Goal: Task Accomplishment & Management: Manage account settings

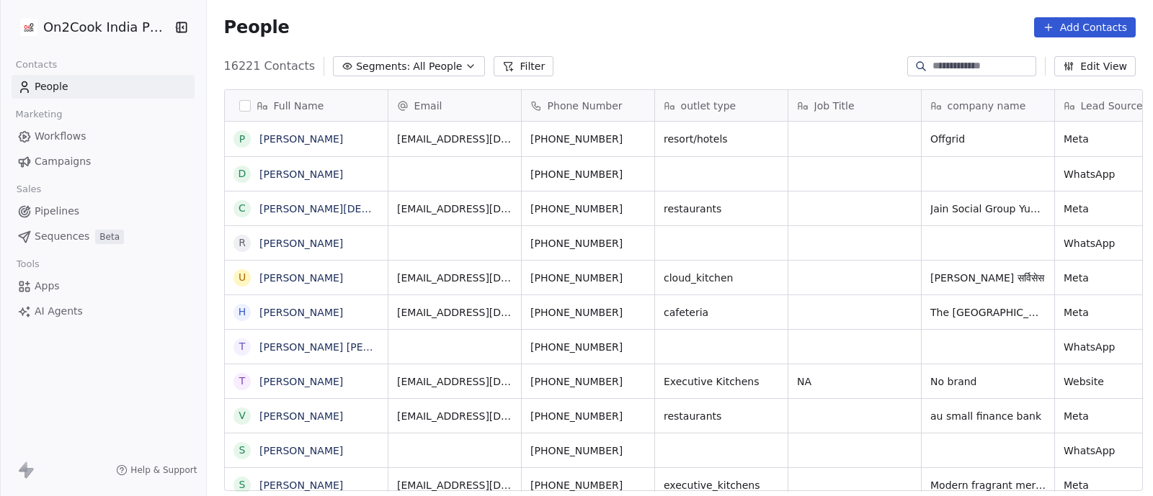
scroll to position [423, 939]
click at [54, 213] on span "Pipelines" at bounding box center [57, 211] width 45 height 15
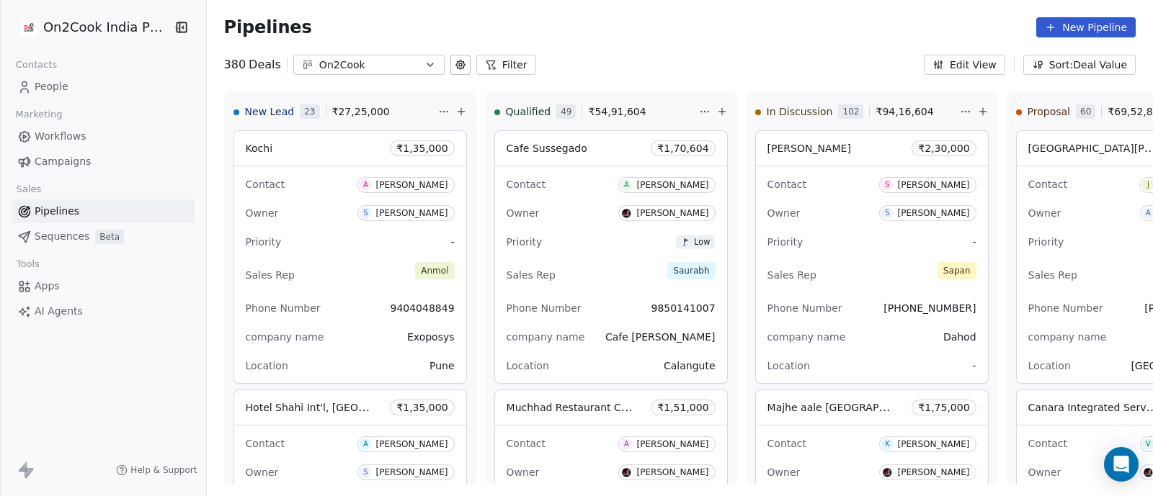
click at [501, 66] on button "Filter" at bounding box center [506, 65] width 60 height 20
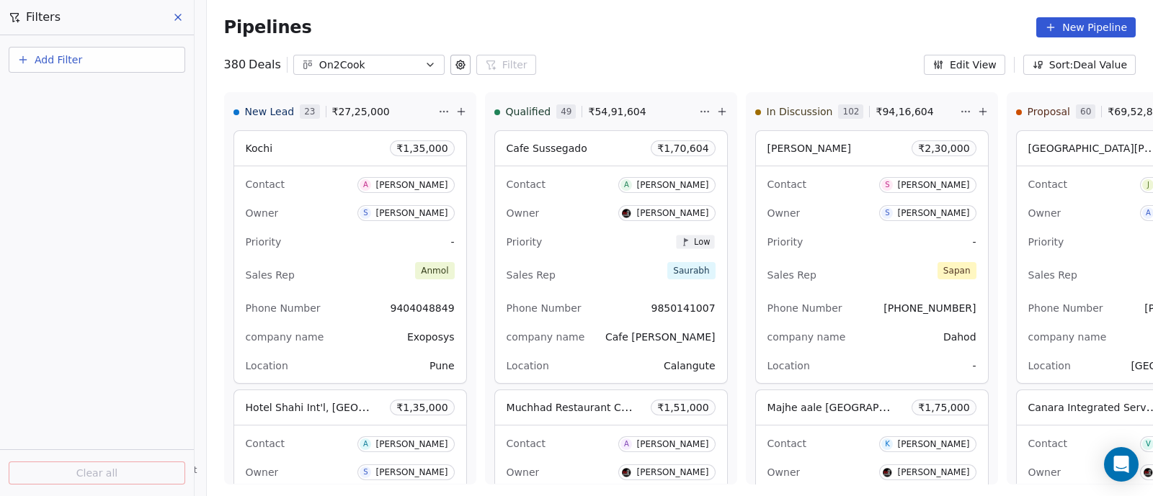
click at [53, 66] on span "Add Filter" at bounding box center [59, 60] width 48 height 15
click at [53, 99] on span "Deal properties" at bounding box center [63, 93] width 78 height 15
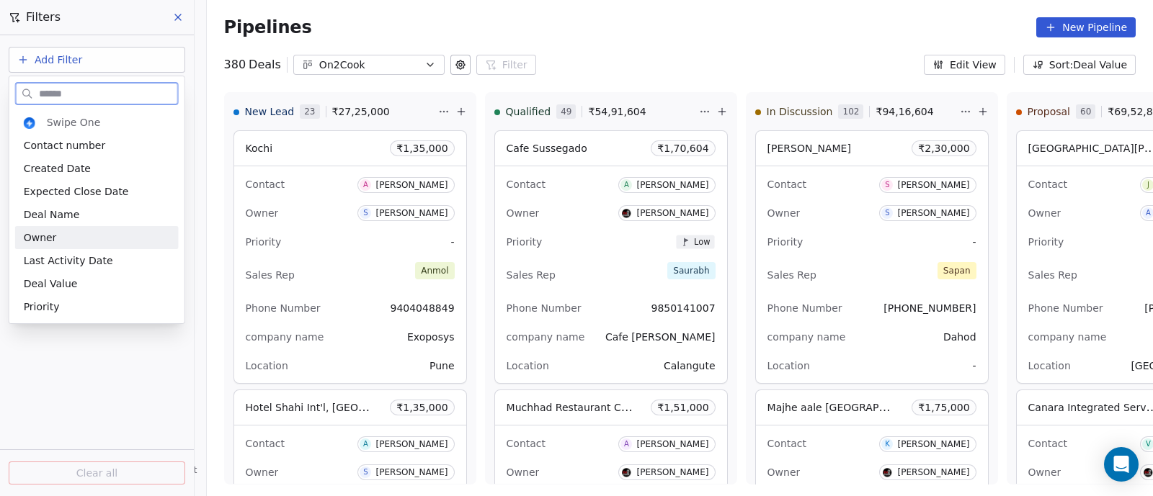
click at [46, 238] on span "Owner" at bounding box center [40, 238] width 33 height 14
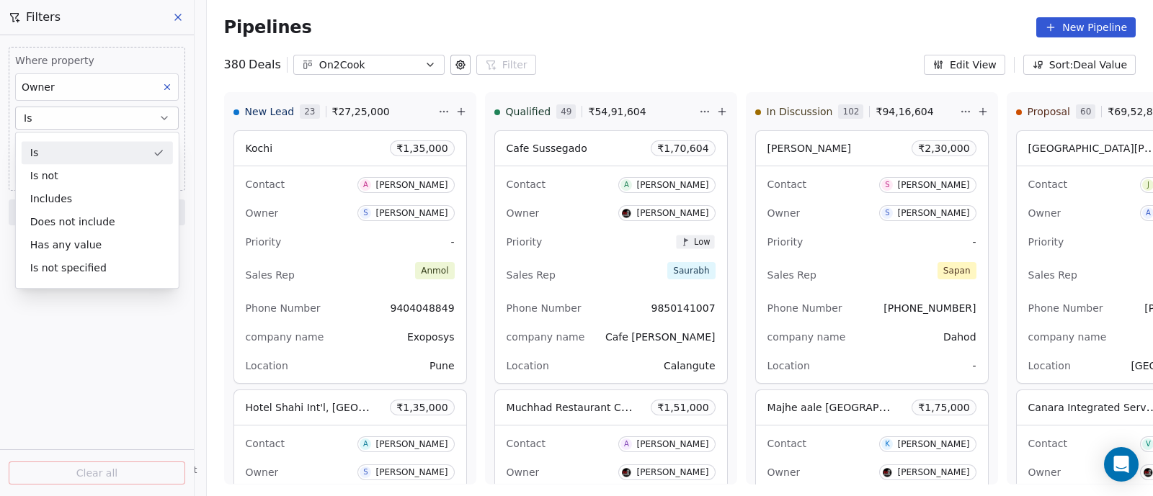
click at [91, 119] on button "Is" at bounding box center [97, 118] width 164 height 23
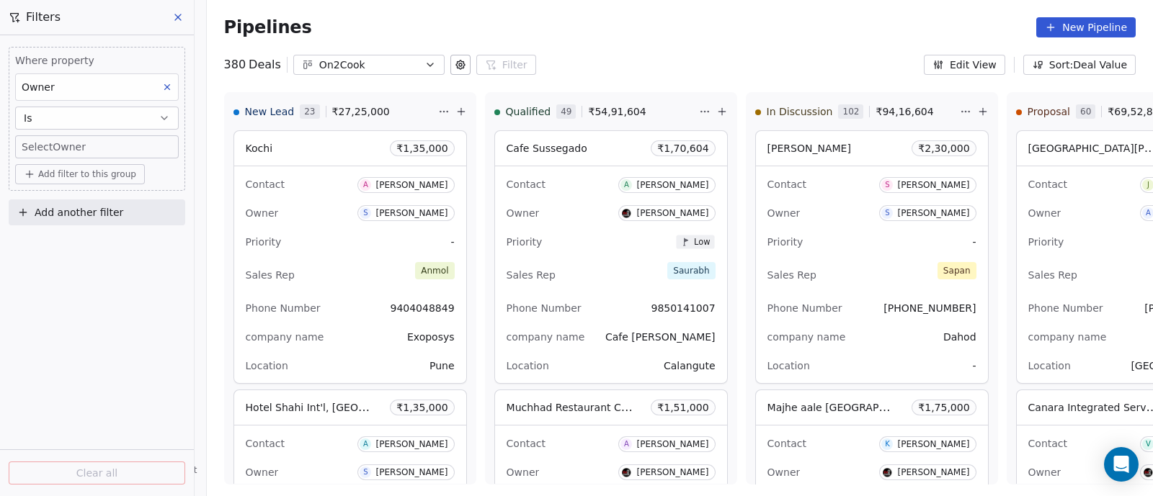
click at [90, 145] on body "On2Cook India Pvt. Ltd. Contacts People Marketing Workflows Campaigns Sales Pip…" at bounding box center [576, 248] width 1153 height 496
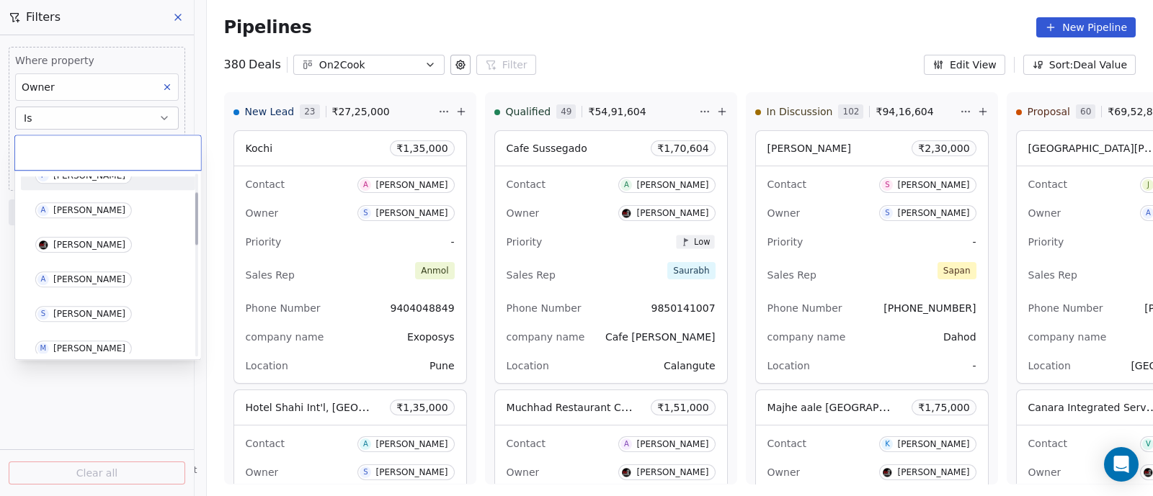
scroll to position [89, 0]
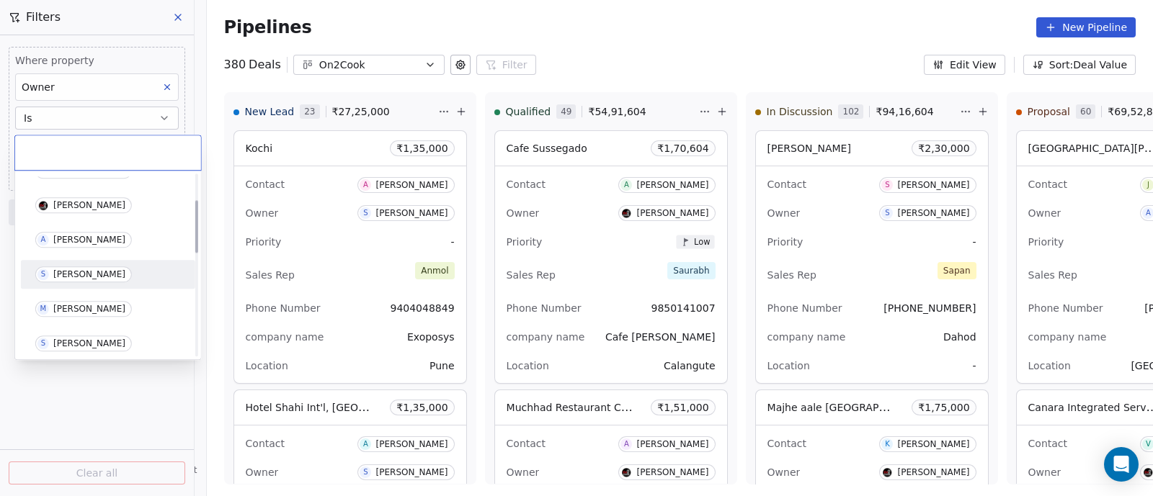
click at [79, 274] on div "[PERSON_NAME]" at bounding box center [89, 274] width 72 height 10
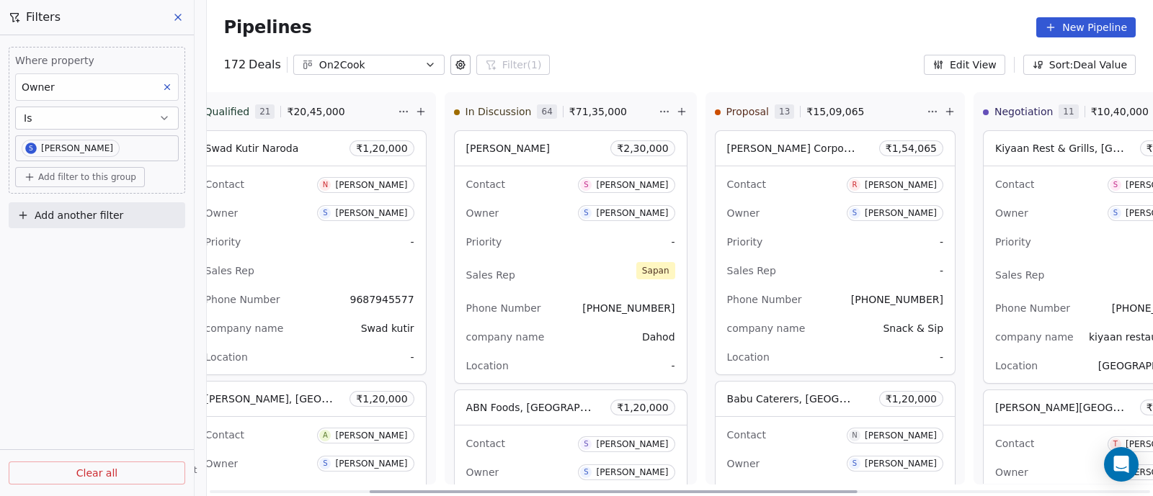
scroll to position [0, 327]
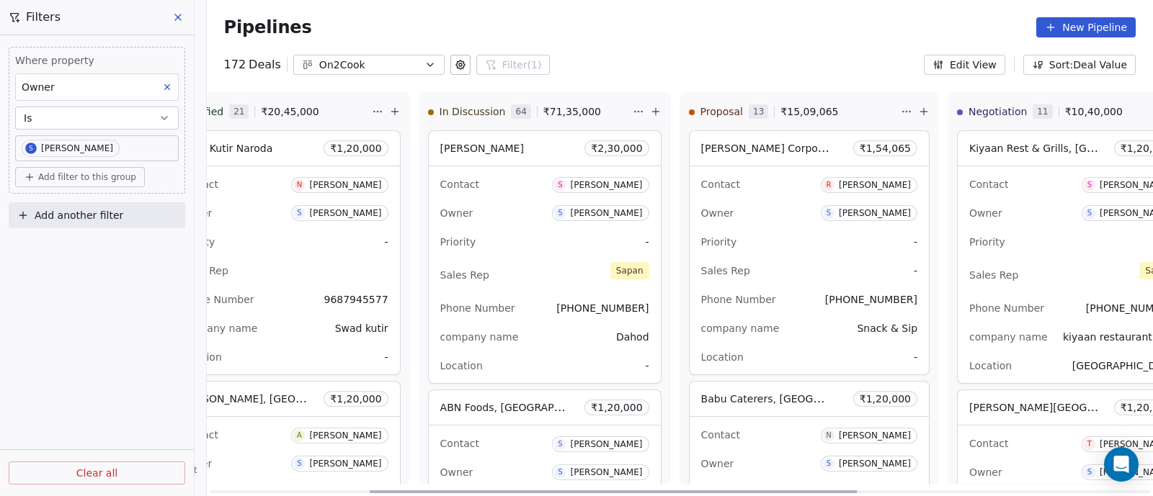
drag, startPoint x: 299, startPoint y: 494, endPoint x: 466, endPoint y: 490, distance: 167.2
click at [466, 491] on div at bounding box center [613, 492] width 488 height 3
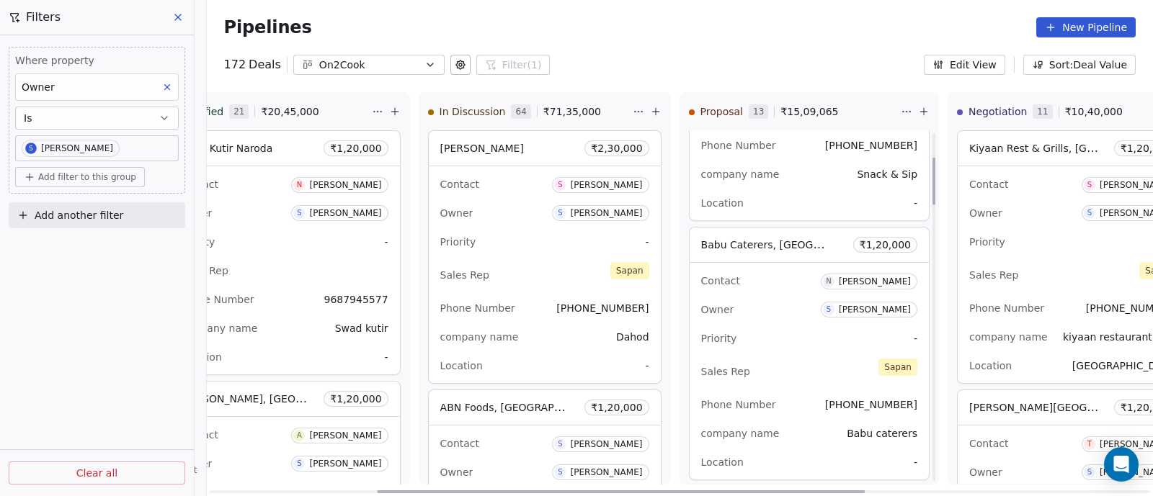
scroll to position [179, 0]
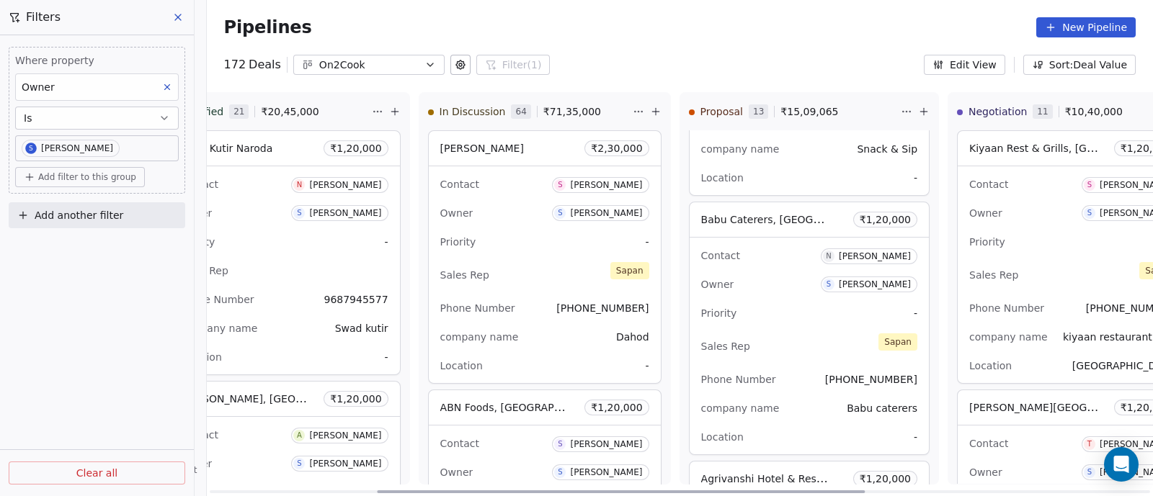
click at [779, 318] on div "Priority -" at bounding box center [809, 313] width 216 height 23
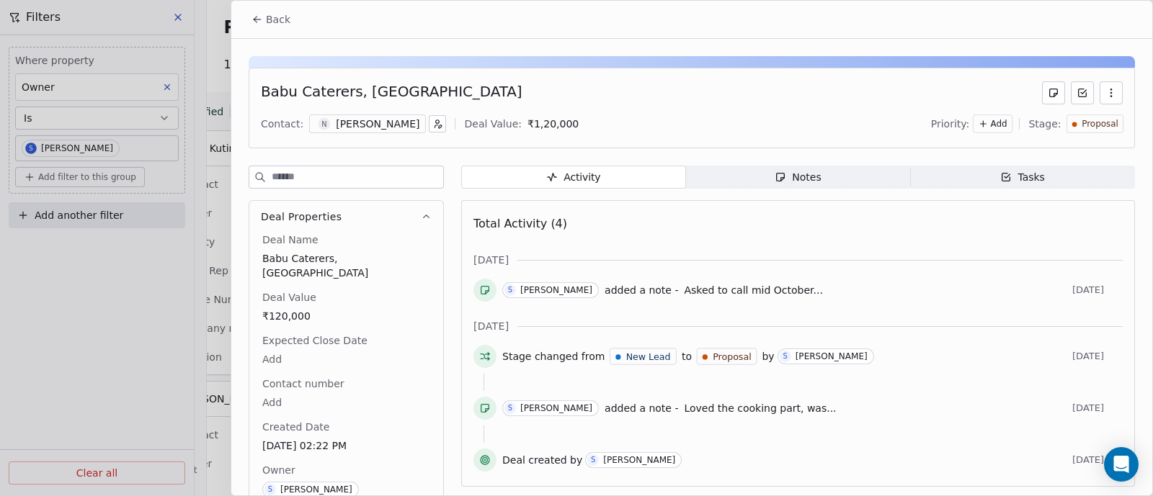
click at [277, 19] on span "Back" at bounding box center [278, 19] width 24 height 14
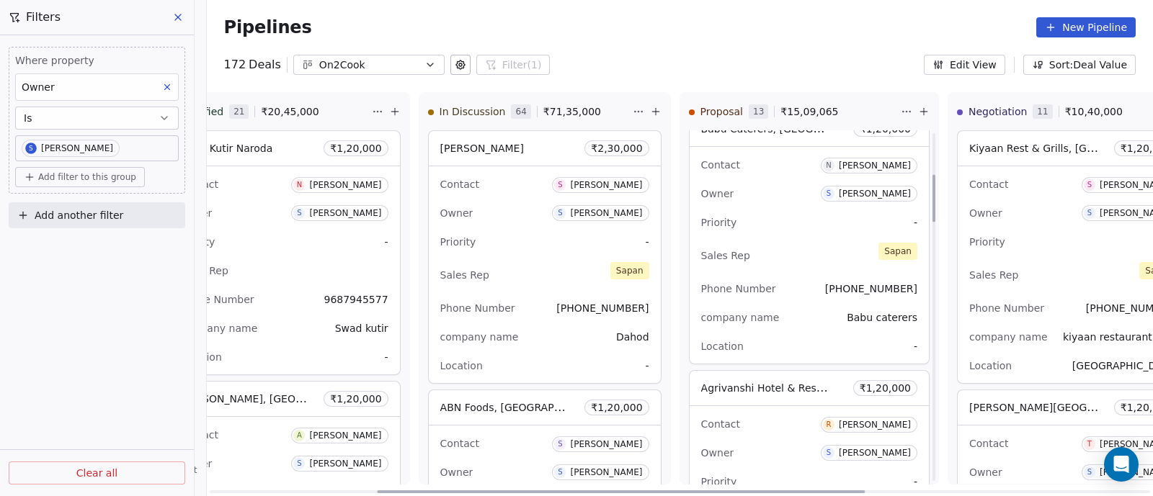
scroll to position [360, 0]
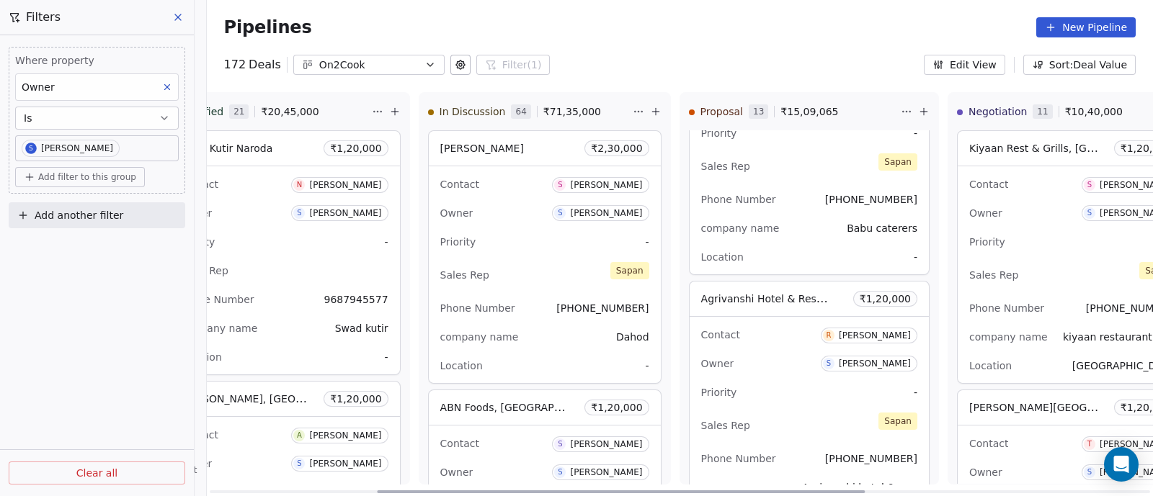
click at [772, 375] on div "Contact [PERSON_NAME] Owner S [PERSON_NAME] Priority - Sales Rep [PERSON_NAME] …" at bounding box center [808, 425] width 239 height 217
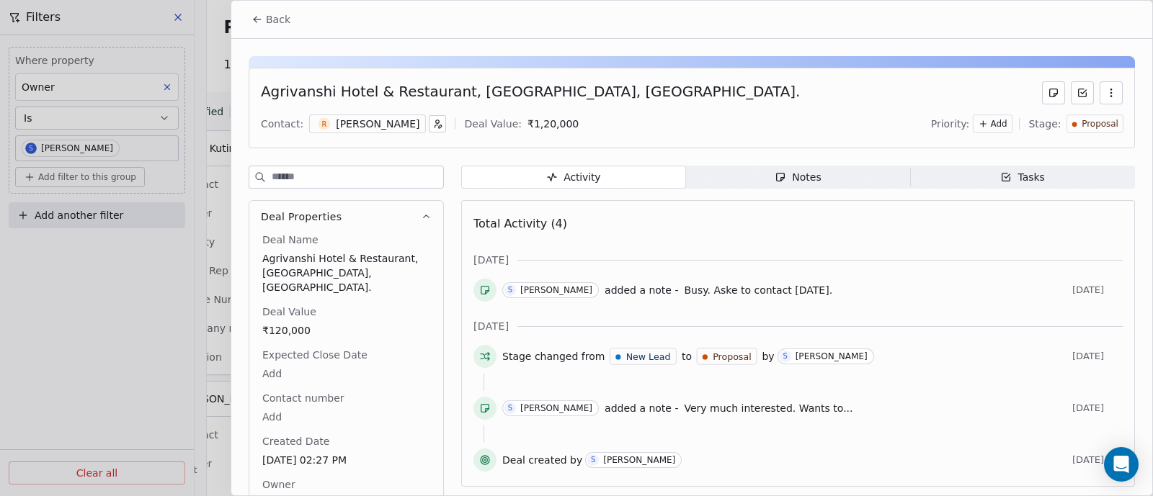
click at [798, 181] on div "Notes" at bounding box center [797, 177] width 46 height 15
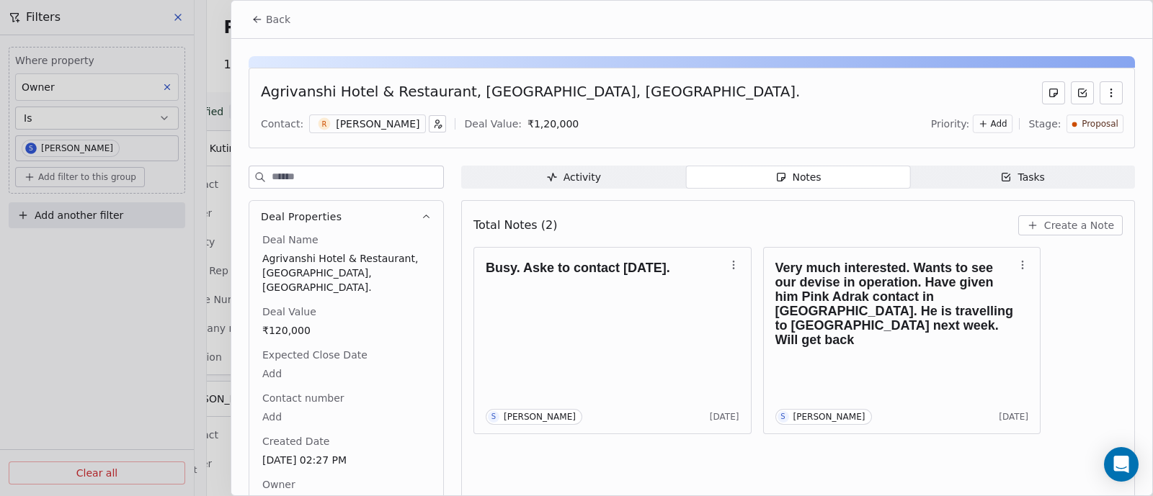
click at [1068, 225] on span "Create a Note" at bounding box center [1079, 225] width 70 height 14
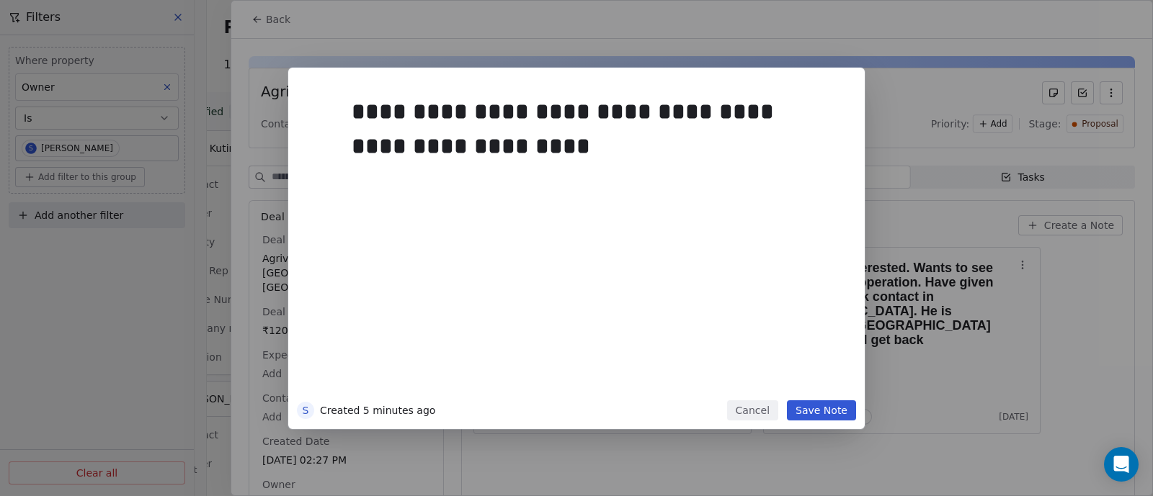
click at [821, 411] on button "Save Note" at bounding box center [821, 411] width 69 height 20
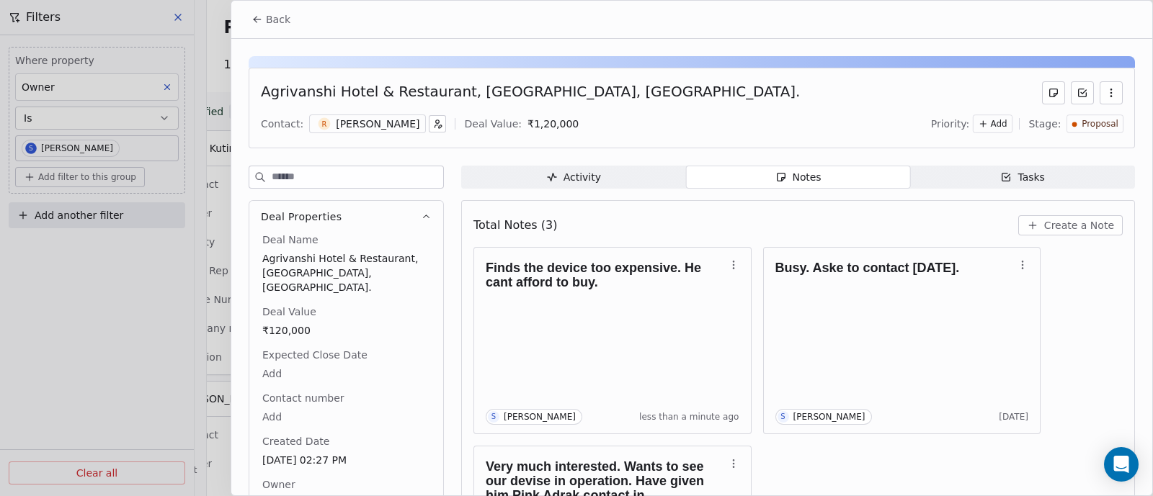
click at [1105, 95] on icon "button" at bounding box center [1111, 93] width 12 height 12
click at [783, 118] on div "Contact: [PERSON_NAME] Deal Value: ₹ 1,20,000 Priority: Add Stage: Proposal" at bounding box center [692, 124] width 862 height 22
click at [1086, 119] on span "Proposal" at bounding box center [1099, 124] width 37 height 12
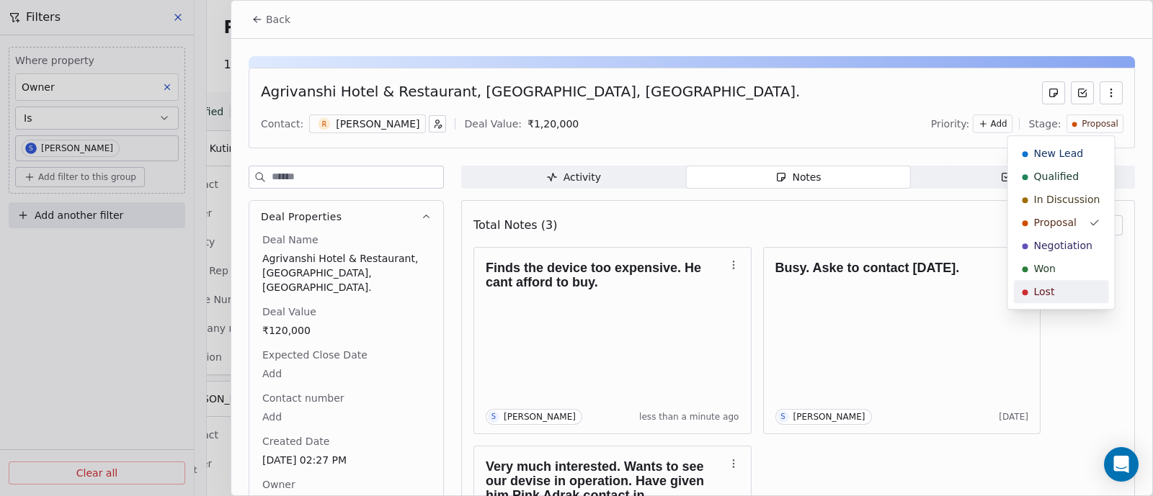
click at [1048, 293] on span "Lost" at bounding box center [1044, 292] width 21 height 14
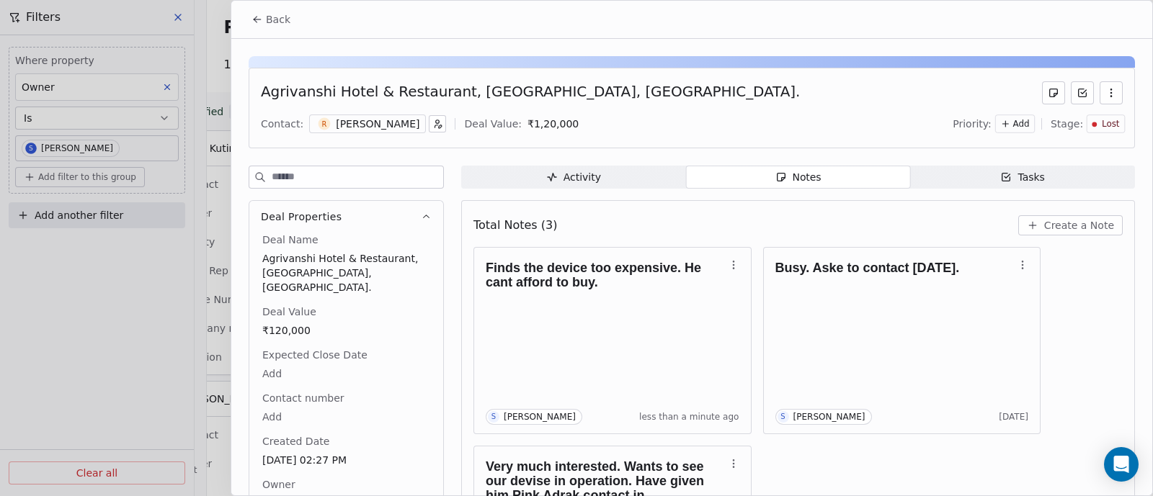
click at [269, 19] on span "Back" at bounding box center [278, 19] width 24 height 14
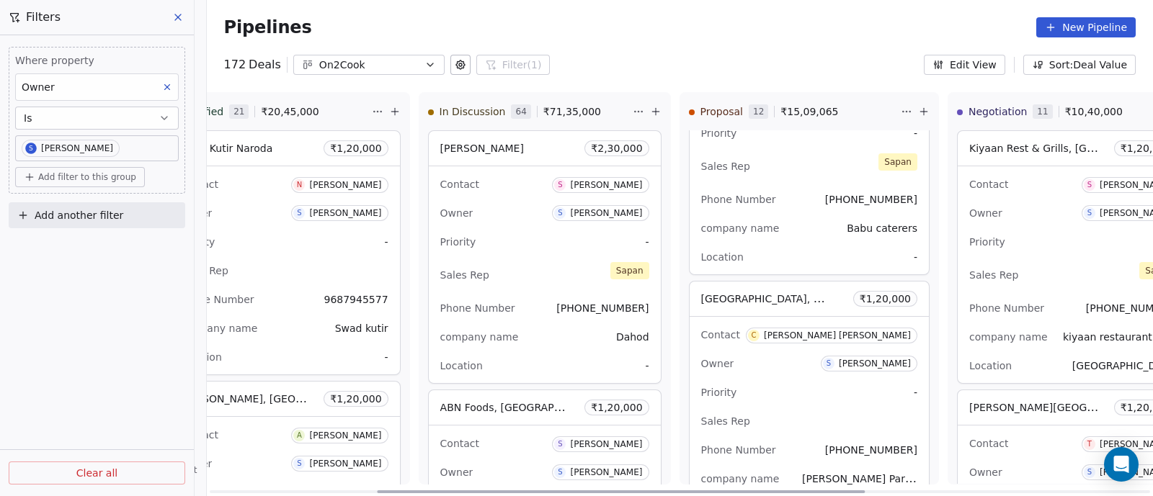
click at [756, 376] on div "Contact C [PERSON_NAME] [PERSON_NAME] Owner S [PERSON_NAME] Priority - Sales Re…" at bounding box center [808, 421] width 239 height 208
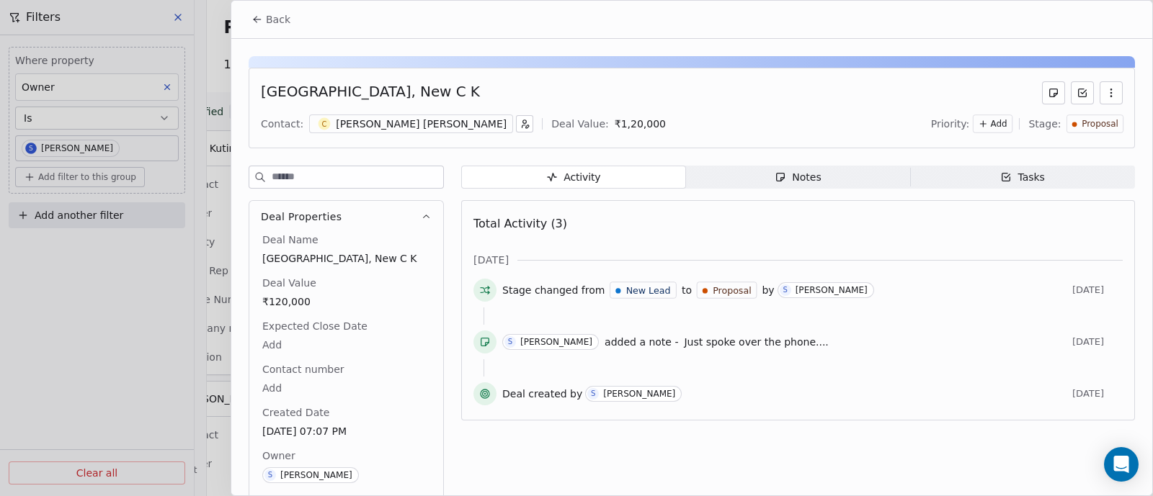
click at [789, 174] on div "Notes" at bounding box center [797, 177] width 46 height 15
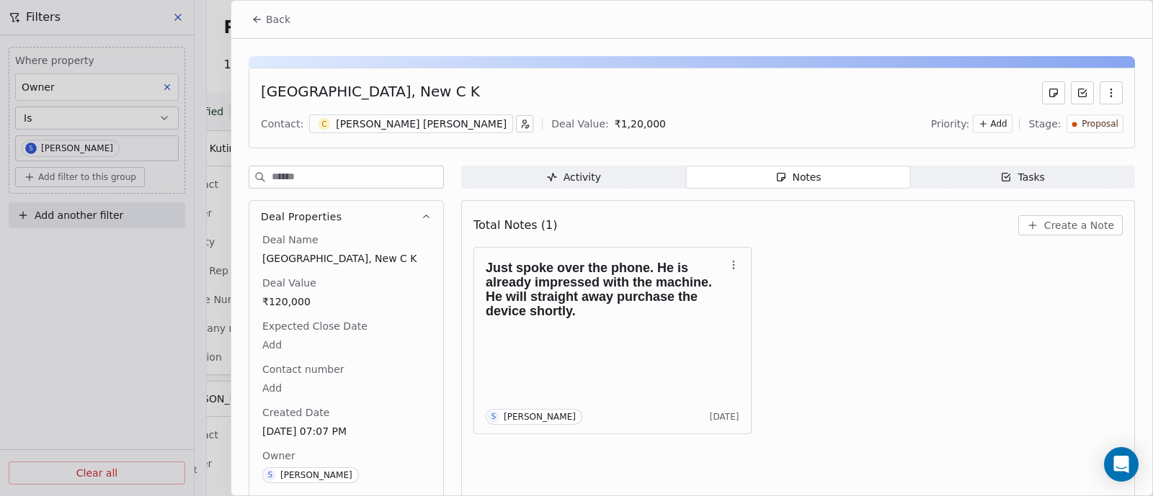
click at [1058, 225] on span "Create a Note" at bounding box center [1079, 225] width 70 height 14
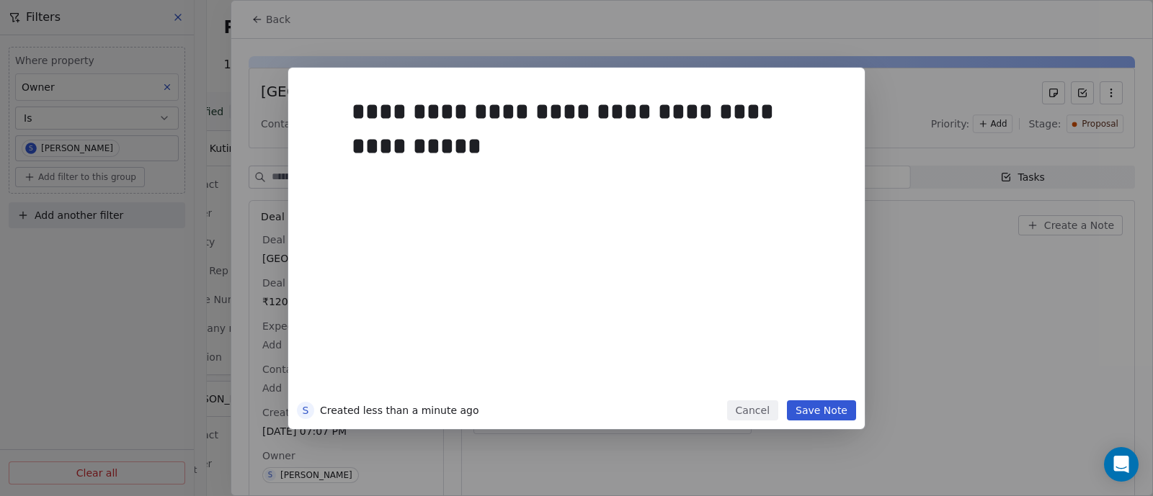
click at [823, 414] on button "Save Note" at bounding box center [821, 411] width 69 height 20
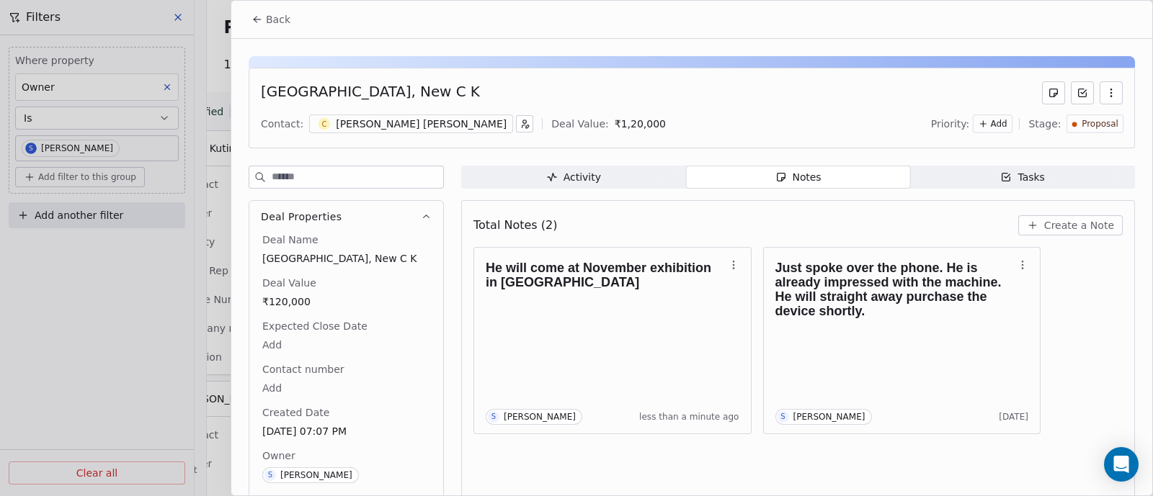
click at [285, 20] on span "Back" at bounding box center [278, 19] width 24 height 14
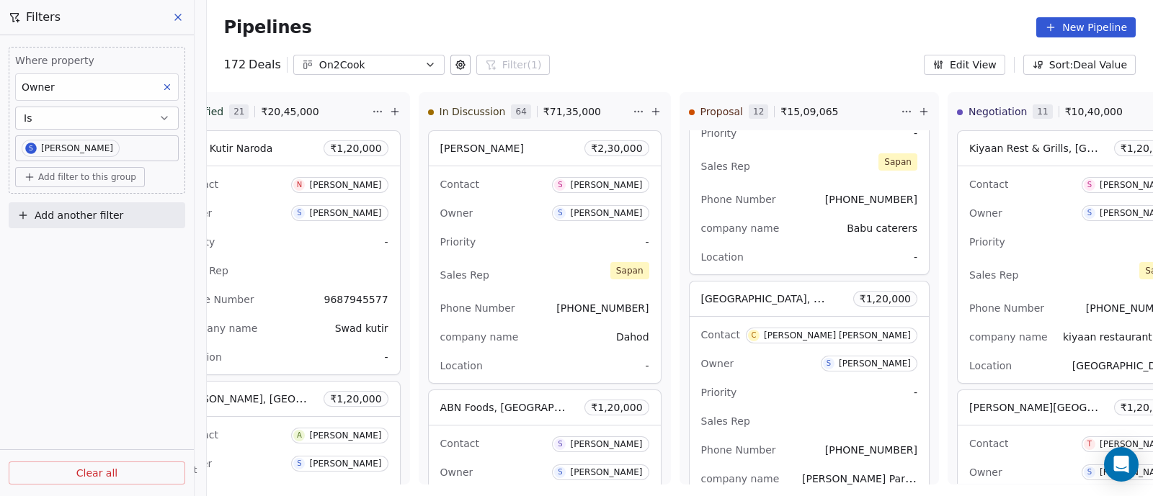
click at [841, 46] on div "Pipelines New Pipeline" at bounding box center [680, 27] width 946 height 55
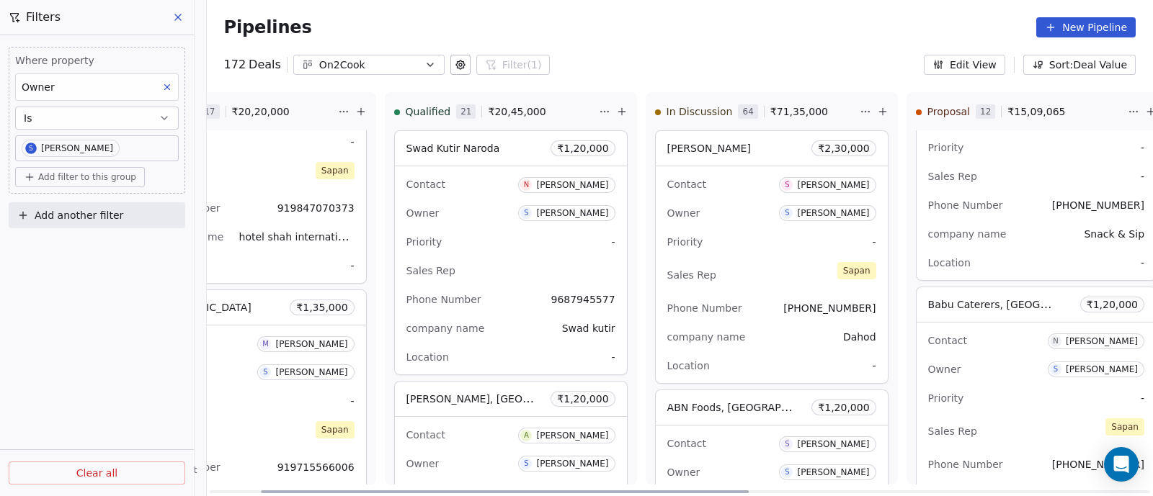
scroll to position [89, 0]
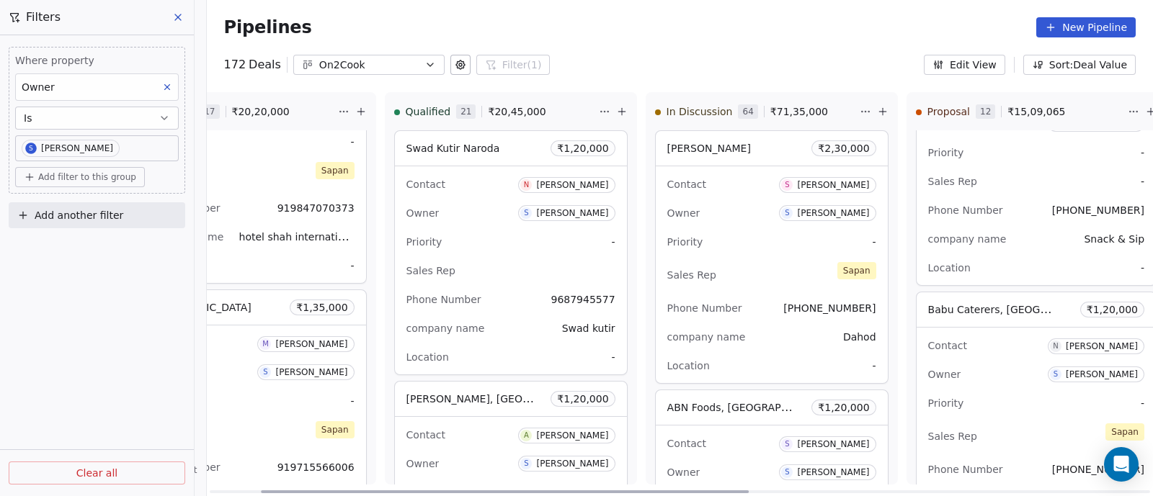
click at [993, 369] on div "Owner S [PERSON_NAME]" at bounding box center [1036, 374] width 216 height 23
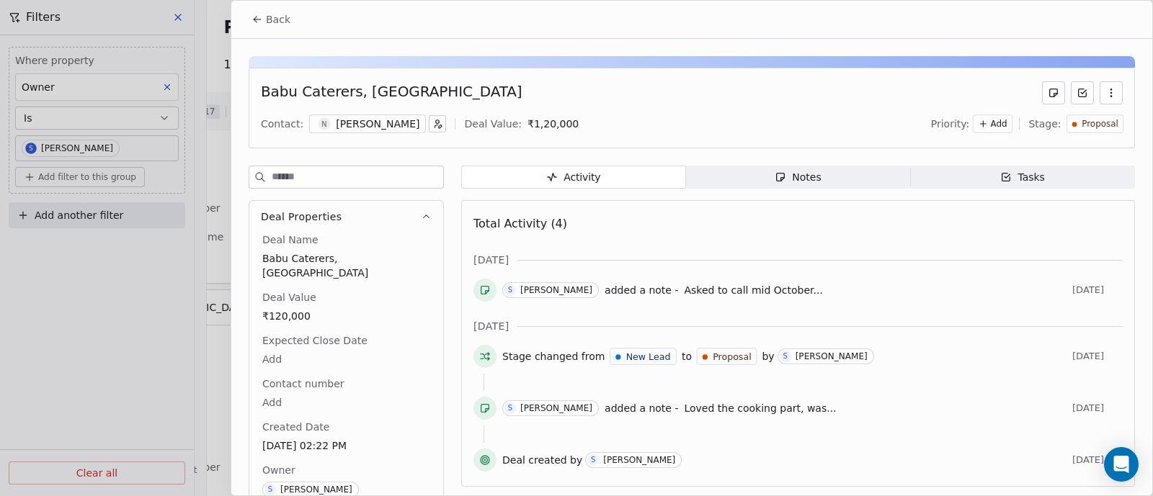
click at [271, 19] on span "Back" at bounding box center [278, 19] width 24 height 14
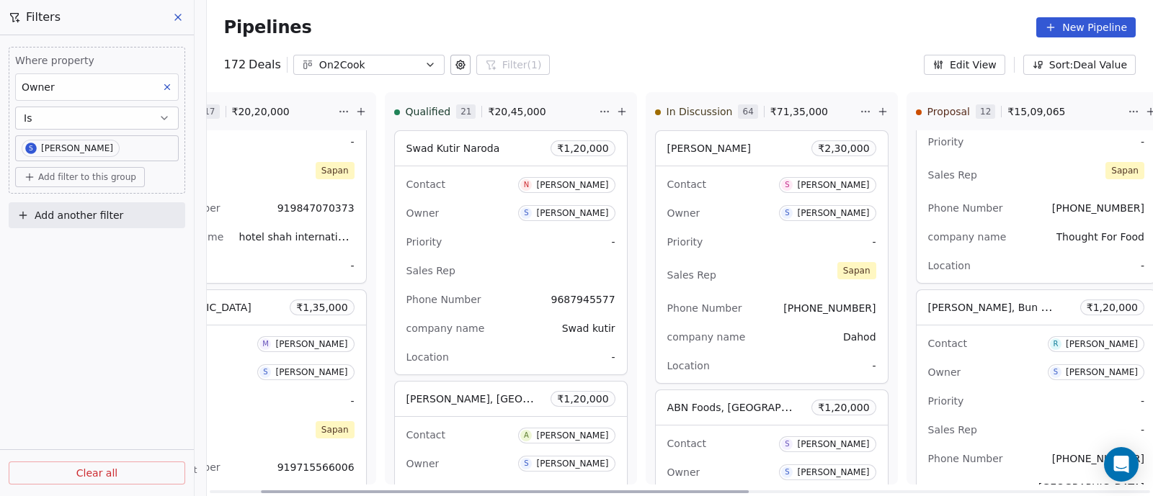
scroll to position [901, 0]
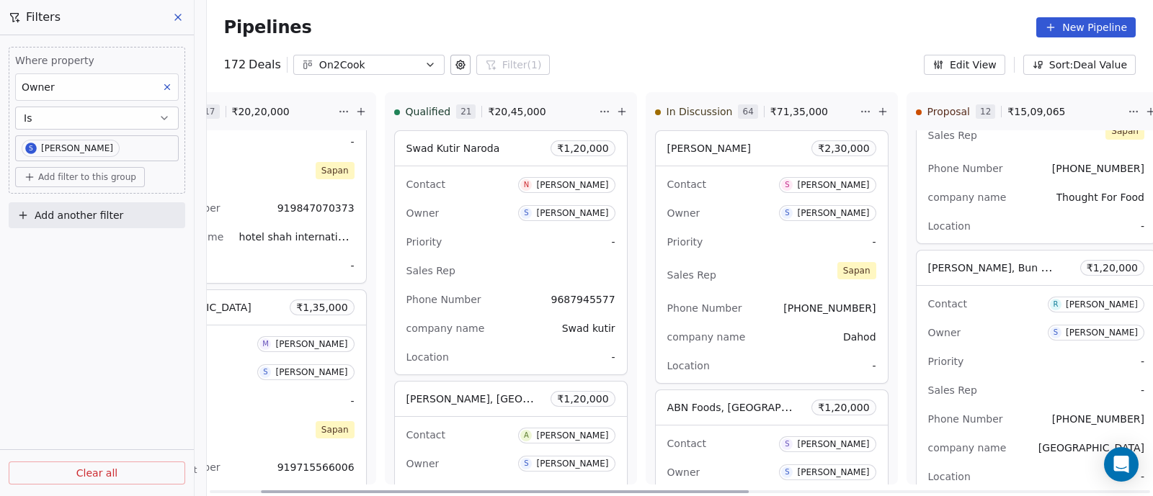
click at [991, 350] on div "Priority -" at bounding box center [1036, 361] width 216 height 23
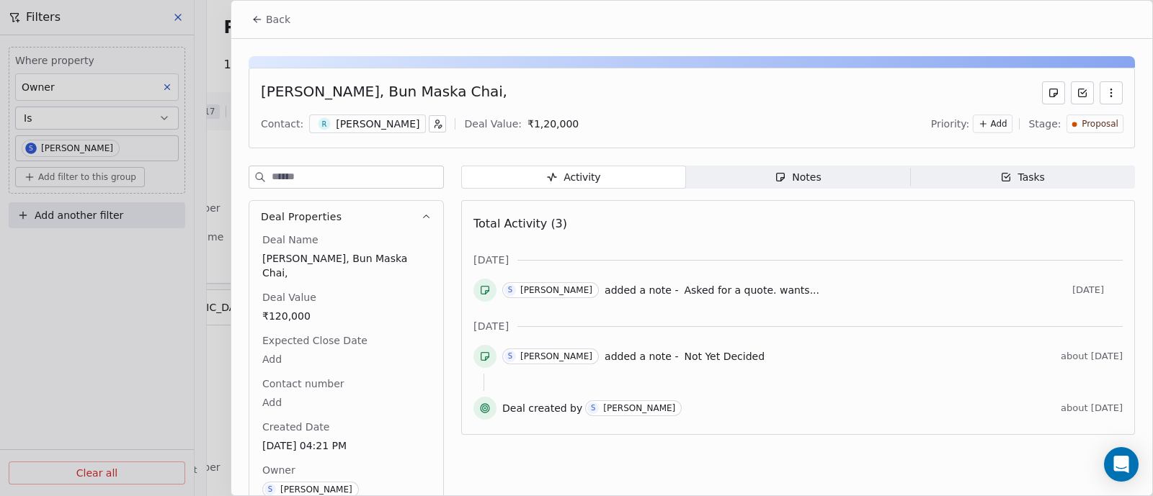
click at [795, 174] on div "Notes" at bounding box center [797, 177] width 46 height 15
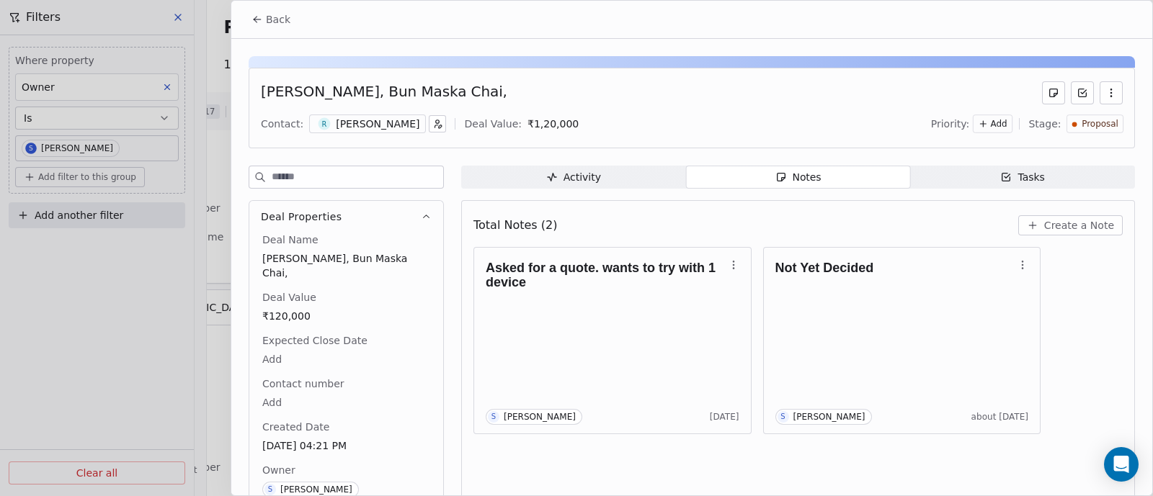
click at [1059, 225] on span "Create a Note" at bounding box center [1079, 225] width 70 height 14
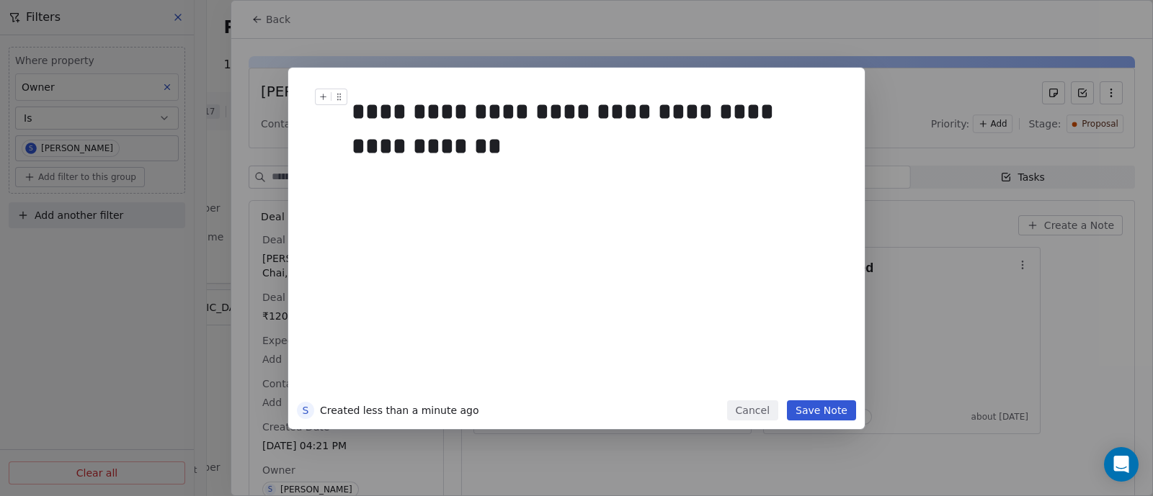
click at [437, 146] on div "**********" at bounding box center [591, 128] width 479 height 69
click at [835, 412] on button "Save Note" at bounding box center [821, 411] width 69 height 20
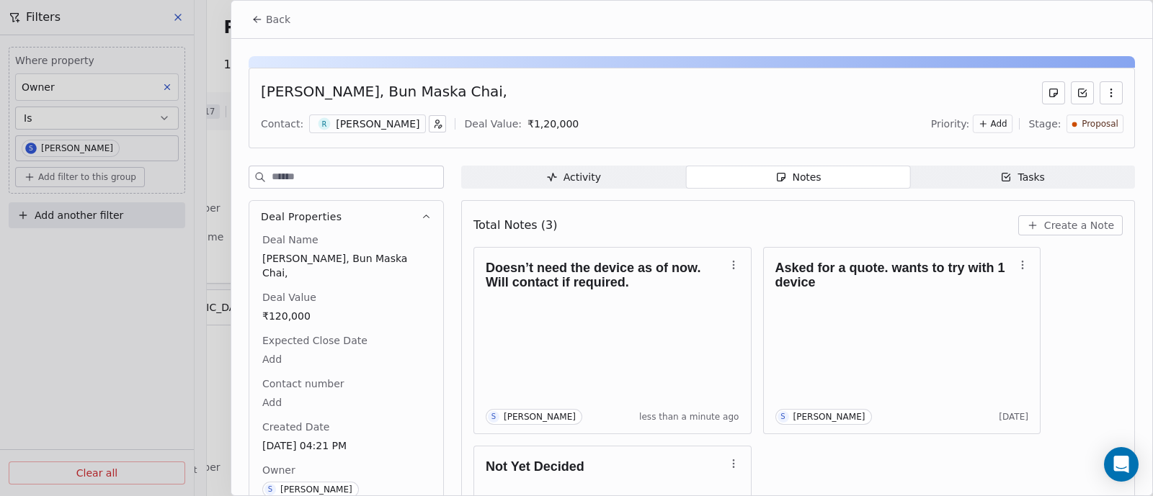
click at [1084, 124] on span "Proposal" at bounding box center [1099, 124] width 37 height 12
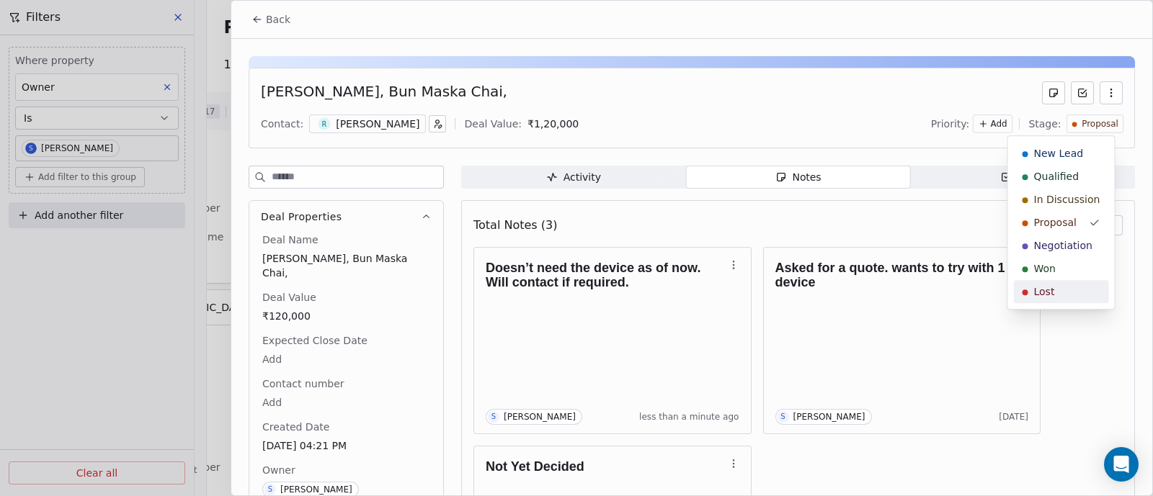
click at [1050, 295] on span "Lost" at bounding box center [1044, 292] width 21 height 14
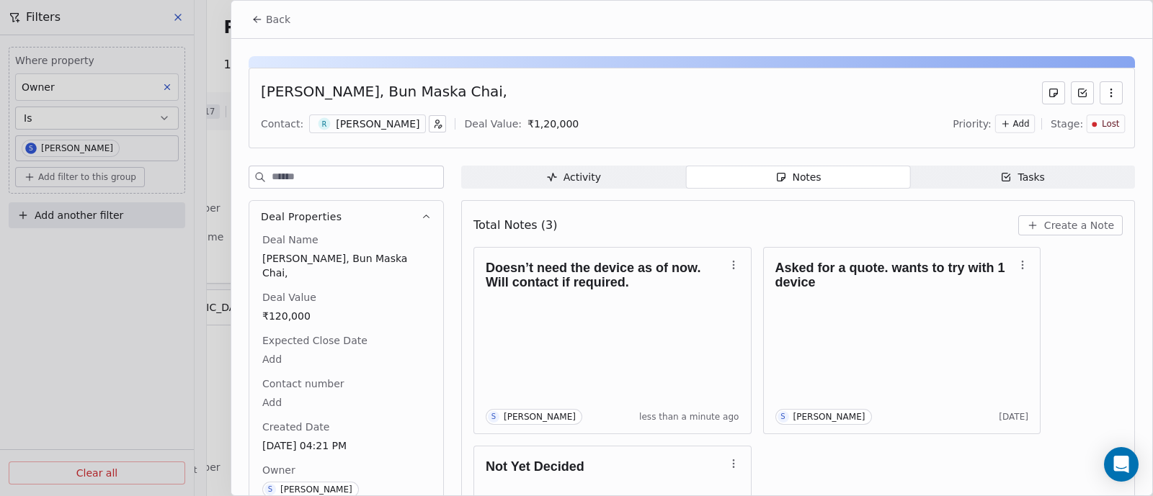
click at [271, 24] on span "Back" at bounding box center [278, 19] width 24 height 14
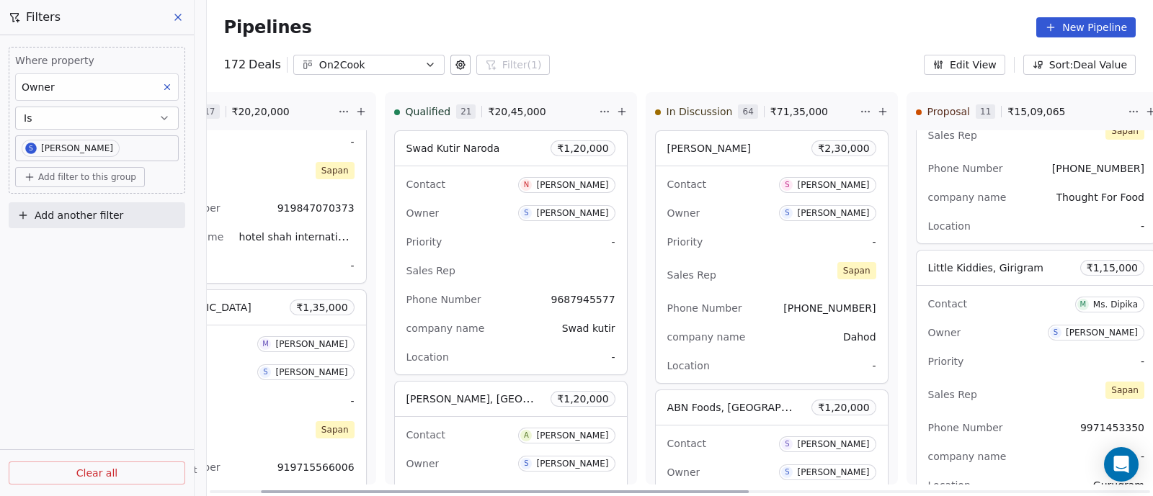
scroll to position [991, 0]
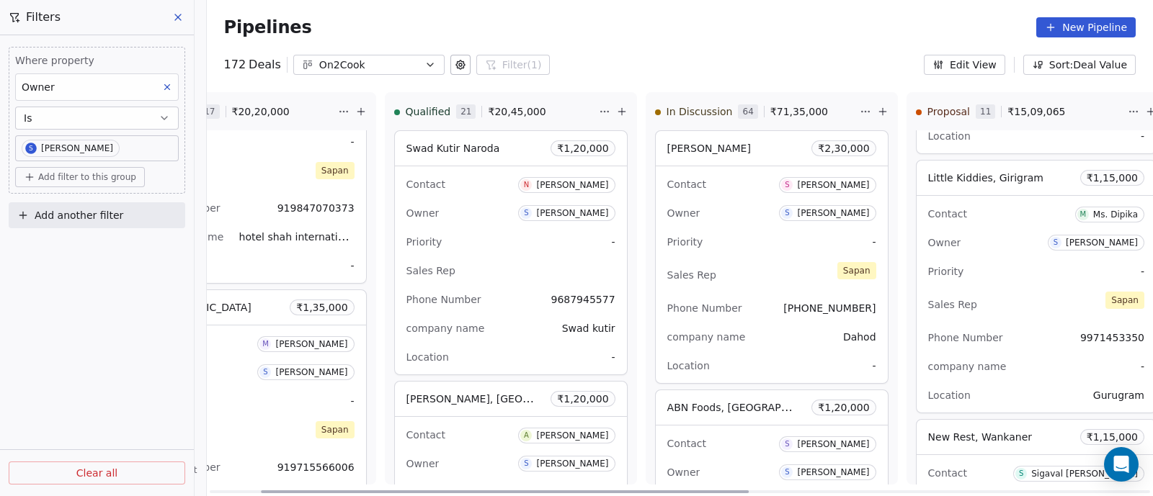
click at [997, 282] on div "Contact M Ms. Dipika Owner S [PERSON_NAME] Priority - Sales Rep [PERSON_NAME] P…" at bounding box center [1035, 304] width 239 height 217
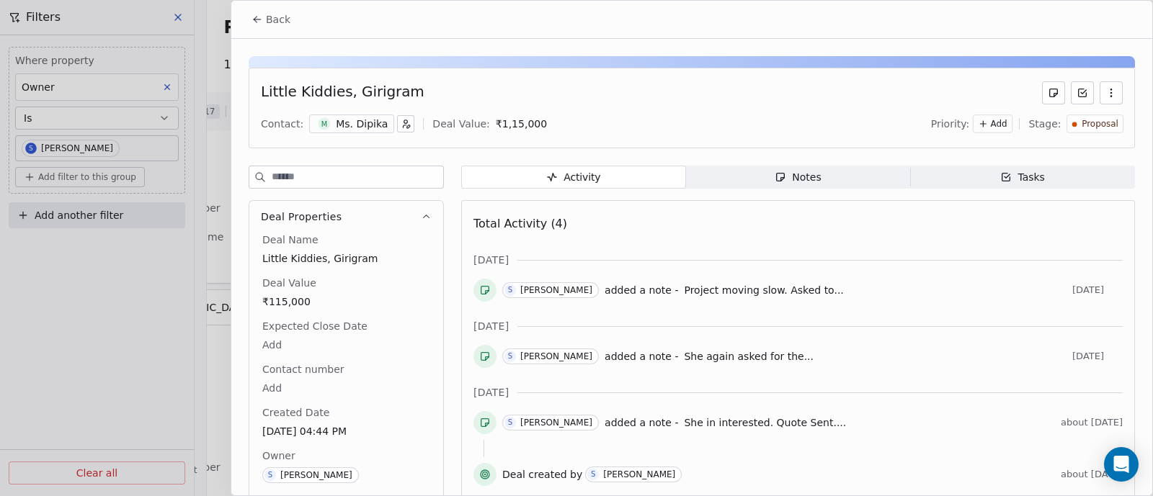
click at [1105, 98] on icon "button" at bounding box center [1111, 93] width 12 height 12
click at [969, 284] on div "S [PERSON_NAME] added a note - Project moving slow. Asked to..." at bounding box center [784, 290] width 564 height 17
click at [798, 182] on div "Notes" at bounding box center [797, 177] width 46 height 15
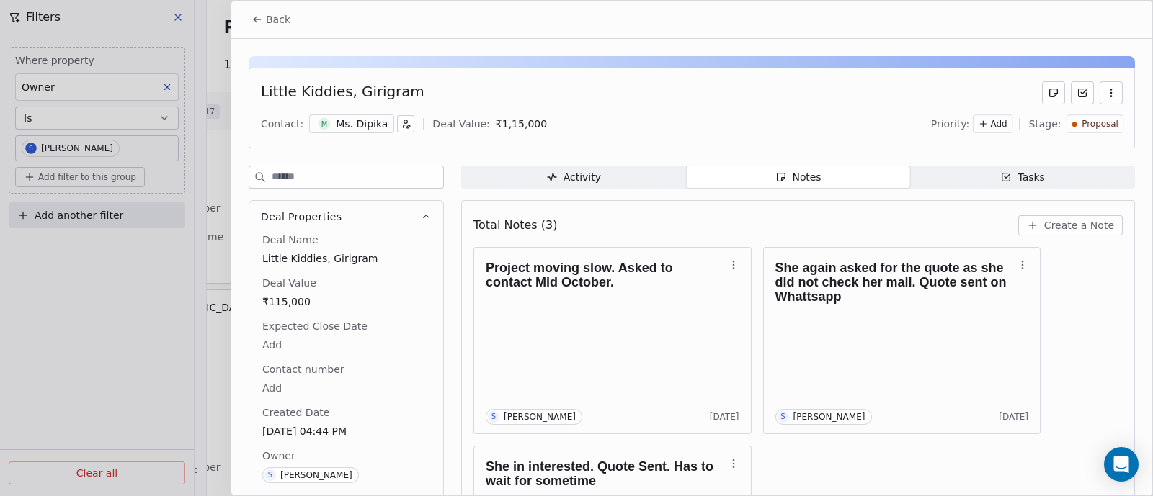
click at [281, 20] on span "Back" at bounding box center [278, 19] width 24 height 14
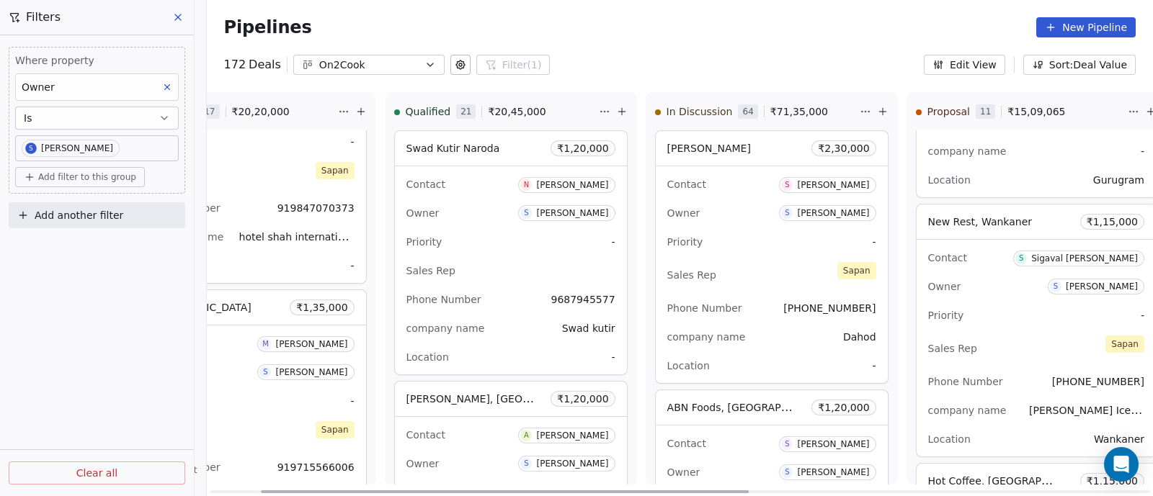
scroll to position [1260, 0]
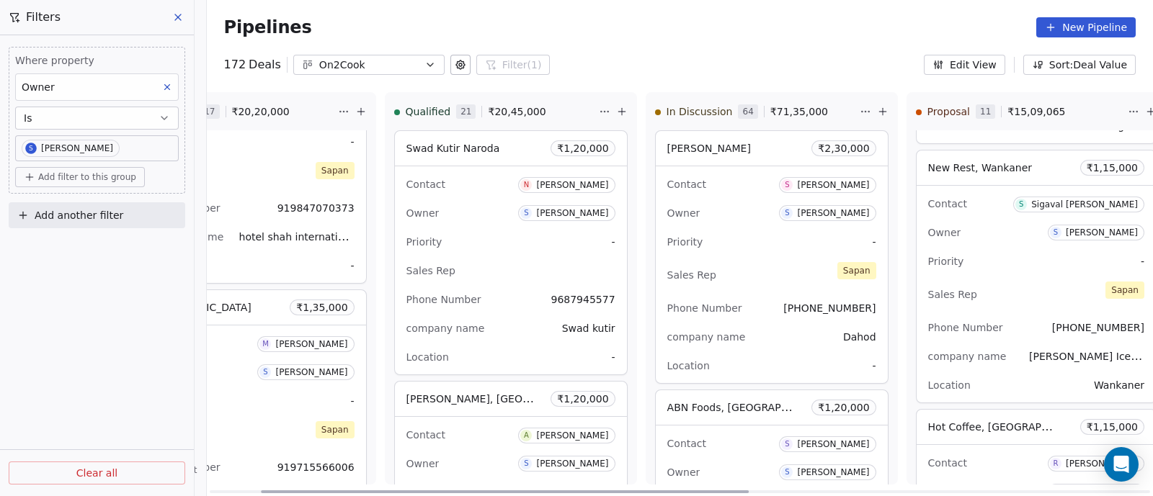
click at [986, 279] on div "Sales Rep [PERSON_NAME]" at bounding box center [1036, 295] width 216 height 32
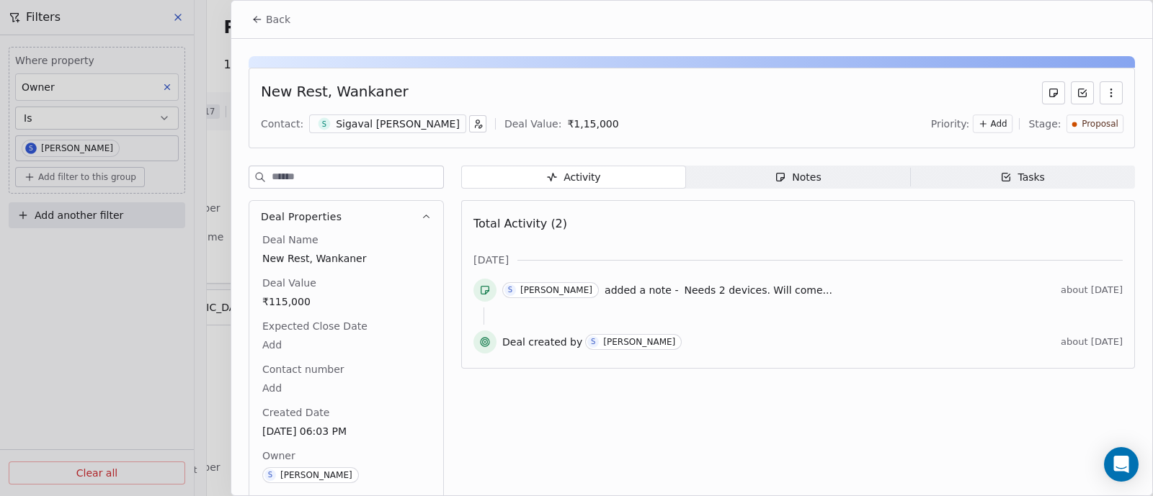
click at [816, 181] on span "Notes Notes" at bounding box center [798, 177] width 225 height 23
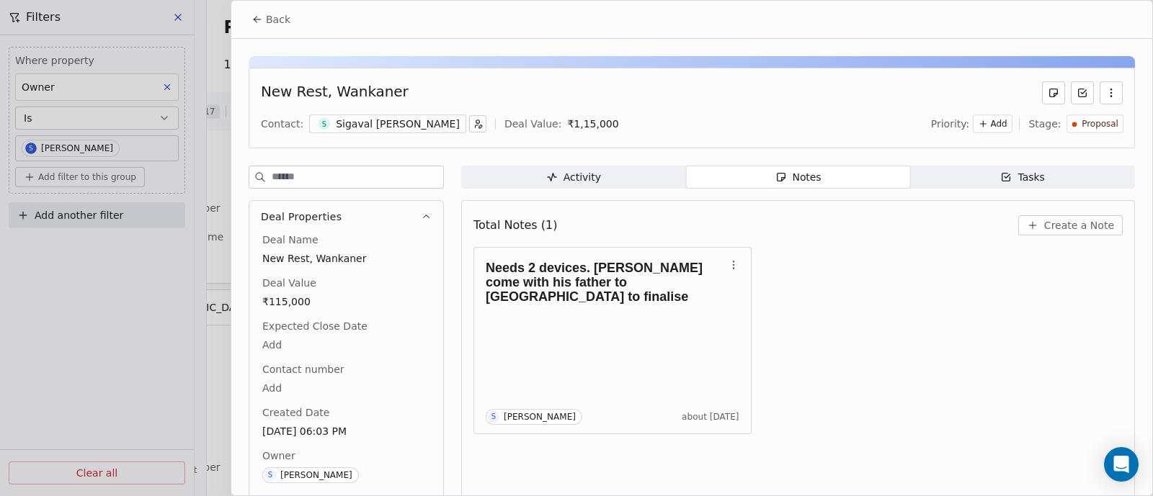
click at [1045, 224] on span "Create a Note" at bounding box center [1079, 225] width 70 height 14
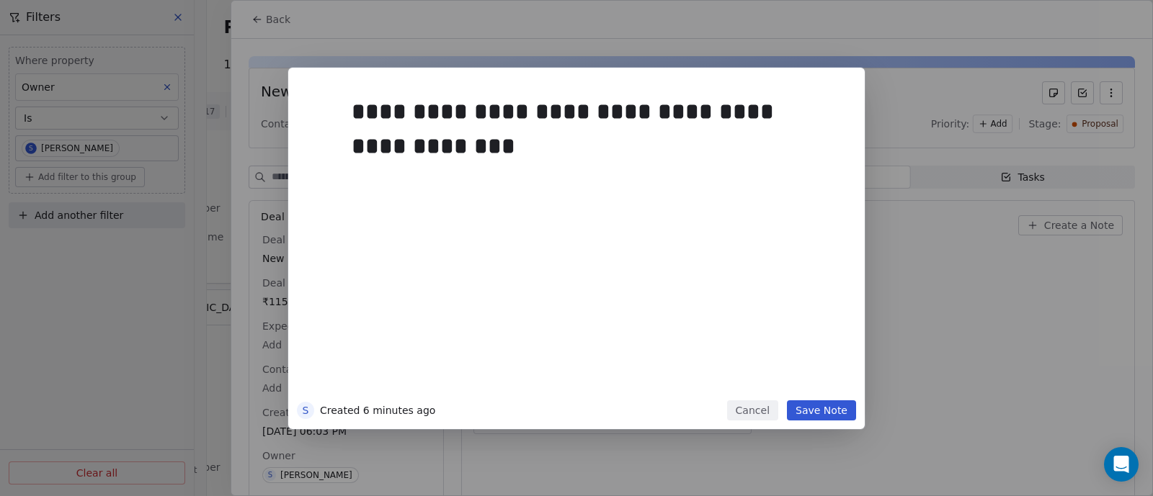
click at [818, 406] on button "Save Note" at bounding box center [821, 411] width 69 height 20
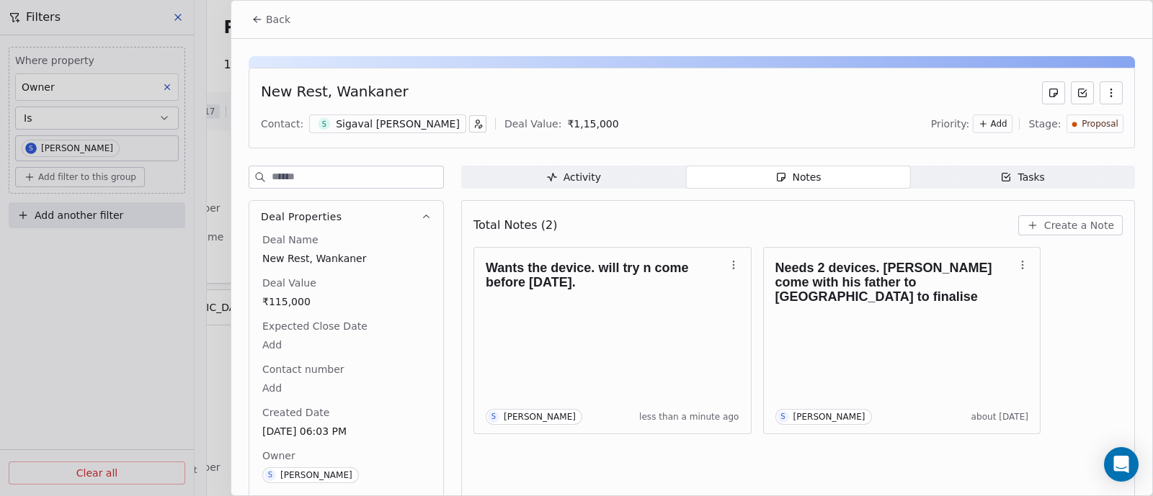
click at [274, 19] on span "Back" at bounding box center [278, 19] width 24 height 14
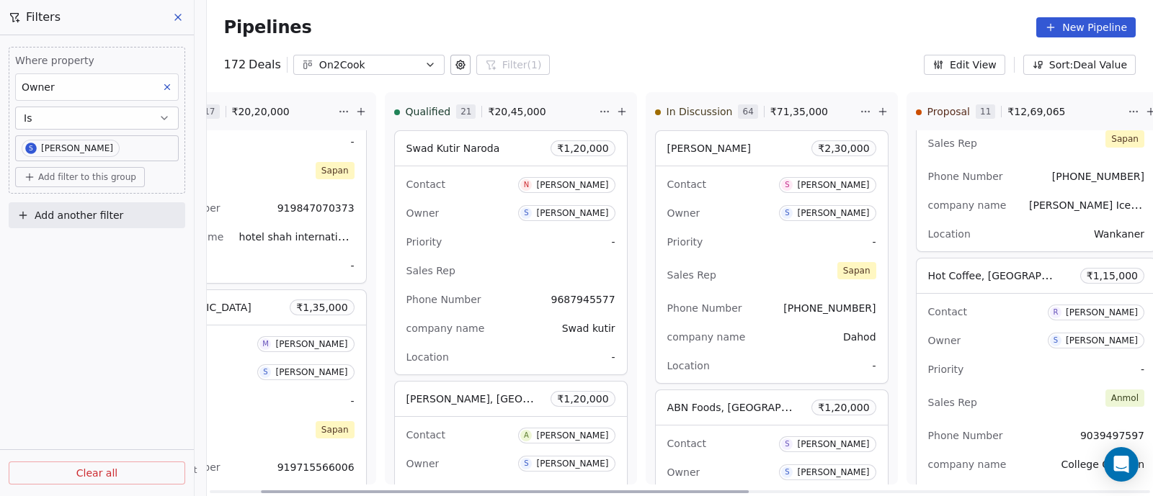
scroll to position [1440, 0]
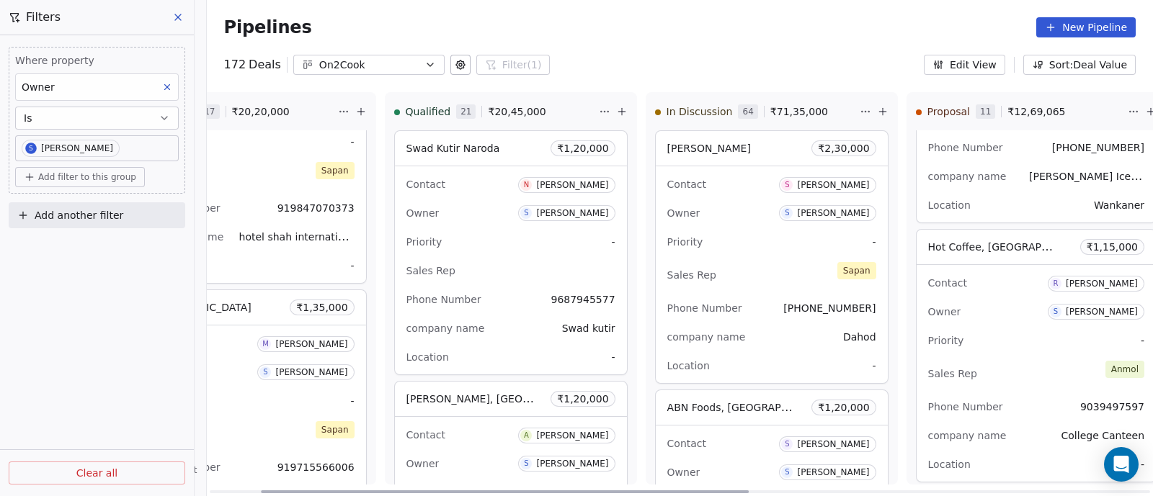
click at [987, 304] on div "Owner S [PERSON_NAME]" at bounding box center [1036, 311] width 216 height 23
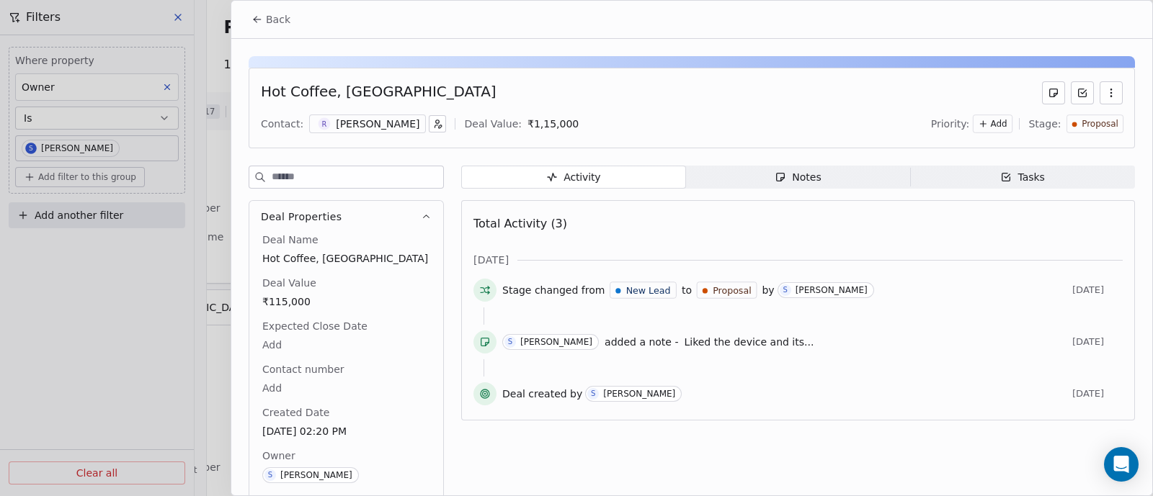
click at [800, 179] on div "Notes" at bounding box center [797, 177] width 46 height 15
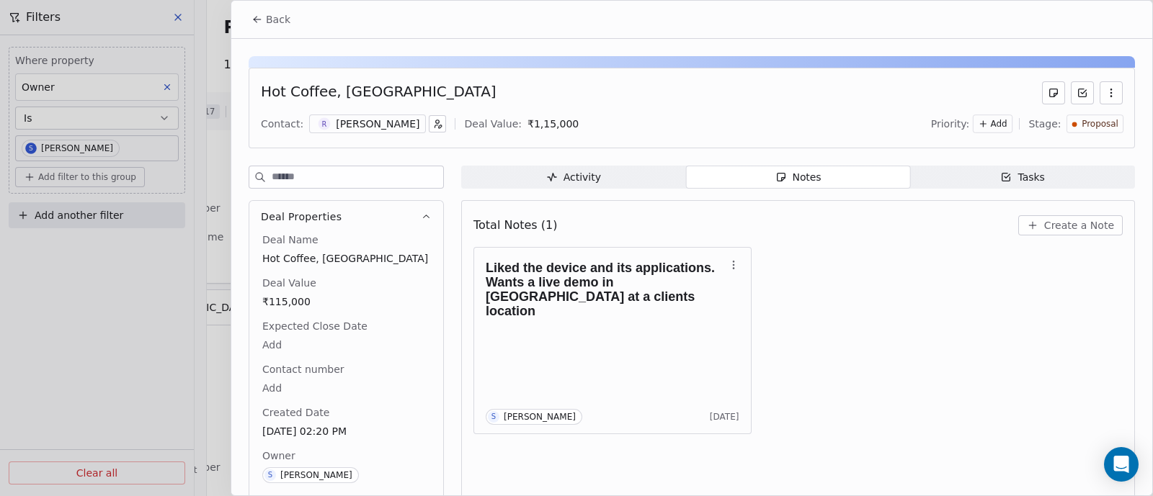
click at [259, 17] on icon at bounding box center [257, 20] width 12 height 12
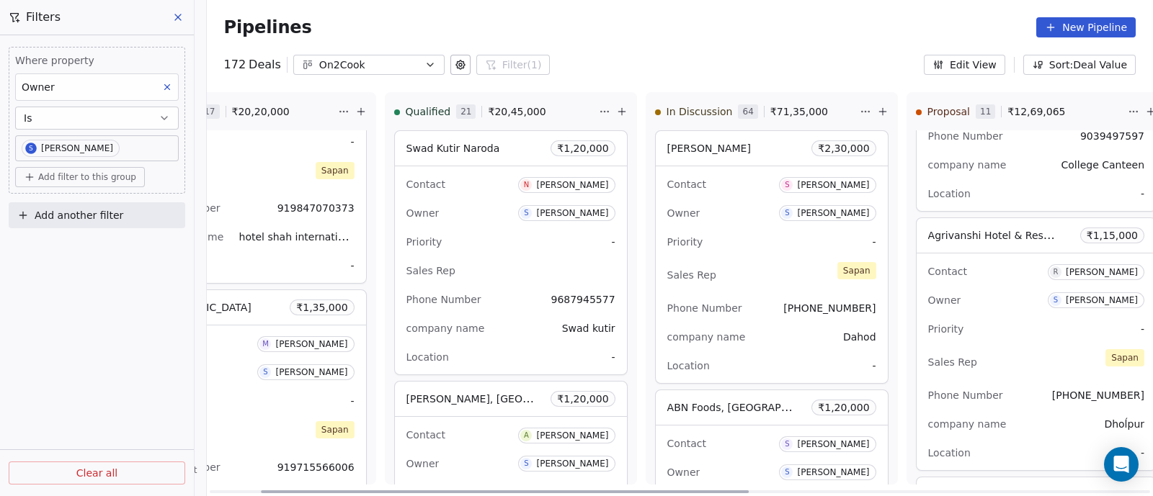
scroll to position [1801, 0]
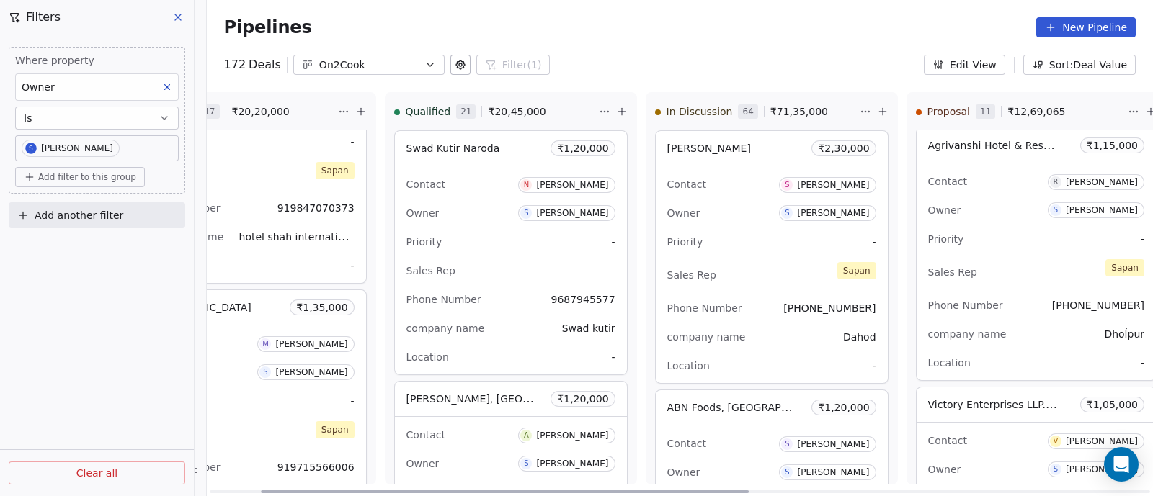
drag, startPoint x: 998, startPoint y: 279, endPoint x: 1069, endPoint y: 268, distance: 72.1
click at [1069, 268] on div "Sales Rep [PERSON_NAME]" at bounding box center [1036, 272] width 216 height 32
click at [1063, 267] on div "Sales Rep [PERSON_NAME]" at bounding box center [1036, 272] width 216 height 32
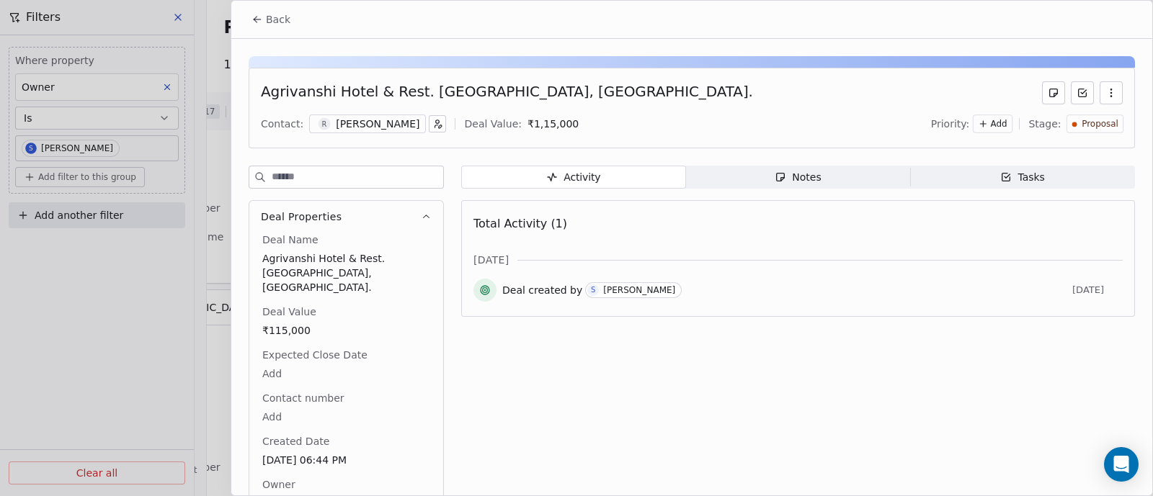
click at [1105, 88] on icon "button" at bounding box center [1111, 93] width 12 height 12
click at [1048, 118] on div "Delete" at bounding box center [1054, 123] width 97 height 23
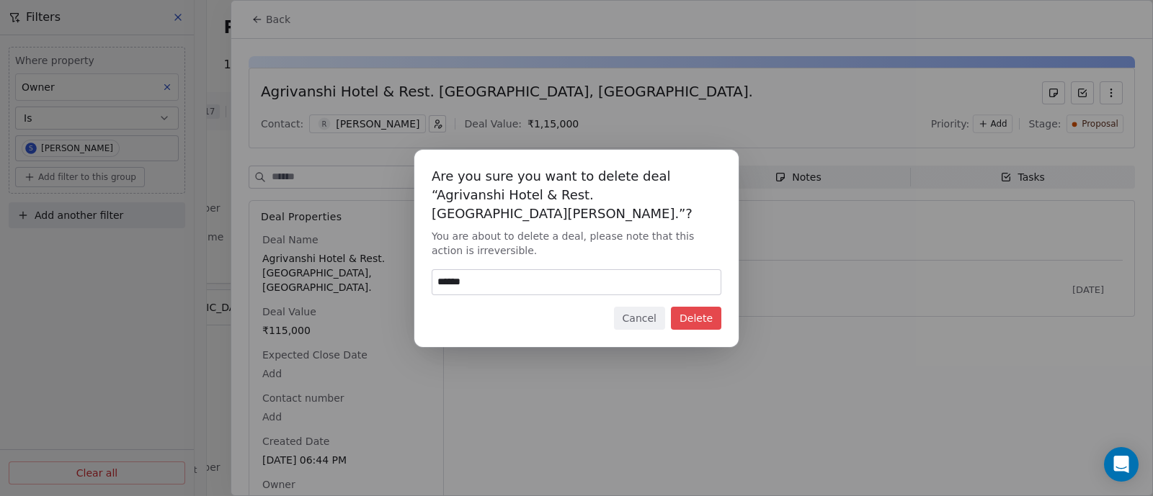
type input "******"
click at [704, 313] on button "Delete" at bounding box center [696, 318] width 50 height 23
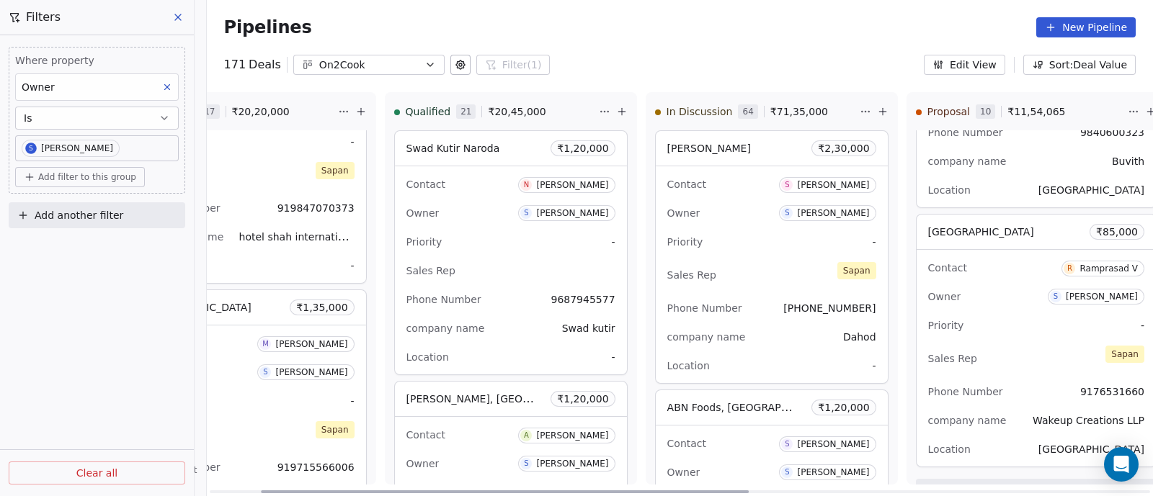
scroll to position [2249, 0]
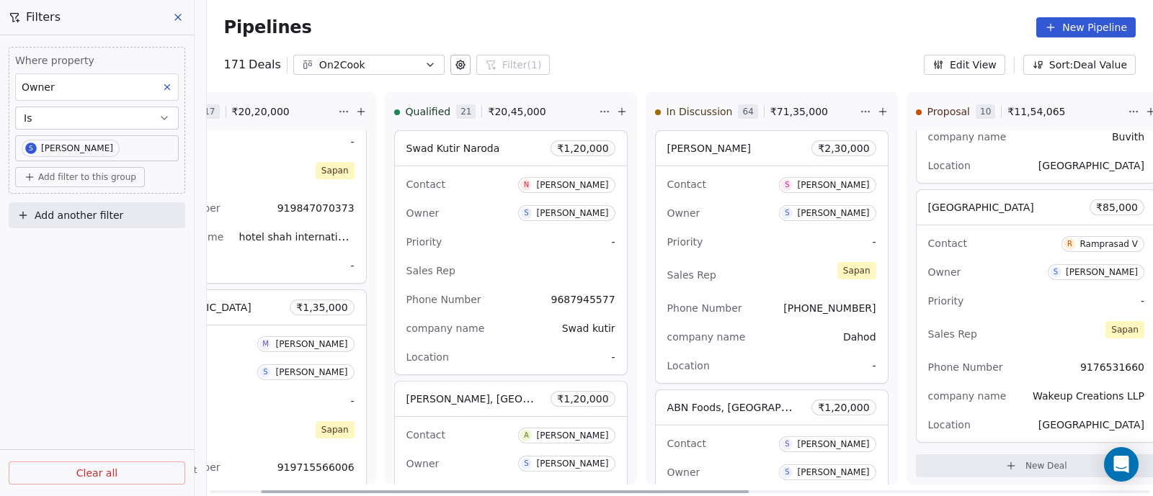
click at [964, 293] on div "Priority -" at bounding box center [1036, 301] width 216 height 23
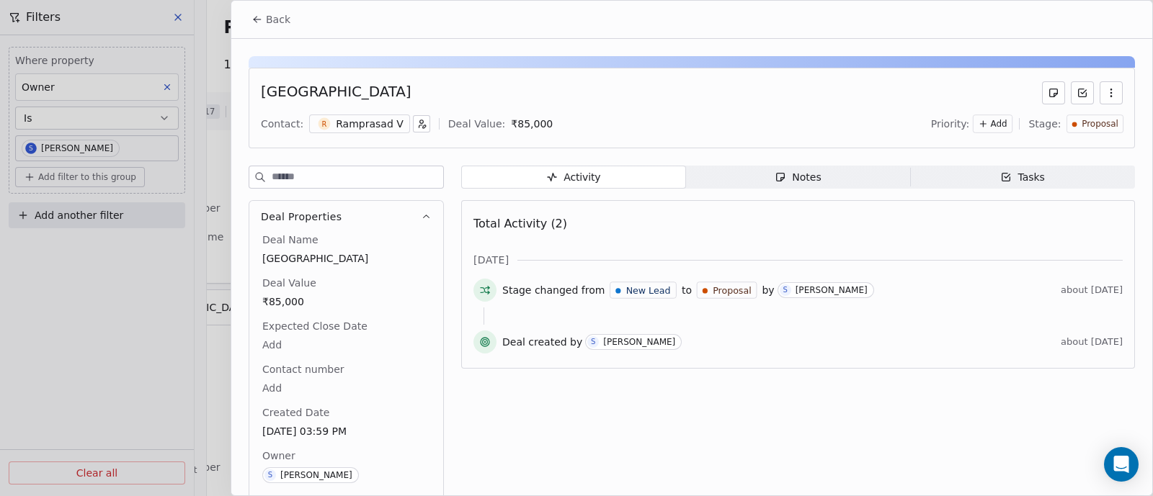
click at [789, 174] on div "Notes" at bounding box center [797, 177] width 46 height 15
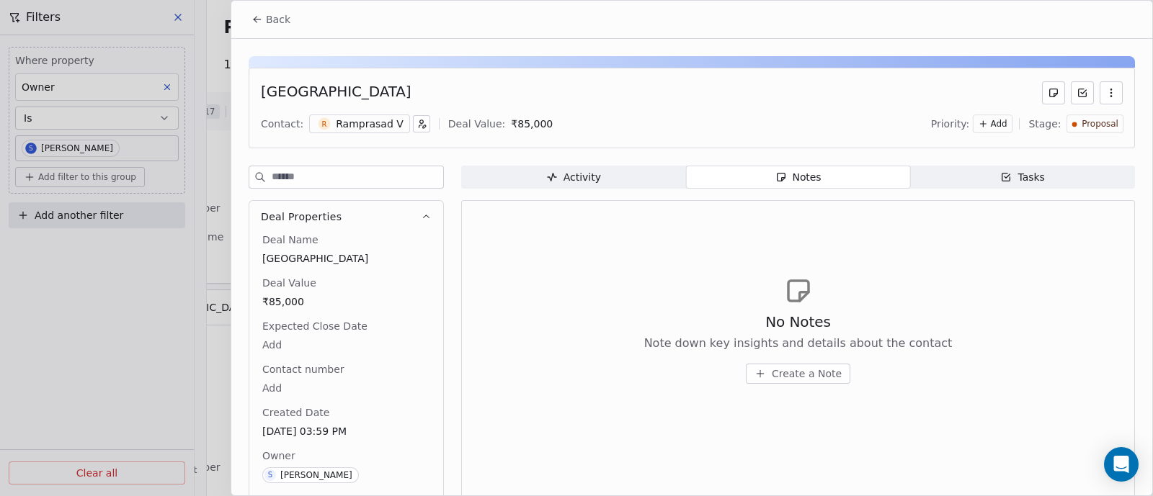
click at [794, 376] on span "Create a Note" at bounding box center [807, 374] width 70 height 14
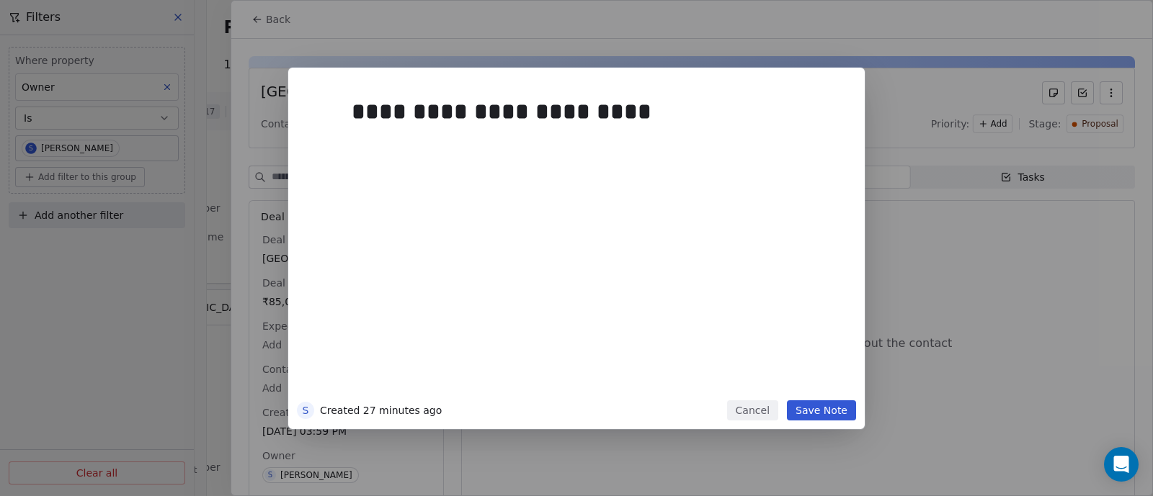
click at [816, 412] on button "Save Note" at bounding box center [821, 411] width 69 height 20
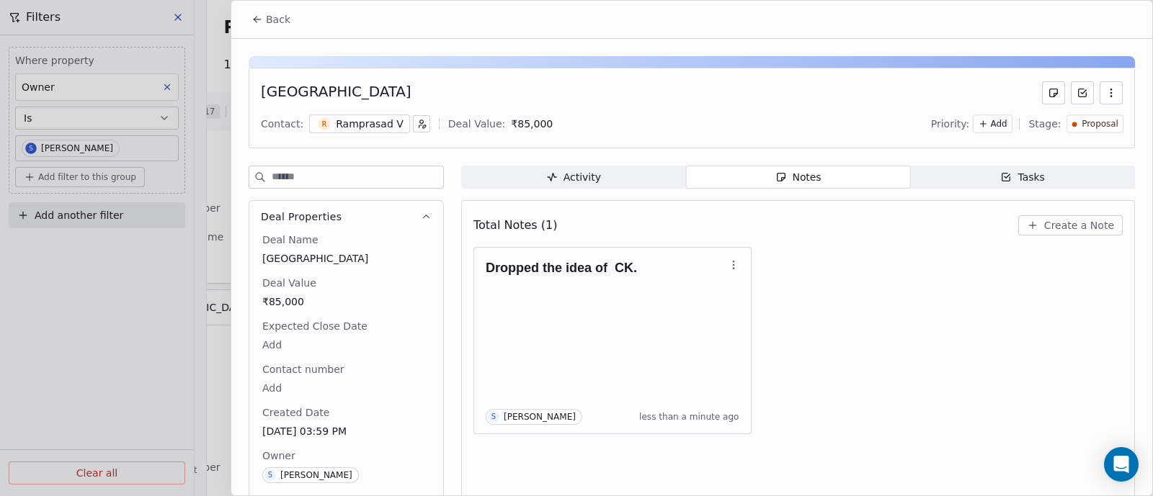
click at [1091, 124] on span "Proposal" at bounding box center [1099, 124] width 37 height 12
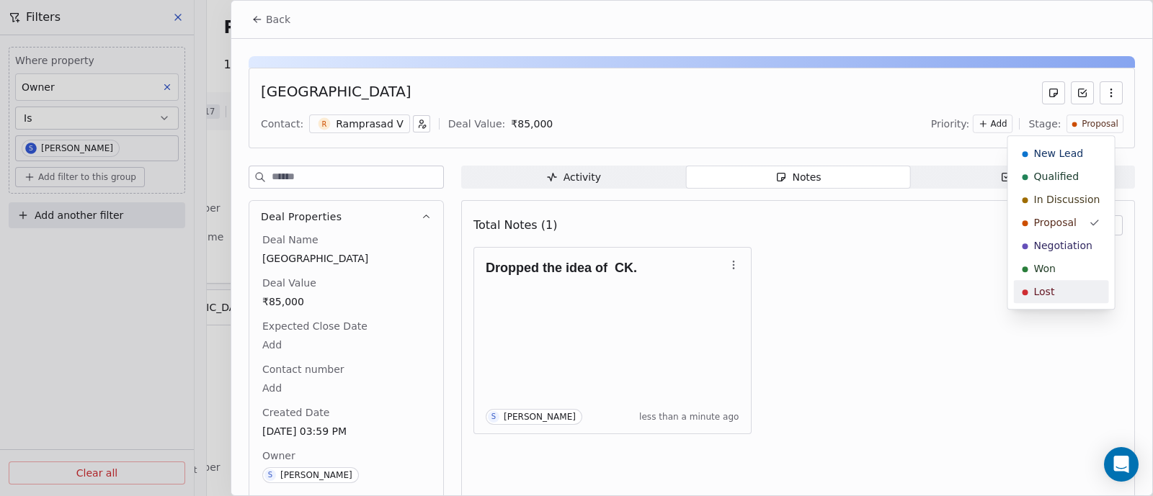
click at [1063, 289] on div "Lost" at bounding box center [1061, 292] width 78 height 14
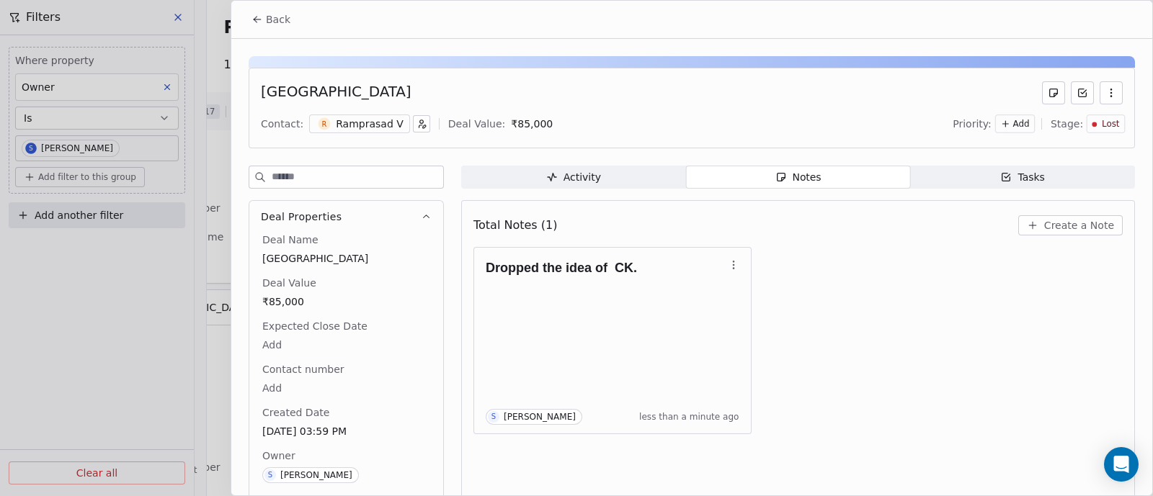
scroll to position [1991, 0]
click at [280, 22] on span "Back" at bounding box center [278, 19] width 24 height 14
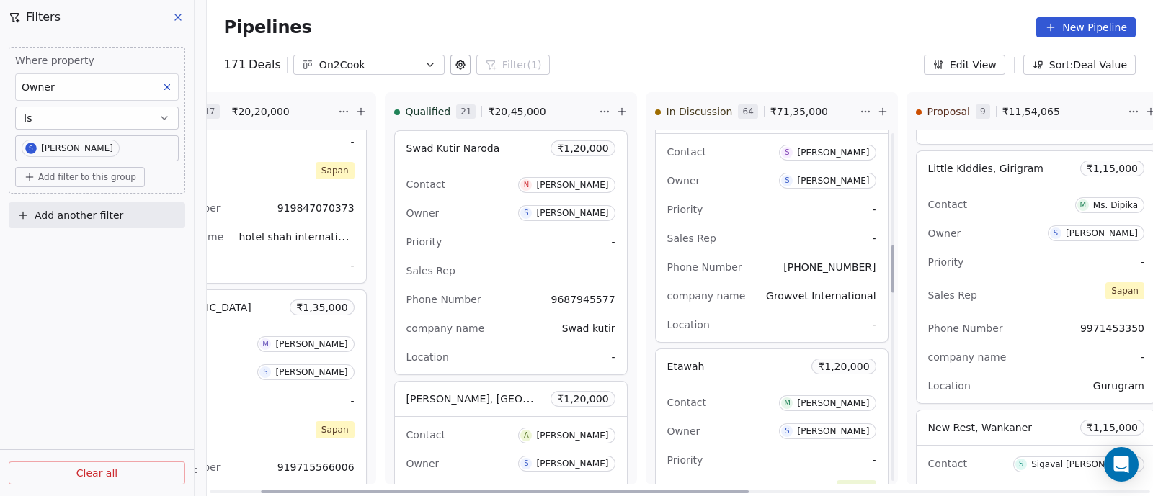
scroll to position [901, 0]
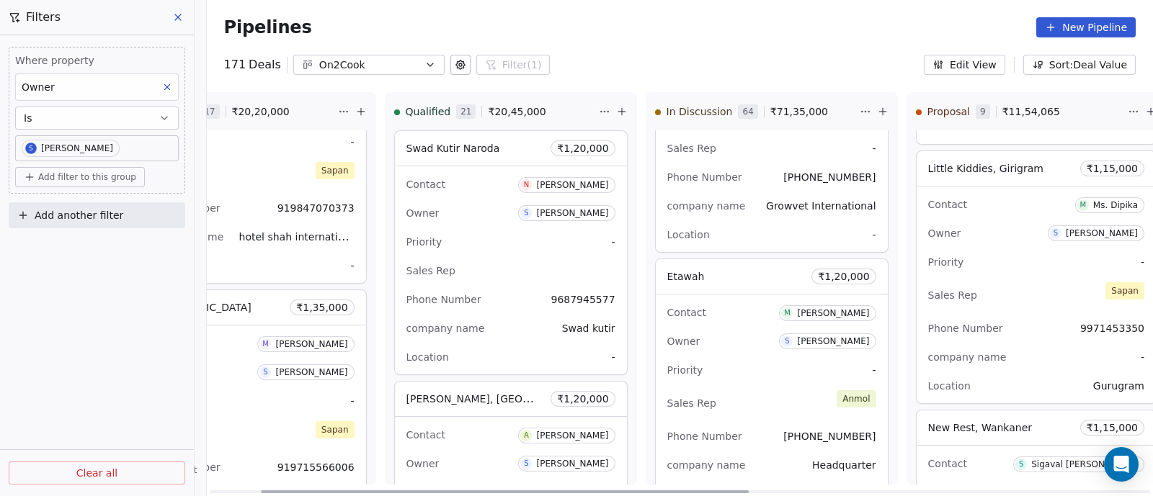
click at [738, 323] on div "Contact M [PERSON_NAME] Owner S [PERSON_NAME] Priority - Sales Rep [PERSON_NAME…" at bounding box center [772, 403] width 232 height 217
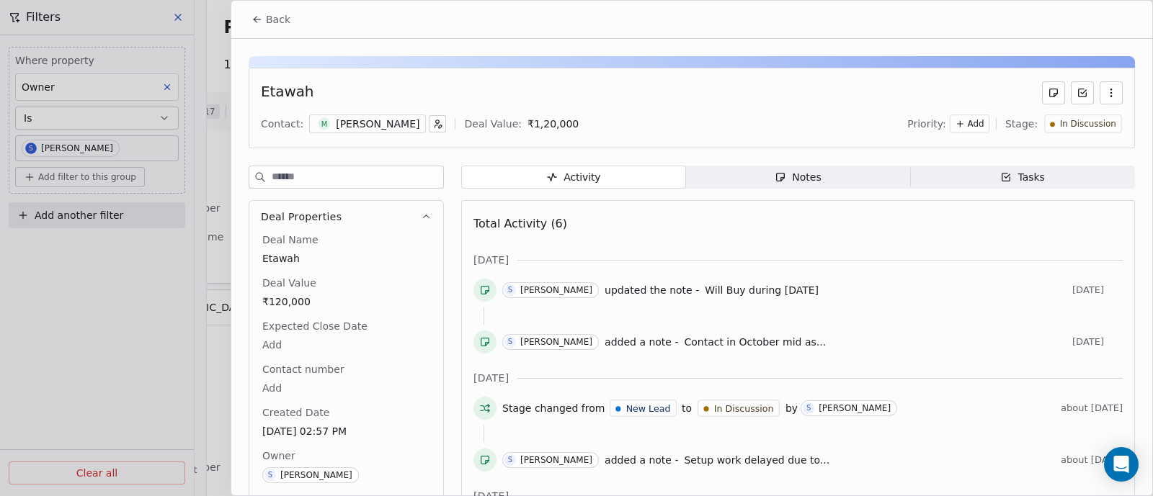
click at [273, 23] on span "Back" at bounding box center [278, 19] width 24 height 14
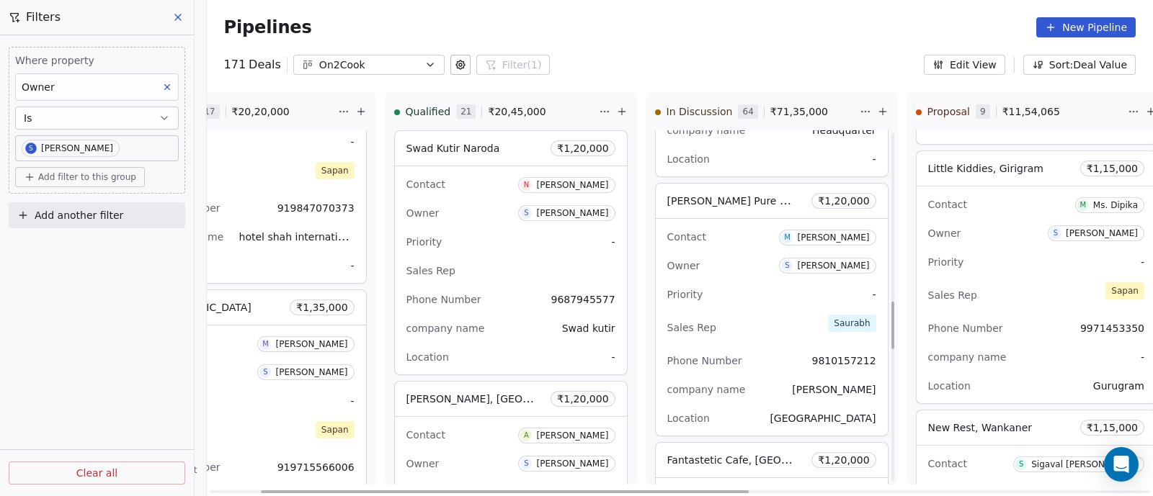
scroll to position [1260, 0]
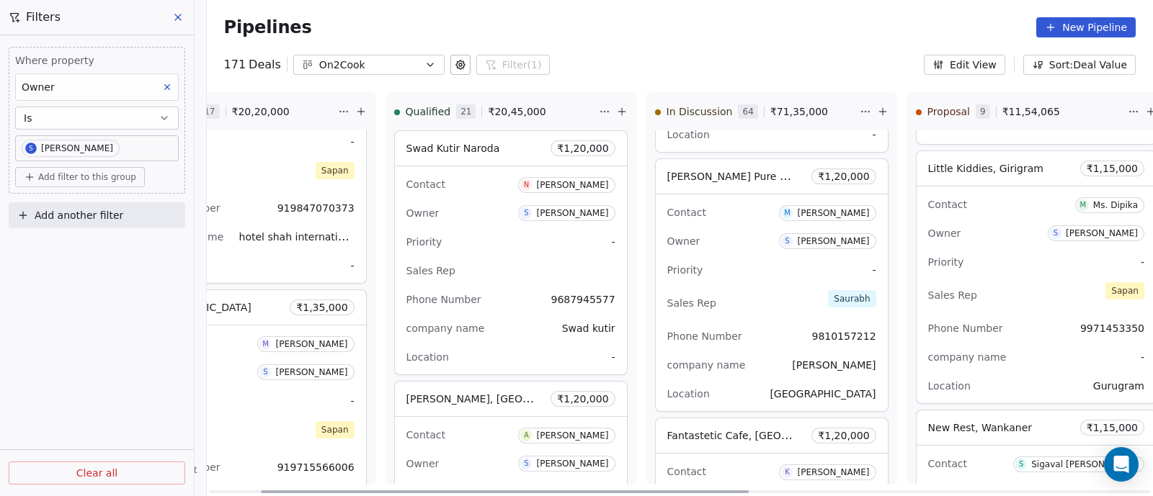
click at [754, 271] on div "Priority -" at bounding box center [771, 270] width 209 height 23
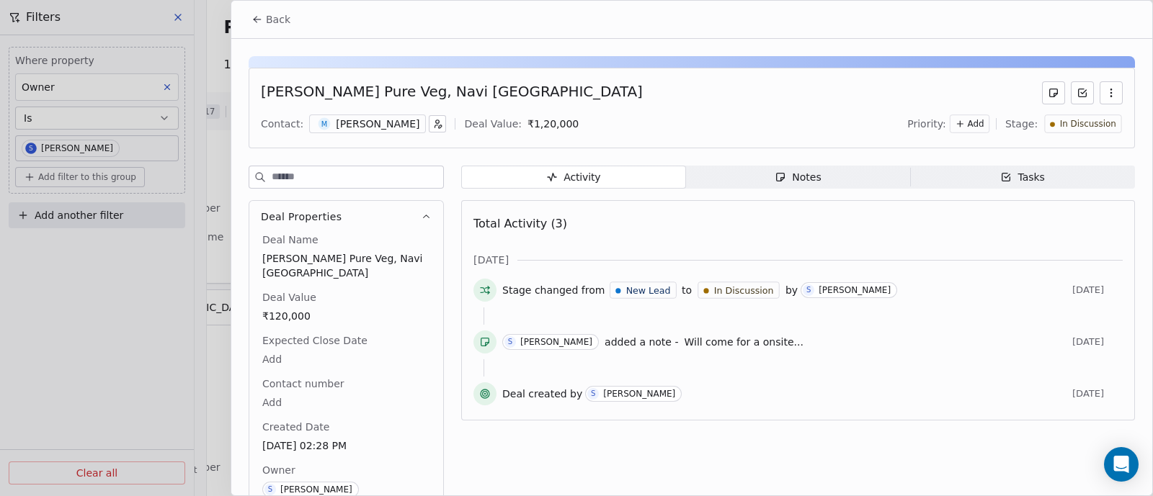
click at [792, 175] on div "Notes" at bounding box center [797, 177] width 46 height 15
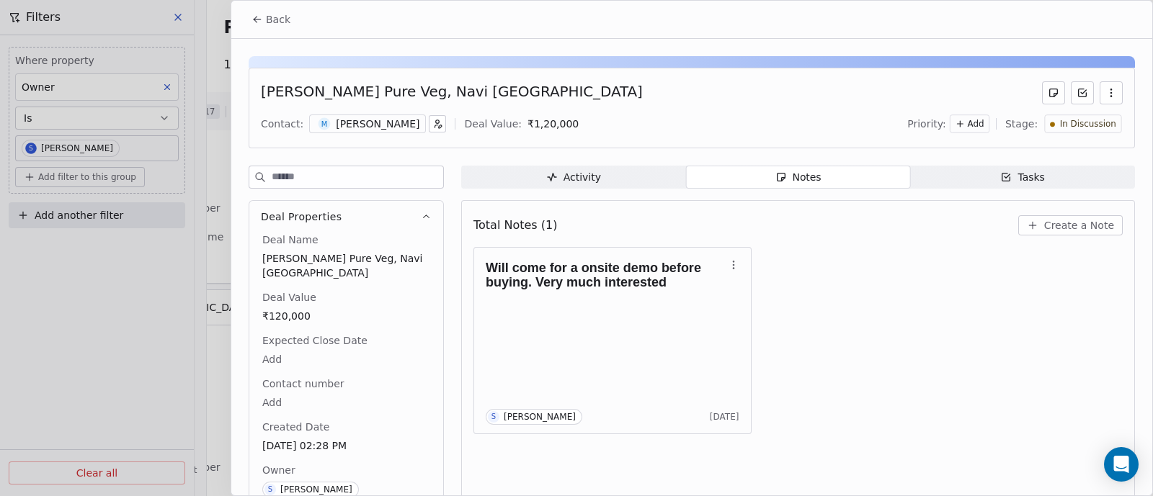
click at [1063, 226] on span "Create a Note" at bounding box center [1079, 225] width 70 height 14
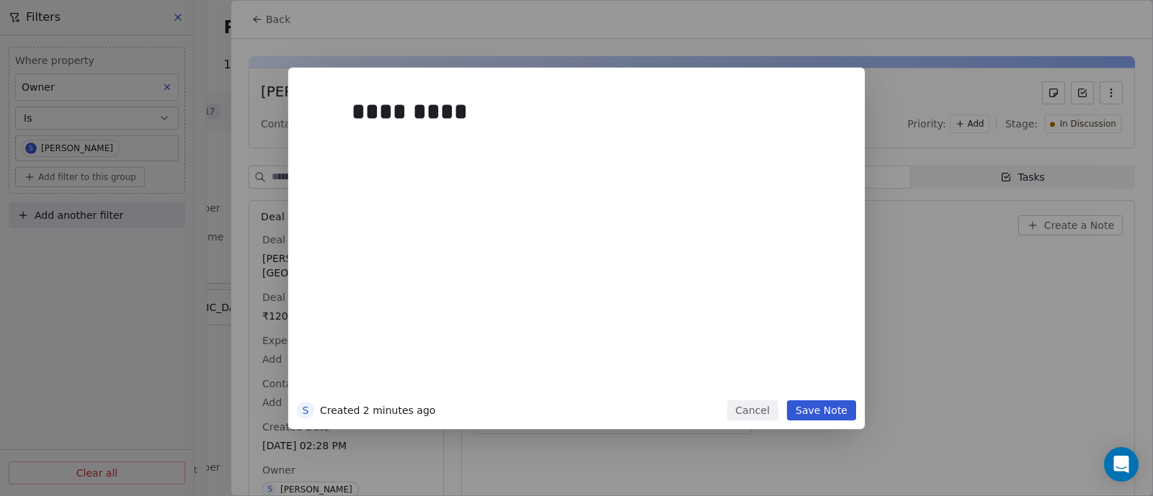
click at [816, 412] on button "Save Note" at bounding box center [821, 411] width 69 height 20
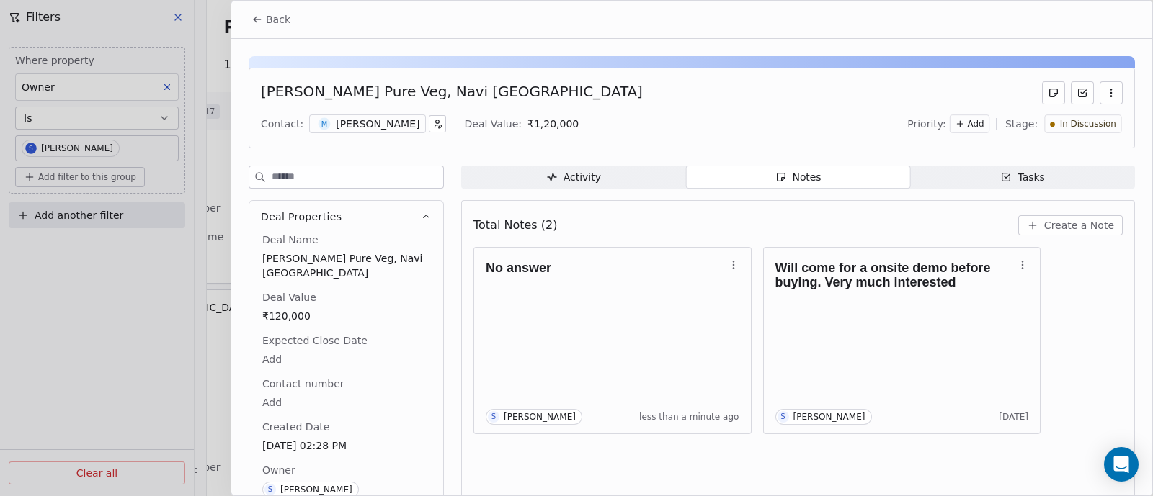
click at [269, 22] on span "Back" at bounding box center [278, 19] width 24 height 14
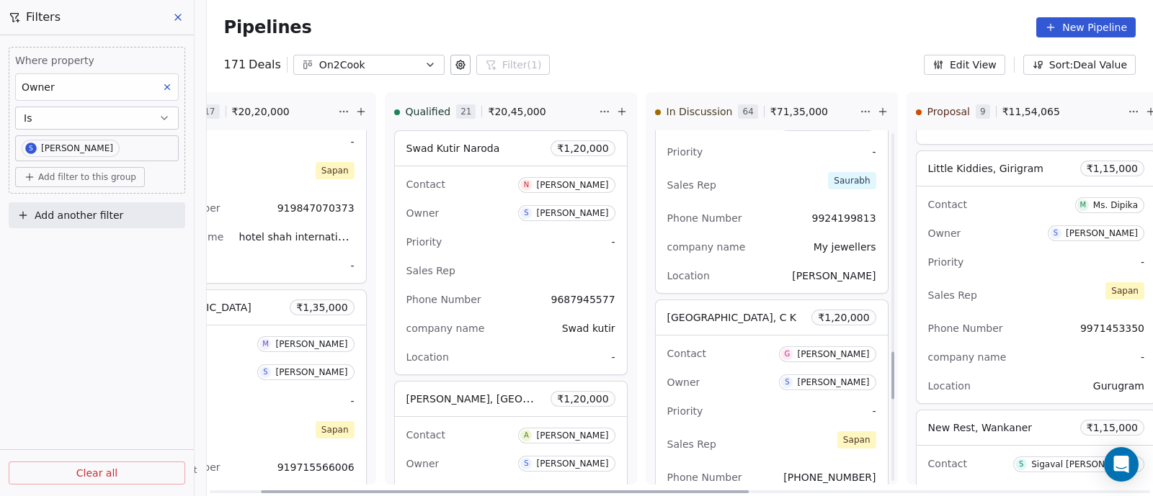
scroll to position [1711, 0]
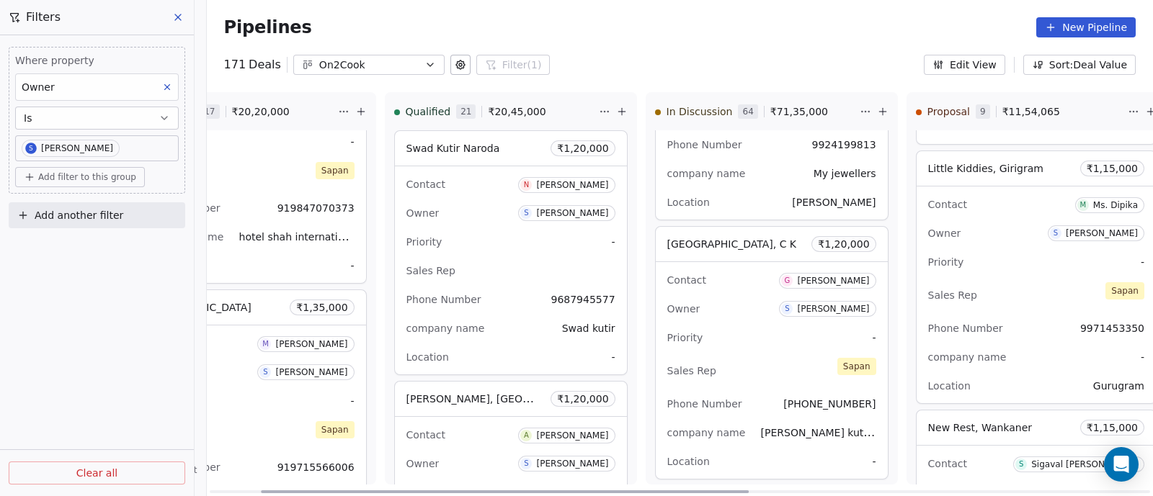
click at [762, 173] on div "company name My jewellers" at bounding box center [771, 173] width 209 height 23
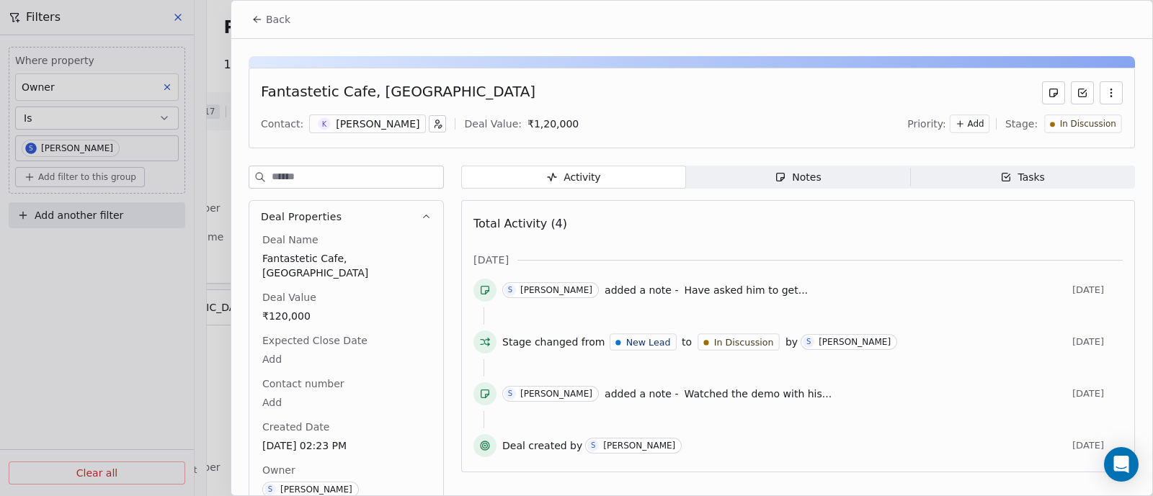
click at [804, 181] on div "Notes" at bounding box center [797, 177] width 46 height 15
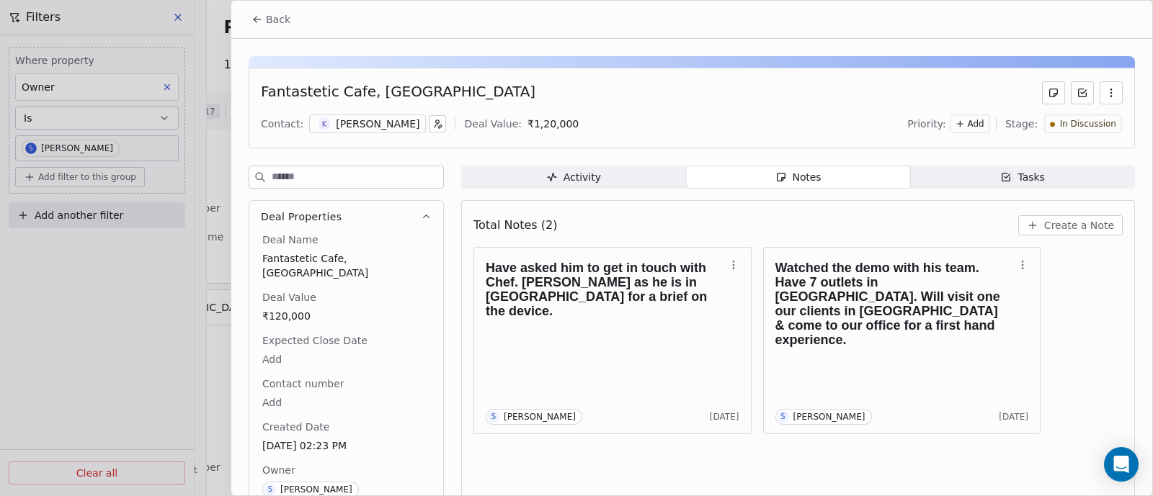
click at [1065, 228] on span "Create a Note" at bounding box center [1079, 225] width 70 height 14
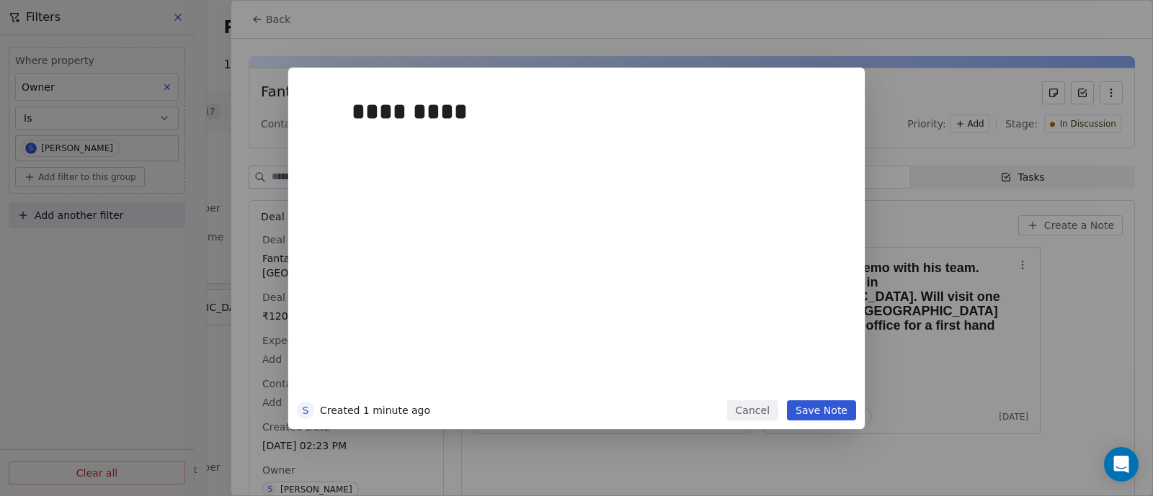
click at [810, 405] on button "Save Note" at bounding box center [821, 411] width 69 height 20
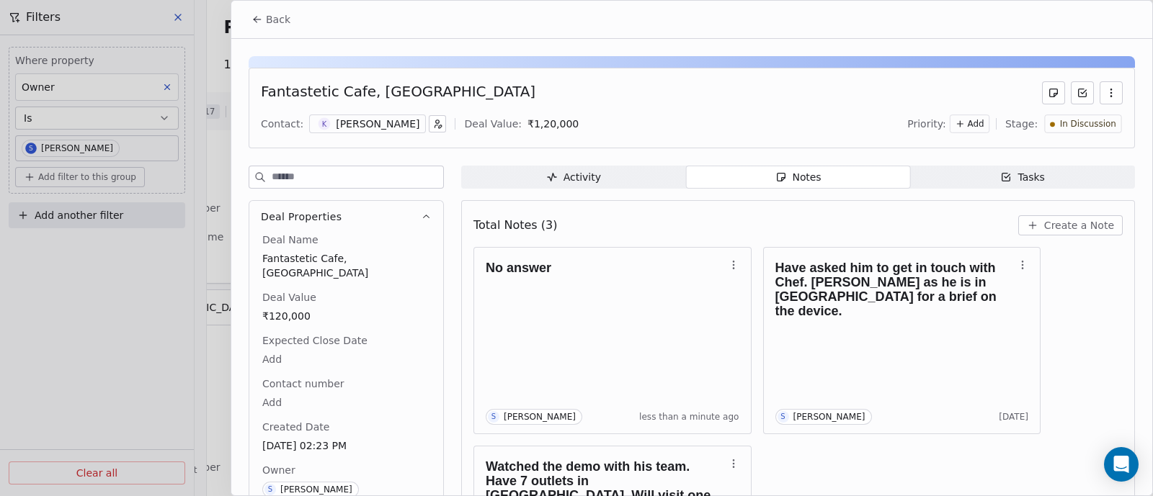
click at [269, 17] on span "Back" at bounding box center [278, 19] width 24 height 14
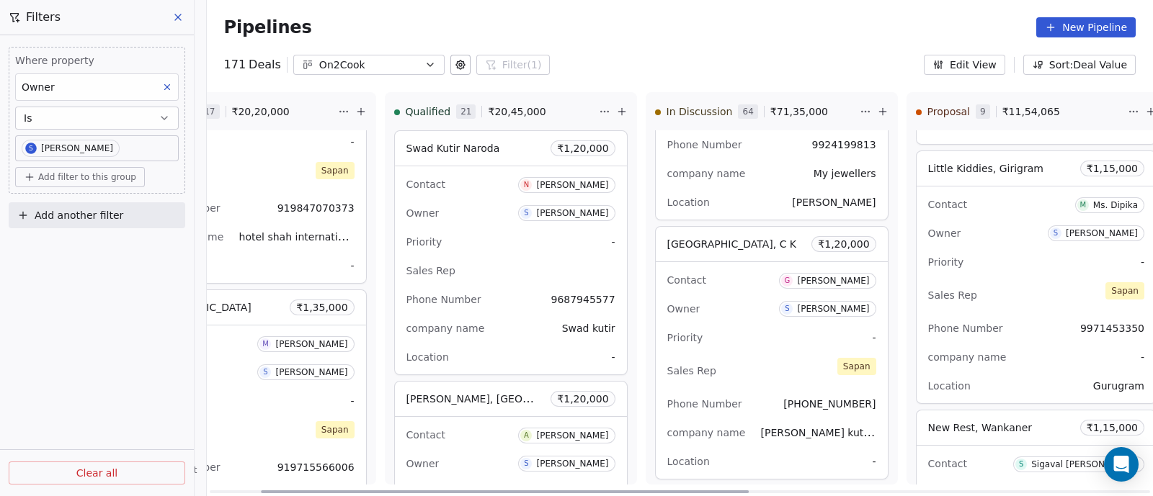
click at [749, 305] on div "Owner S [PERSON_NAME]" at bounding box center [771, 309] width 209 height 23
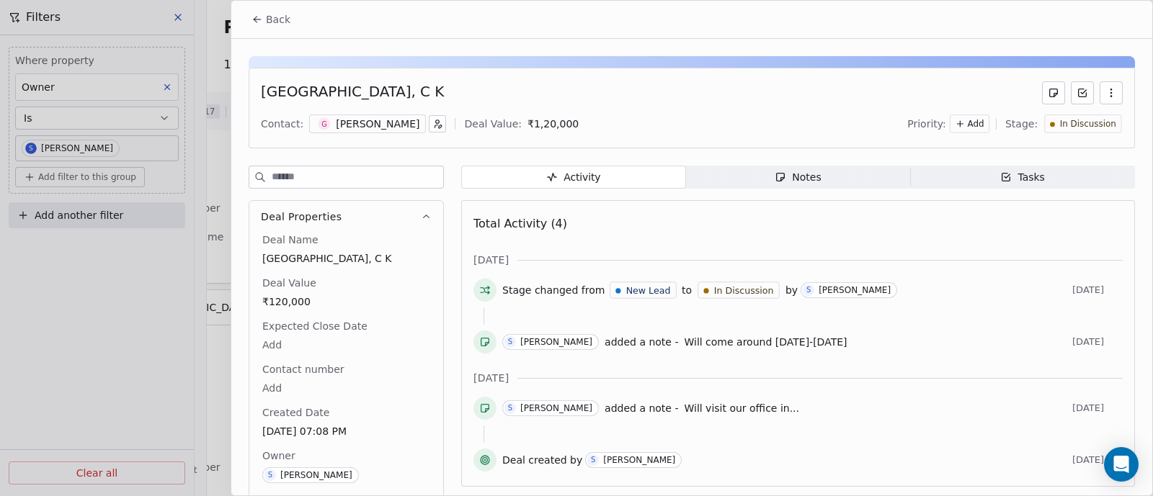
click at [792, 171] on div "Notes" at bounding box center [797, 177] width 46 height 15
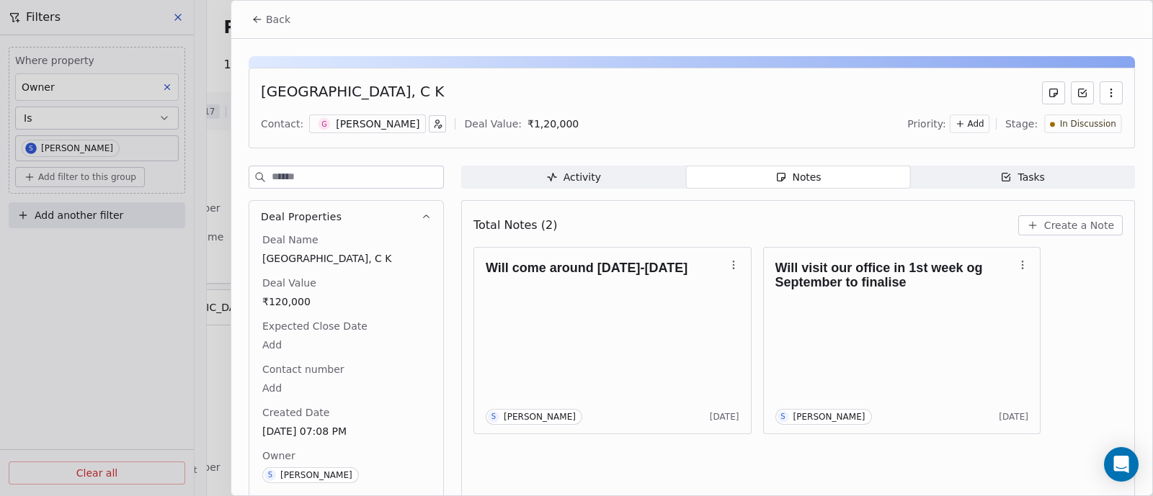
click at [1077, 225] on span "Create a Note" at bounding box center [1079, 225] width 70 height 14
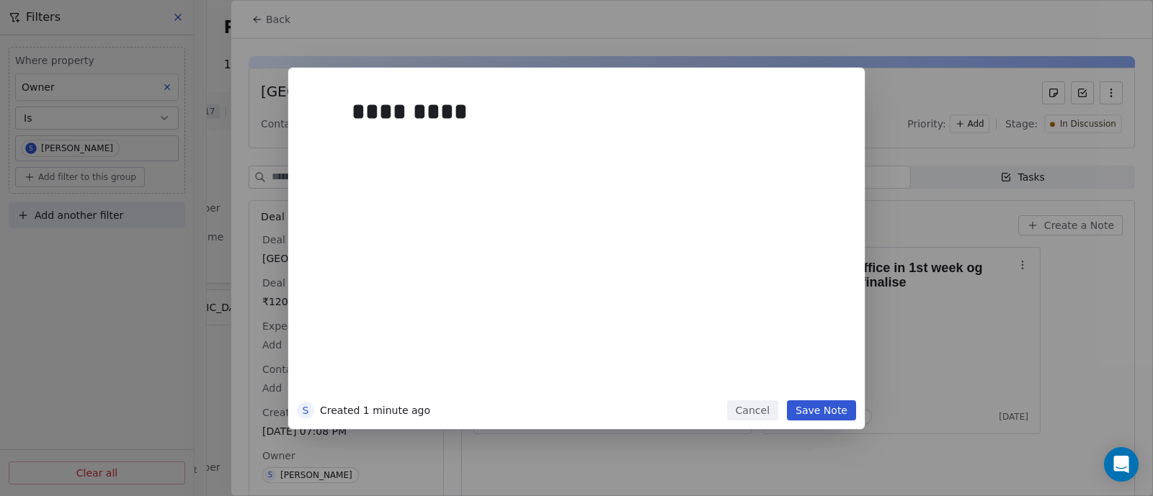
click at [821, 411] on button "Save Note" at bounding box center [821, 411] width 69 height 20
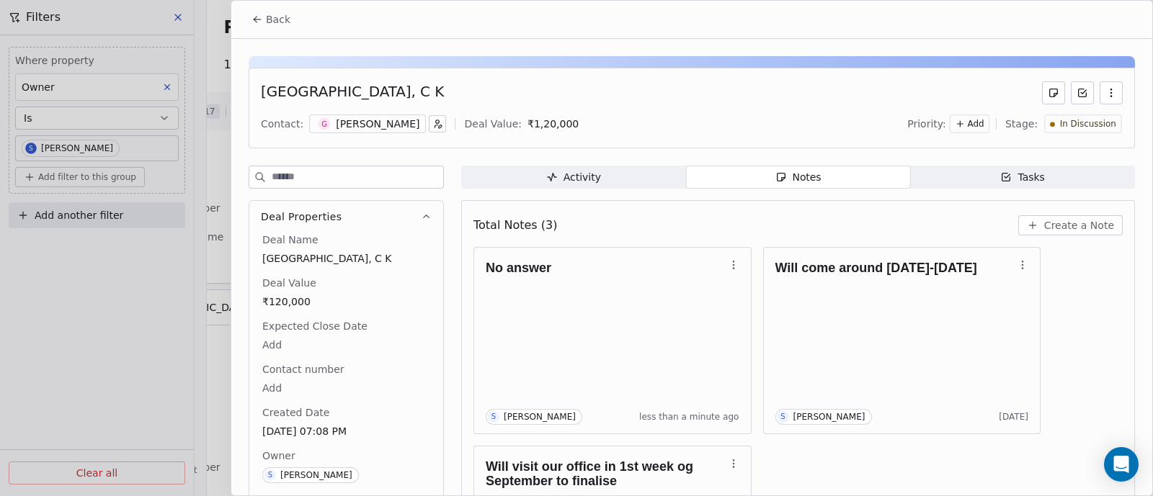
click at [269, 18] on span "Back" at bounding box center [278, 19] width 24 height 14
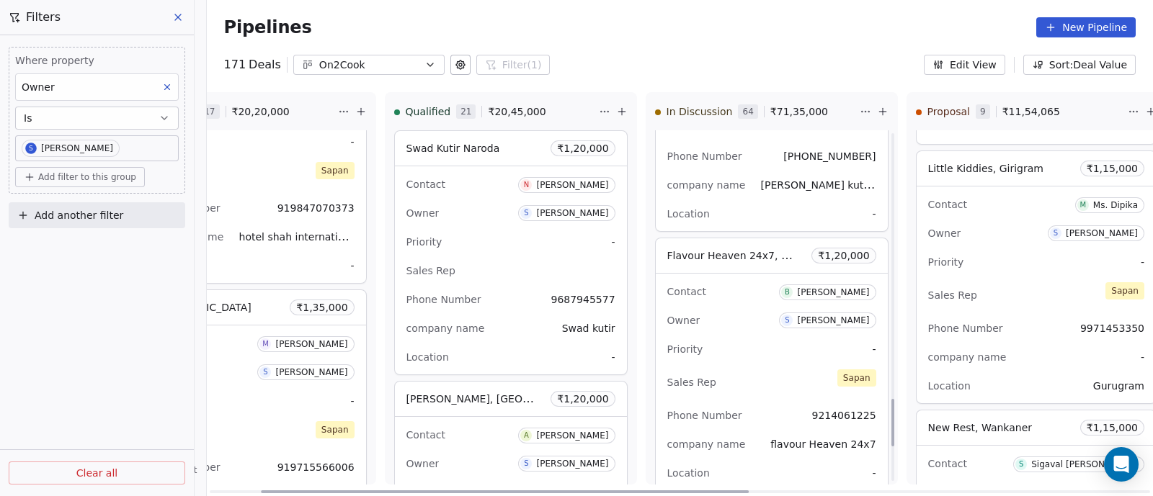
scroll to position [1981, 0]
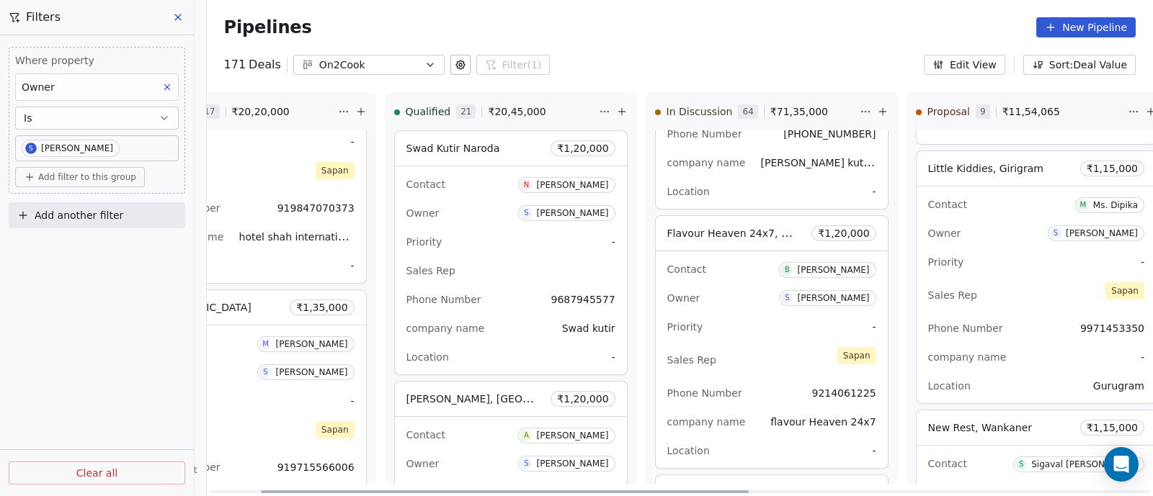
click at [736, 296] on div "Owner S [PERSON_NAME]" at bounding box center [771, 298] width 209 height 23
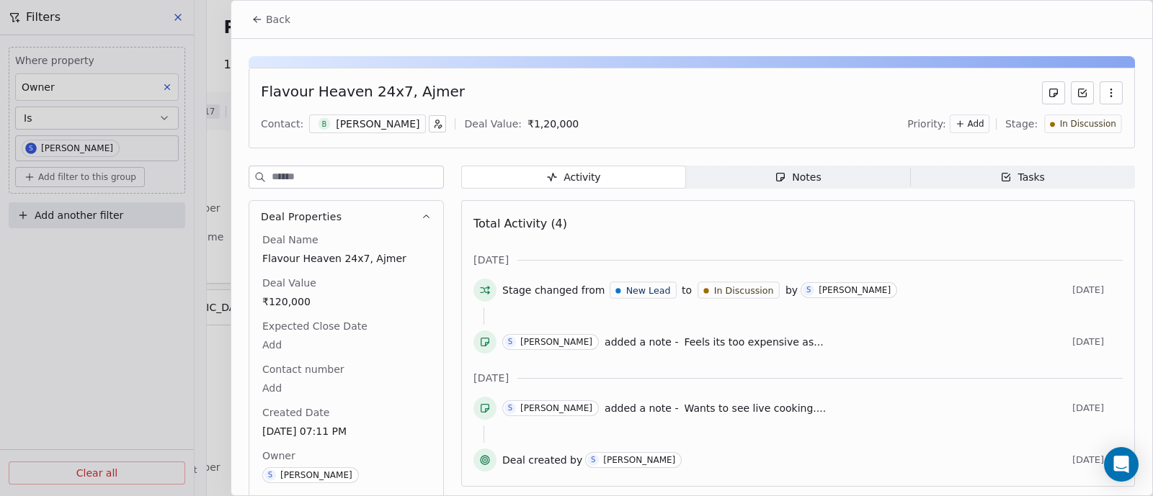
click at [808, 178] on div "Notes" at bounding box center [797, 177] width 46 height 15
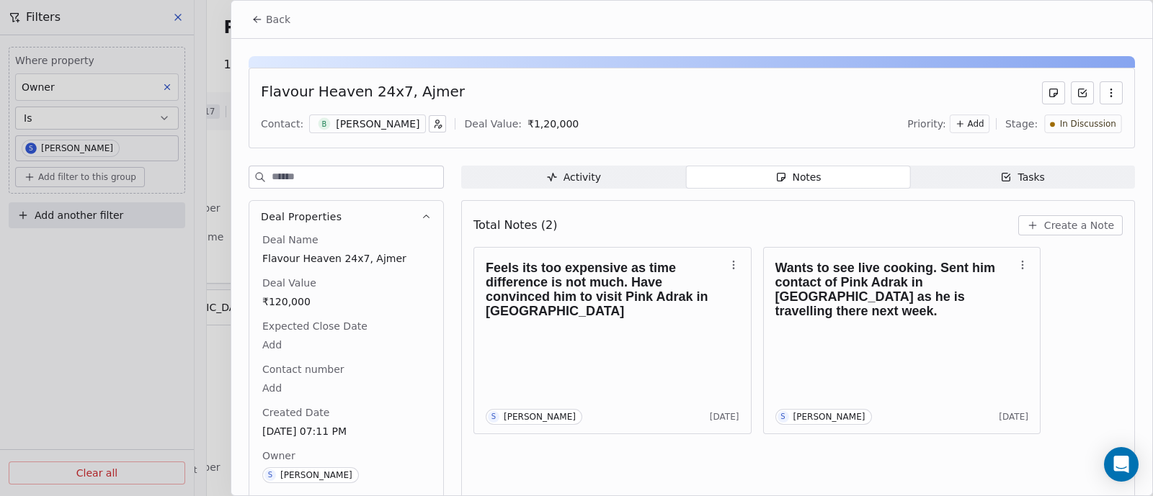
click at [273, 19] on span "Back" at bounding box center [278, 19] width 24 height 14
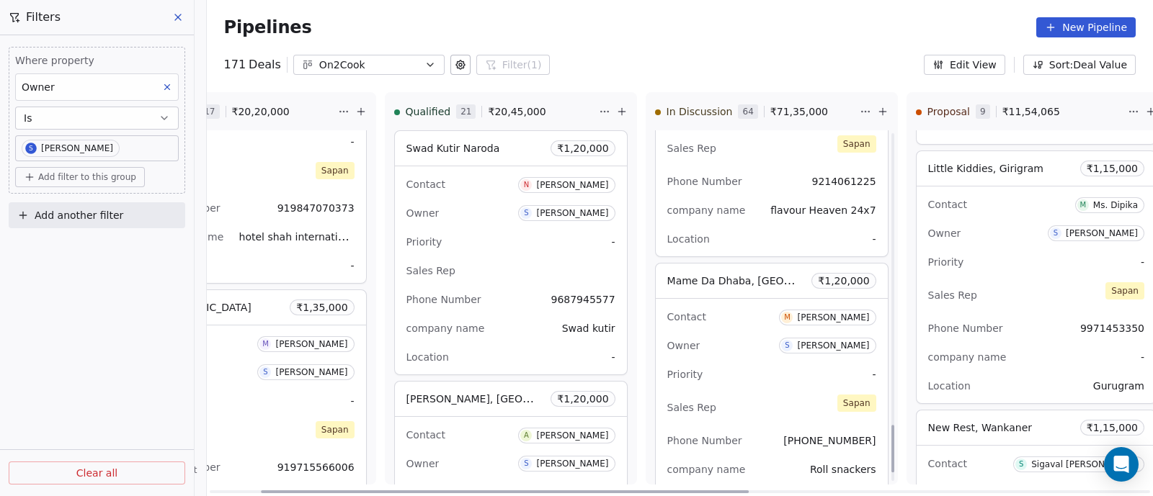
scroll to position [2238, 0]
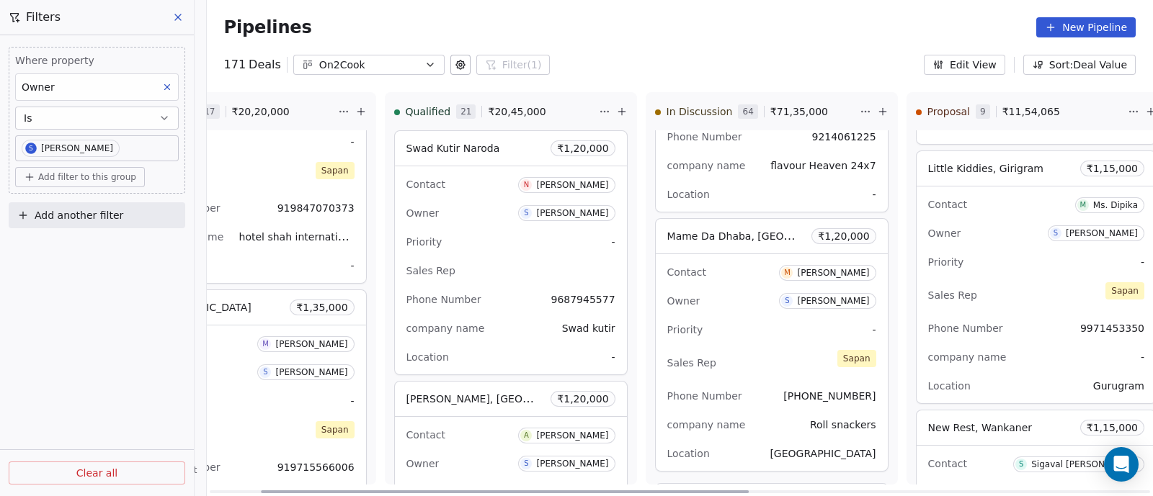
click at [735, 331] on div "Priority -" at bounding box center [771, 329] width 209 height 23
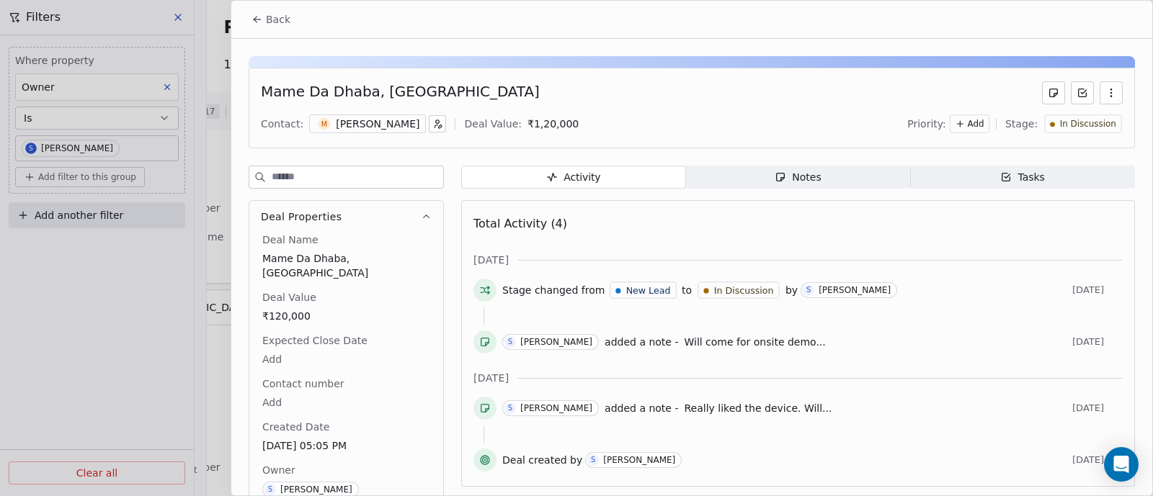
click at [281, 22] on span "Back" at bounding box center [278, 19] width 24 height 14
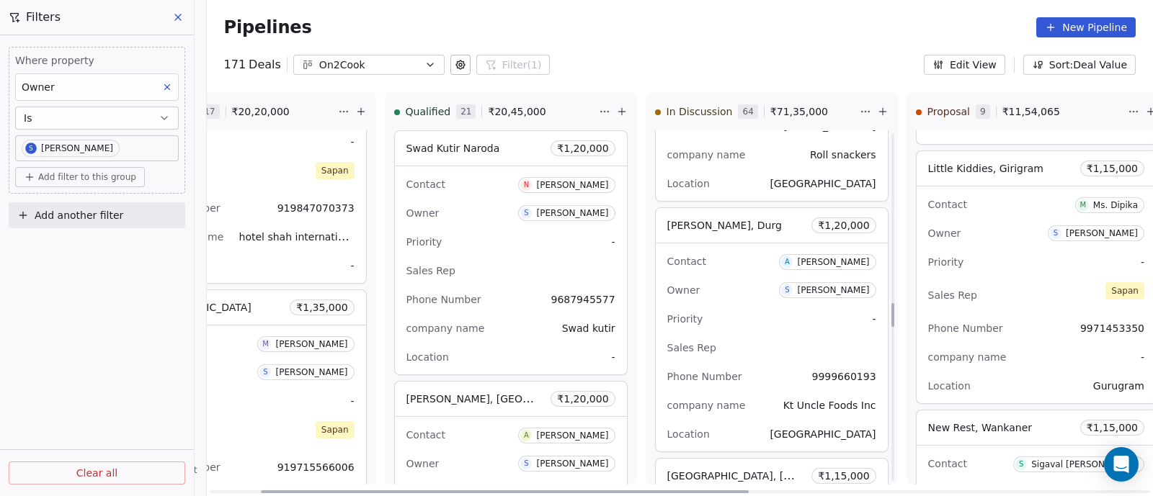
scroll to position [2598, 0]
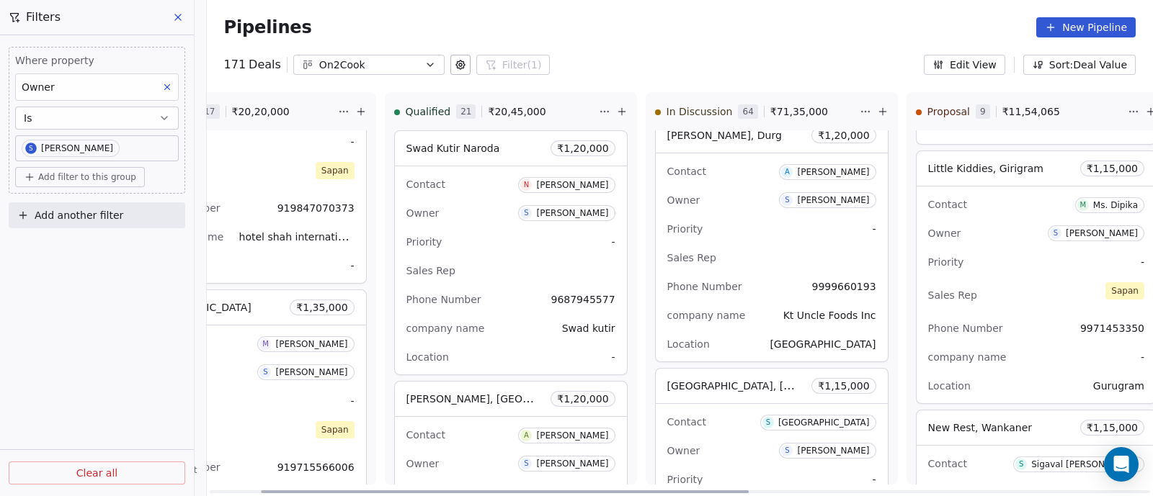
click at [756, 250] on div "Sales Rep" at bounding box center [771, 257] width 209 height 23
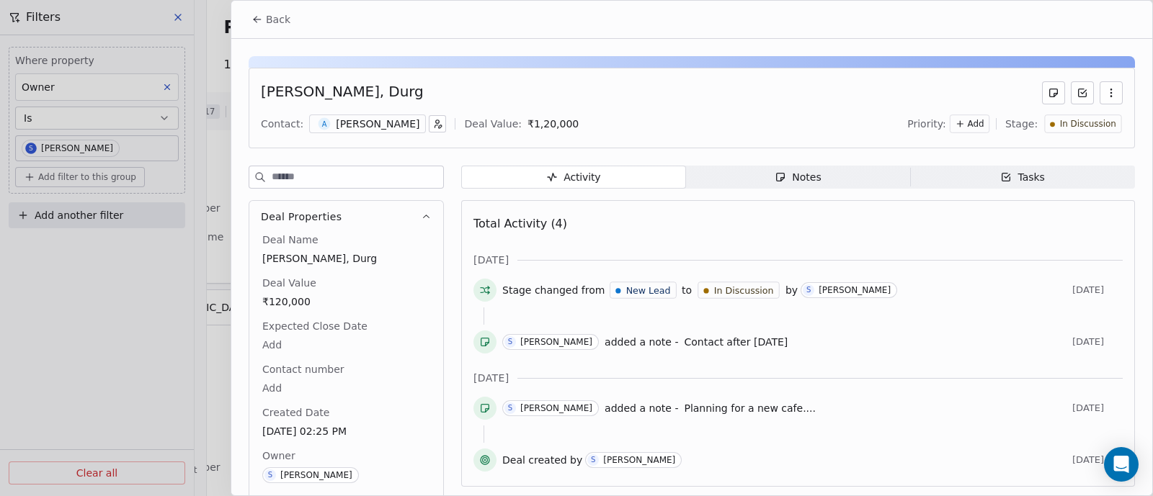
click at [263, 18] on button "Back" at bounding box center [271, 19] width 56 height 26
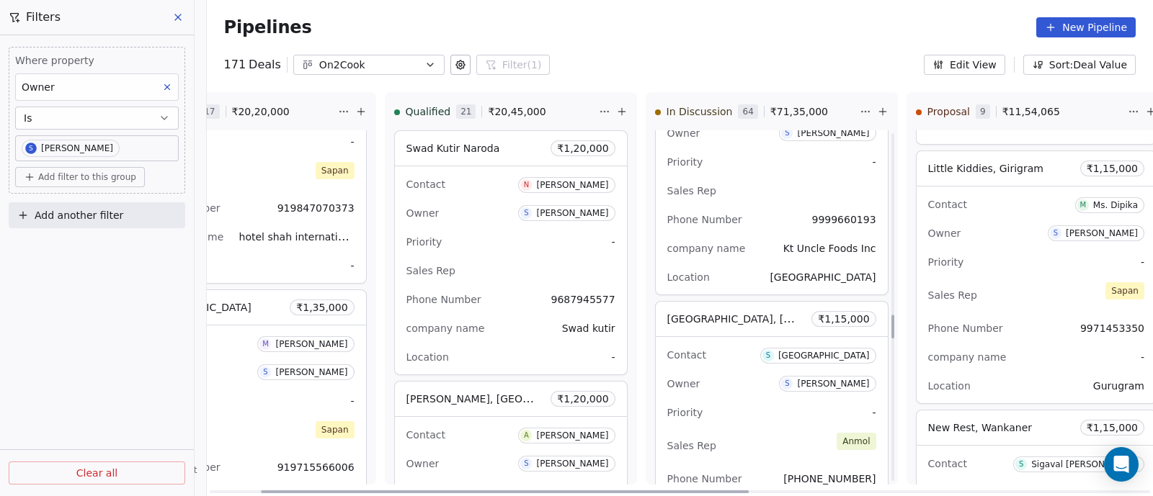
scroll to position [2688, 0]
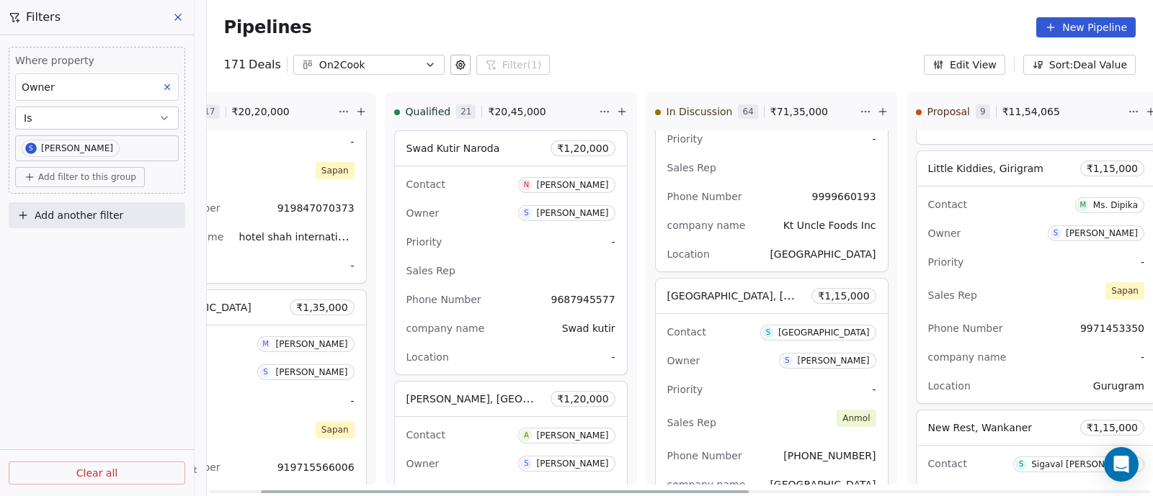
click at [746, 380] on div "Priority -" at bounding box center [771, 389] width 209 height 23
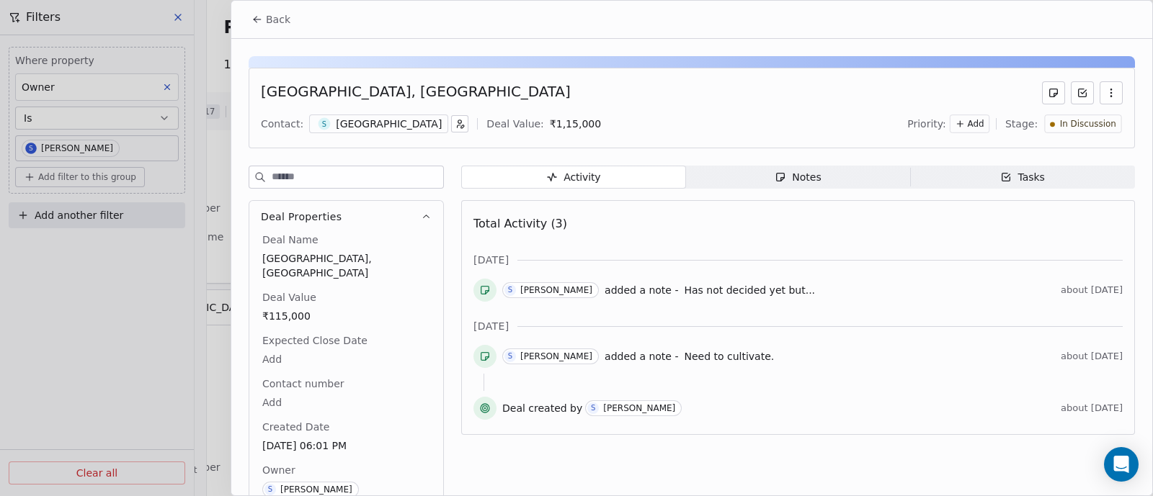
click at [807, 178] on div "Notes" at bounding box center [797, 177] width 46 height 15
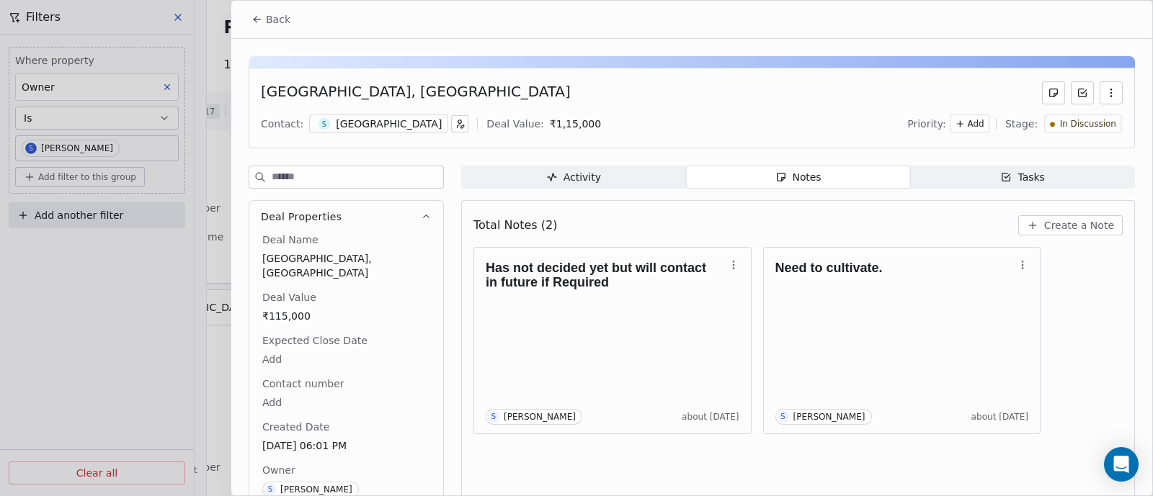
click at [1091, 124] on span "In Discussion" at bounding box center [1088, 124] width 56 height 12
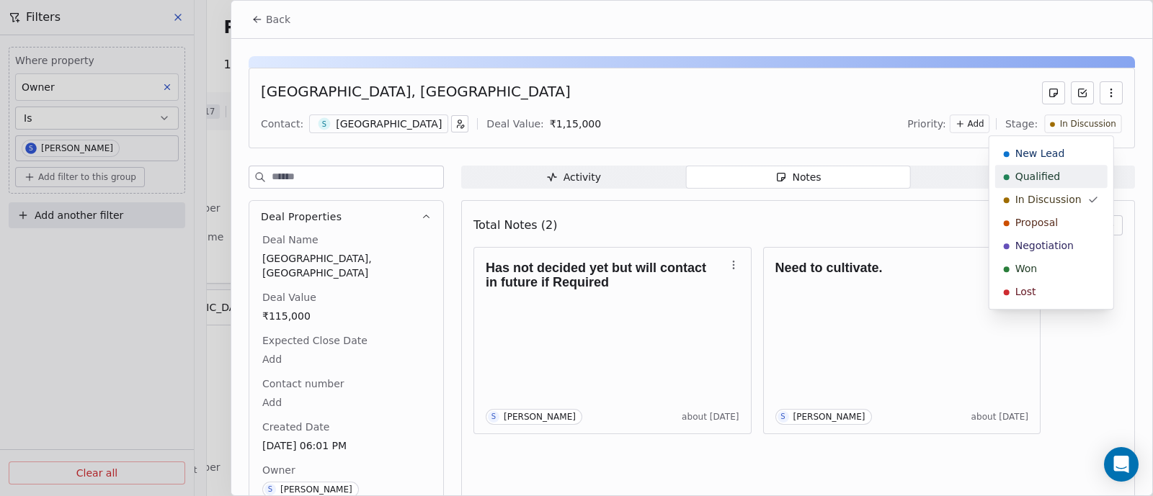
click at [1053, 180] on span "Qualified" at bounding box center [1037, 176] width 45 height 14
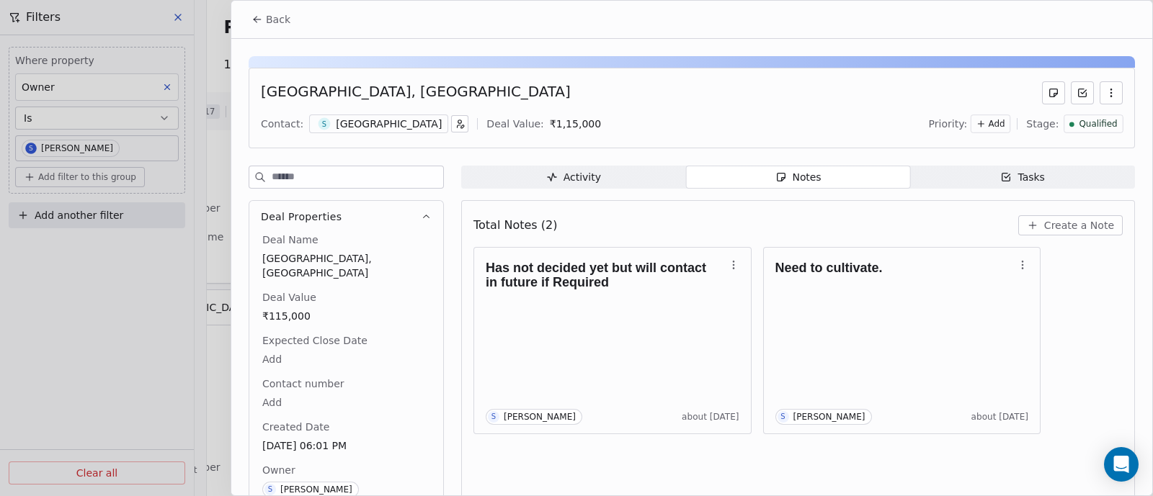
click at [271, 22] on span "Back" at bounding box center [278, 19] width 24 height 14
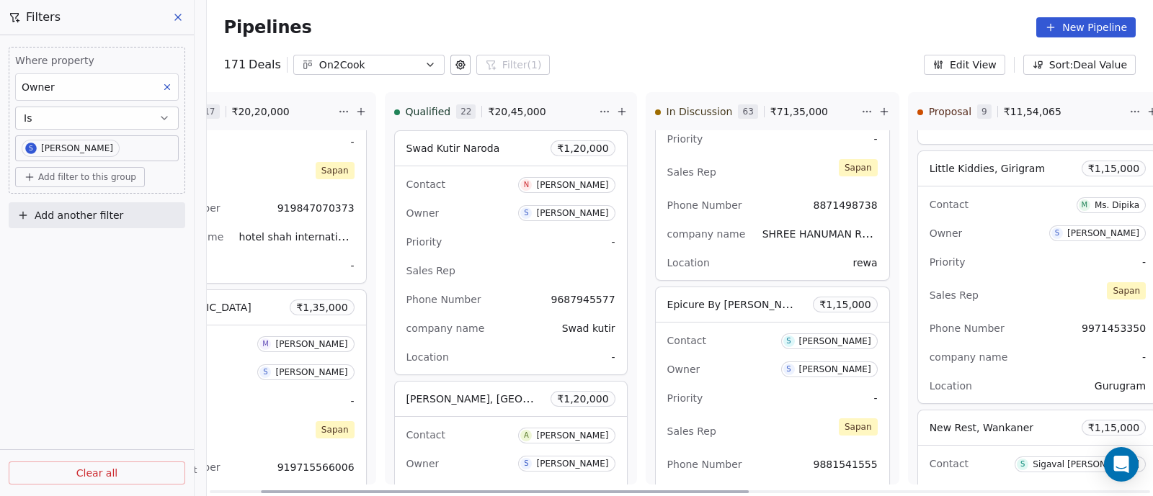
click at [737, 362] on div "Owner S [PERSON_NAME]" at bounding box center [772, 369] width 210 height 23
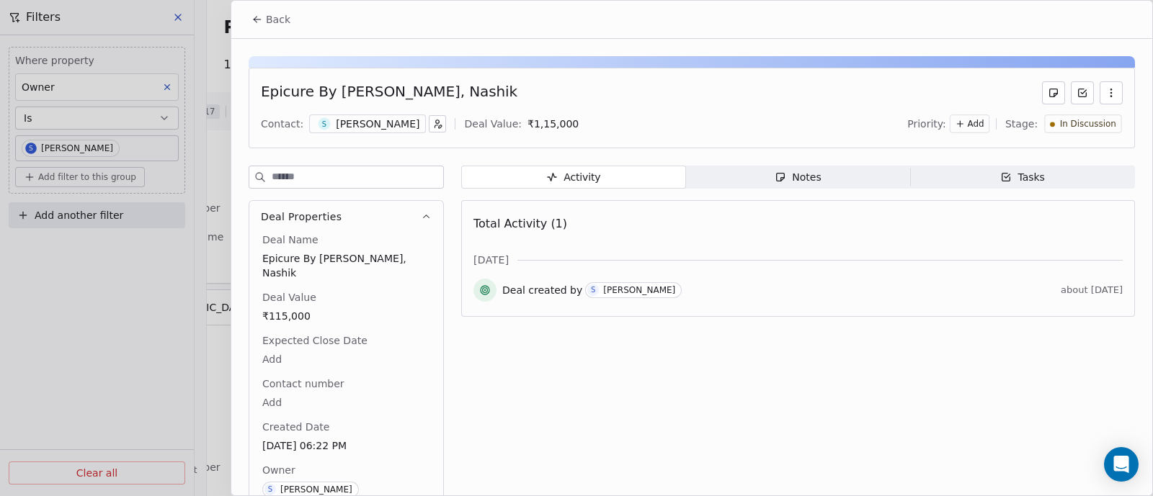
click at [803, 174] on div "Notes" at bounding box center [797, 177] width 46 height 15
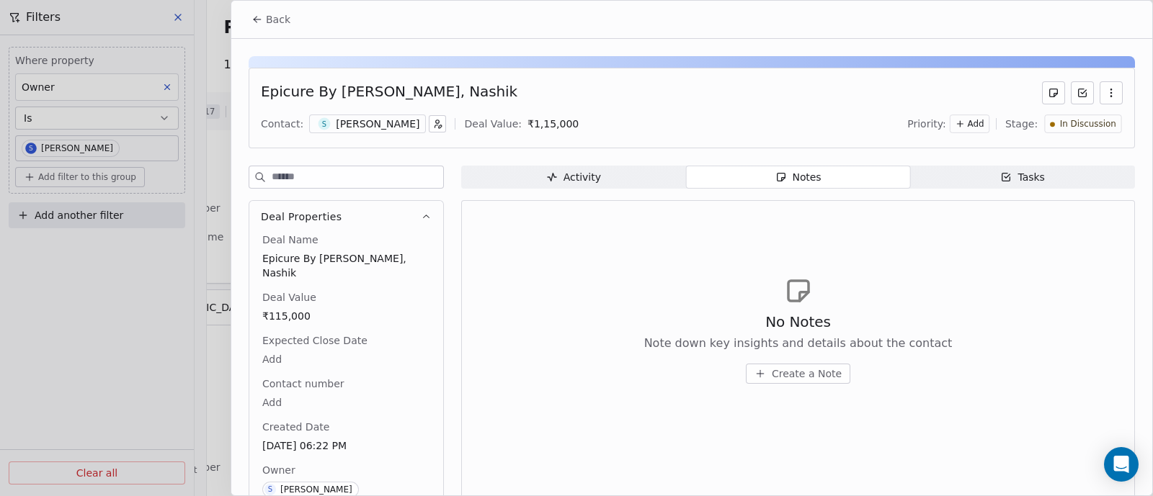
click at [796, 369] on span "Create a Note" at bounding box center [807, 374] width 70 height 14
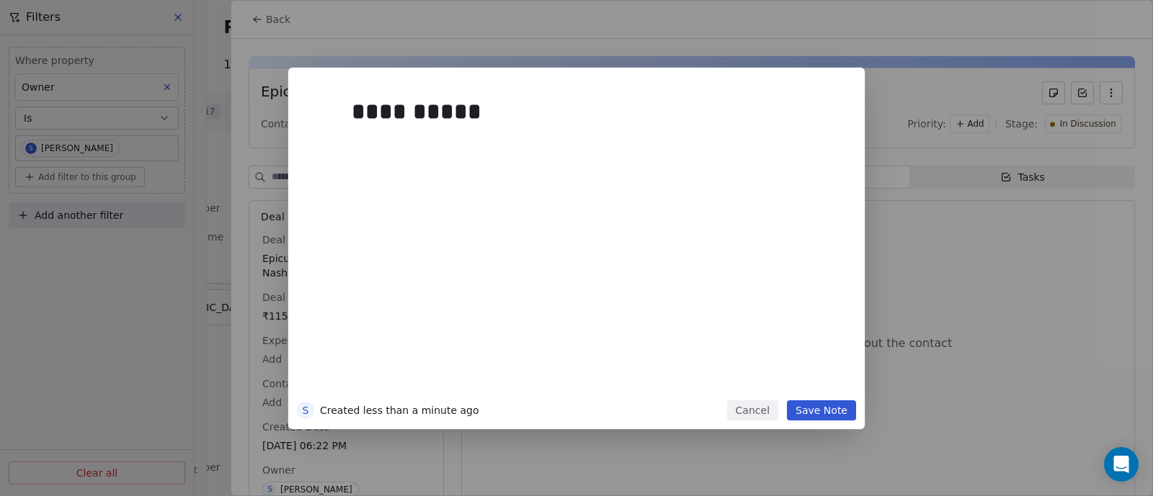
click at [829, 415] on button "Save Note" at bounding box center [821, 411] width 69 height 20
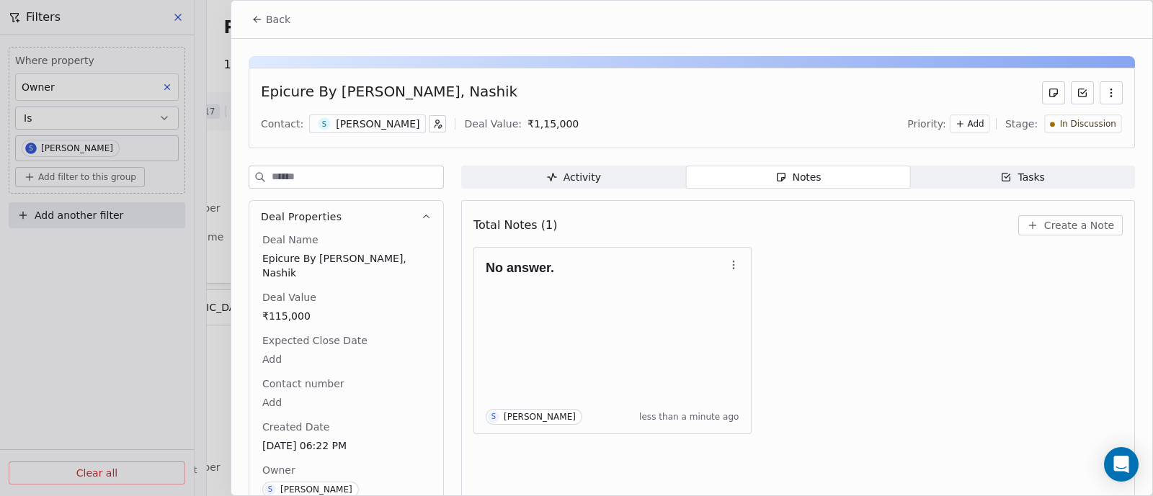
click at [275, 19] on span "Back" at bounding box center [278, 19] width 24 height 14
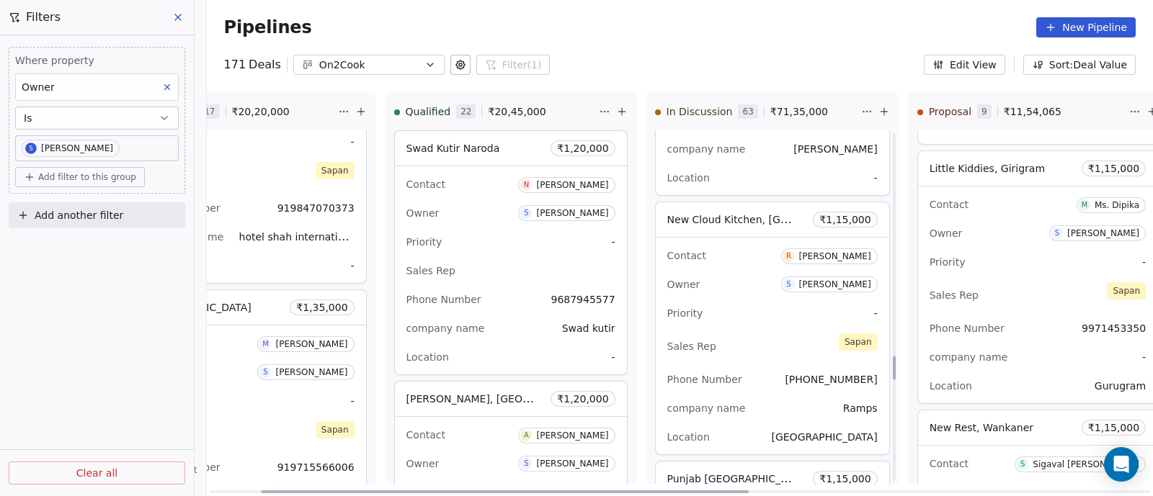
scroll to position [3318, 0]
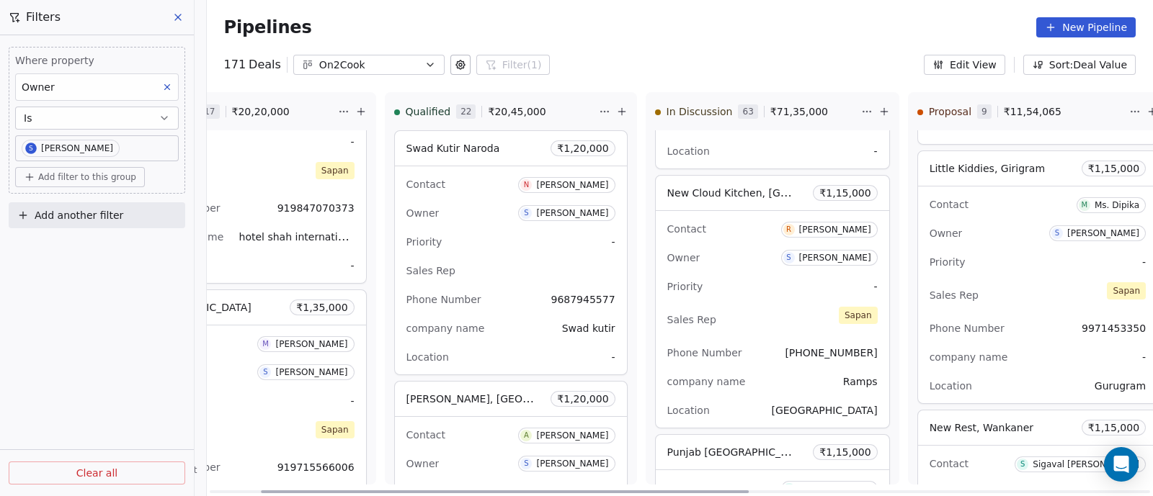
click at [763, 261] on div "Owner S [PERSON_NAME]" at bounding box center [772, 257] width 210 height 23
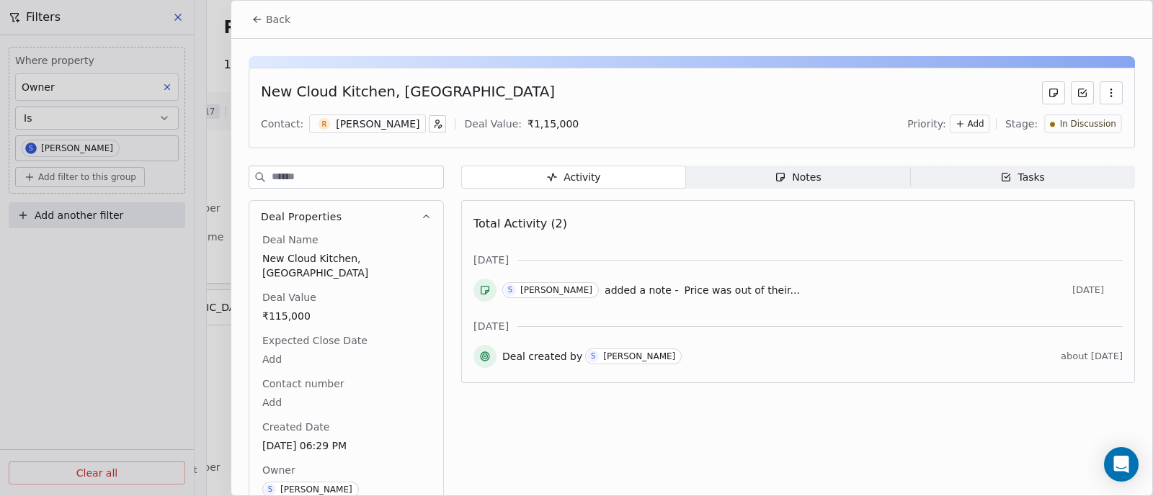
click at [803, 177] on div "Notes" at bounding box center [797, 177] width 46 height 15
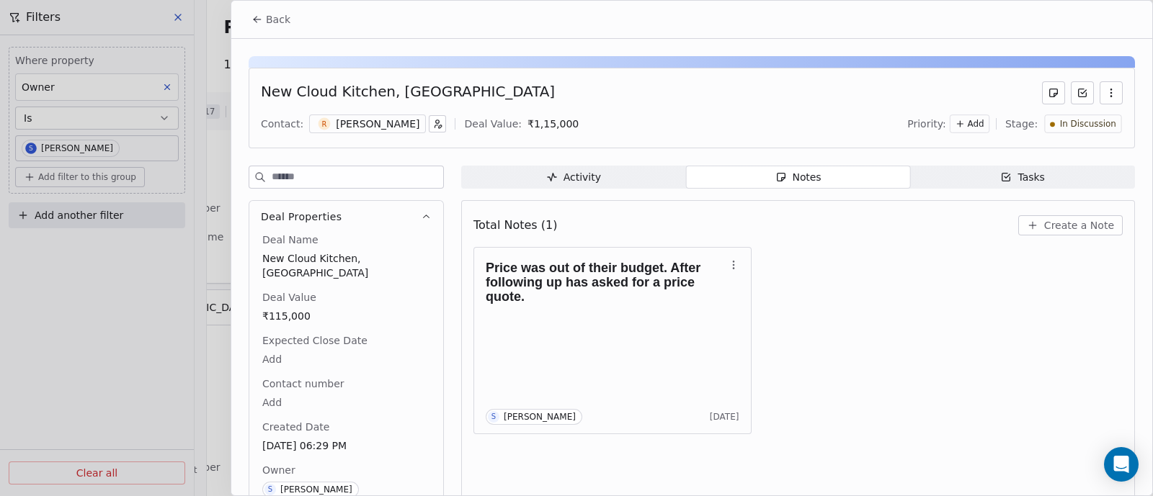
click at [1063, 223] on span "Create a Note" at bounding box center [1079, 225] width 70 height 14
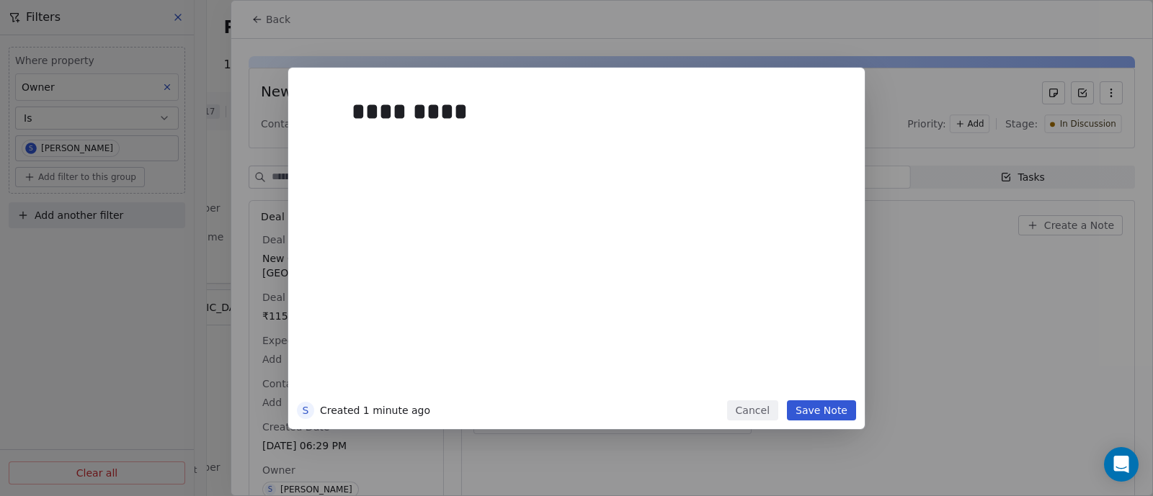
click at [818, 412] on button "Save Note" at bounding box center [821, 411] width 69 height 20
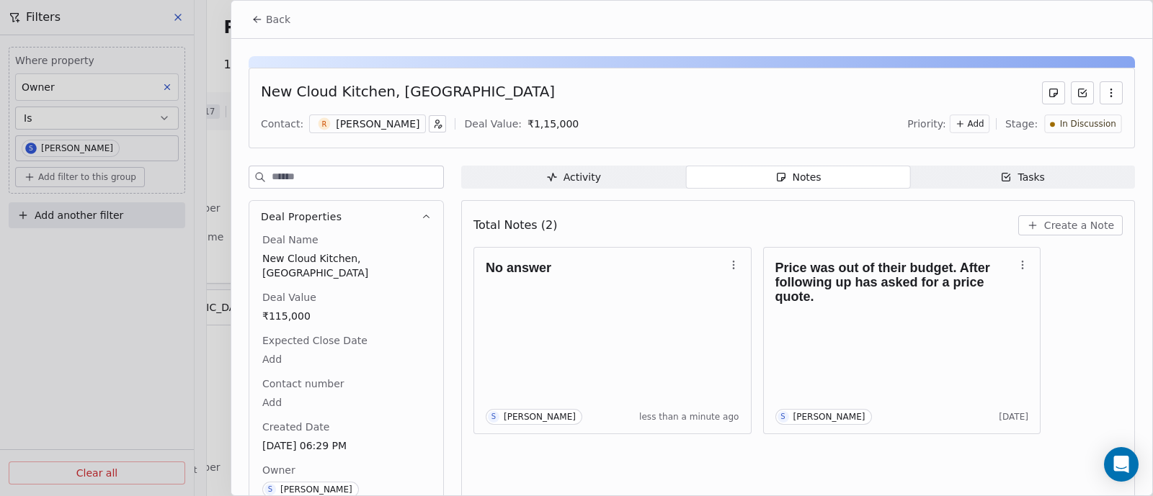
click at [279, 19] on span "Back" at bounding box center [278, 19] width 24 height 14
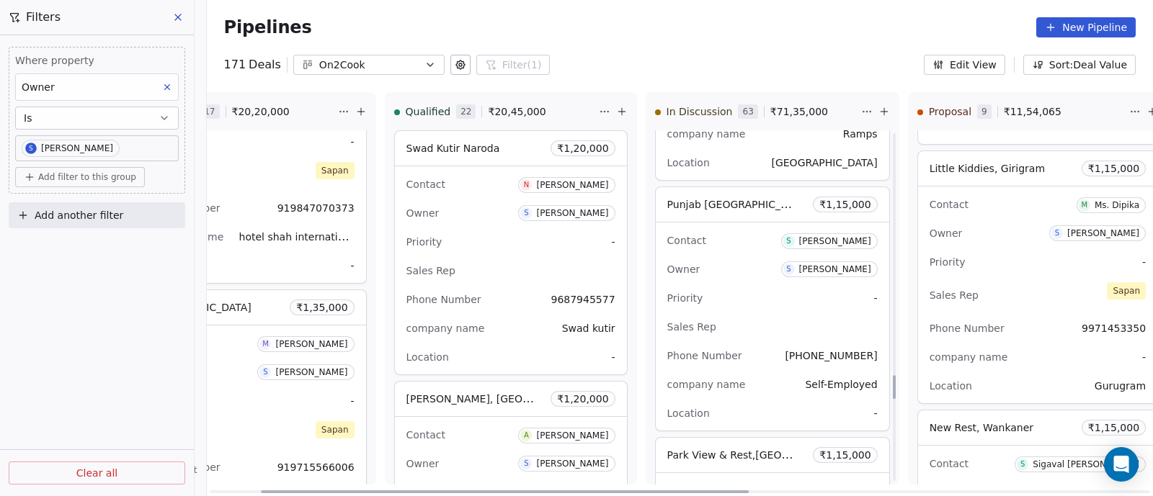
scroll to position [3589, 0]
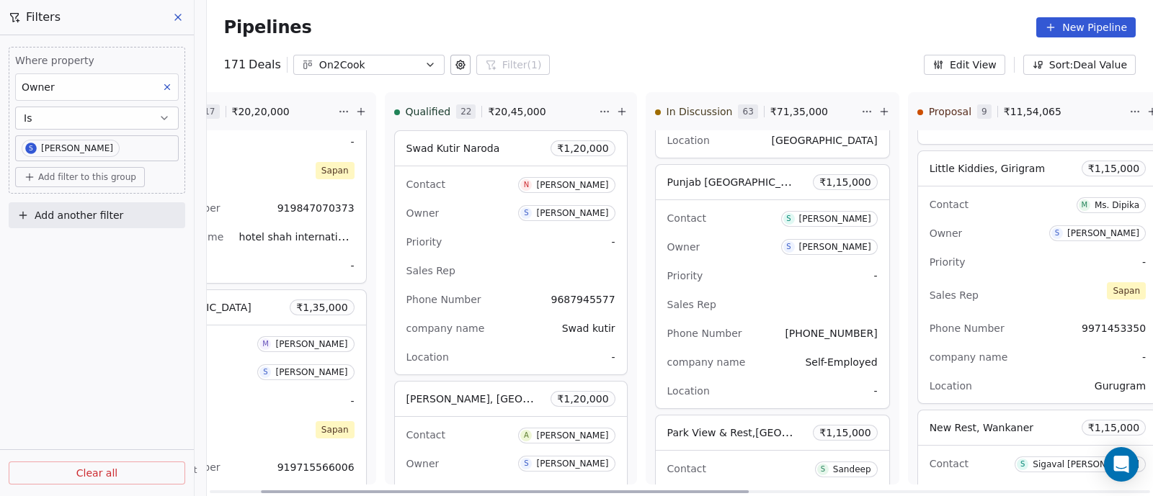
click at [763, 293] on div "Sales Rep" at bounding box center [772, 304] width 210 height 23
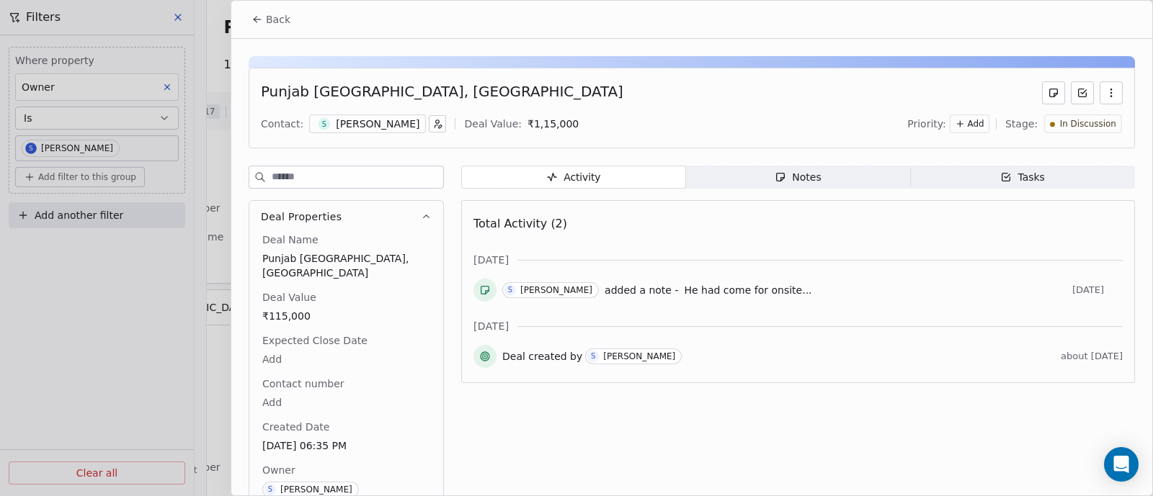
click at [805, 178] on div "Notes" at bounding box center [797, 177] width 46 height 15
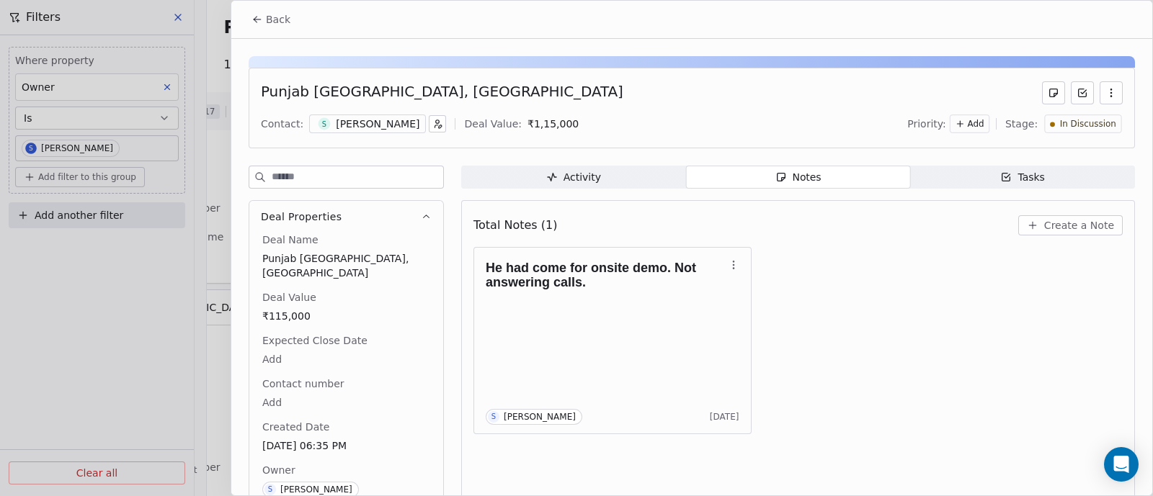
click at [1055, 226] on span "Create a Note" at bounding box center [1079, 225] width 70 height 14
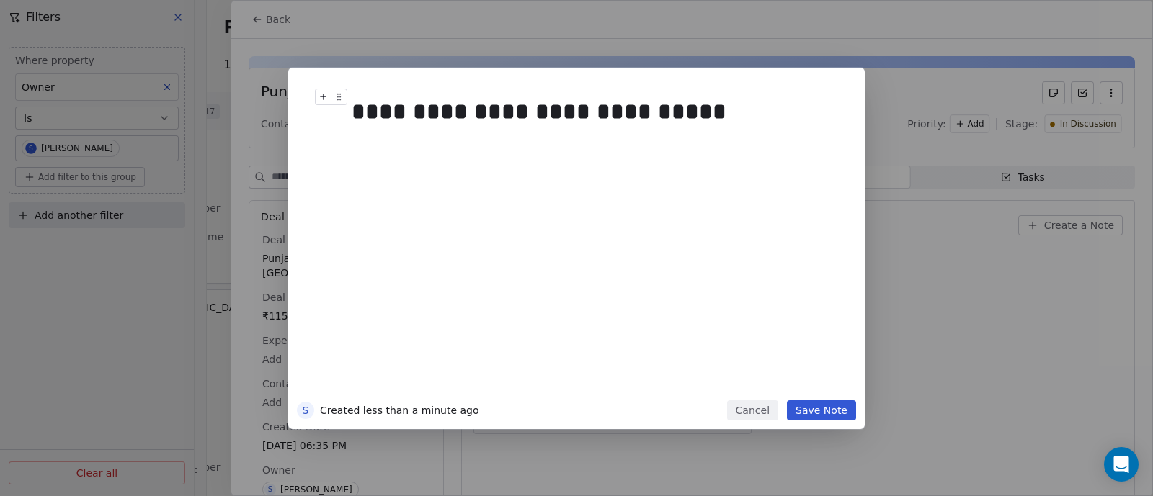
click at [356, 111] on div "**********" at bounding box center [591, 111] width 479 height 35
click at [823, 407] on button "Save Note" at bounding box center [821, 411] width 69 height 20
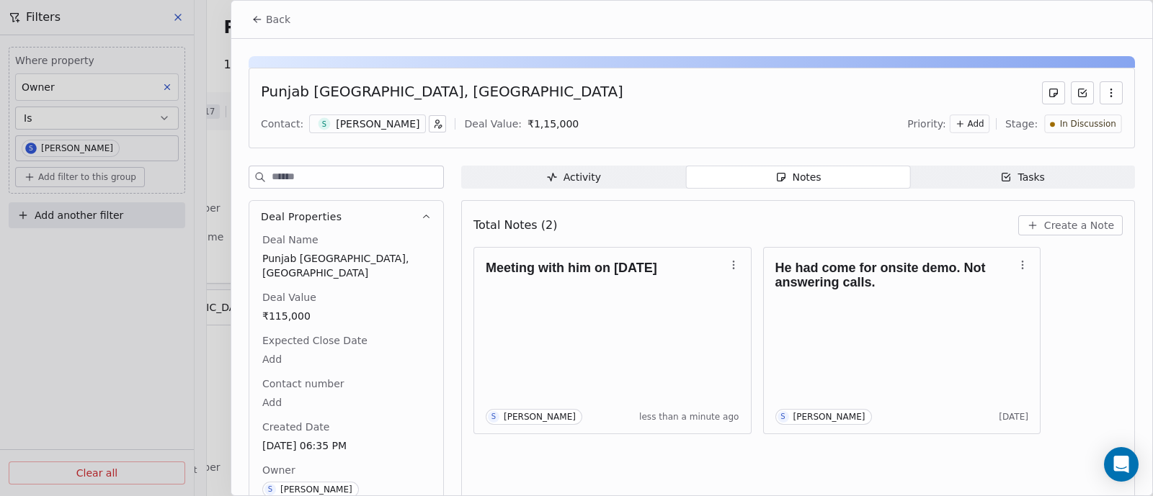
click at [280, 19] on span "Back" at bounding box center [278, 19] width 24 height 14
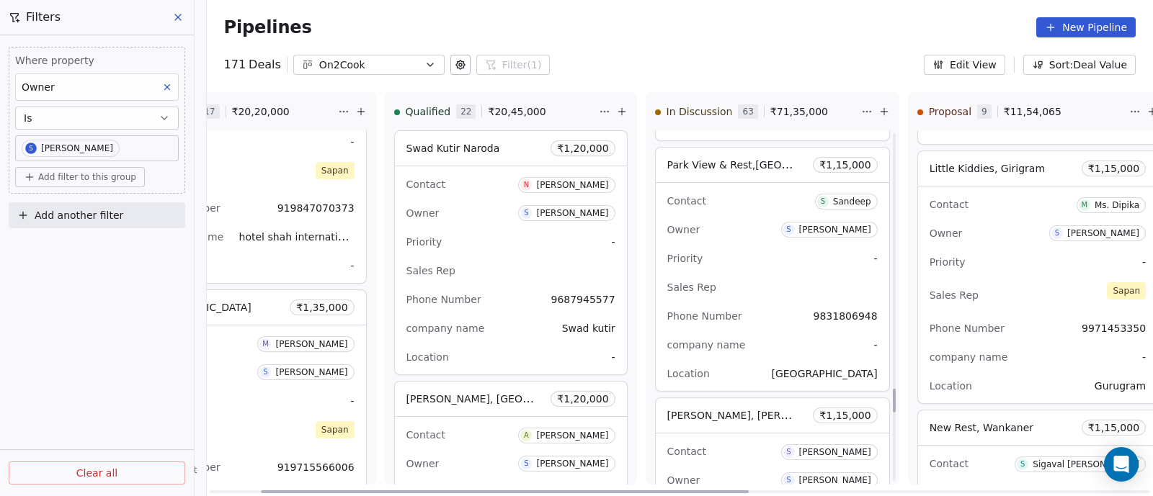
scroll to position [3859, 0]
click at [738, 247] on div "Priority -" at bounding box center [772, 256] width 210 height 23
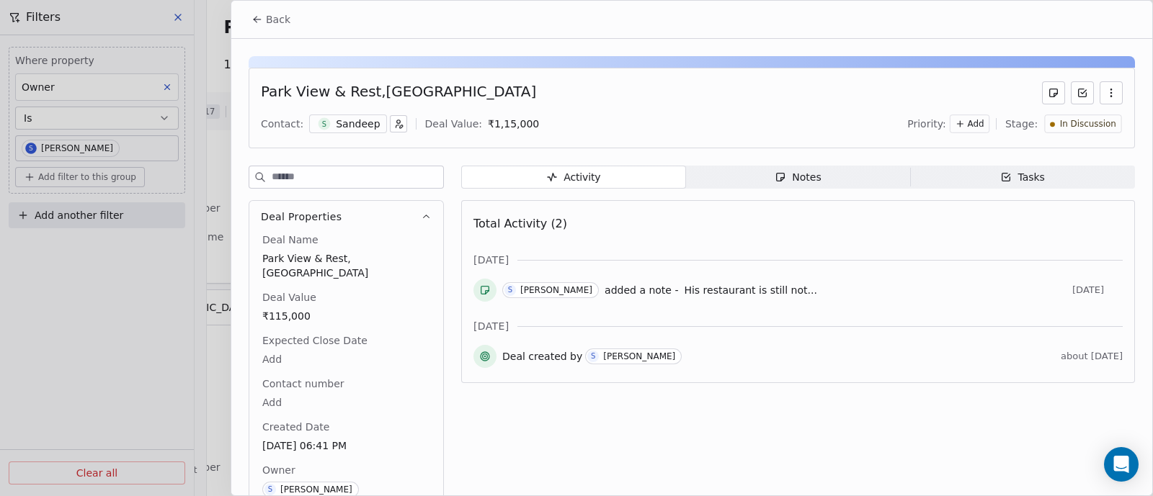
click at [798, 171] on div "Notes" at bounding box center [797, 177] width 46 height 15
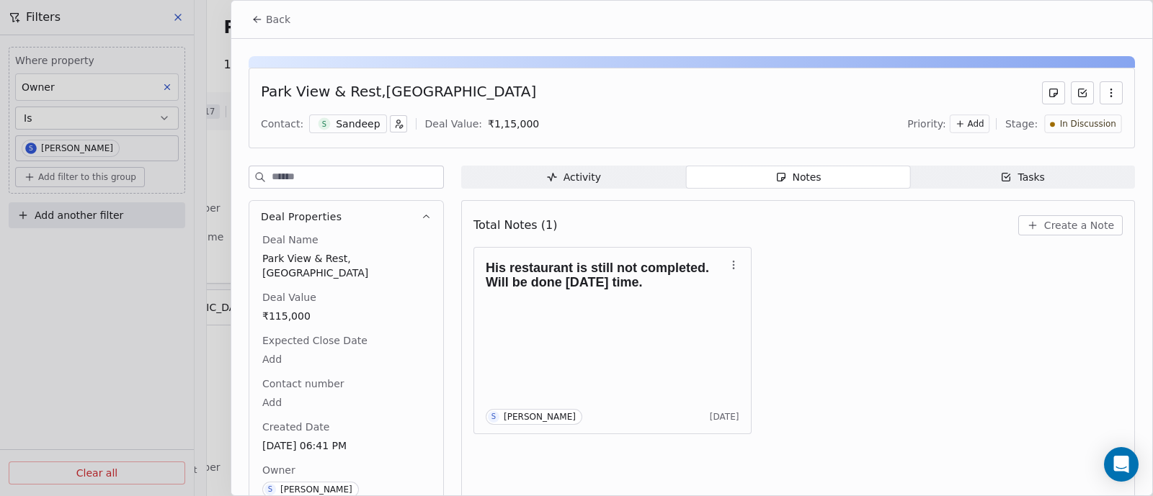
click at [275, 19] on span "Back" at bounding box center [278, 19] width 24 height 14
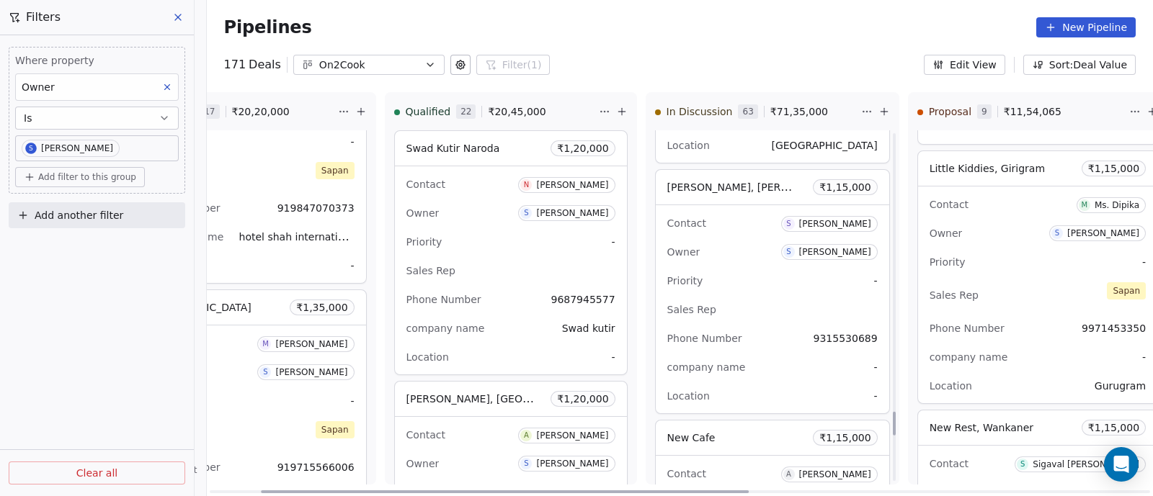
scroll to position [4129, 0]
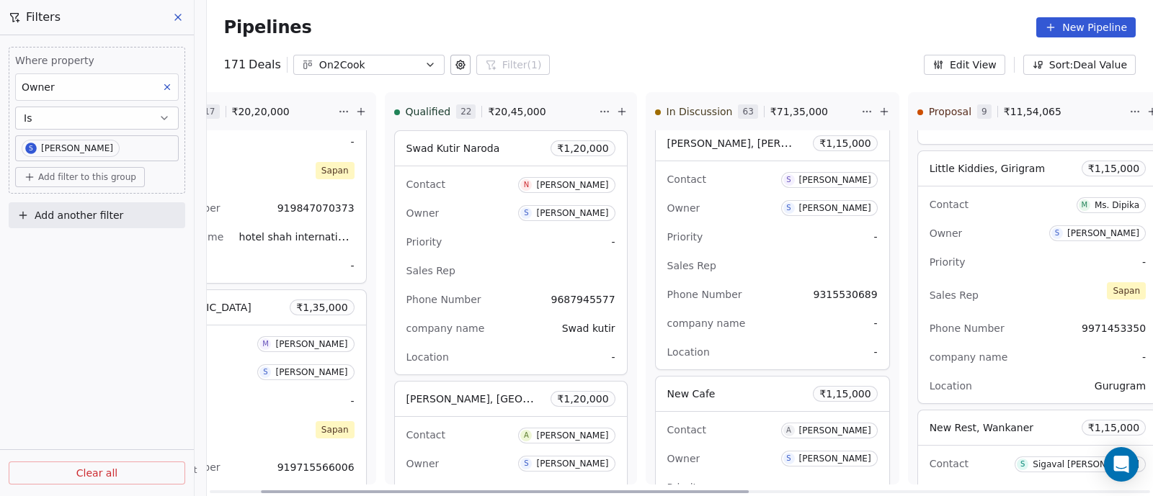
click at [764, 264] on div "Sales Rep" at bounding box center [772, 265] width 210 height 23
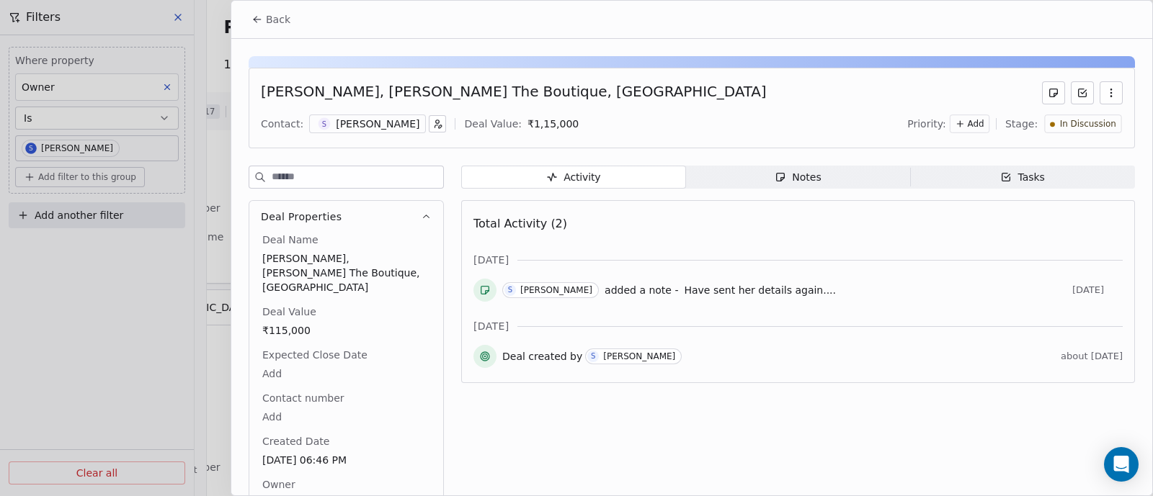
click at [793, 175] on div "Notes" at bounding box center [797, 177] width 46 height 15
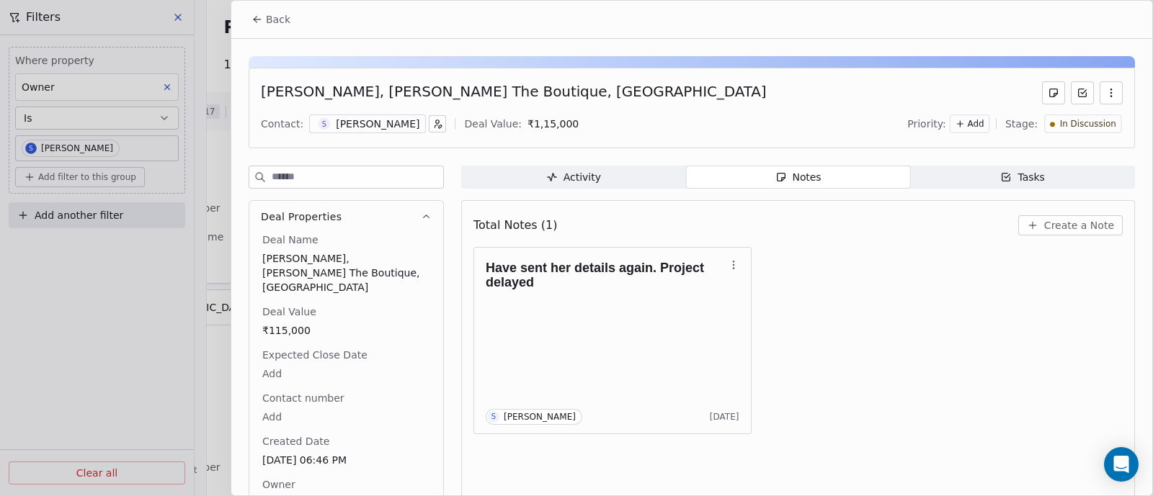
click at [282, 19] on span "Back" at bounding box center [278, 19] width 24 height 14
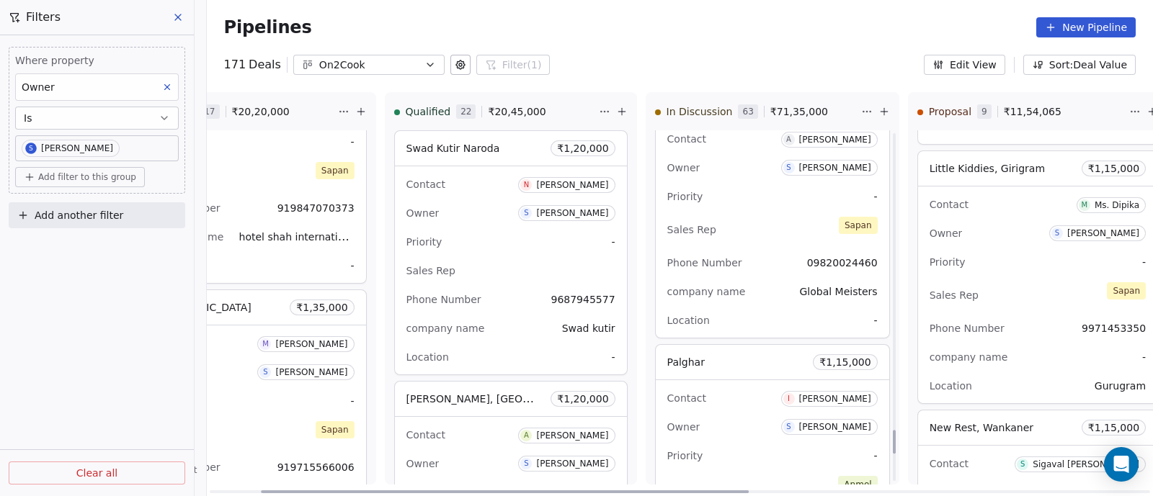
scroll to position [4399, 0]
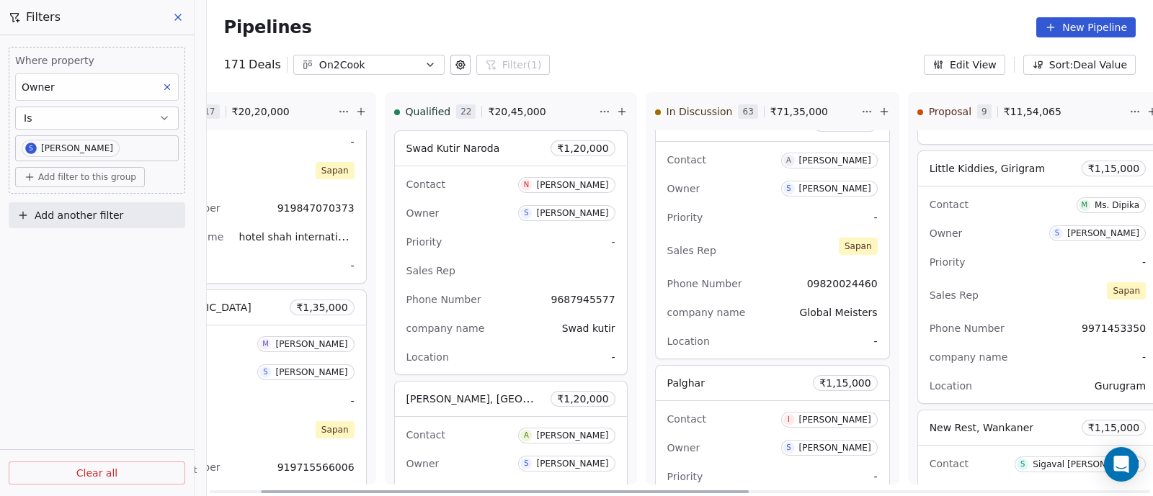
click at [757, 254] on div "Sales Rep [PERSON_NAME]" at bounding box center [772, 251] width 210 height 32
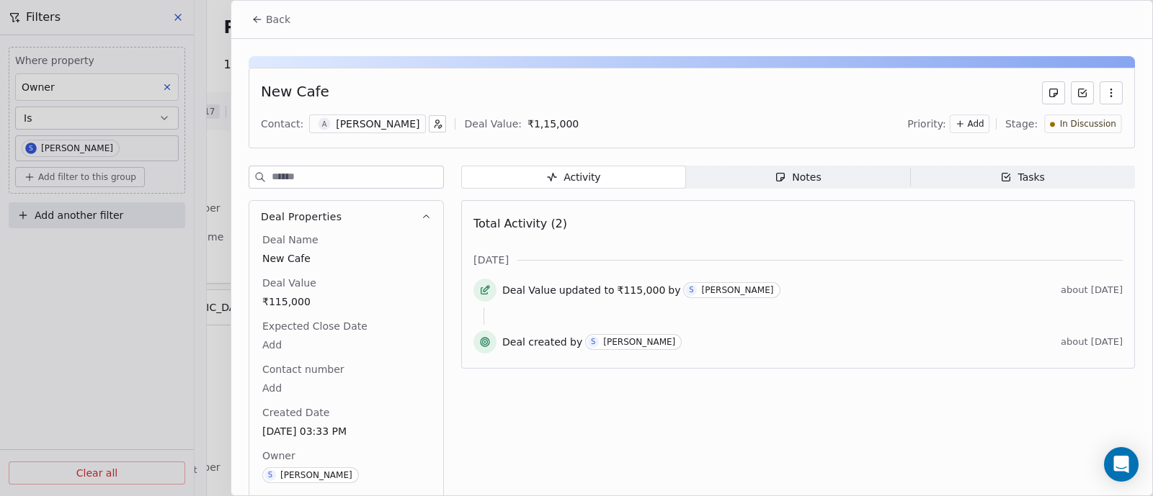
click at [805, 182] on div "Notes" at bounding box center [797, 177] width 46 height 15
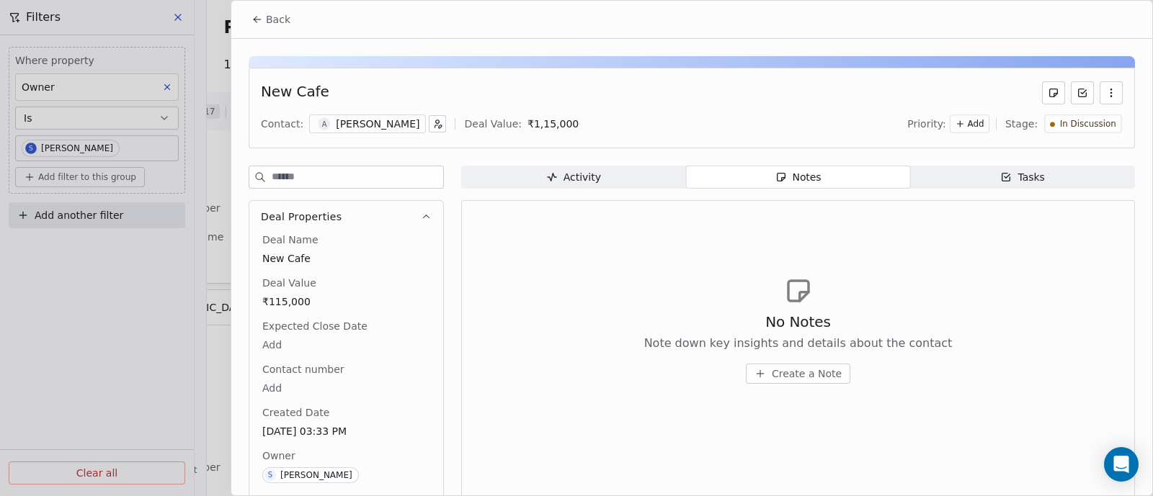
click at [814, 371] on span "Create a Note" at bounding box center [807, 374] width 70 height 14
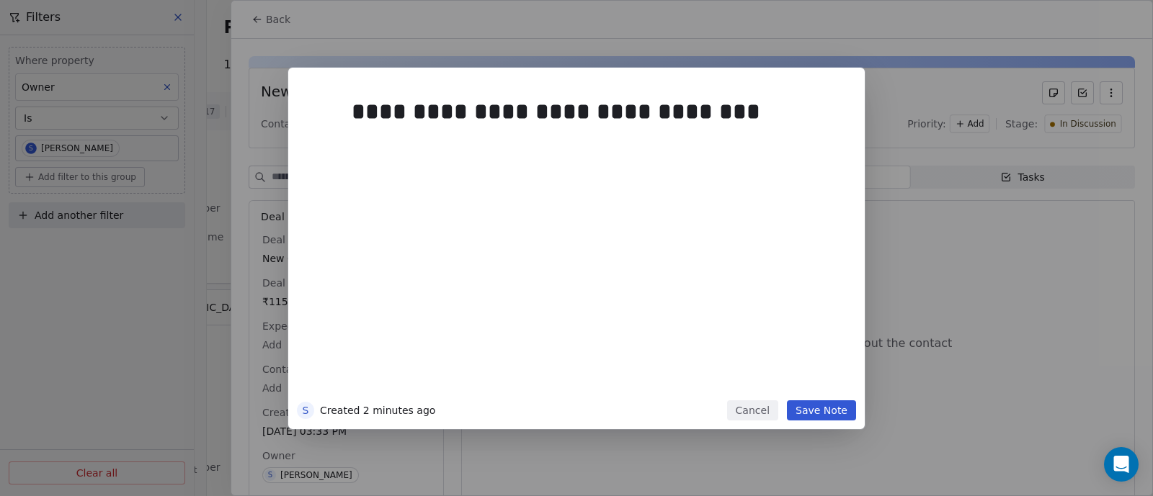
click at [814, 410] on button "Save Note" at bounding box center [821, 411] width 69 height 20
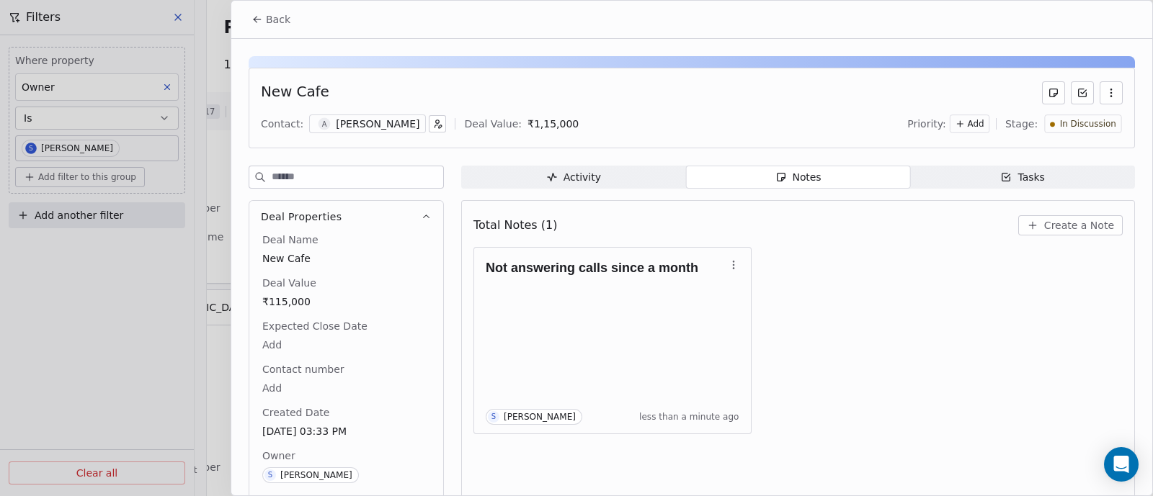
click at [277, 17] on span "Back" at bounding box center [278, 19] width 24 height 14
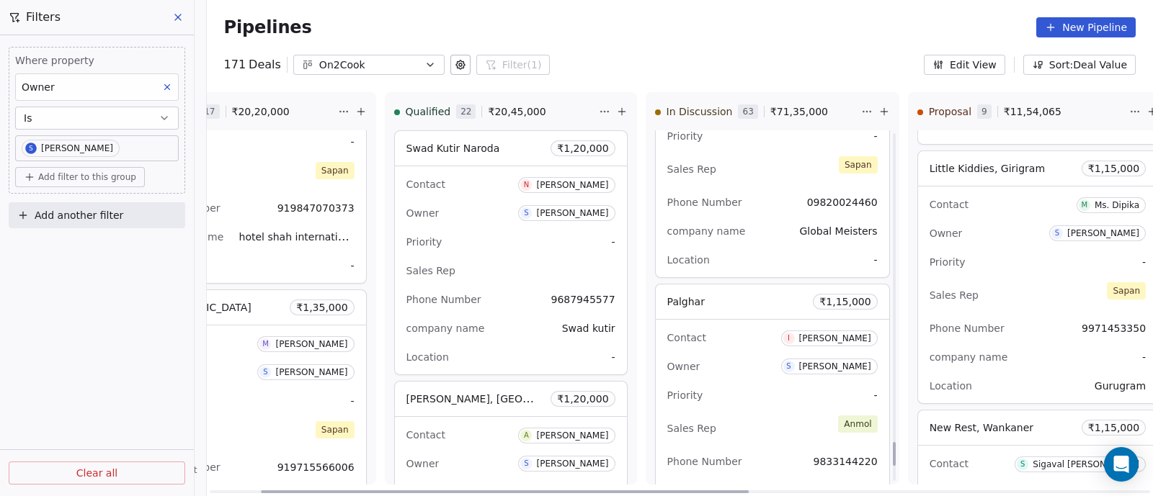
scroll to position [4579, 0]
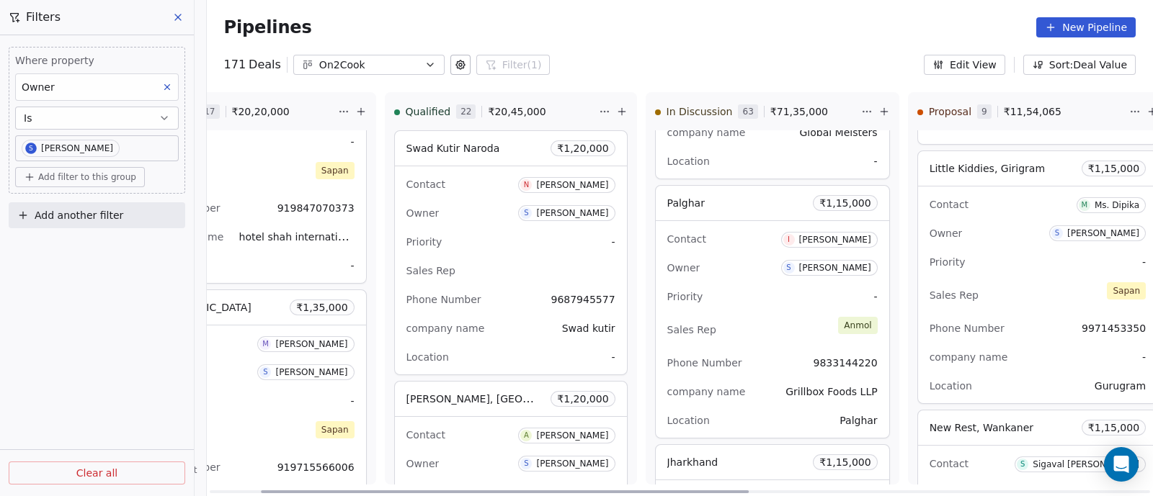
click at [770, 285] on div "Priority -" at bounding box center [772, 296] width 210 height 23
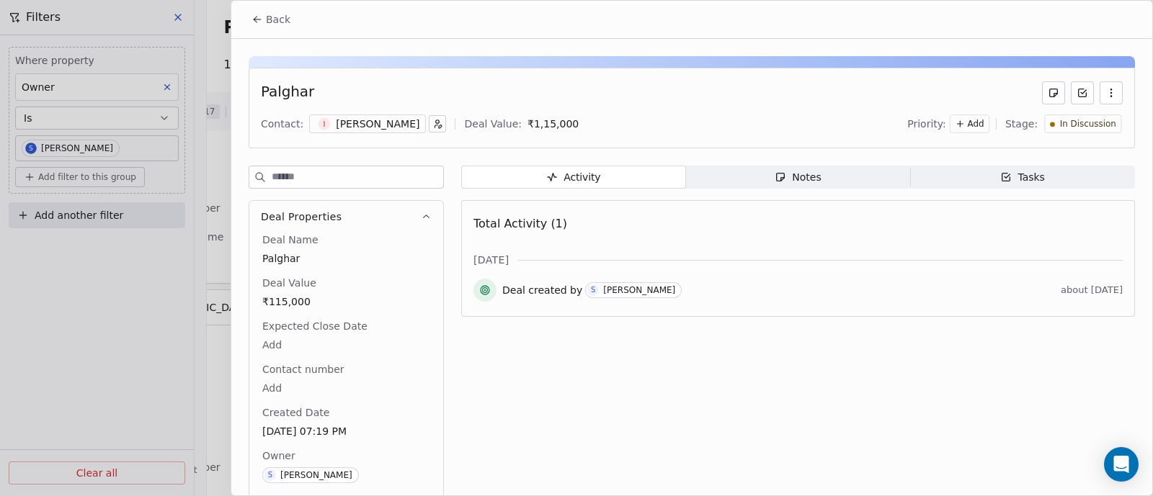
click at [791, 179] on div "Notes" at bounding box center [797, 177] width 46 height 15
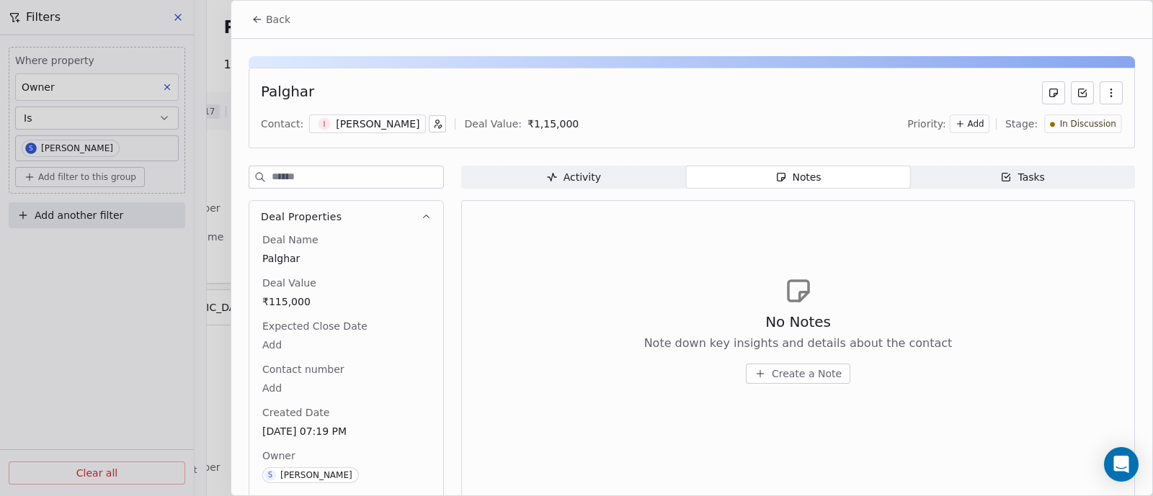
click at [793, 375] on span "Create a Note" at bounding box center [807, 374] width 70 height 14
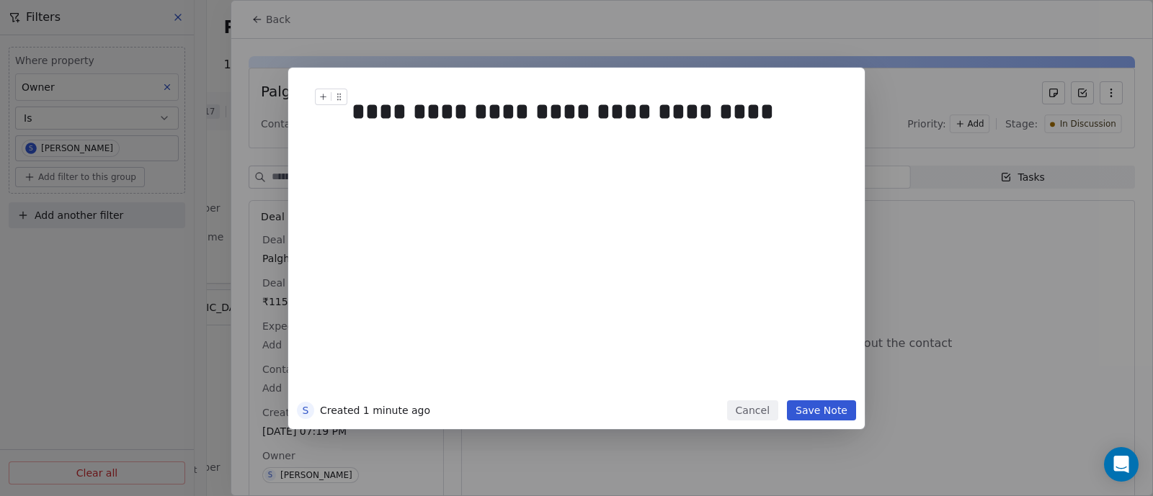
click at [717, 112] on div "**********" at bounding box center [591, 111] width 479 height 35
click at [820, 411] on button "Save Note" at bounding box center [821, 411] width 69 height 20
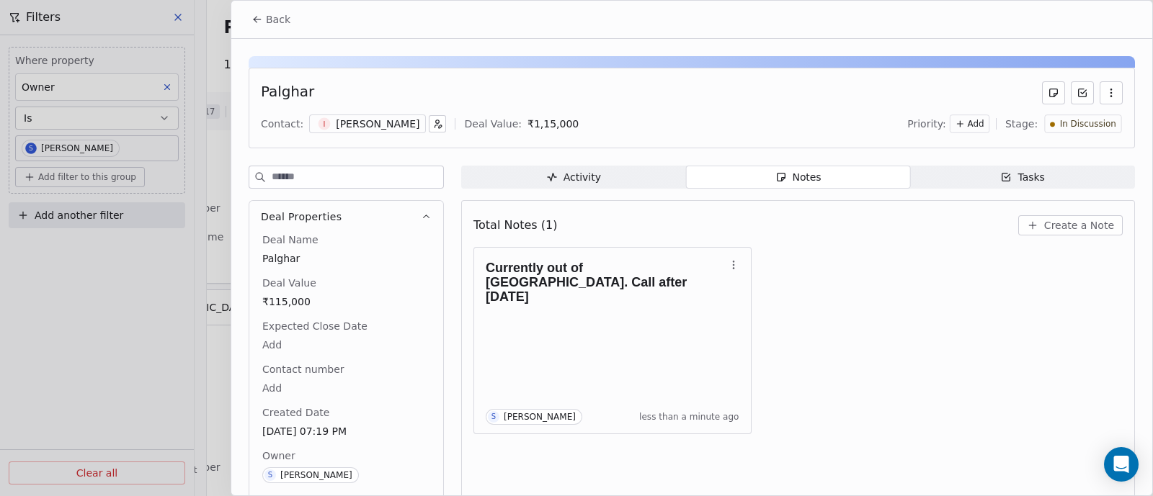
click at [277, 19] on span "Back" at bounding box center [278, 19] width 24 height 14
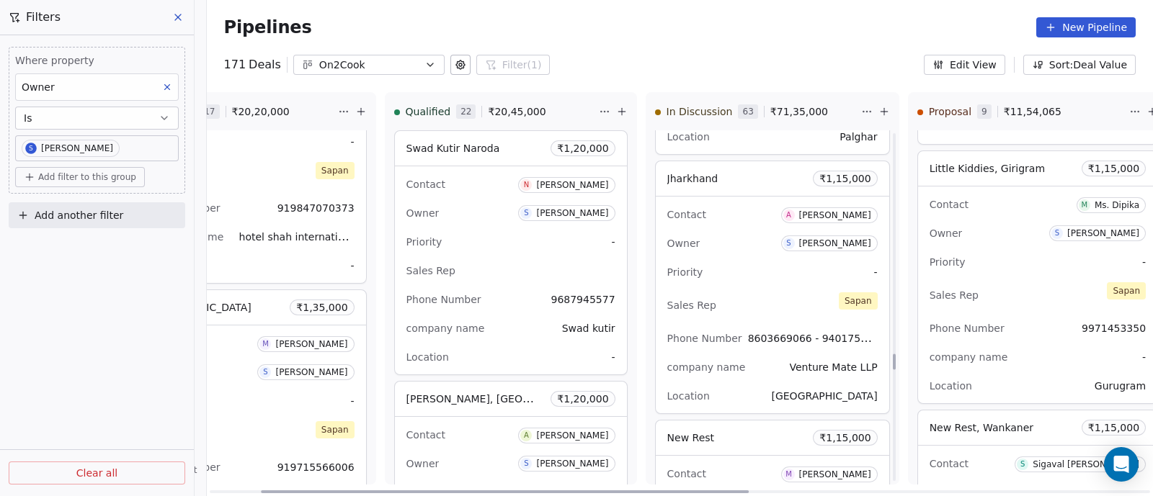
scroll to position [4891, 0]
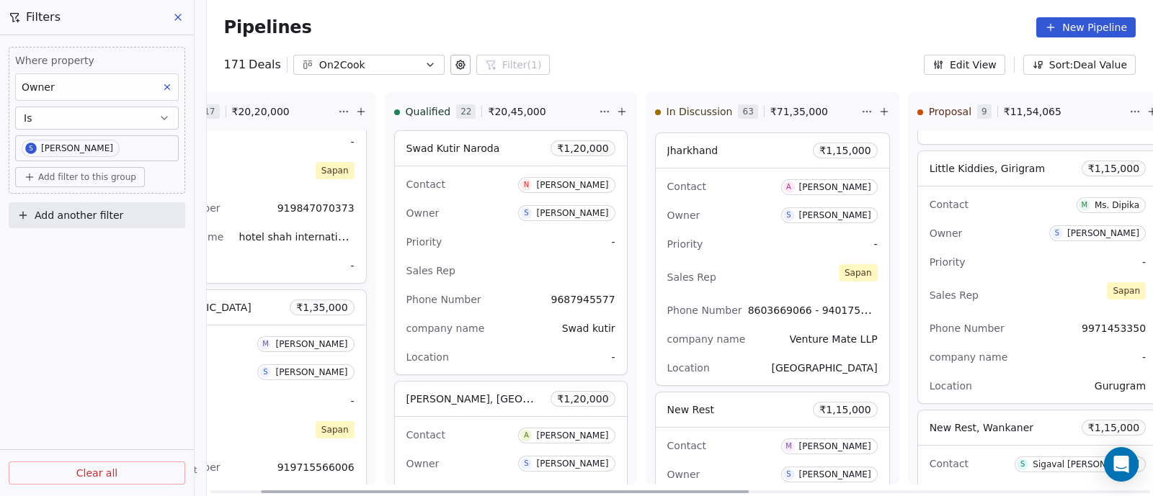
click at [762, 237] on div "Priority -" at bounding box center [772, 244] width 210 height 23
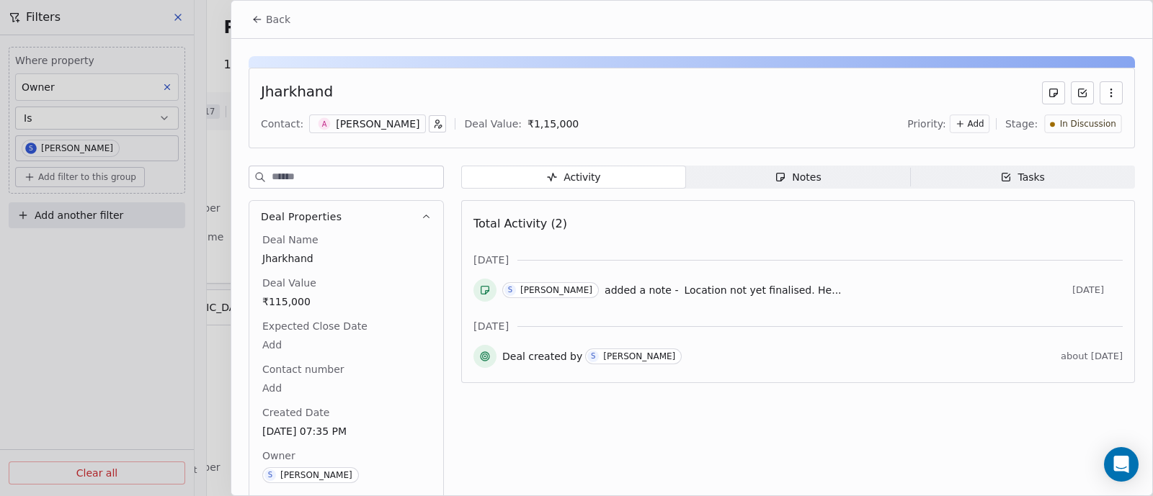
click at [798, 180] on div "Notes" at bounding box center [797, 177] width 46 height 15
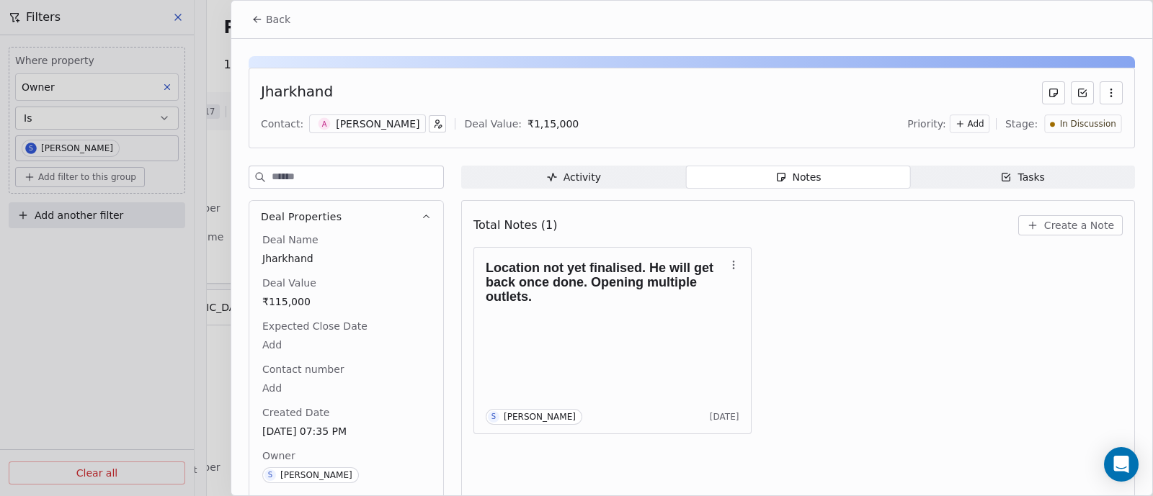
click at [275, 21] on span "Back" at bounding box center [278, 19] width 24 height 14
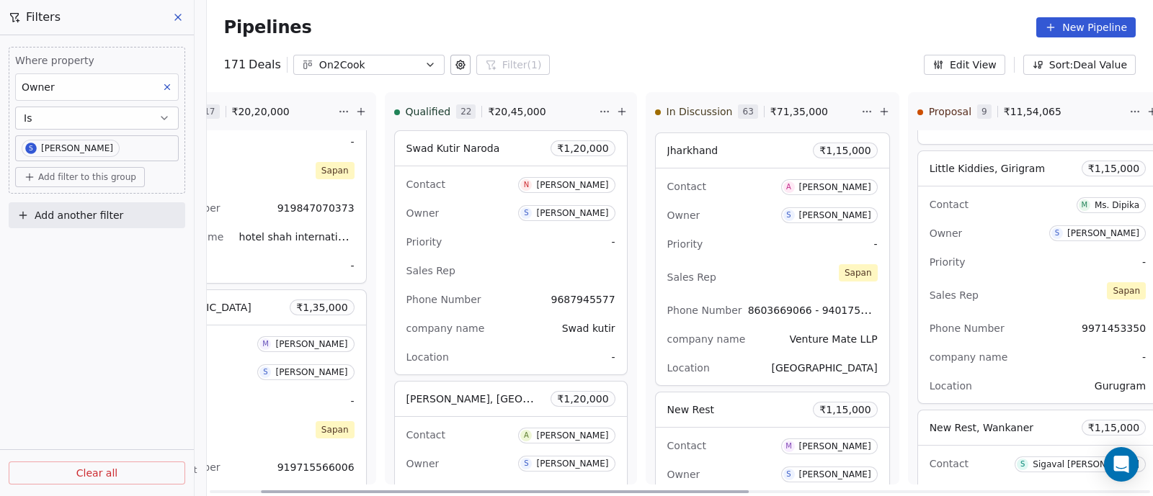
click at [742, 247] on div "Contact A [PERSON_NAME] Owner S [PERSON_NAME] Priority - Sales Rep [PERSON_NAME…" at bounding box center [772, 277] width 233 height 217
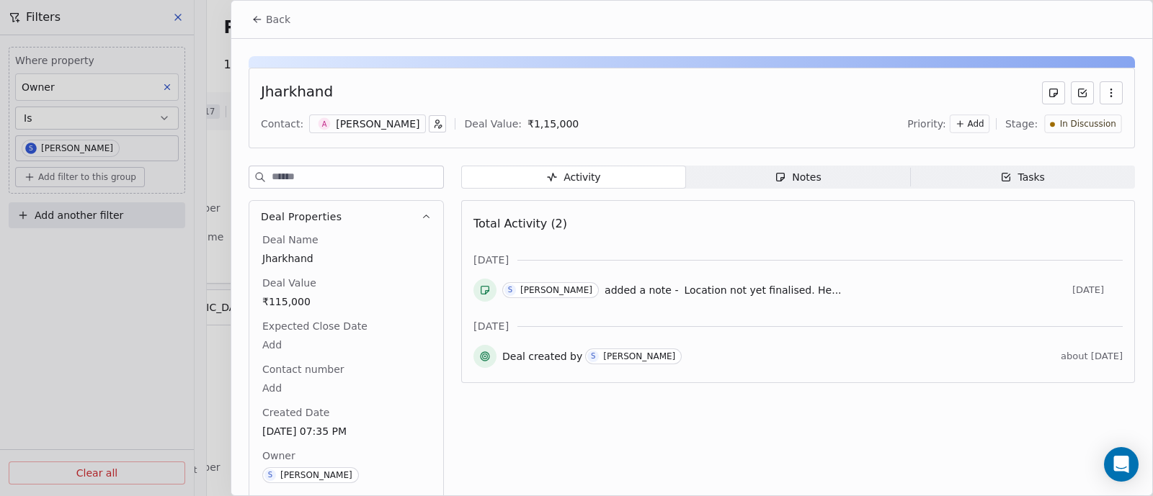
click at [278, 23] on span "Back" at bounding box center [278, 19] width 24 height 14
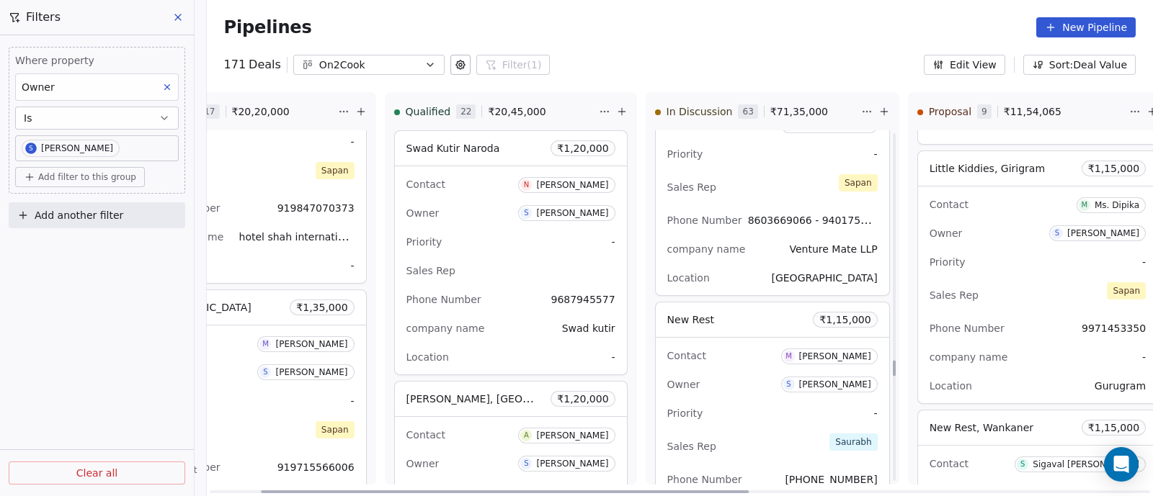
scroll to position [5071, 0]
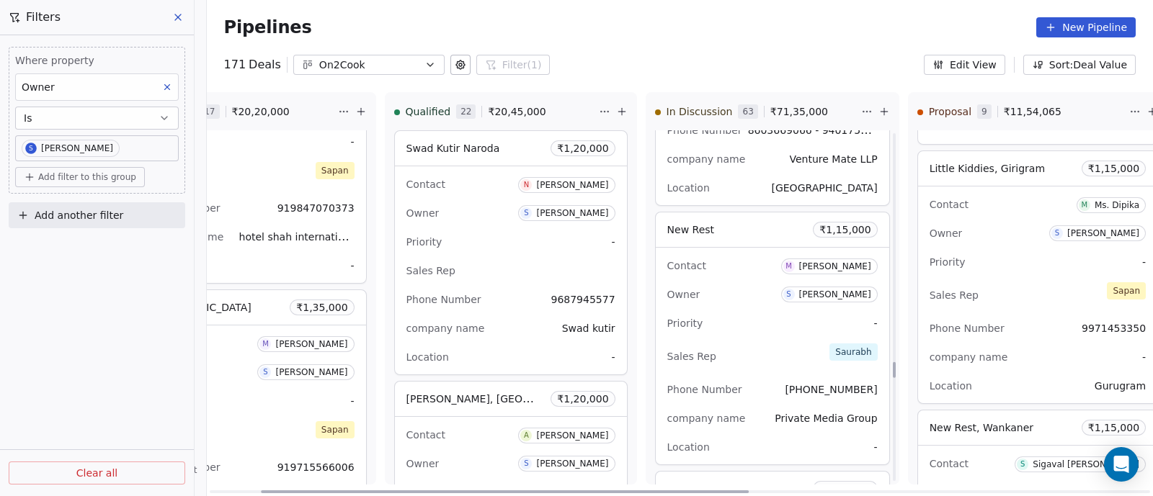
click at [738, 312] on div "Priority -" at bounding box center [772, 323] width 210 height 23
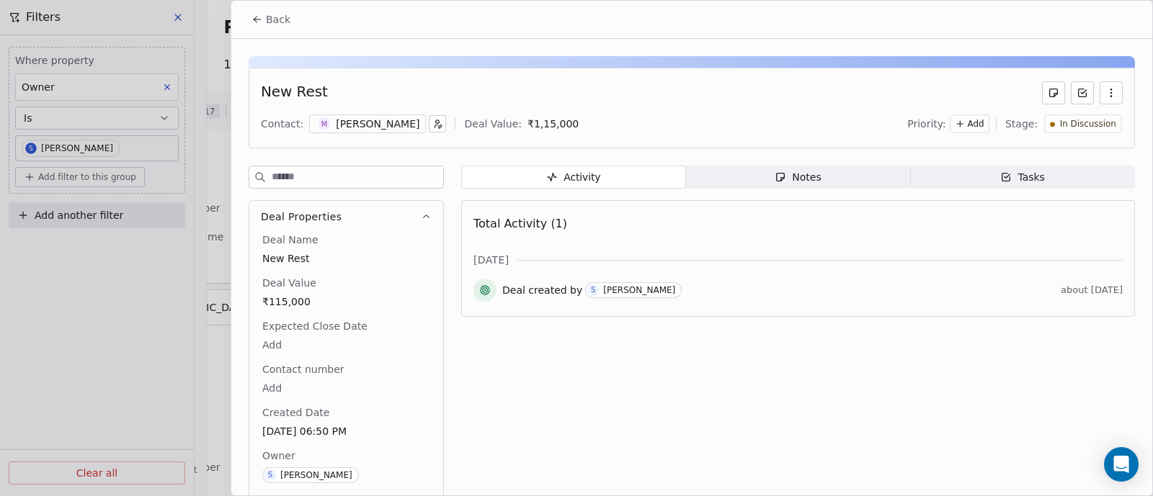
click at [790, 174] on div "Notes" at bounding box center [797, 177] width 46 height 15
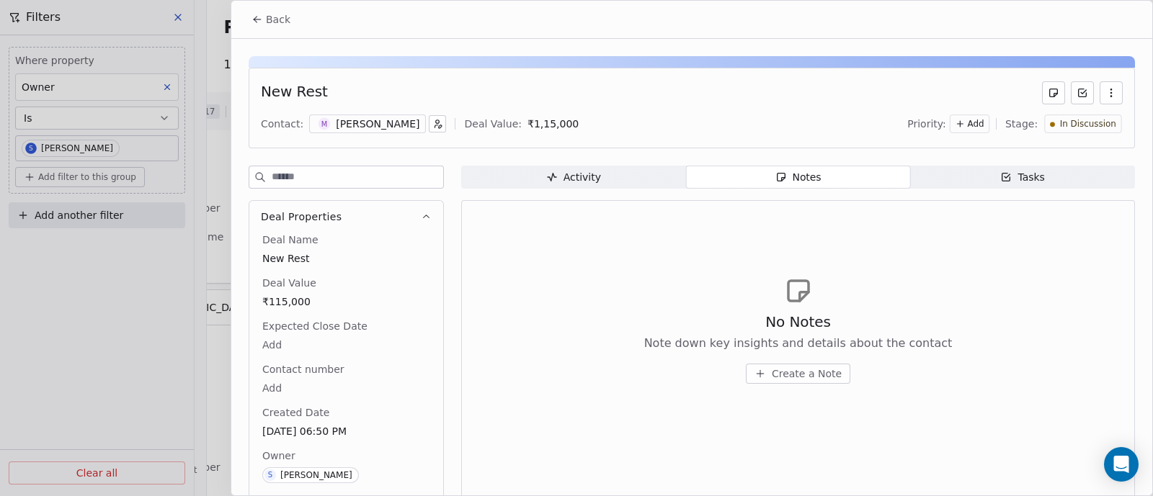
click at [792, 376] on span "Create a Note" at bounding box center [807, 374] width 70 height 14
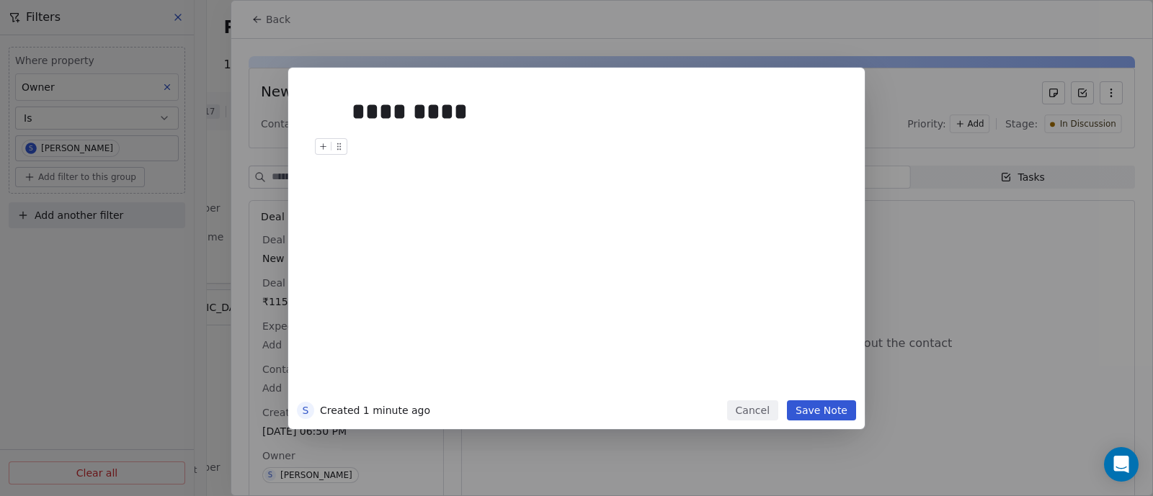
click at [816, 412] on button "Save Note" at bounding box center [821, 411] width 69 height 20
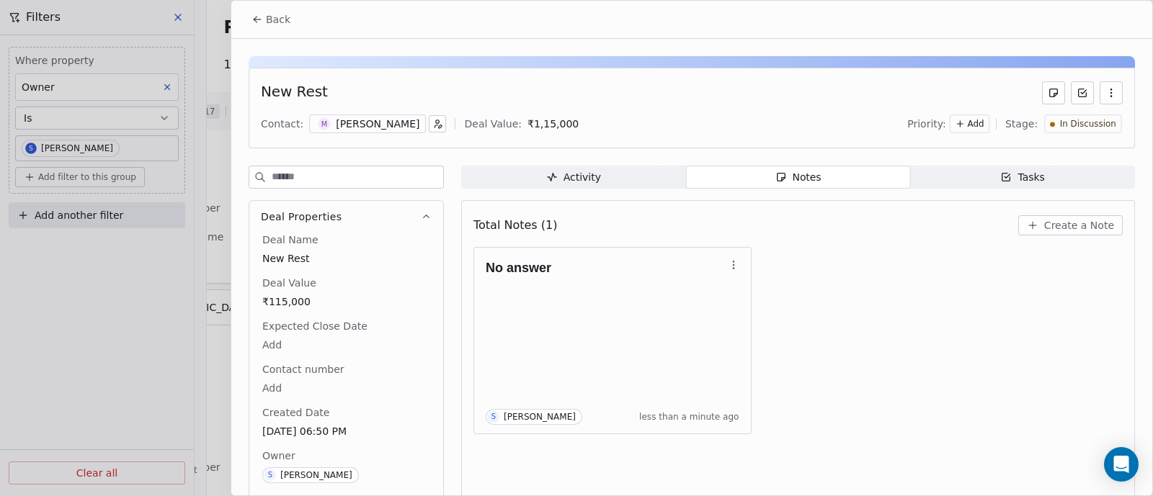
click at [270, 16] on span "Back" at bounding box center [278, 19] width 24 height 14
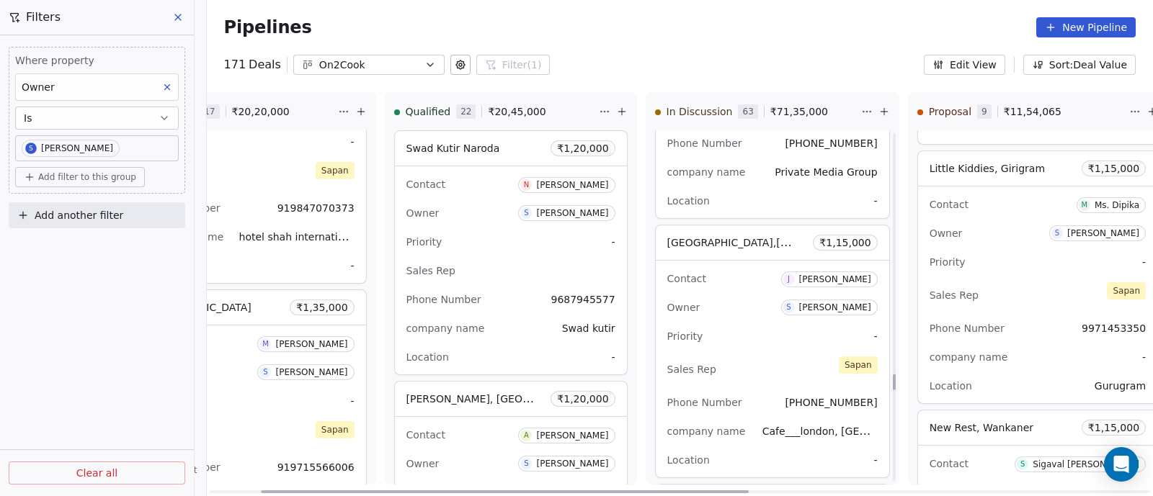
scroll to position [5341, 0]
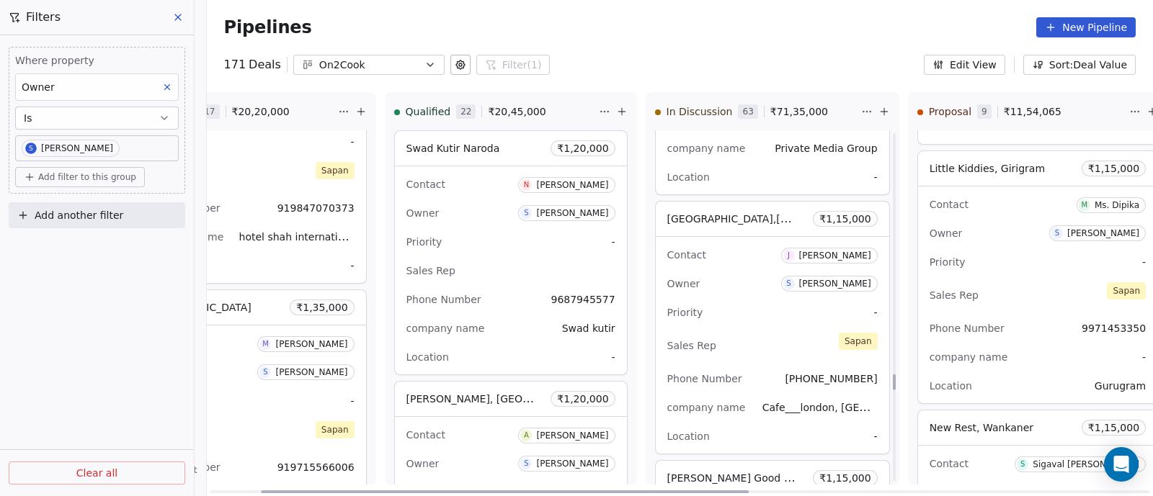
click at [751, 301] on div "Priority -" at bounding box center [772, 312] width 210 height 23
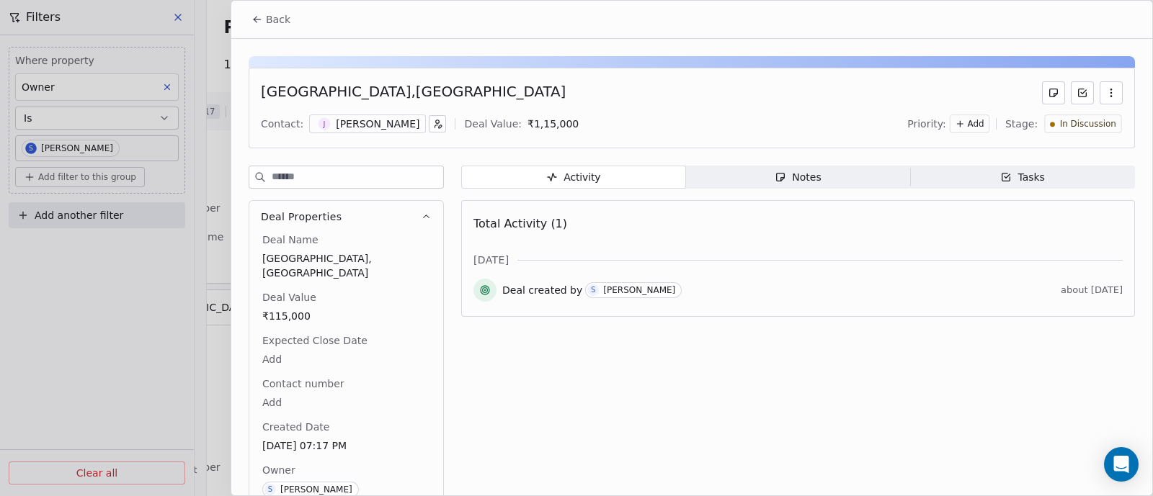
click at [795, 174] on div "Notes" at bounding box center [797, 177] width 46 height 15
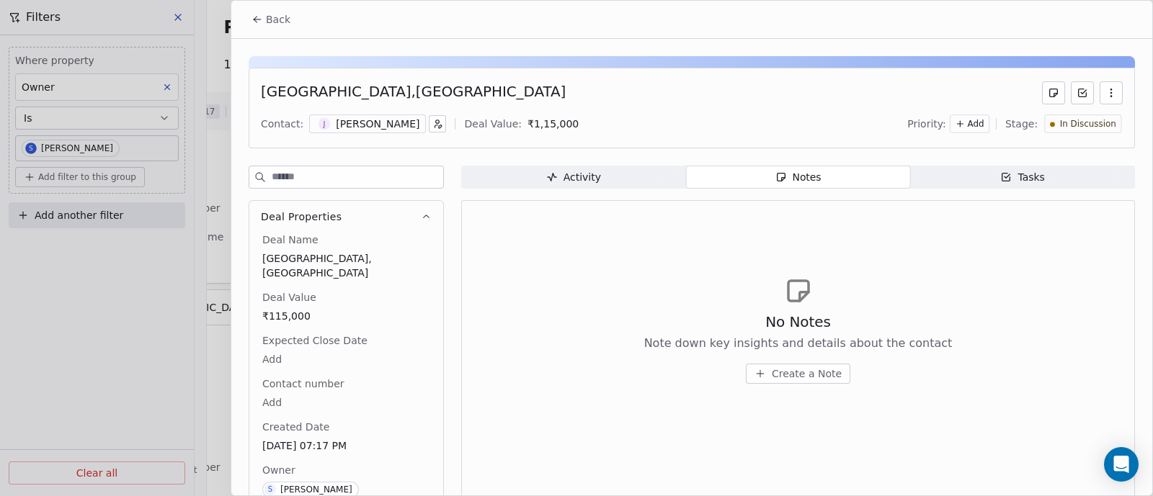
click at [799, 376] on span "Create a Note" at bounding box center [807, 374] width 70 height 14
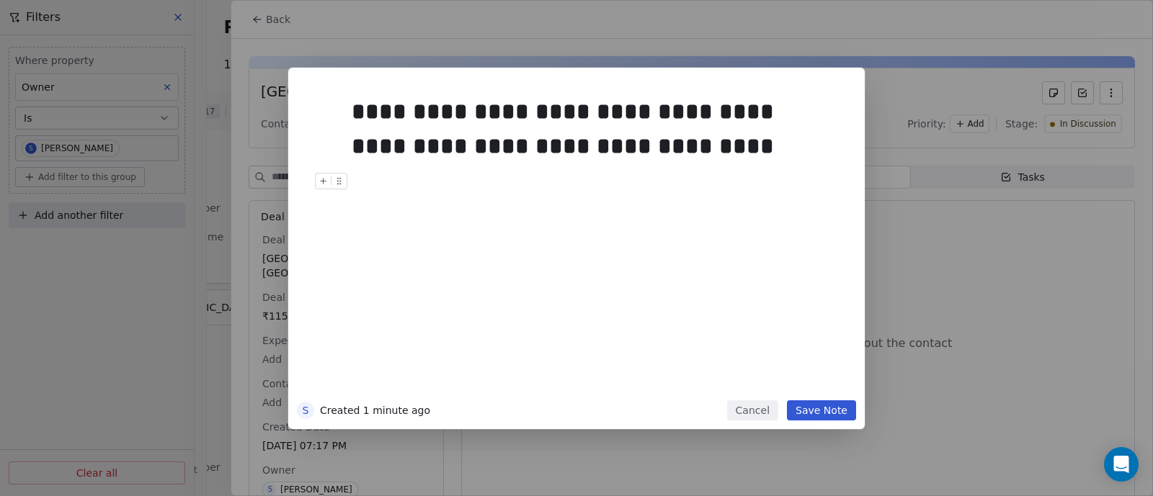
click at [834, 411] on button "Save Note" at bounding box center [821, 411] width 69 height 20
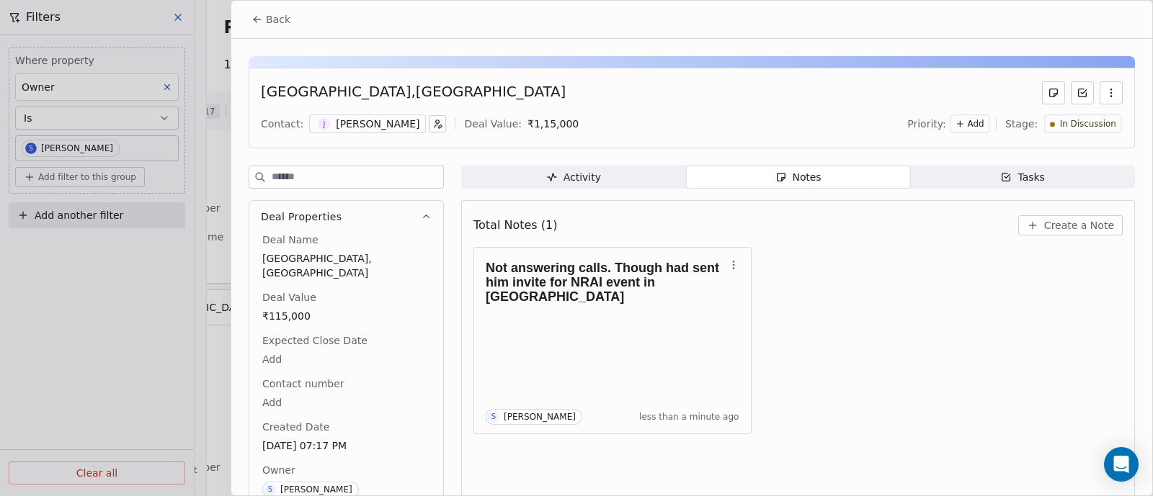
click at [282, 19] on span "Back" at bounding box center [278, 19] width 24 height 14
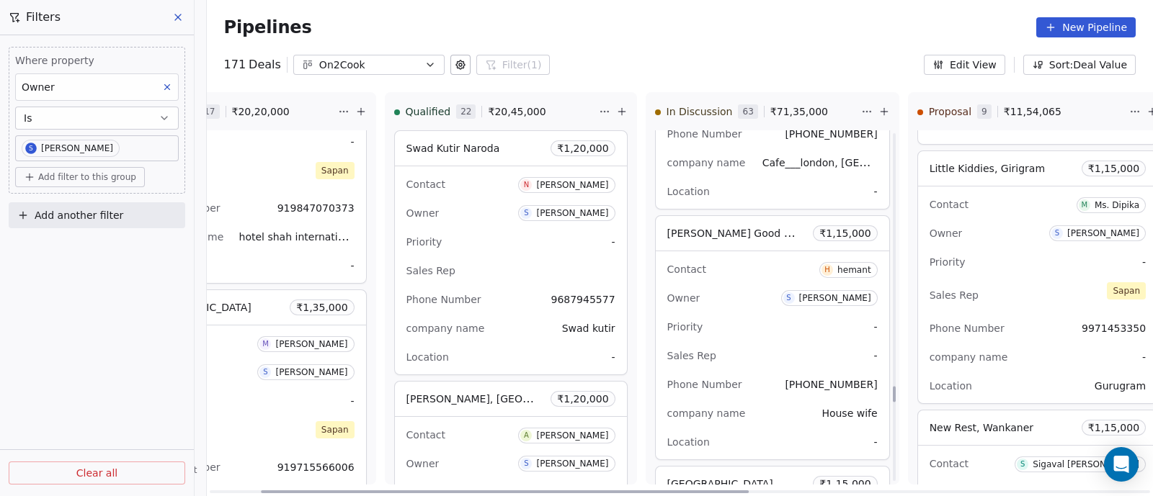
scroll to position [5612, 0]
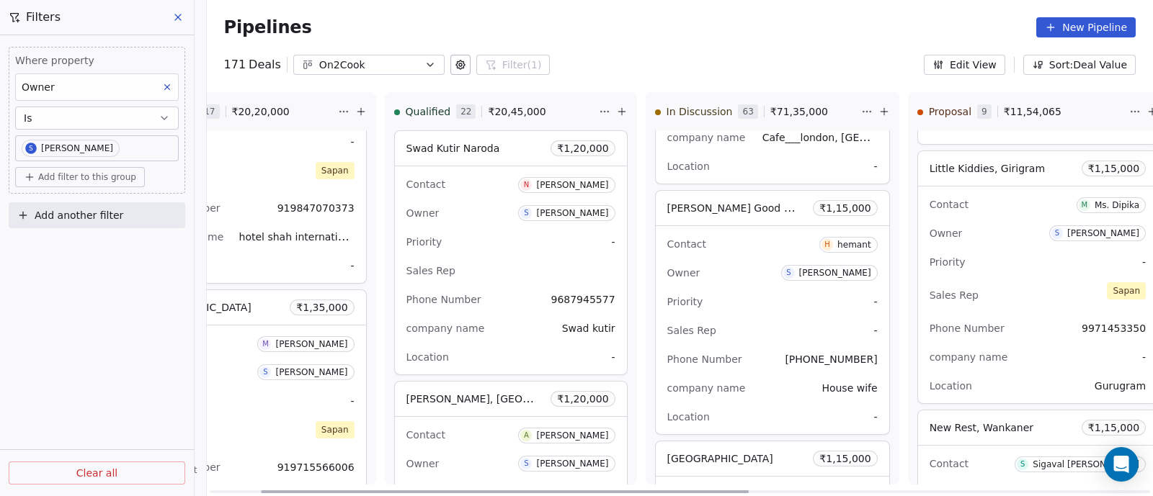
click at [741, 272] on div "Owner S [PERSON_NAME]" at bounding box center [772, 273] width 210 height 23
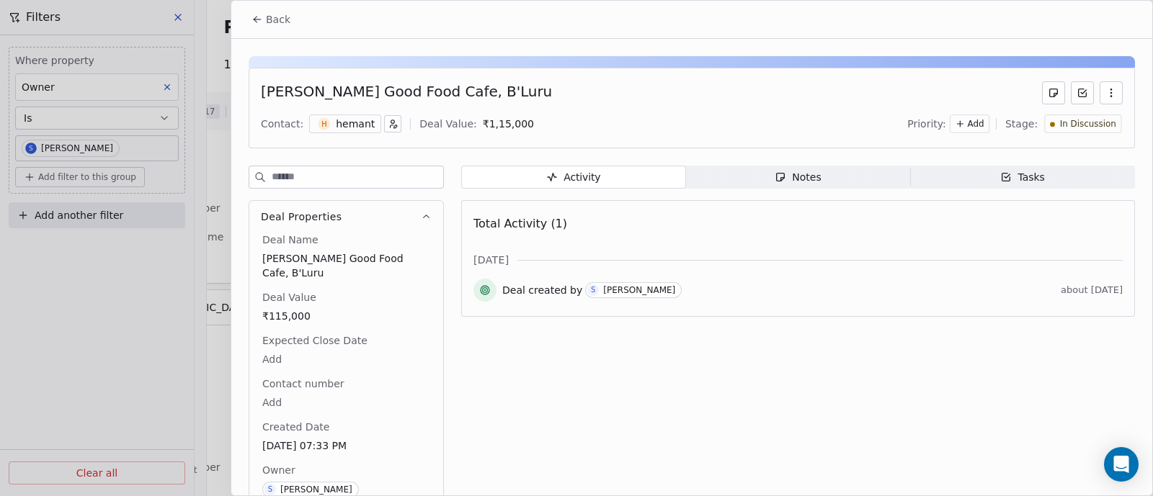
click at [798, 182] on div "Notes" at bounding box center [797, 177] width 46 height 15
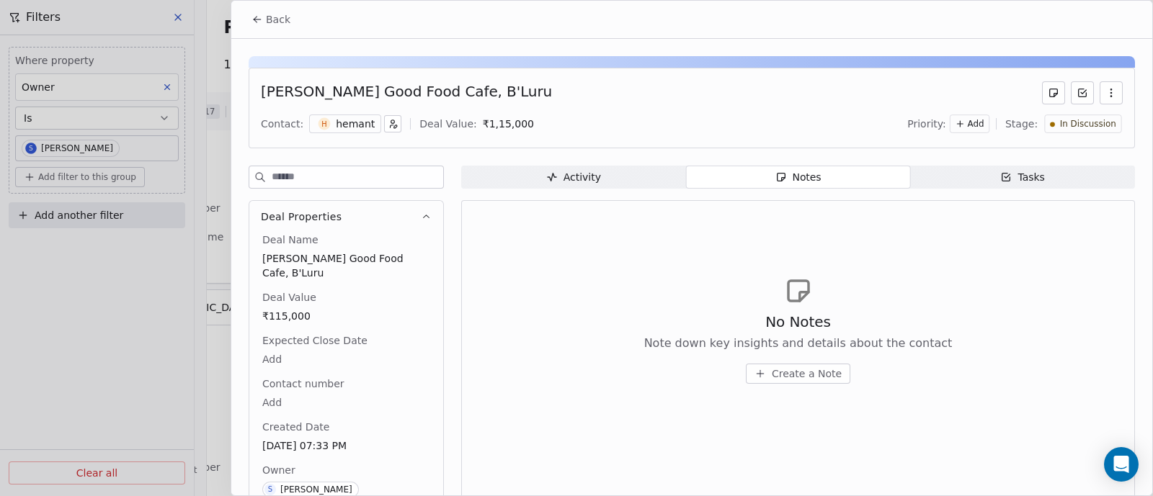
click at [801, 372] on span "Create a Note" at bounding box center [807, 374] width 70 height 14
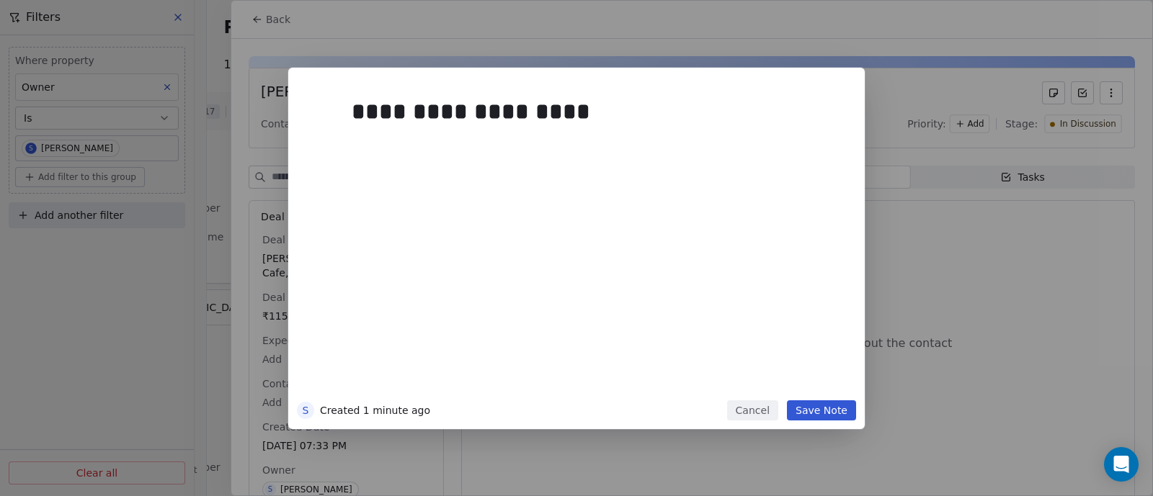
click at [810, 414] on button "Save Note" at bounding box center [821, 411] width 69 height 20
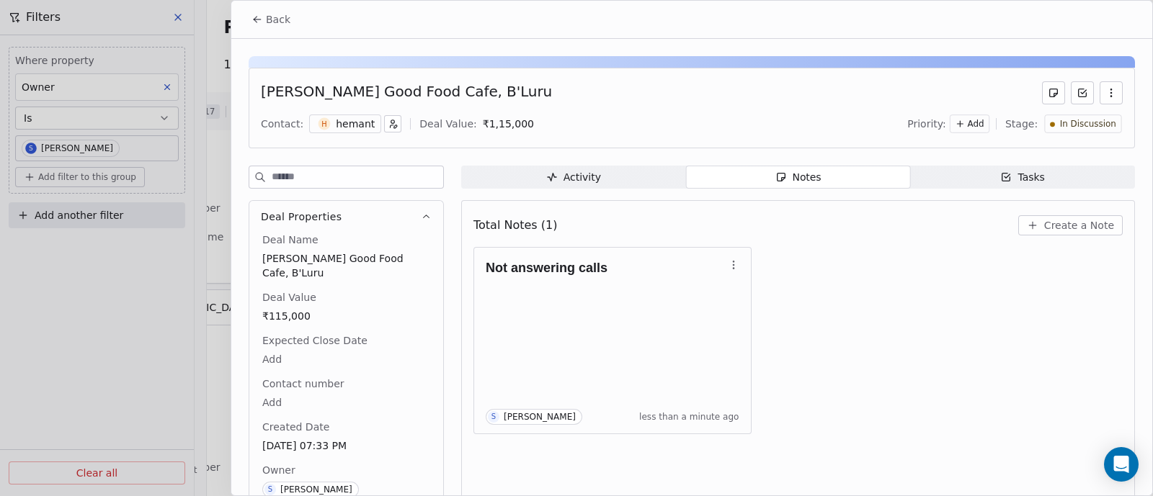
click at [277, 20] on span "Back" at bounding box center [278, 19] width 24 height 14
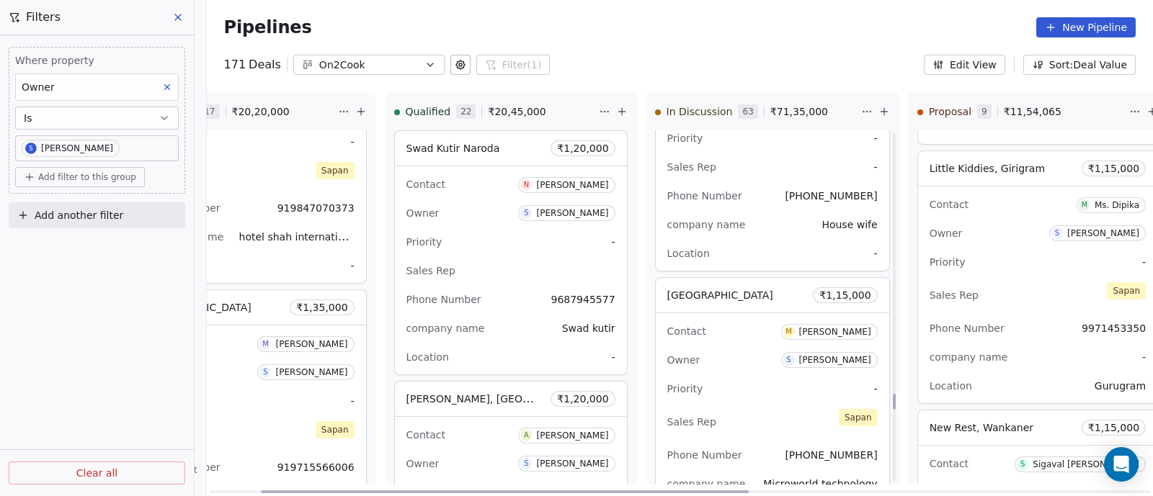
scroll to position [5792, 0]
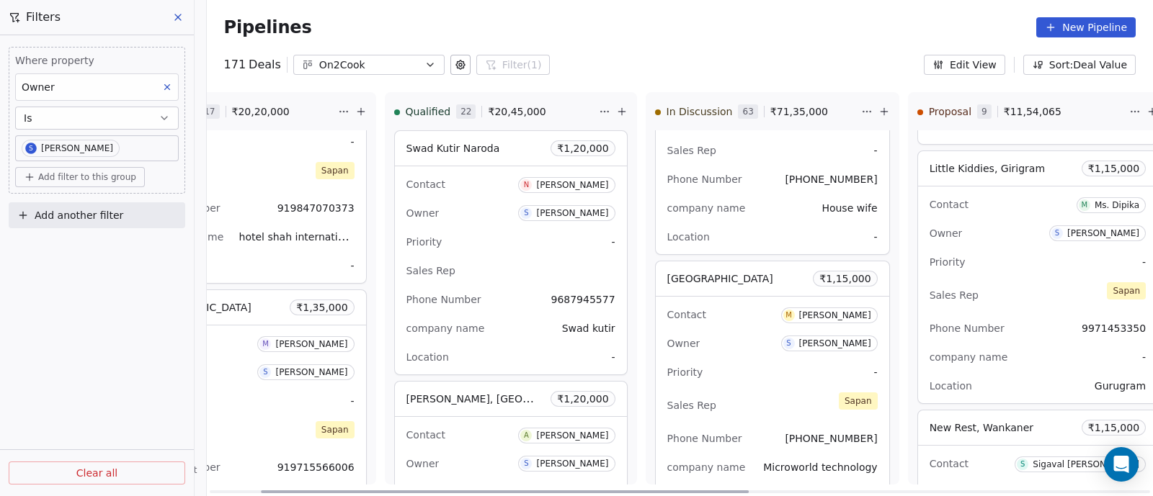
click at [742, 341] on div "Owner S [PERSON_NAME]" at bounding box center [772, 343] width 210 height 23
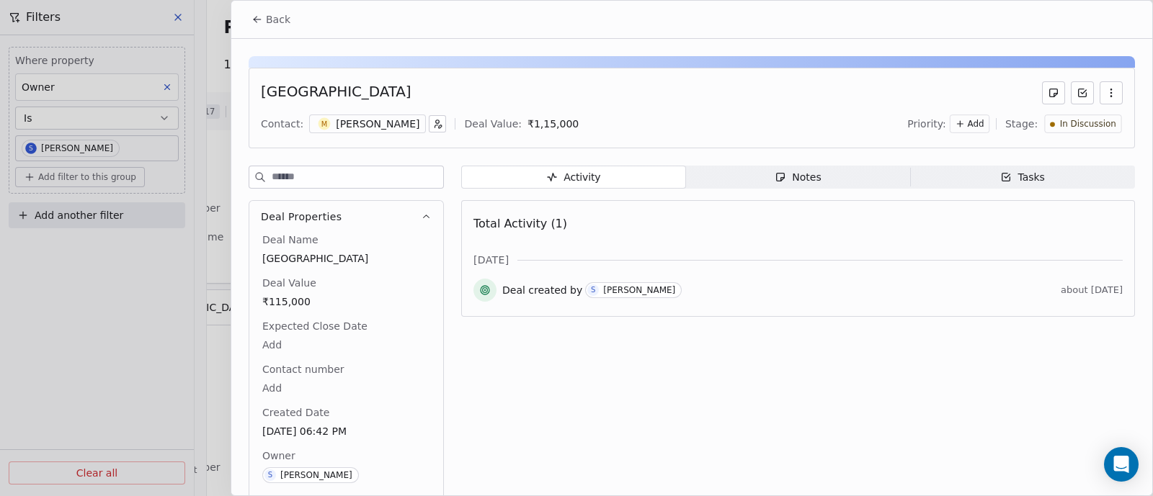
click at [808, 185] on span "Notes Notes" at bounding box center [798, 177] width 225 height 23
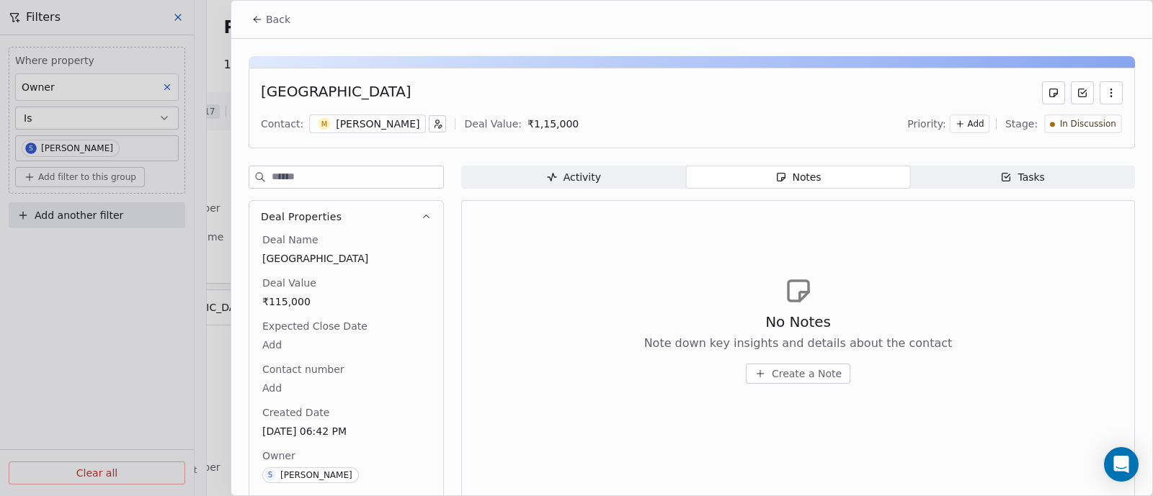
click at [815, 371] on span "Create a Note" at bounding box center [807, 374] width 70 height 14
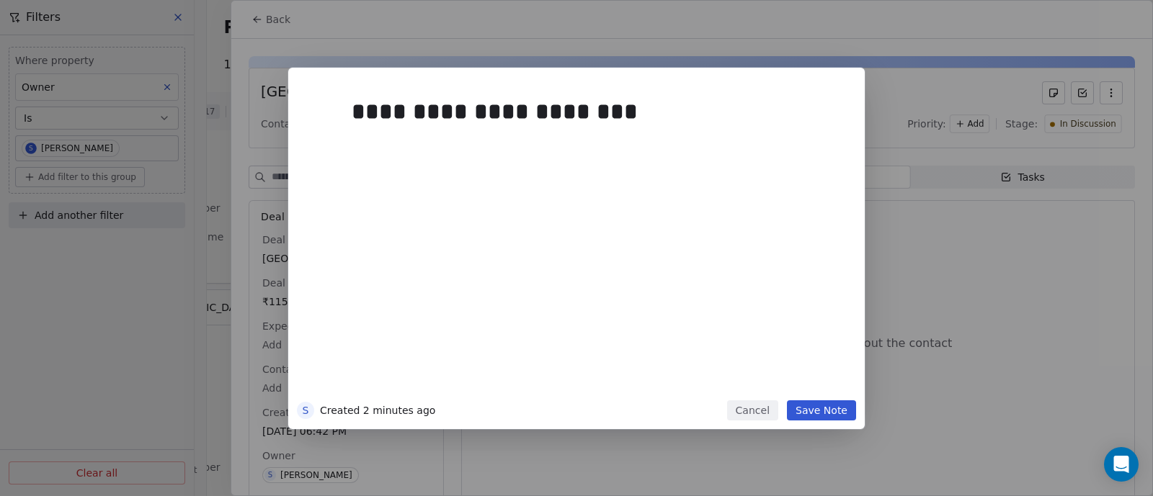
click at [817, 414] on button "Save Note" at bounding box center [821, 411] width 69 height 20
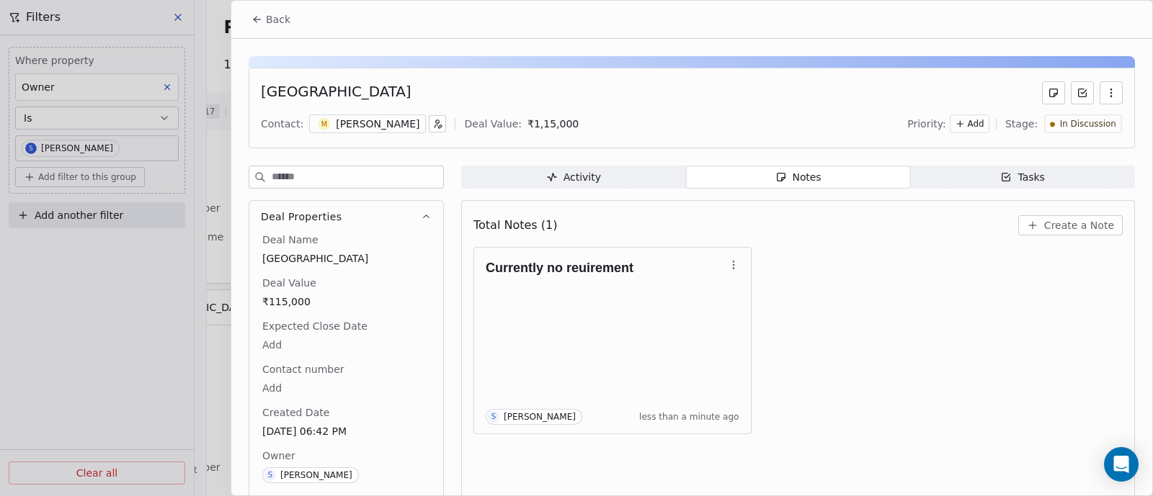
click at [274, 19] on span "Back" at bounding box center [278, 19] width 24 height 14
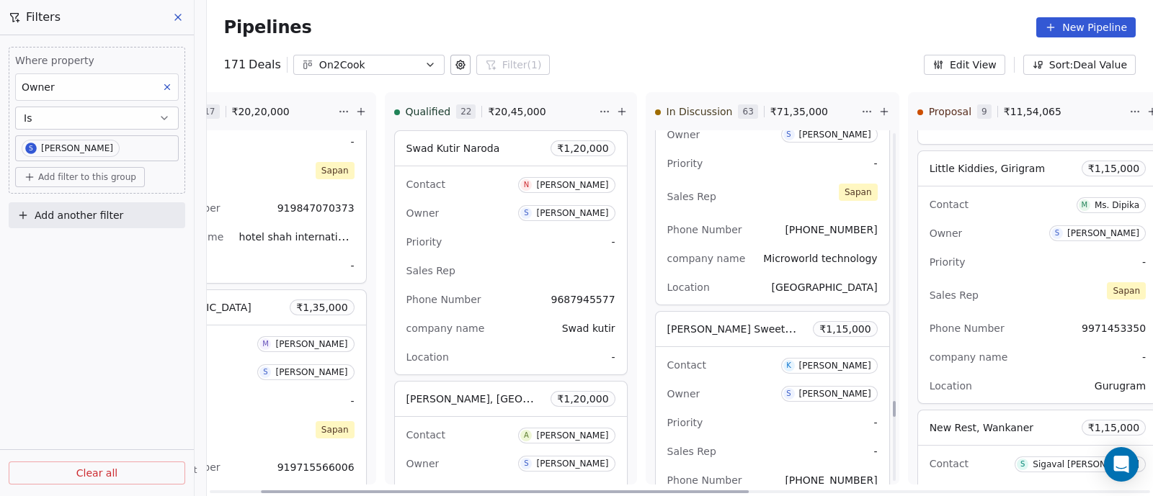
scroll to position [6062, 0]
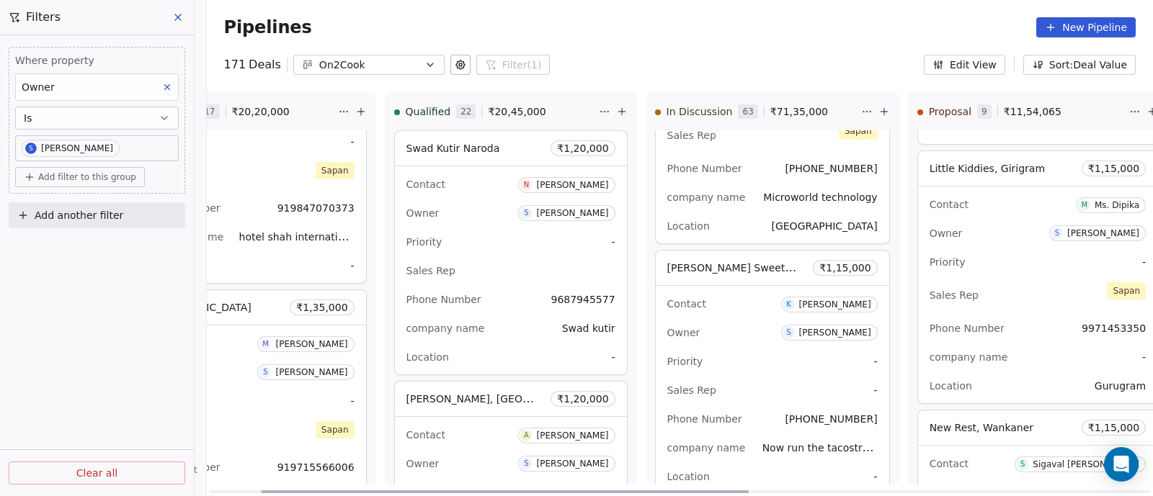
click at [746, 321] on div "Owner S [PERSON_NAME]" at bounding box center [772, 332] width 210 height 23
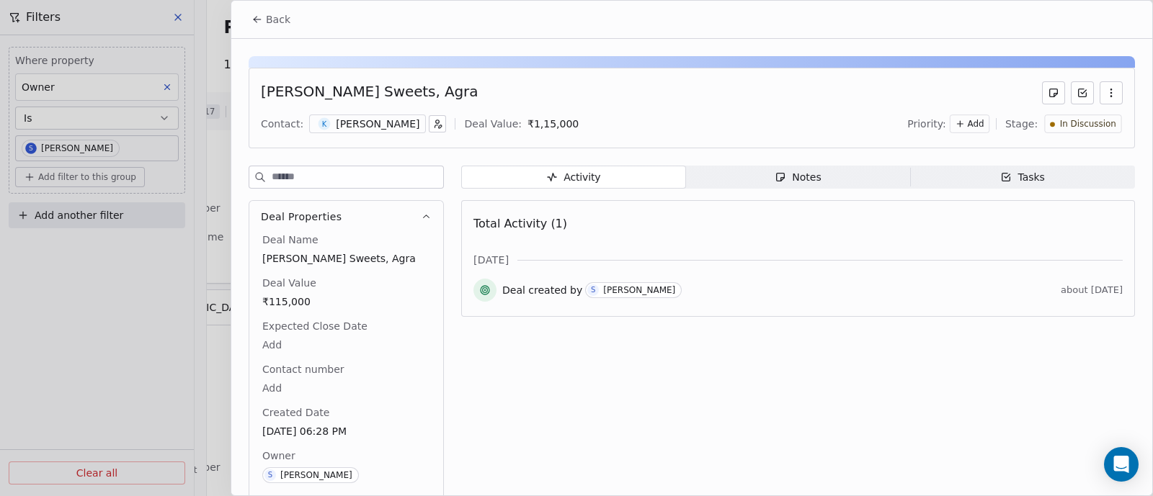
click at [802, 176] on div "Notes" at bounding box center [797, 177] width 46 height 15
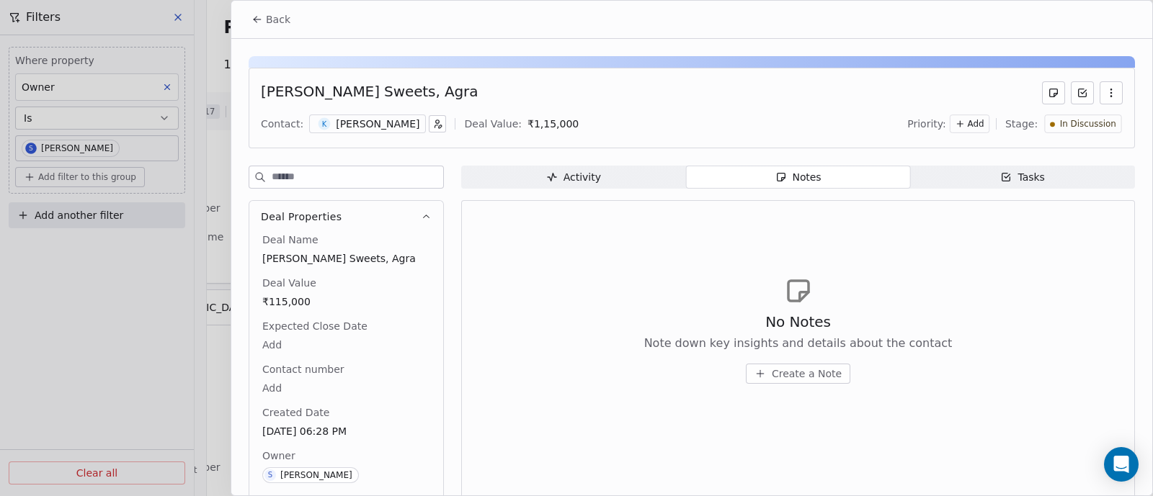
click at [788, 367] on span "Create a Note" at bounding box center [807, 374] width 70 height 14
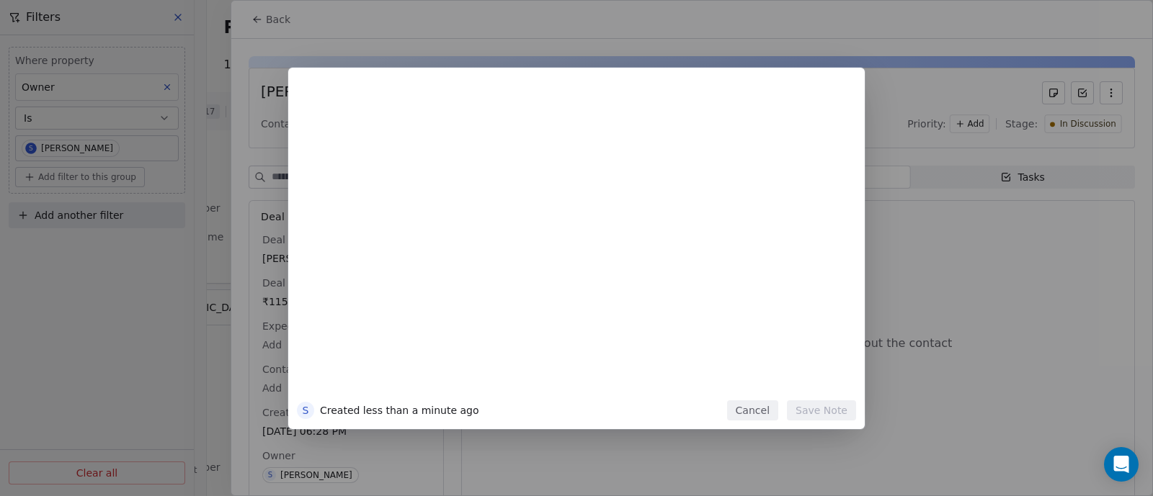
click at [761, 407] on button "Cancel" at bounding box center [752, 411] width 51 height 20
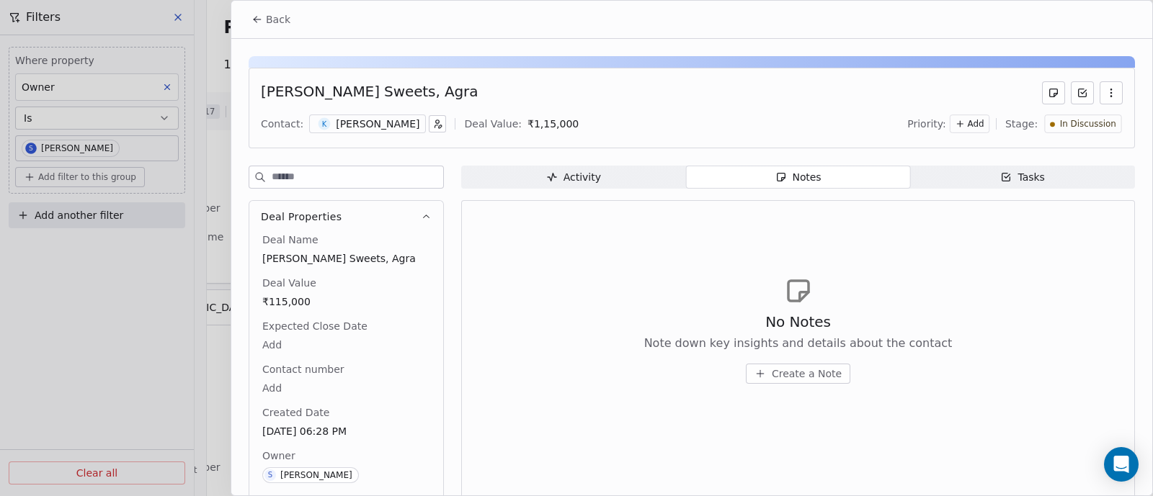
click at [800, 372] on span "Create a Note" at bounding box center [807, 374] width 70 height 14
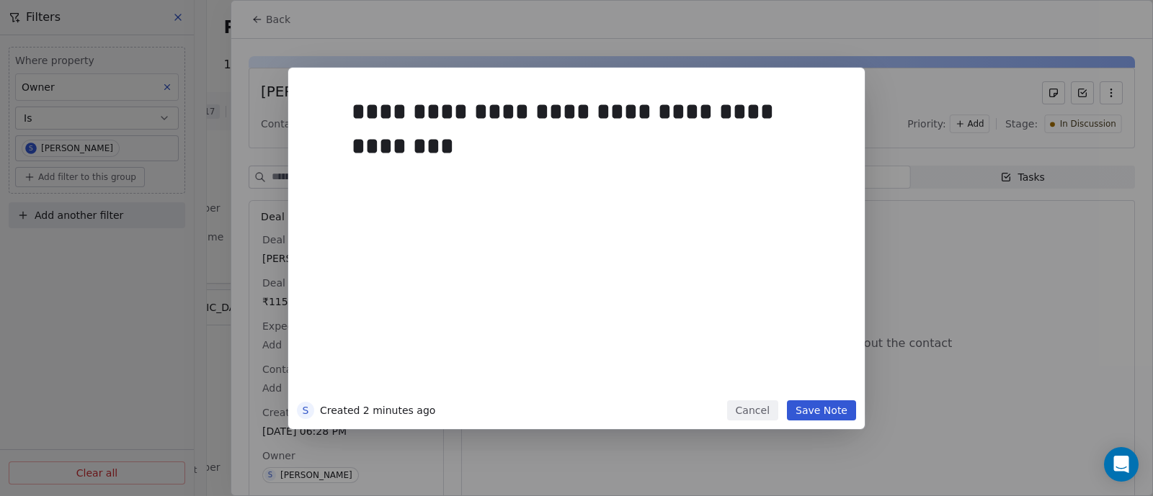
click at [826, 408] on button "Save Note" at bounding box center [821, 411] width 69 height 20
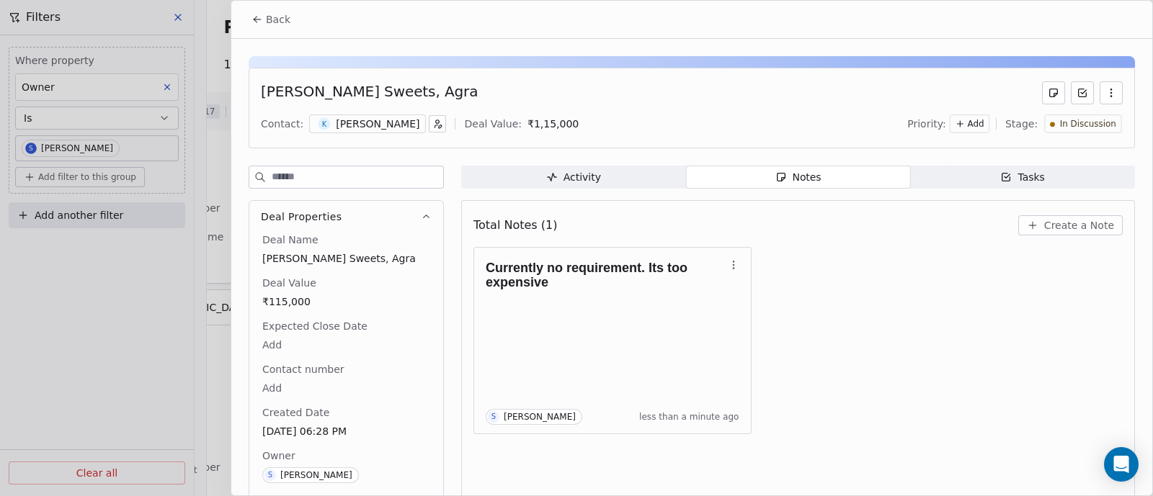
click at [1097, 124] on span "In Discussion" at bounding box center [1088, 124] width 56 height 12
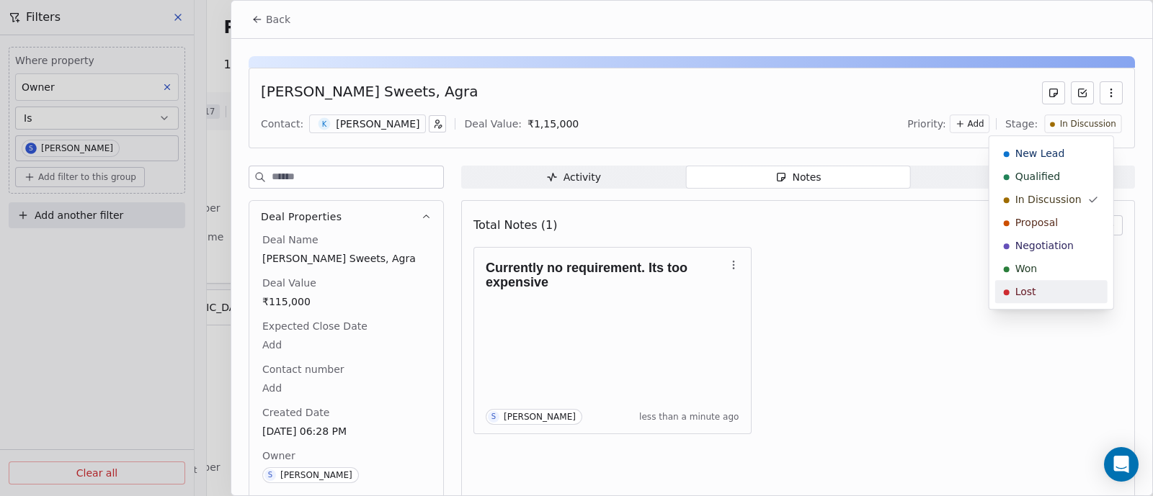
click at [1044, 293] on div "Lost" at bounding box center [1051, 292] width 95 height 14
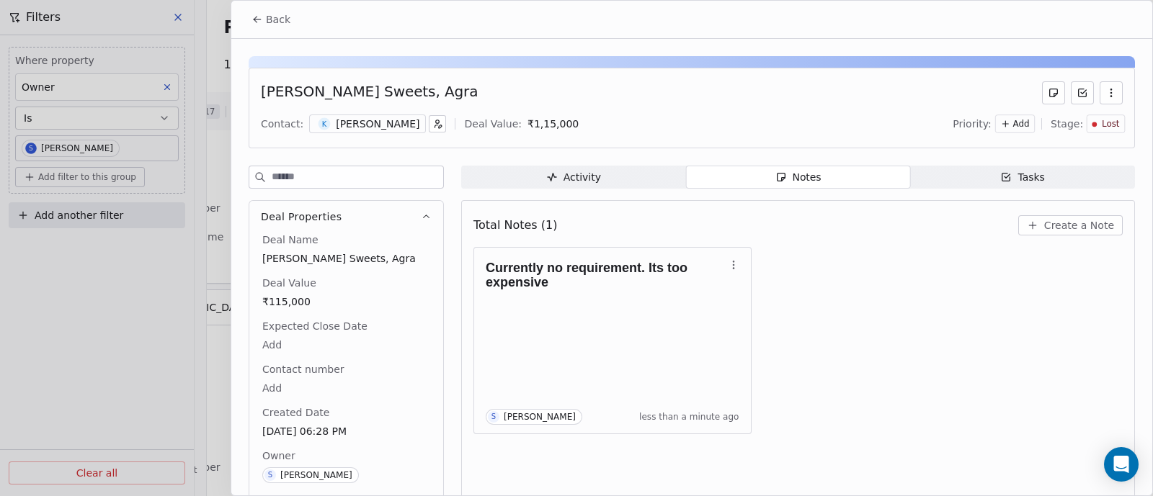
click at [259, 19] on icon at bounding box center [257, 20] width 12 height 12
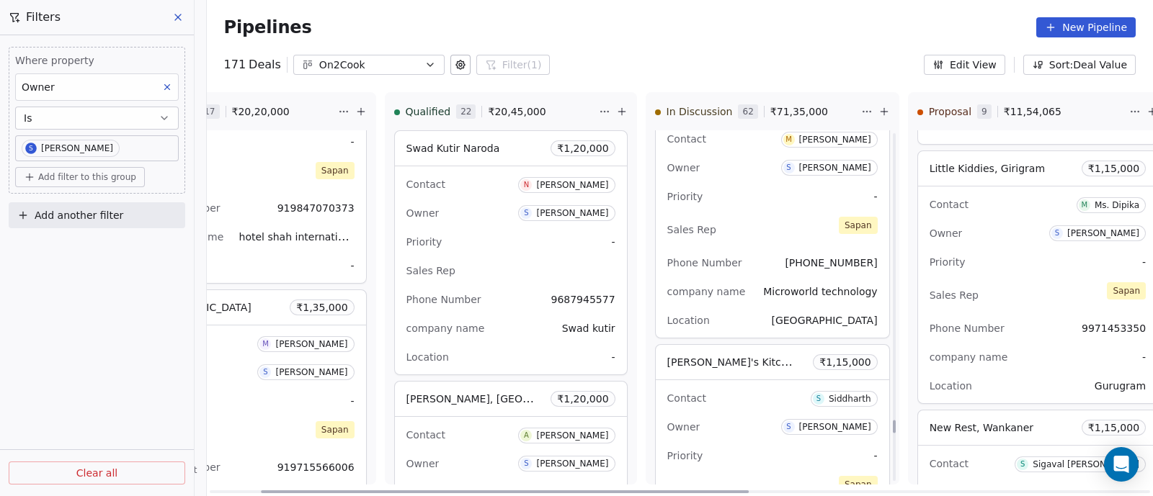
scroll to position [8436, 0]
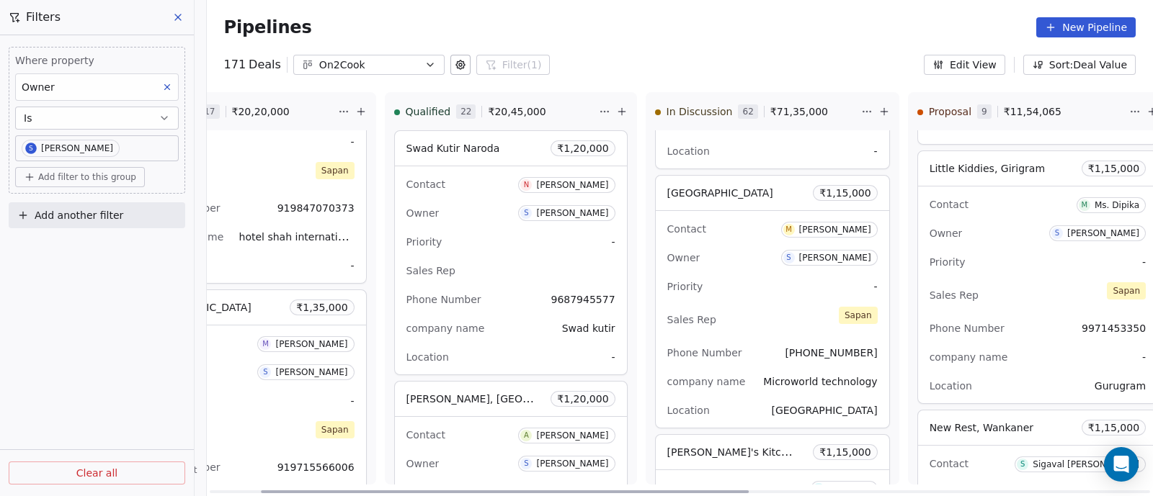
drag, startPoint x: 725, startPoint y: 299, endPoint x: 703, endPoint y: 279, distance: 30.1
click at [703, 279] on div "Priority -" at bounding box center [772, 286] width 210 height 23
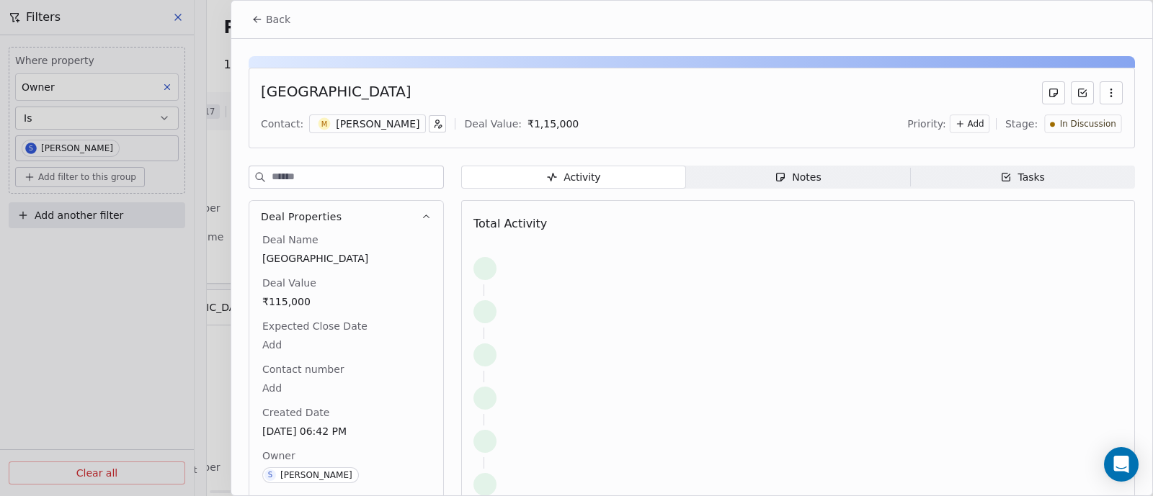
click at [703, 279] on div at bounding box center [576, 248] width 1153 height 496
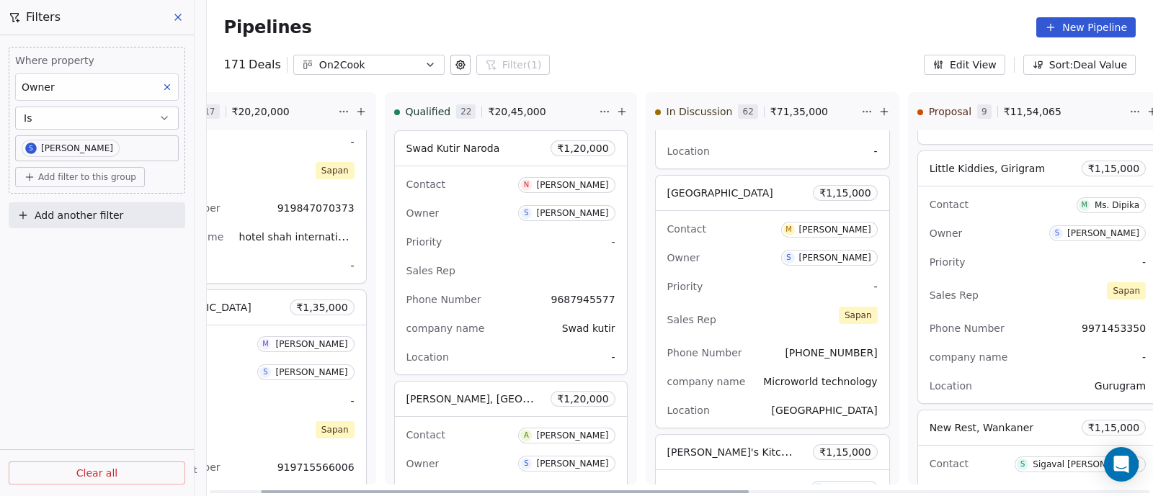
click at [703, 279] on div "Priority -" at bounding box center [772, 286] width 210 height 23
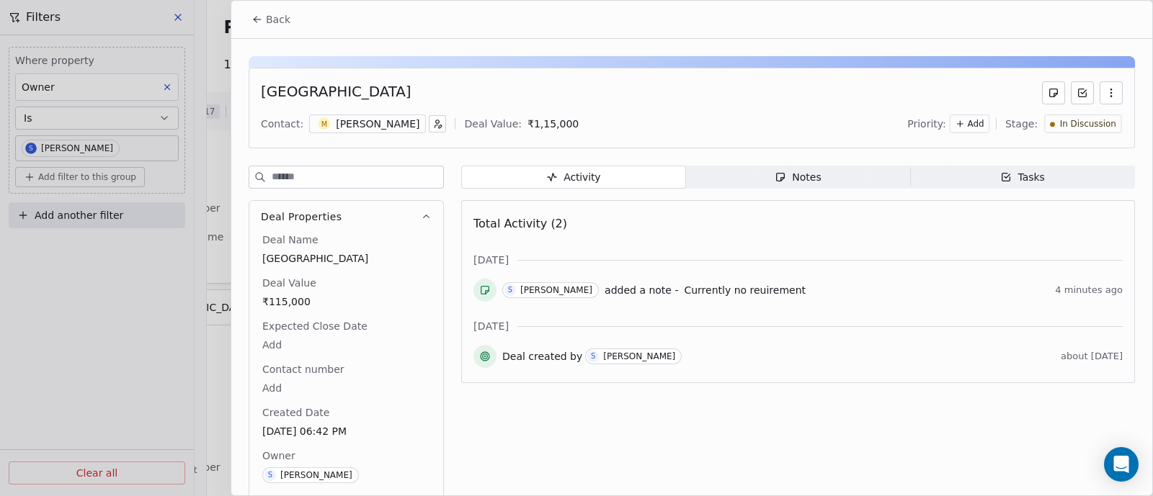
click at [1099, 102] on button "button" at bounding box center [1110, 92] width 23 height 23
click at [1000, 257] on div "[DATE]" at bounding box center [797, 260] width 649 height 14
click at [1081, 124] on span "In Discussion" at bounding box center [1088, 124] width 56 height 12
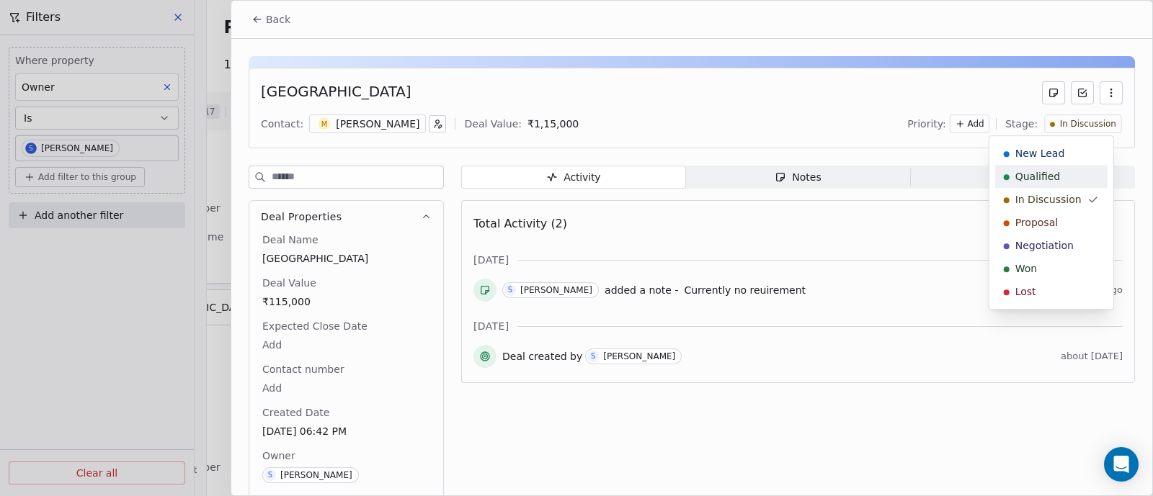
click at [1048, 178] on span "Qualified" at bounding box center [1037, 176] width 45 height 14
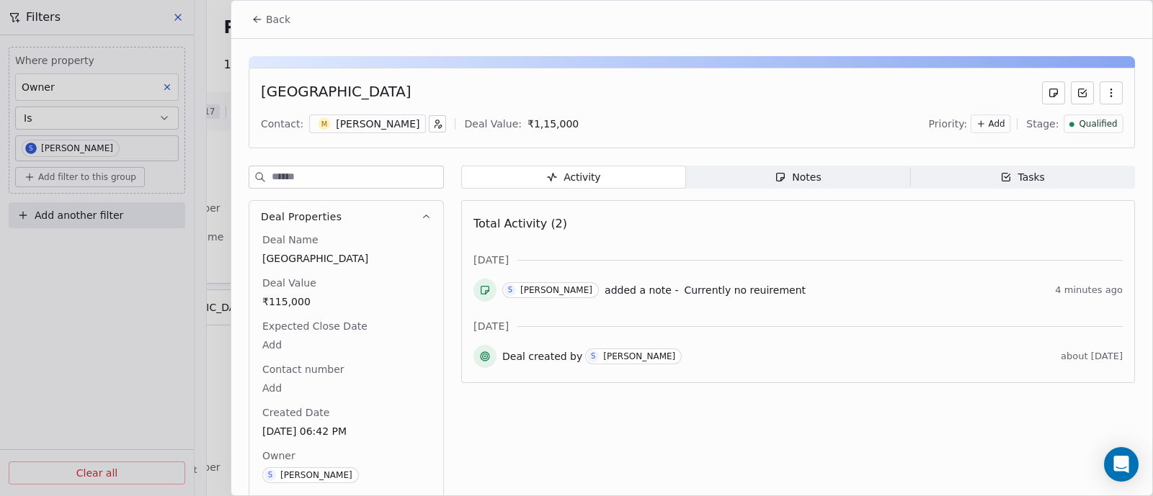
click at [865, 331] on div "[DATE]" at bounding box center [797, 326] width 649 height 14
click at [277, 22] on span "Back" at bounding box center [278, 19] width 24 height 14
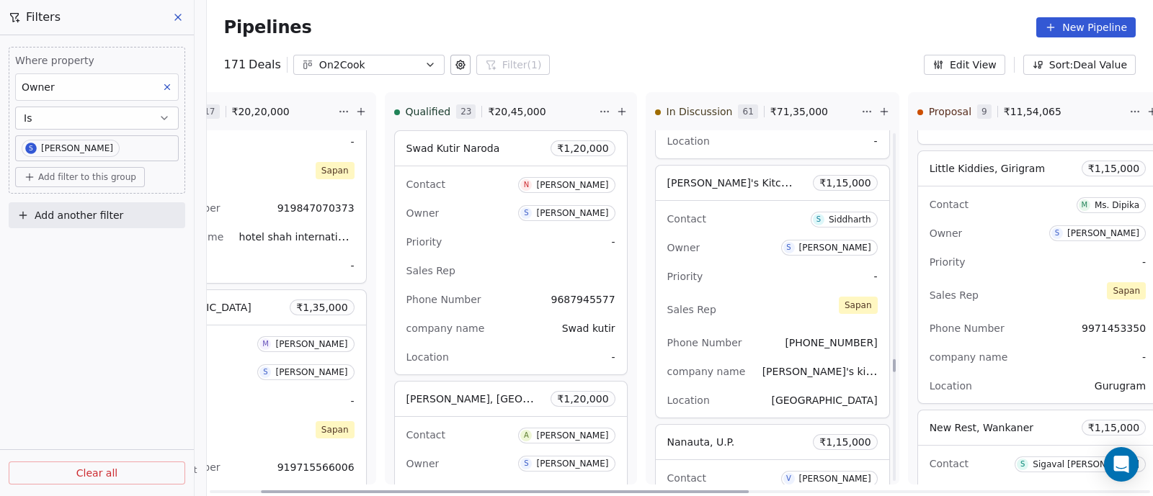
scroll to position [8427, 0]
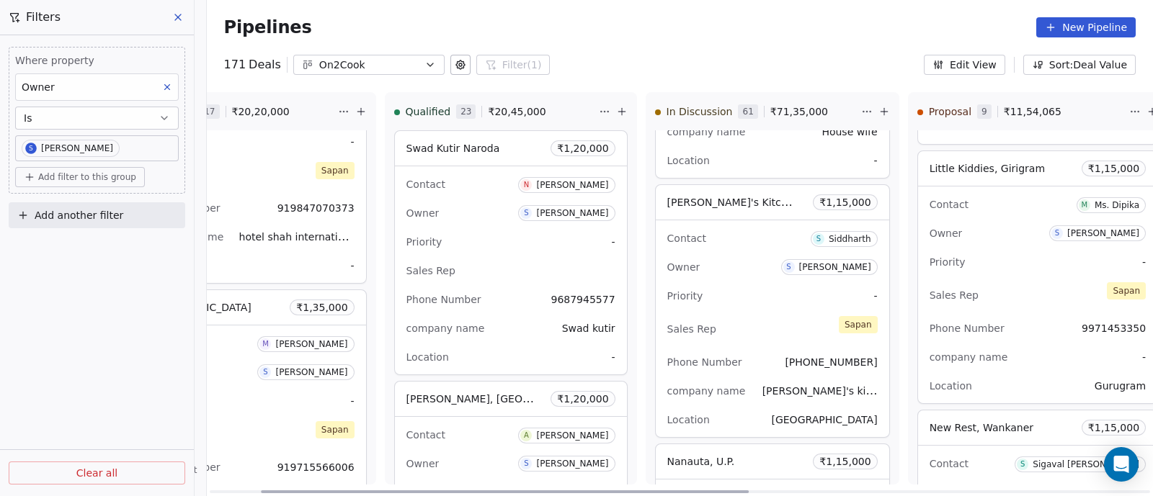
click at [738, 264] on div "Contact S [PERSON_NAME] Owner S [PERSON_NAME] Priority - Sales Rep [PERSON_NAME…" at bounding box center [772, 328] width 233 height 217
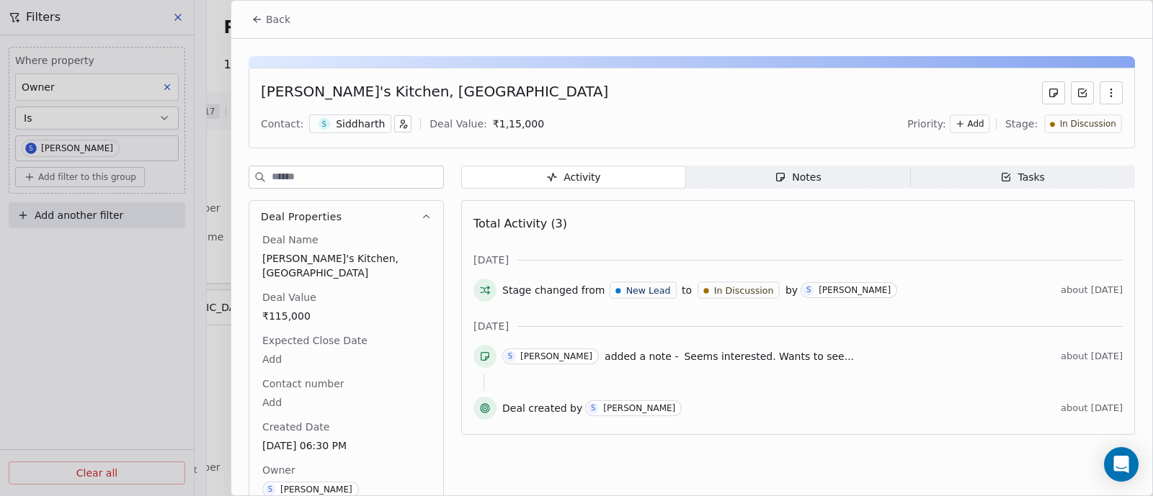
click at [799, 179] on div "Notes" at bounding box center [797, 177] width 46 height 15
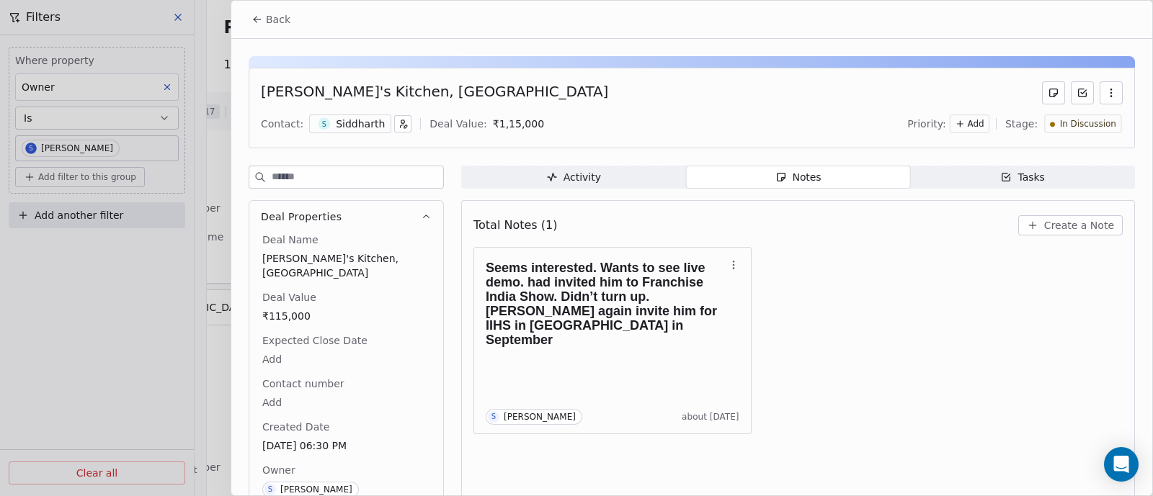
click at [1058, 220] on span "Create a Note" at bounding box center [1079, 225] width 70 height 14
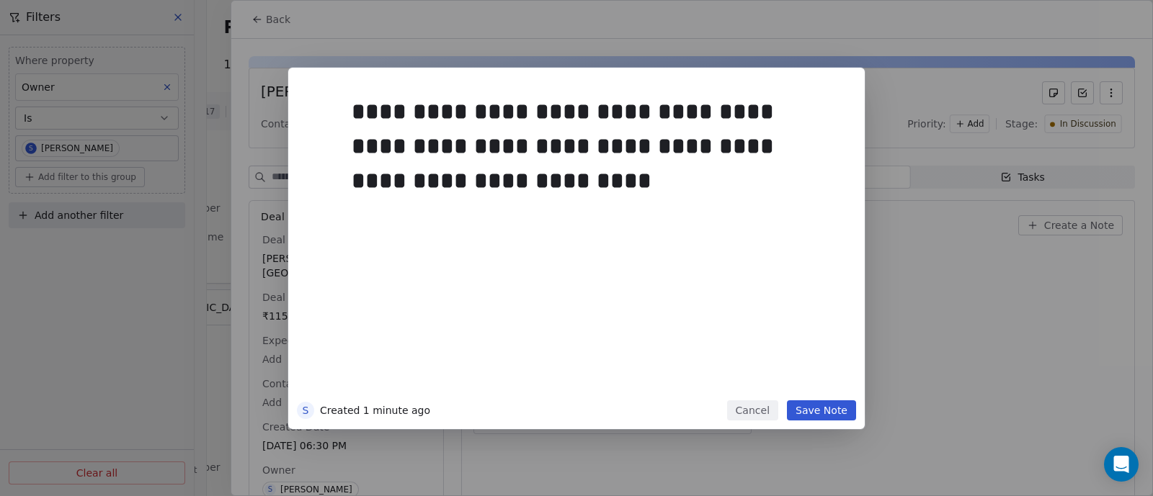
click at [435, 228] on div "**********" at bounding box center [598, 242] width 493 height 307
click at [501, 175] on div "**********" at bounding box center [591, 146] width 479 height 104
click at [841, 416] on button "Save Note" at bounding box center [821, 411] width 69 height 20
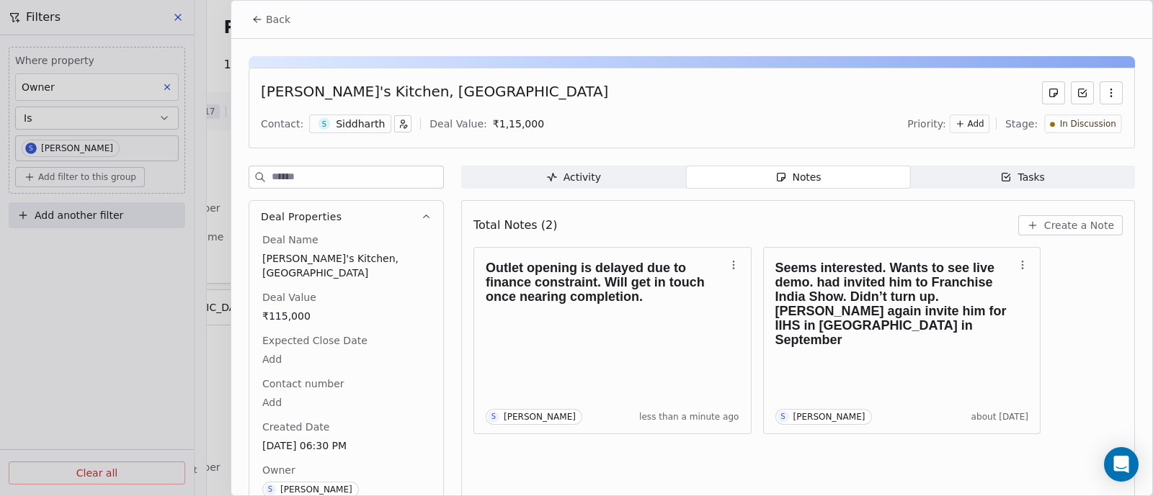
click at [1090, 128] on span "In Discussion" at bounding box center [1088, 124] width 56 height 12
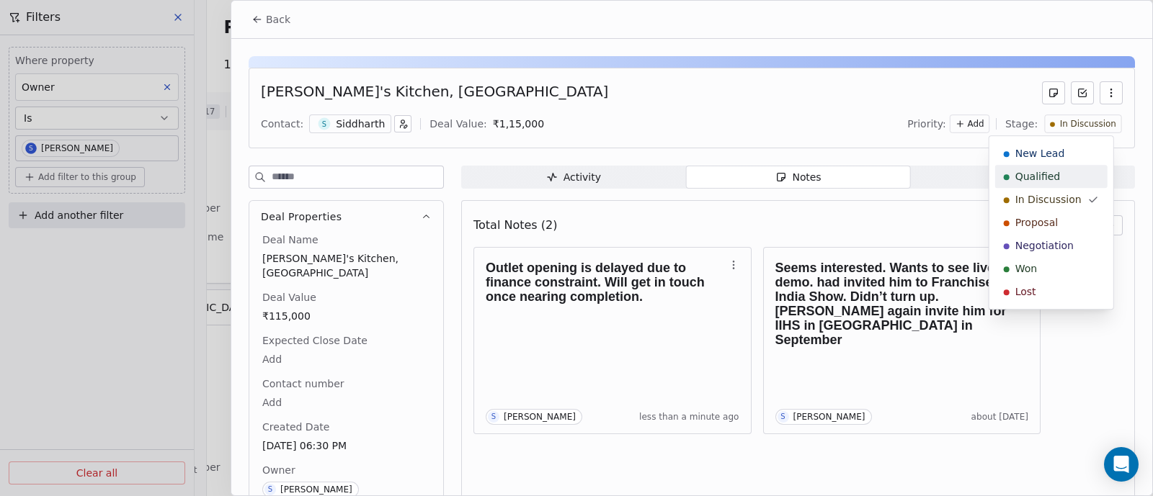
click at [1034, 177] on span "Qualified" at bounding box center [1037, 176] width 45 height 14
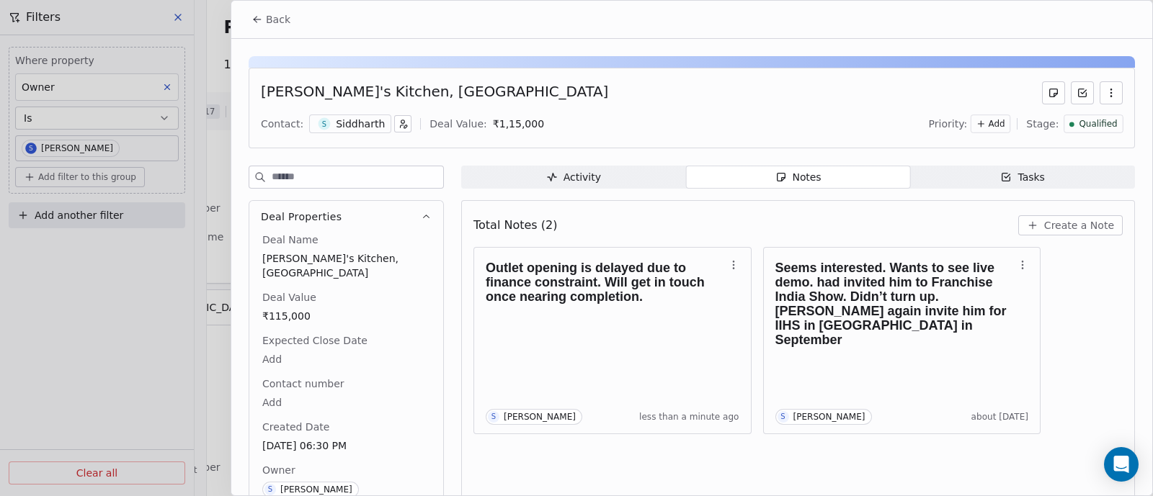
click at [280, 21] on span "Back" at bounding box center [278, 19] width 24 height 14
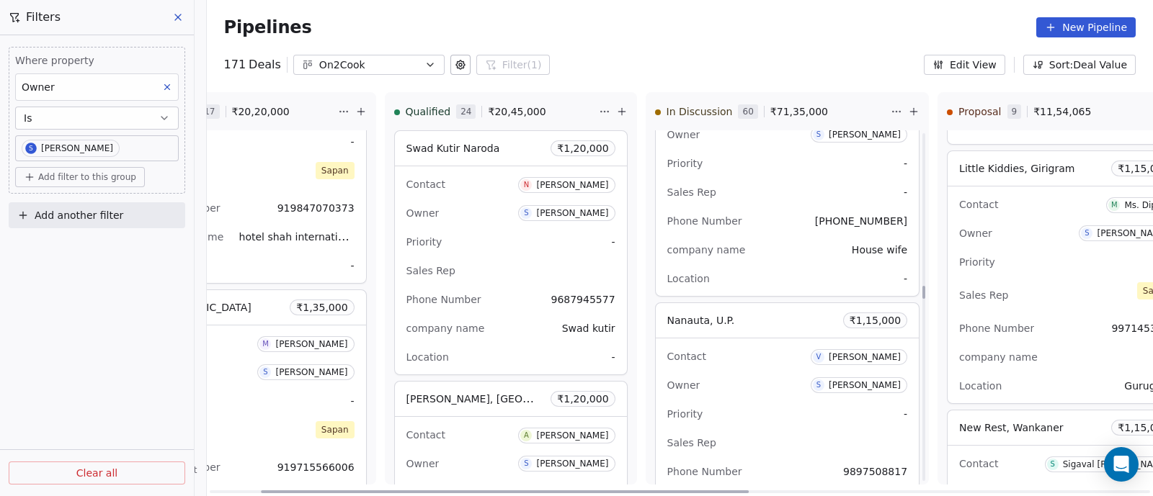
scroll to position [5684, 0]
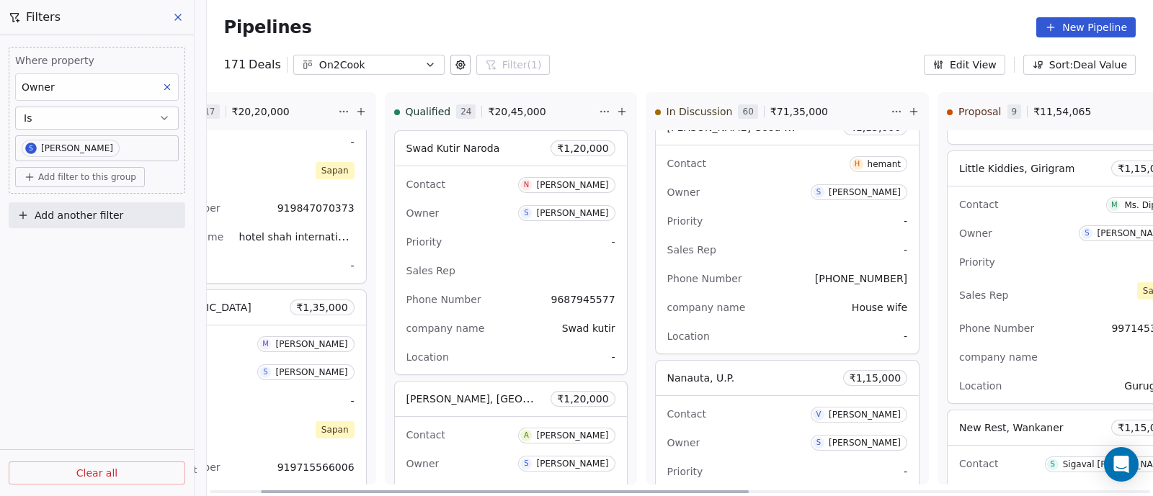
click at [758, 225] on div "Contact H hemant Owner S [PERSON_NAME] Priority - Sales Rep - Phone Number [PHO…" at bounding box center [788, 250] width 264 height 208
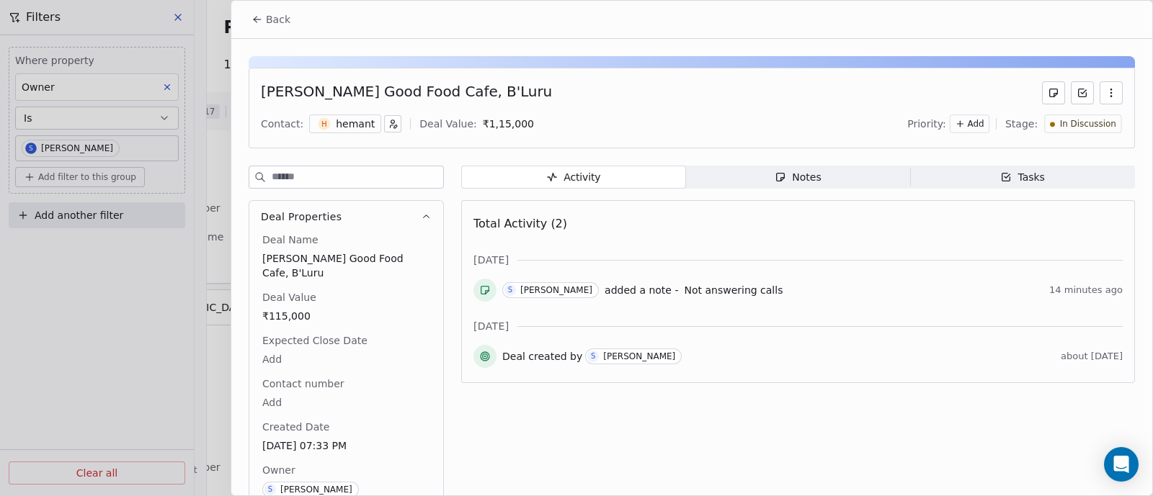
click at [270, 16] on span "Back" at bounding box center [278, 19] width 24 height 14
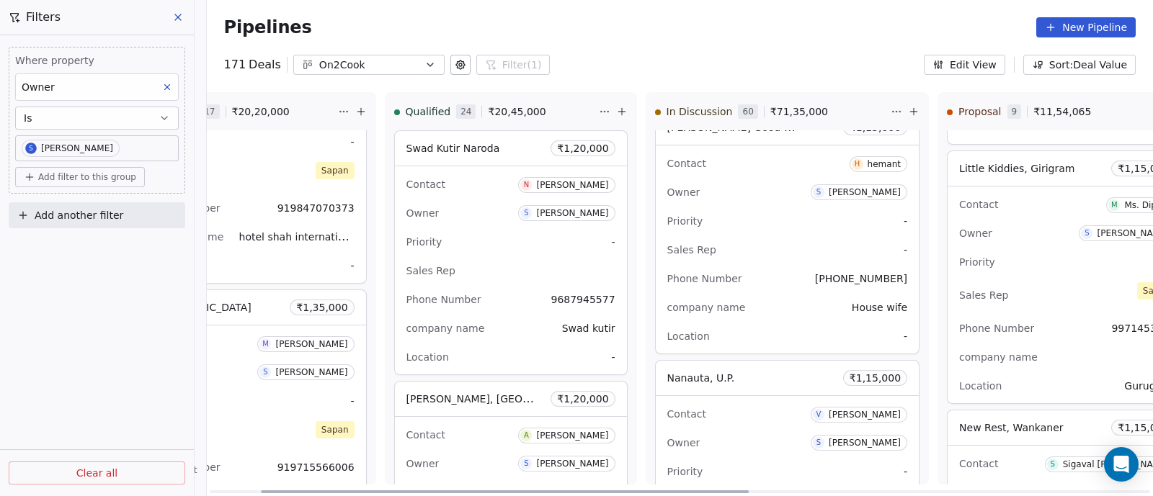
click at [746, 460] on div "Priority -" at bounding box center [787, 471] width 241 height 23
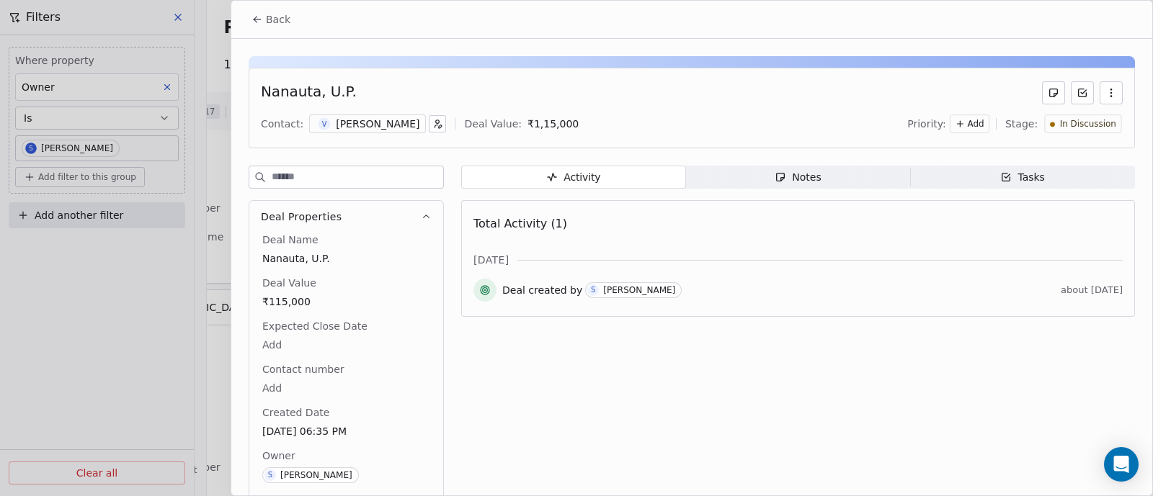
click at [808, 180] on div "Notes" at bounding box center [797, 177] width 46 height 15
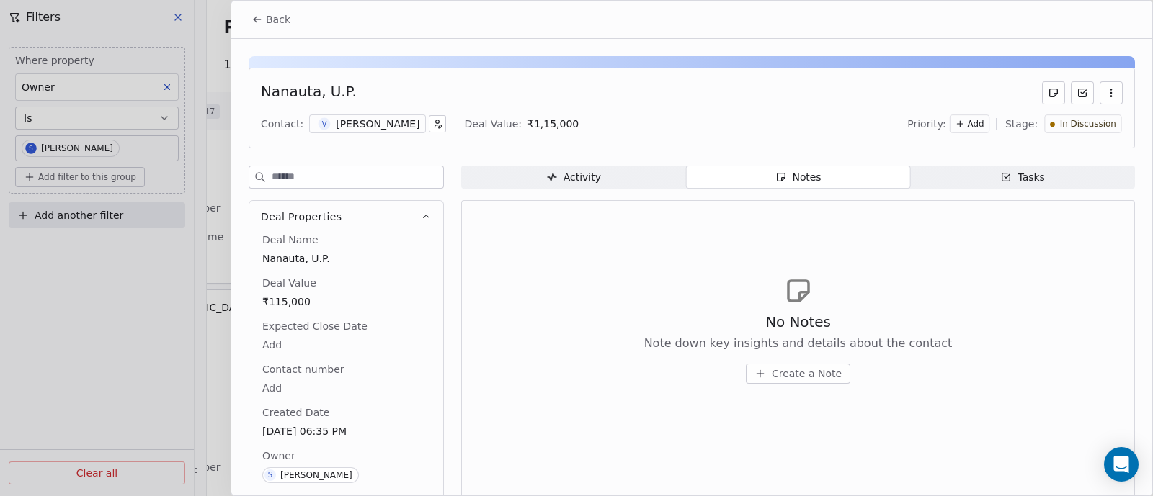
click at [792, 376] on span "Create a Note" at bounding box center [807, 374] width 70 height 14
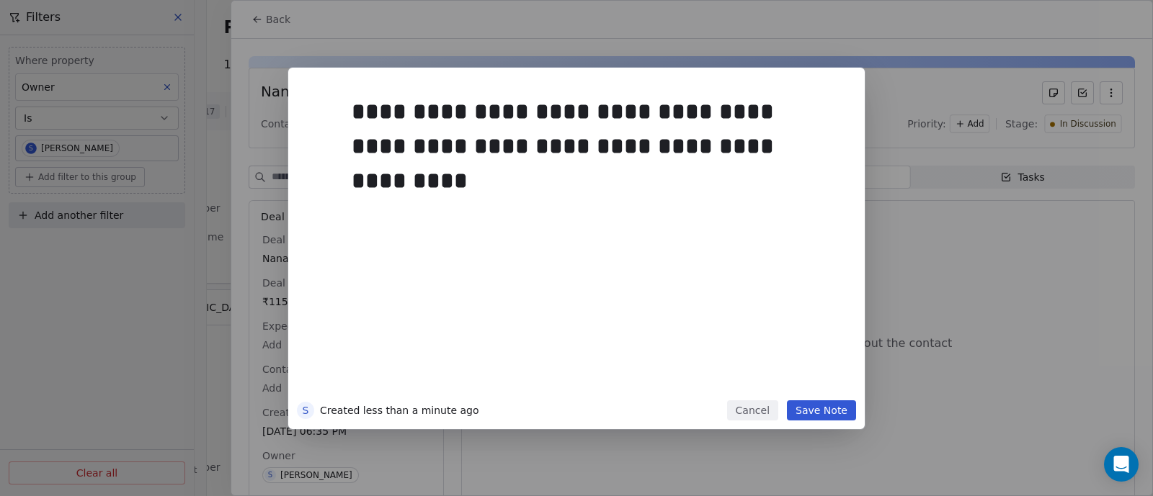
click at [823, 410] on button "Save Note" at bounding box center [821, 411] width 69 height 20
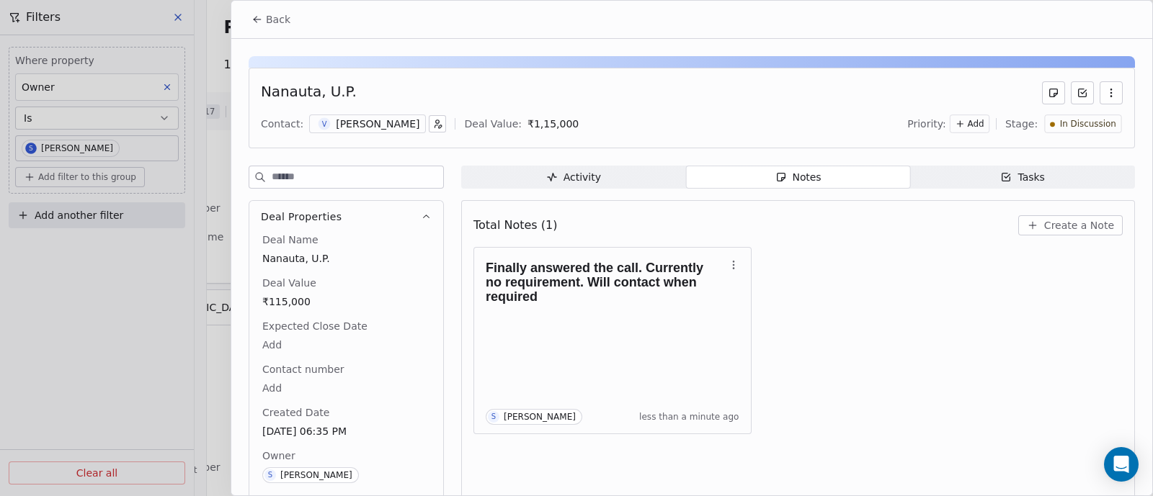
click at [1097, 124] on span "In Discussion" at bounding box center [1088, 124] width 56 height 12
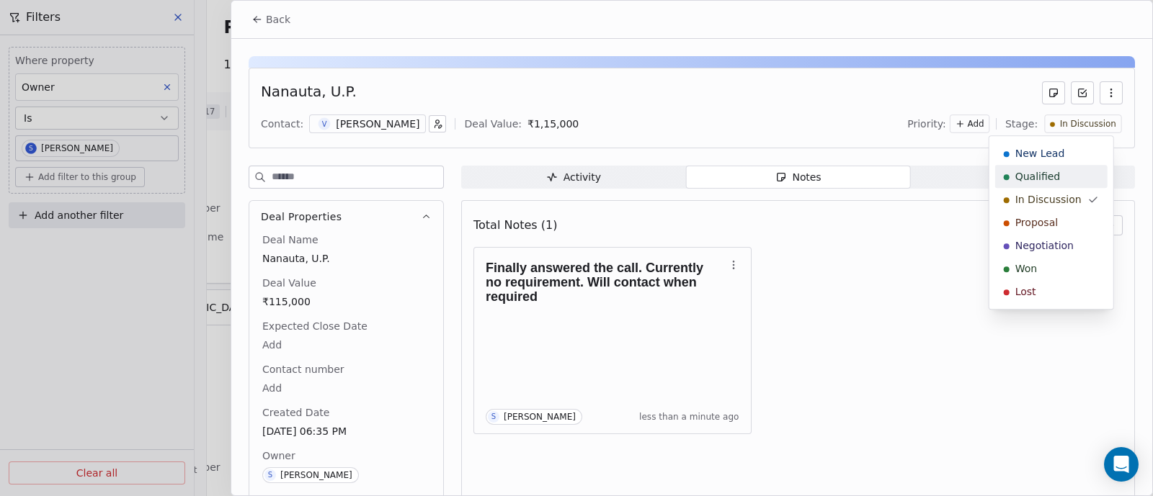
click at [1041, 174] on span "Qualified" at bounding box center [1037, 176] width 45 height 14
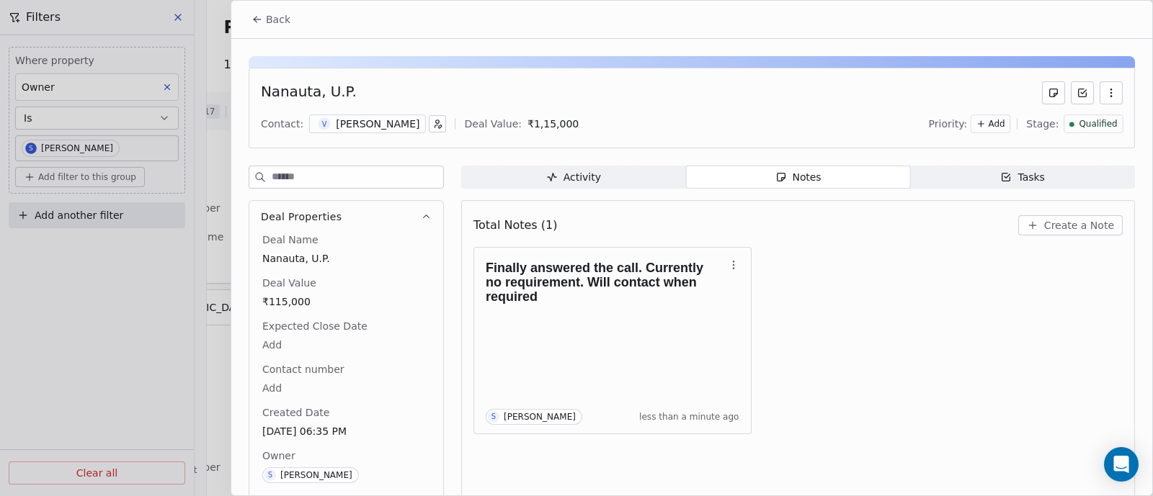
click at [276, 16] on span "Back" at bounding box center [278, 19] width 24 height 14
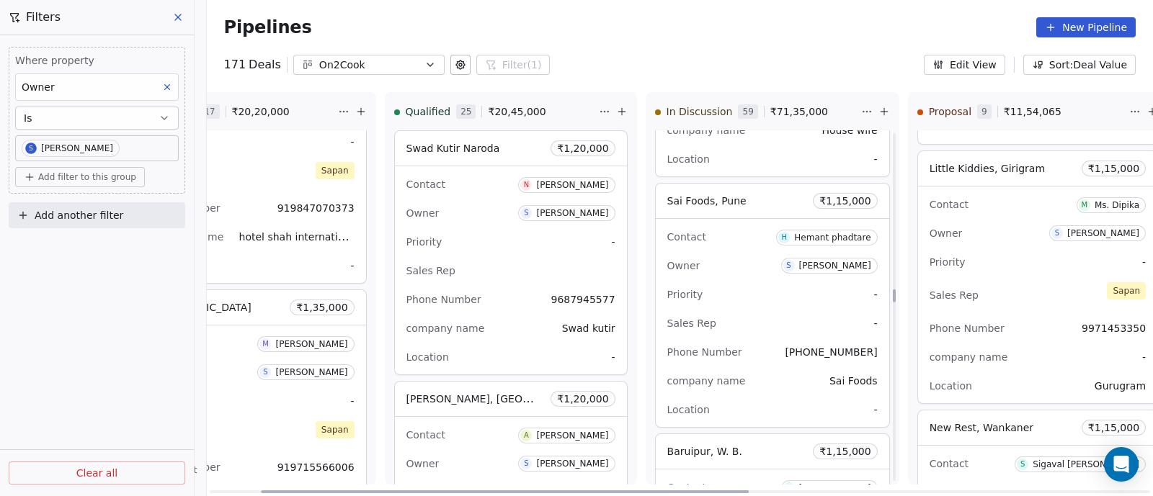
scroll to position [5872, 0]
click at [759, 280] on div "Priority -" at bounding box center [772, 291] width 210 height 23
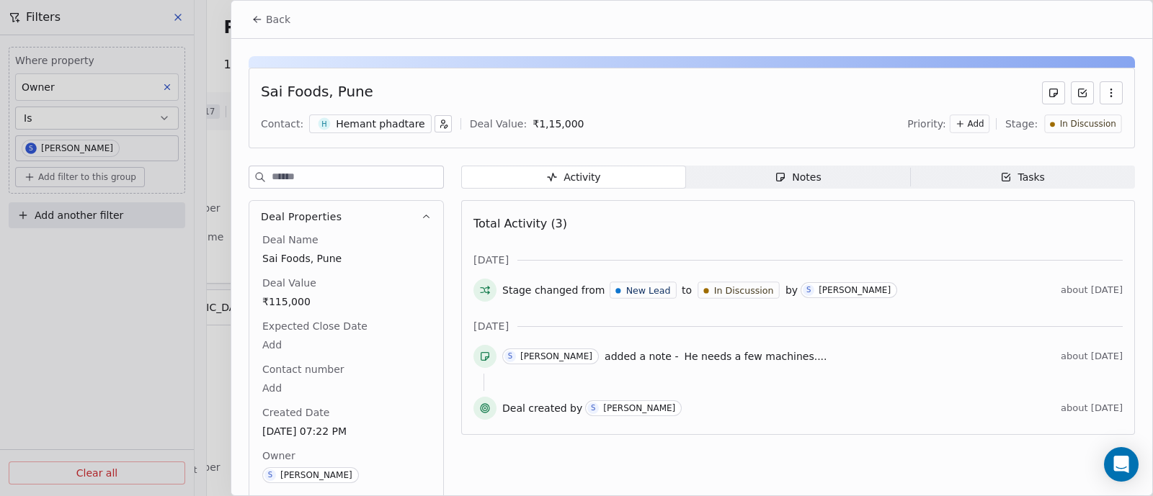
click at [800, 178] on div "Notes" at bounding box center [797, 177] width 46 height 15
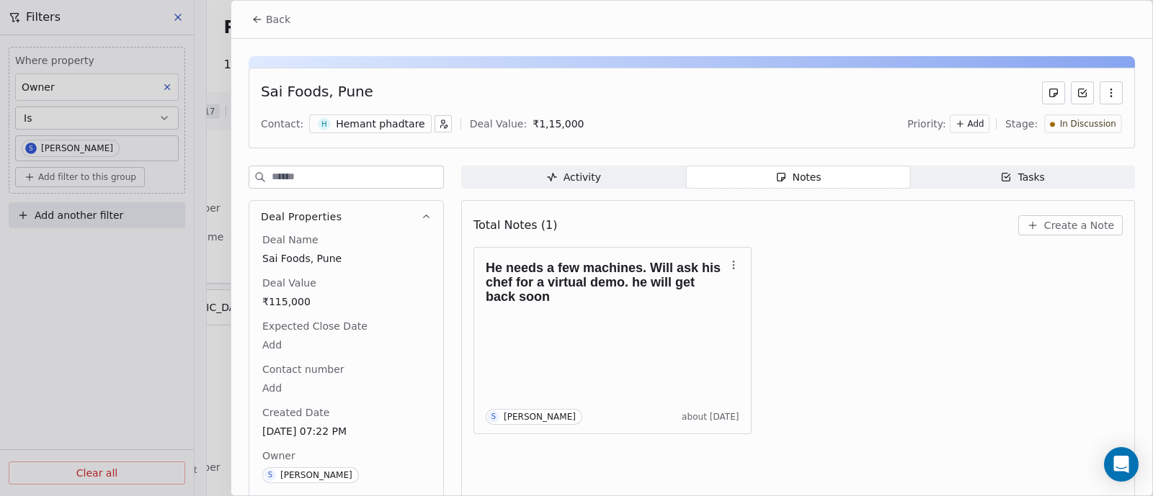
click at [1063, 229] on span "Create a Note" at bounding box center [1079, 225] width 70 height 14
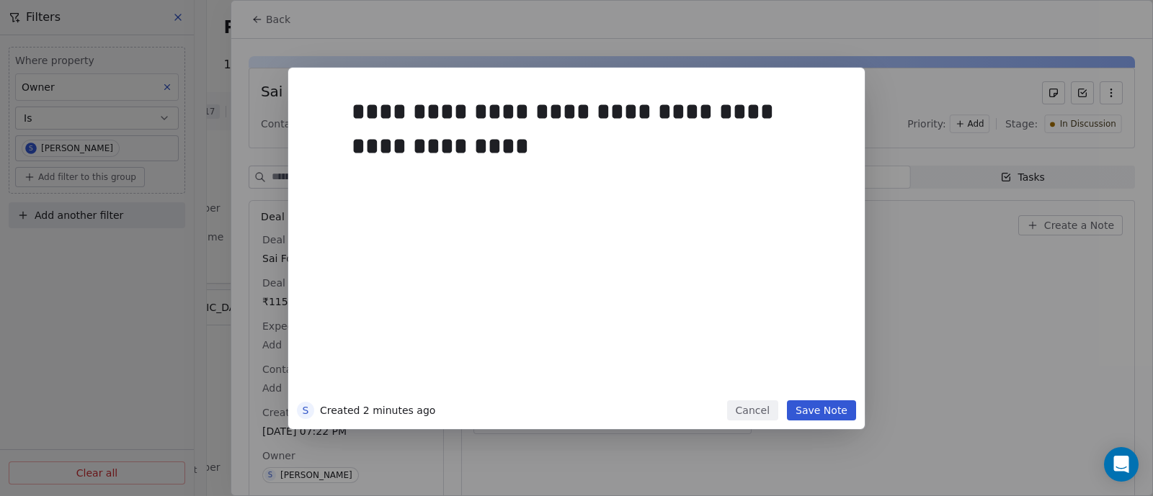
click at [823, 413] on button "Save Note" at bounding box center [821, 411] width 69 height 20
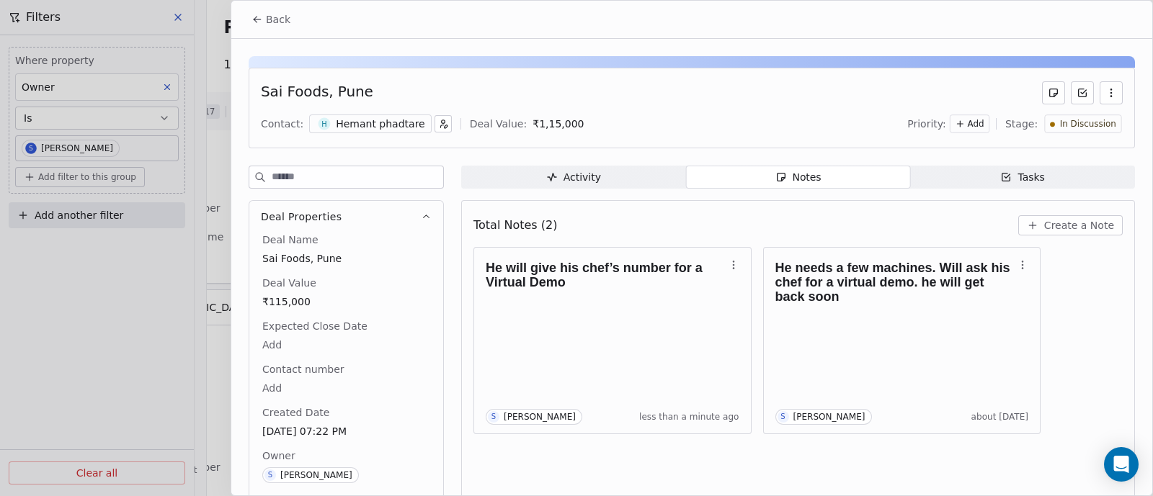
click at [283, 19] on span "Back" at bounding box center [278, 19] width 24 height 14
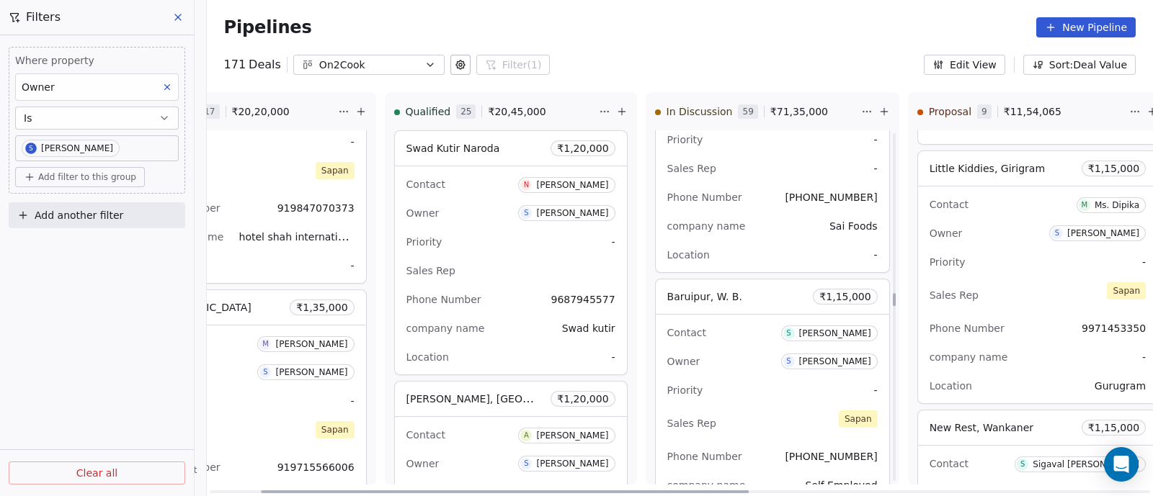
scroll to position [6052, 0]
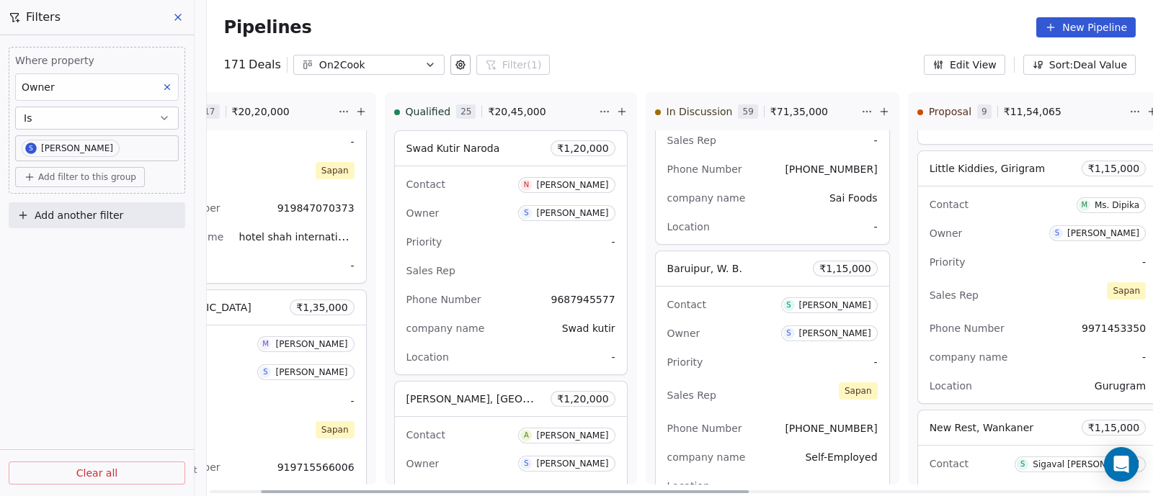
click at [750, 333] on div "Contact S [PERSON_NAME] Owner S [PERSON_NAME] Priority - Sales Rep [PERSON_NAME…" at bounding box center [772, 395] width 233 height 217
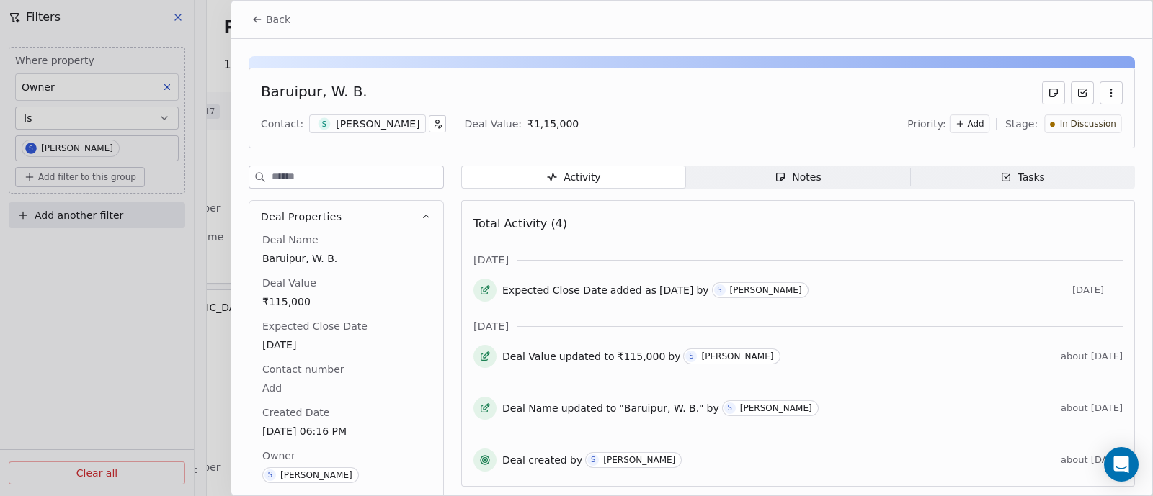
click at [800, 176] on div "Notes" at bounding box center [797, 177] width 46 height 15
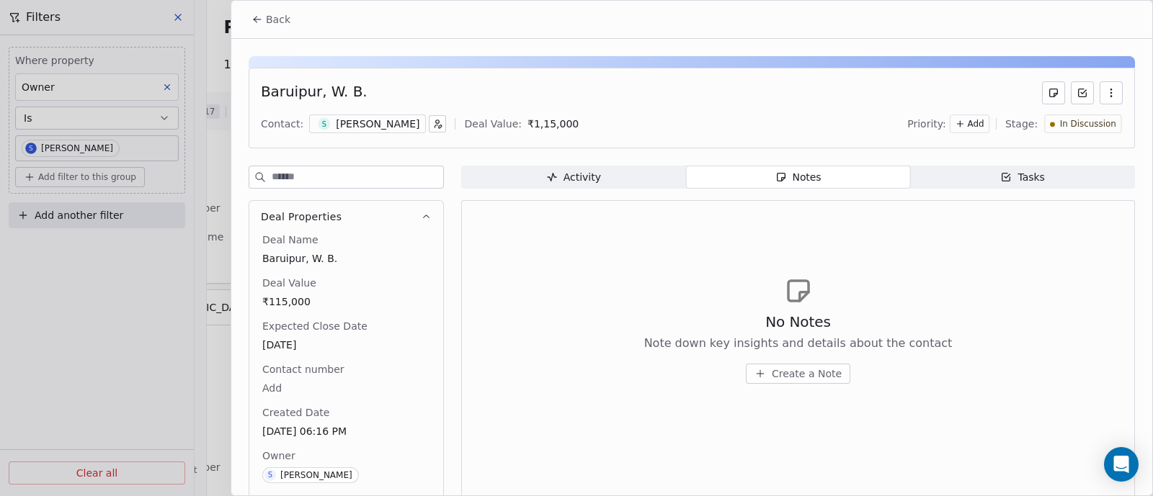
click at [793, 372] on span "Create a Note" at bounding box center [807, 374] width 70 height 14
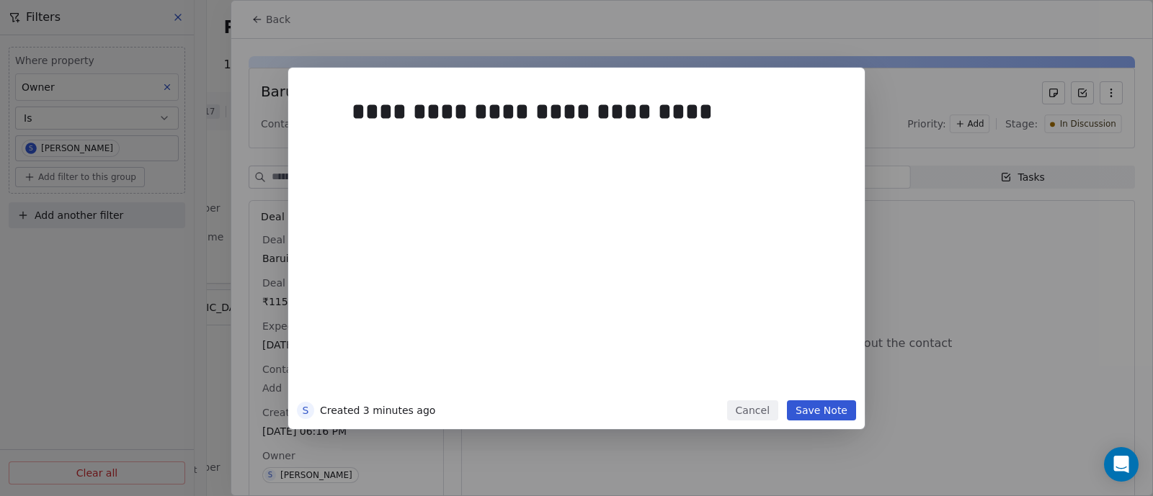
click at [815, 408] on button "Save Note" at bounding box center [821, 411] width 69 height 20
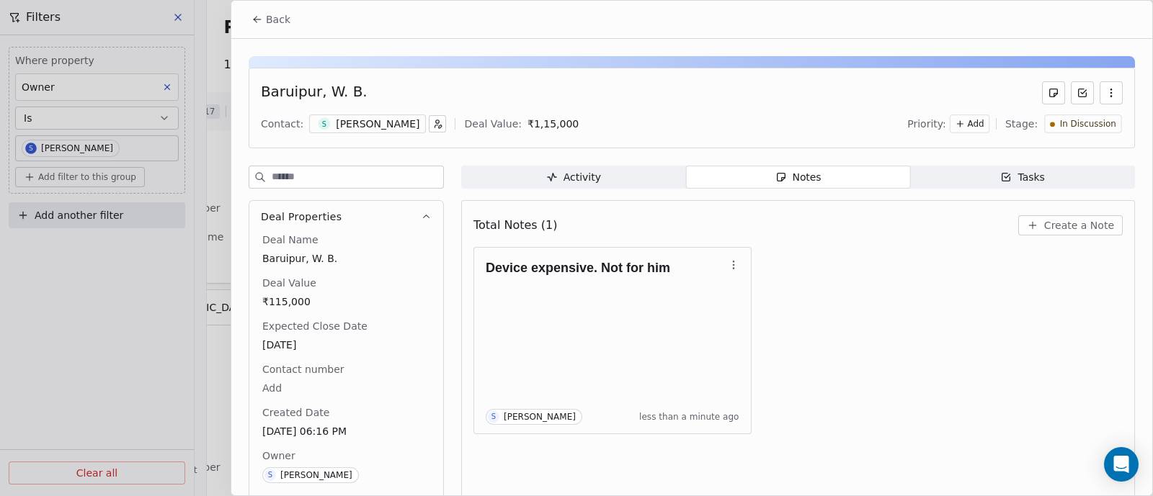
click at [1099, 99] on button "button" at bounding box center [1110, 92] width 23 height 23
click at [955, 282] on div "Device expensive. Not for him S [PERSON_NAME] less than a minute ago" at bounding box center [797, 340] width 649 height 187
click at [1084, 124] on span "In Discussion" at bounding box center [1088, 124] width 56 height 12
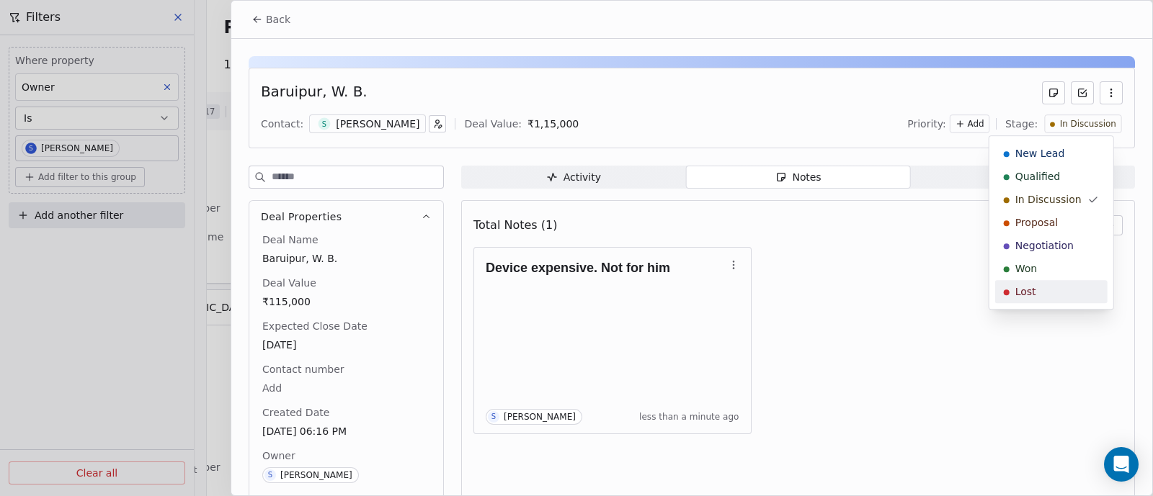
click at [1043, 295] on div "Lost" at bounding box center [1051, 292] width 95 height 14
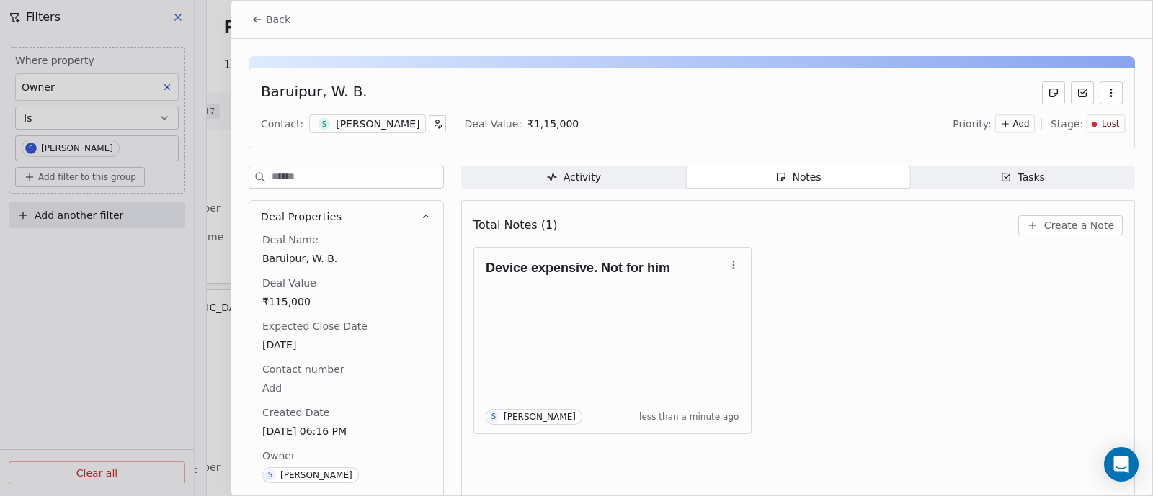
click at [272, 17] on span "Back" at bounding box center [278, 19] width 24 height 14
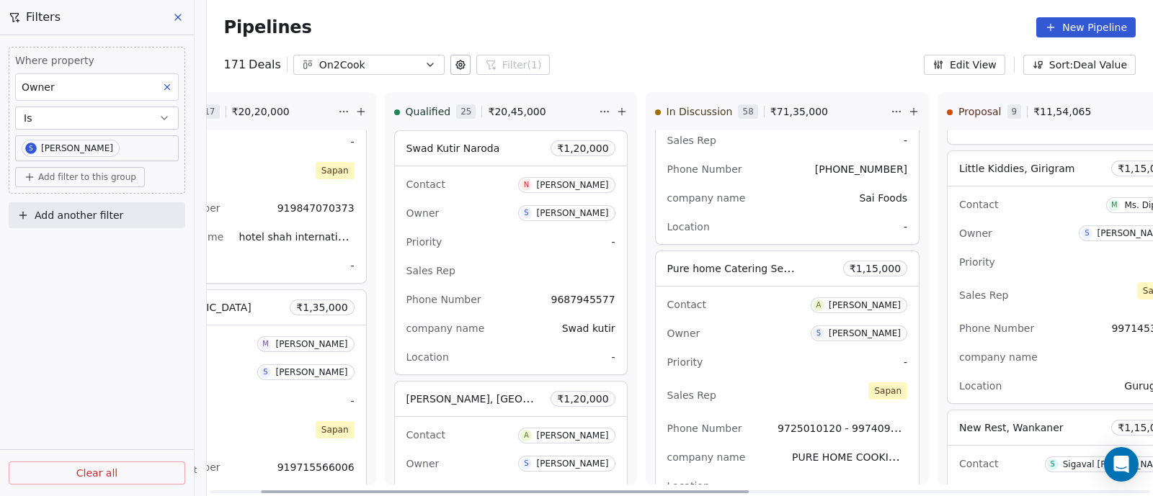
click at [759, 303] on div "Contact A [PERSON_NAME]" at bounding box center [787, 305] width 241 height 24
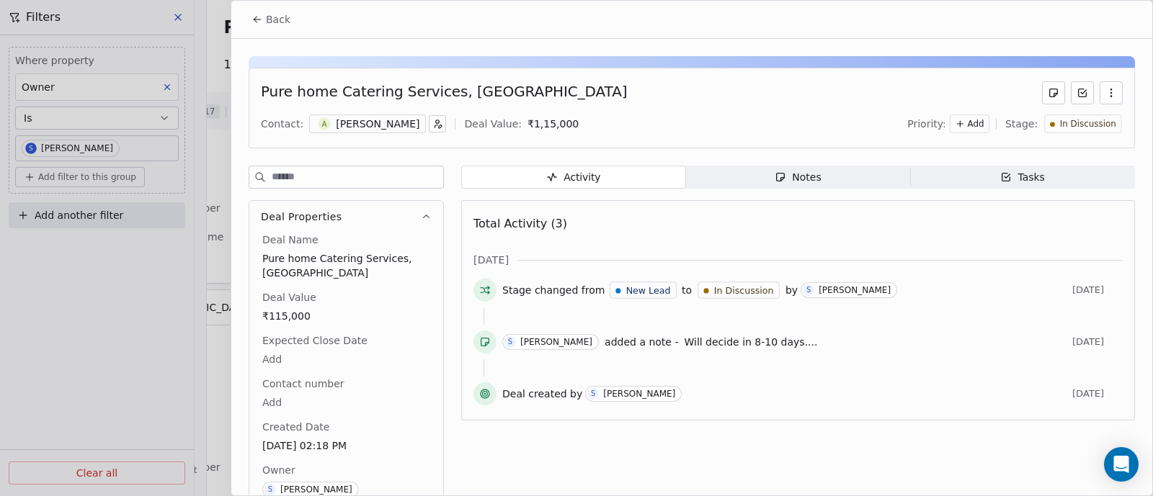
click at [787, 180] on div "Notes" at bounding box center [797, 177] width 46 height 15
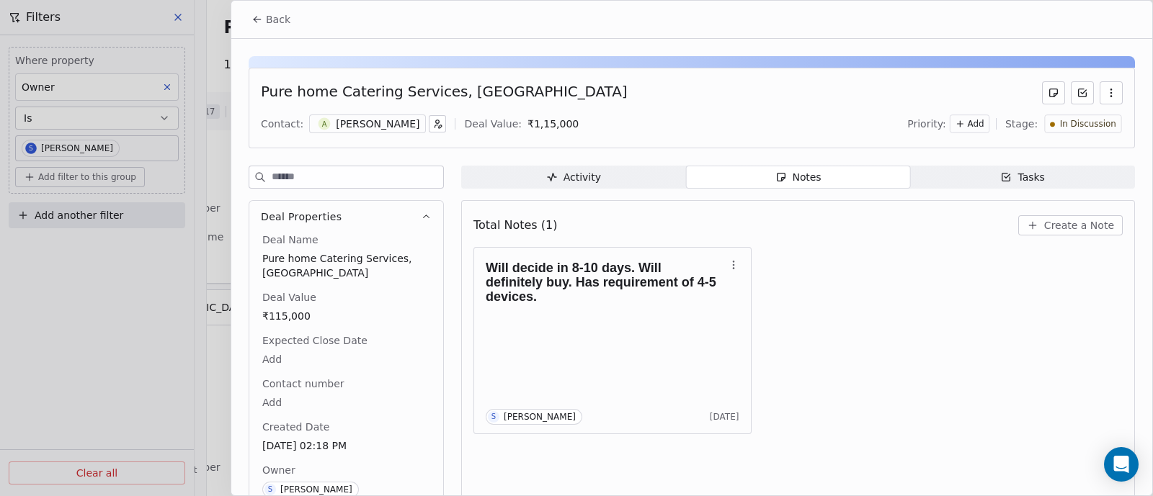
click at [1066, 219] on span "Create a Note" at bounding box center [1079, 225] width 70 height 14
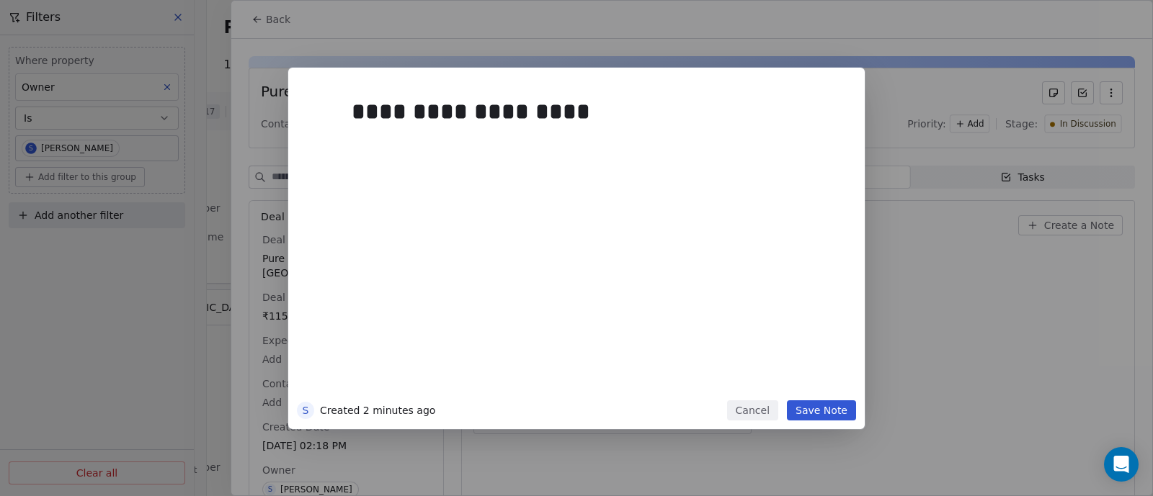
click at [831, 413] on button "Save Note" at bounding box center [821, 411] width 69 height 20
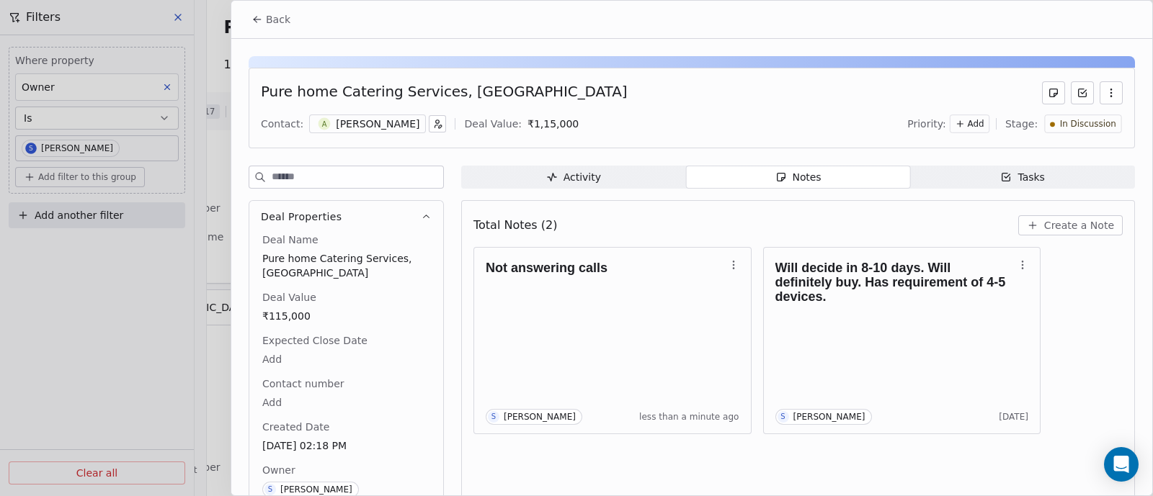
click at [277, 12] on span "Back" at bounding box center [278, 19] width 24 height 14
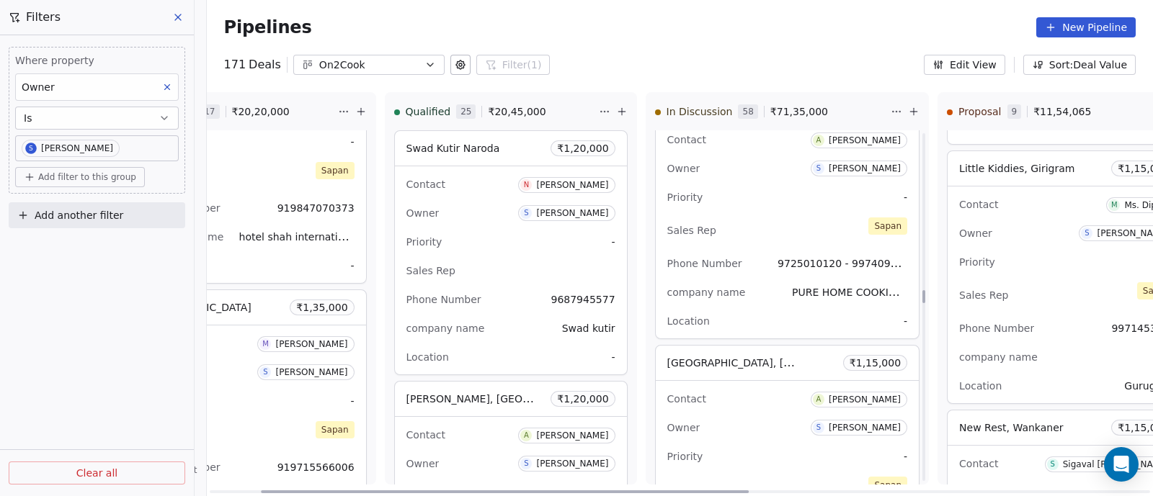
scroll to position [6233, 0]
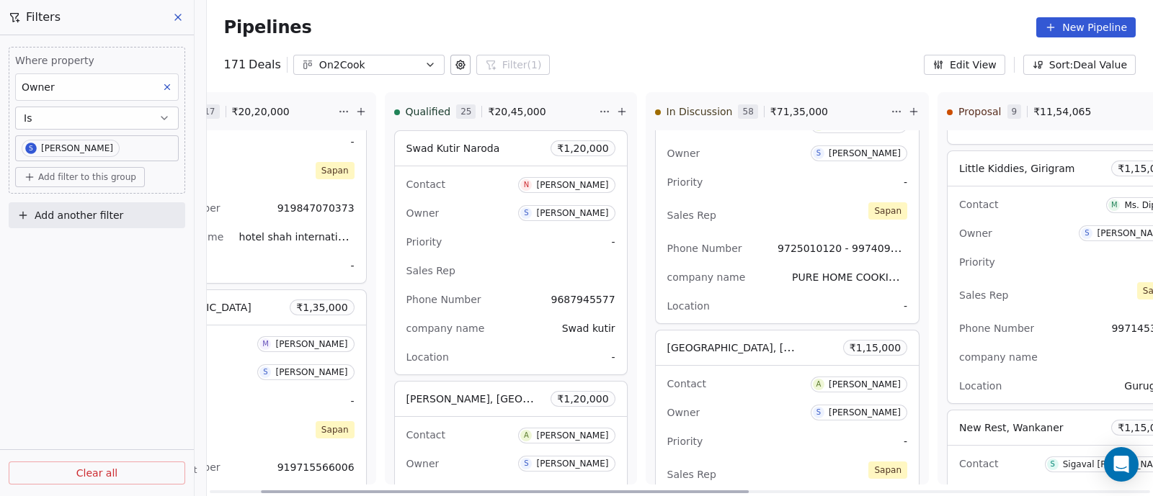
click at [762, 408] on div "Owner S [PERSON_NAME]" at bounding box center [787, 412] width 241 height 23
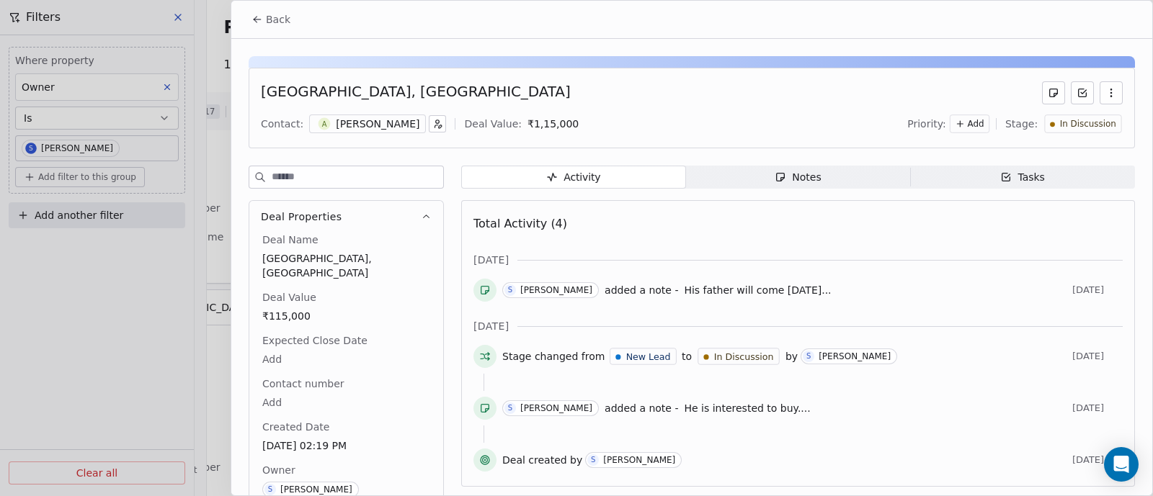
click at [273, 25] on span "Back" at bounding box center [278, 19] width 24 height 14
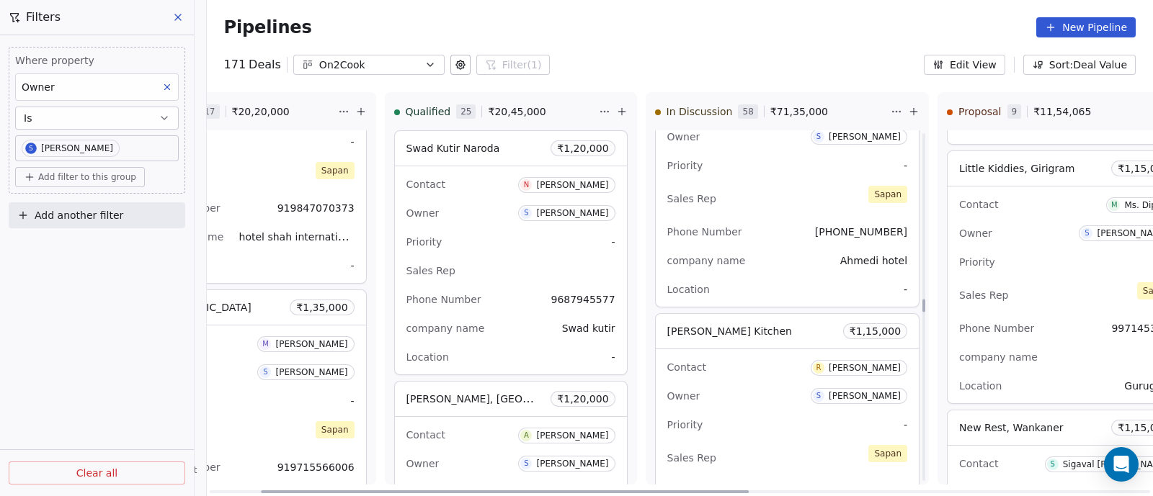
scroll to position [6593, 0]
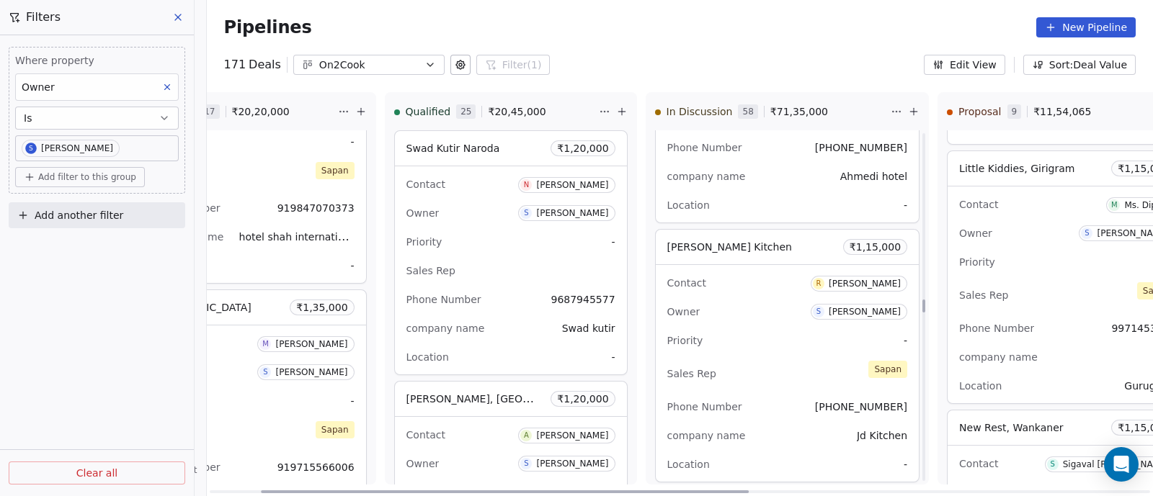
click at [756, 333] on div "Priority -" at bounding box center [787, 340] width 241 height 23
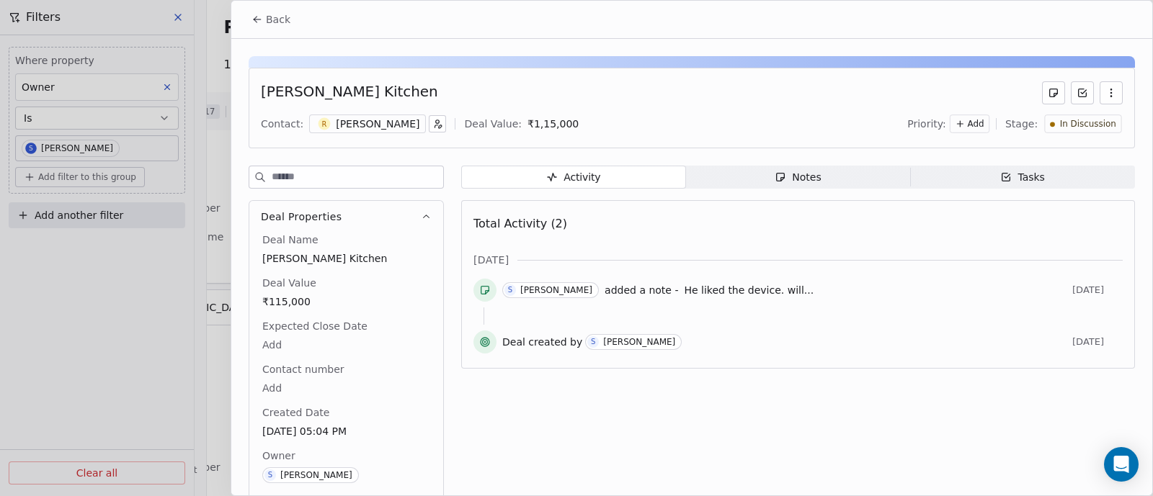
scroll to position [32, 0]
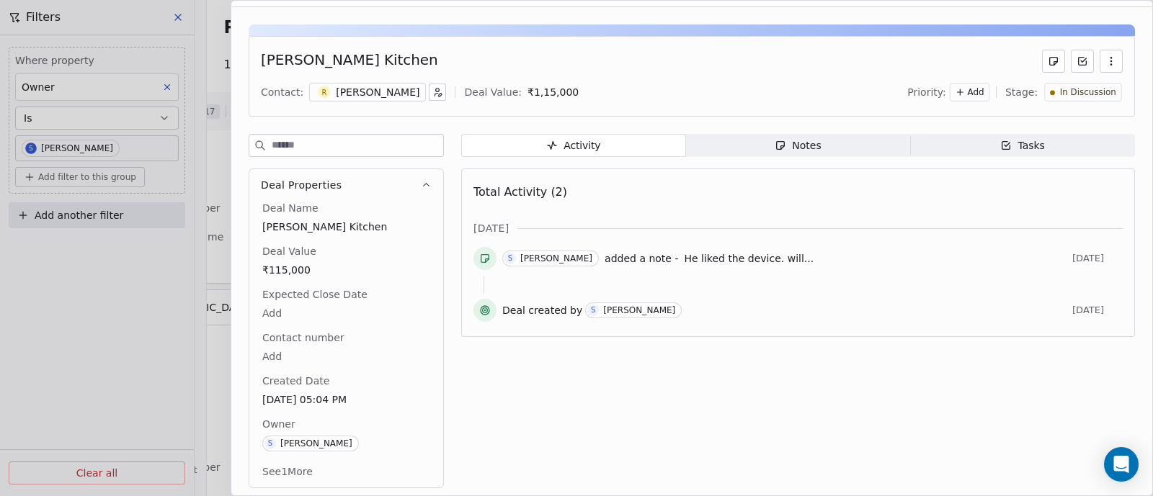
click at [807, 151] on div "Notes" at bounding box center [797, 145] width 46 height 15
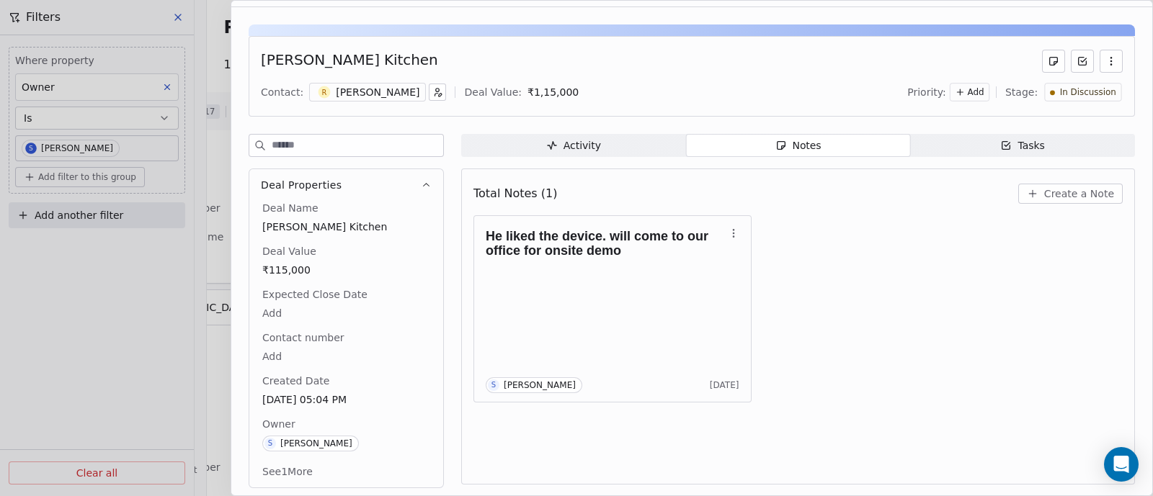
click at [1068, 190] on span "Create a Note" at bounding box center [1079, 194] width 70 height 14
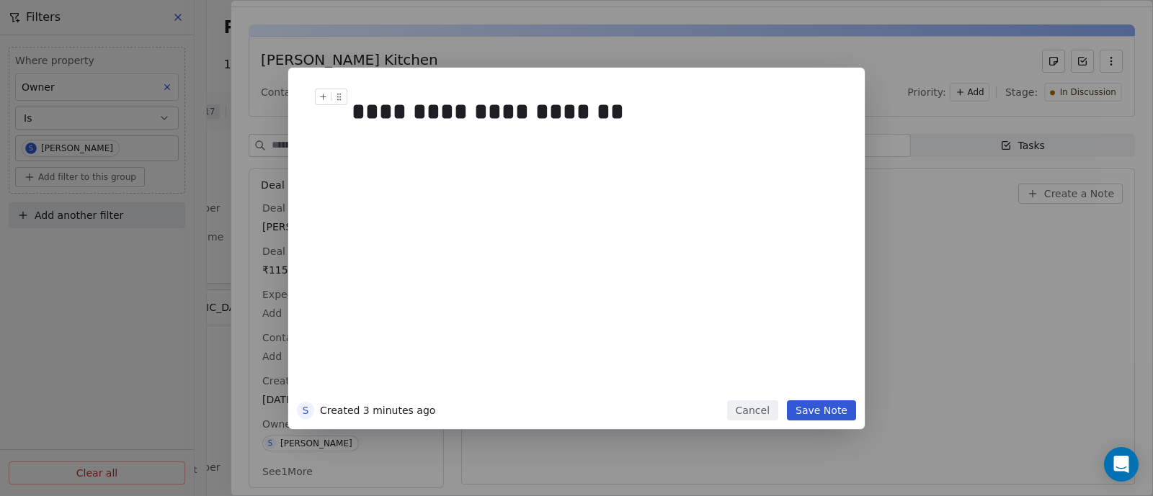
click at [593, 112] on div "**********" at bounding box center [591, 111] width 479 height 35
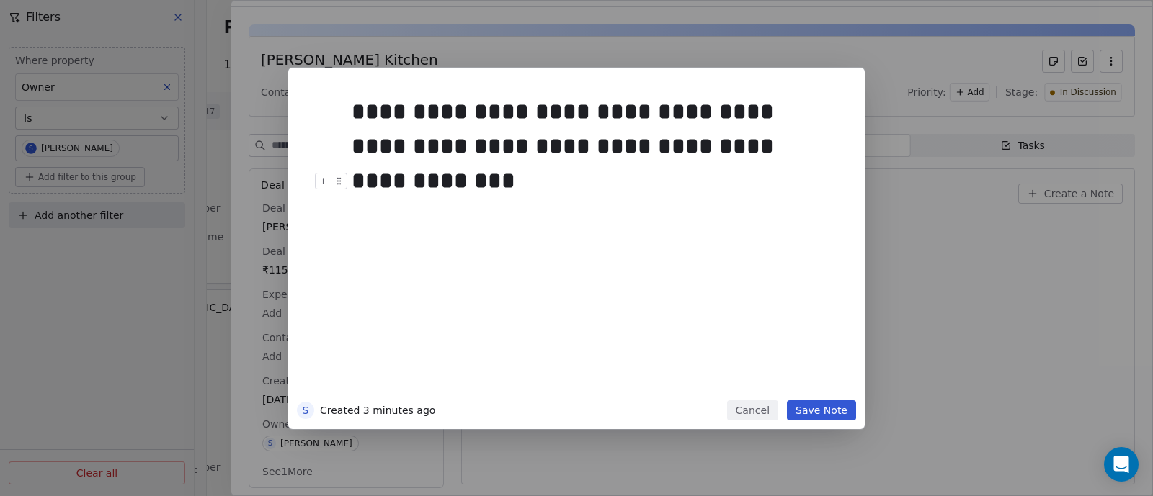
click at [821, 409] on button "Save Note" at bounding box center [821, 411] width 69 height 20
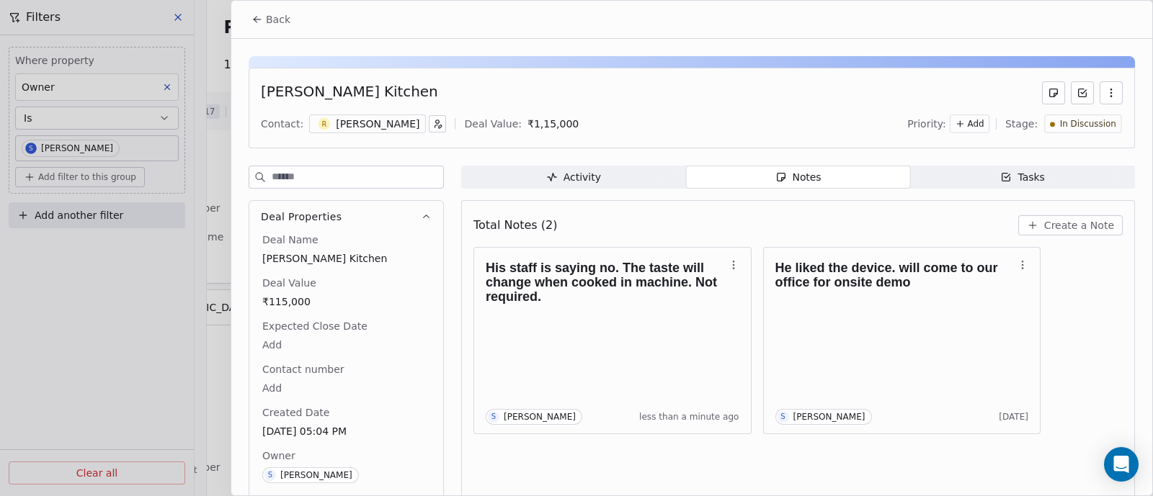
click at [280, 23] on span "Back" at bounding box center [278, 19] width 24 height 14
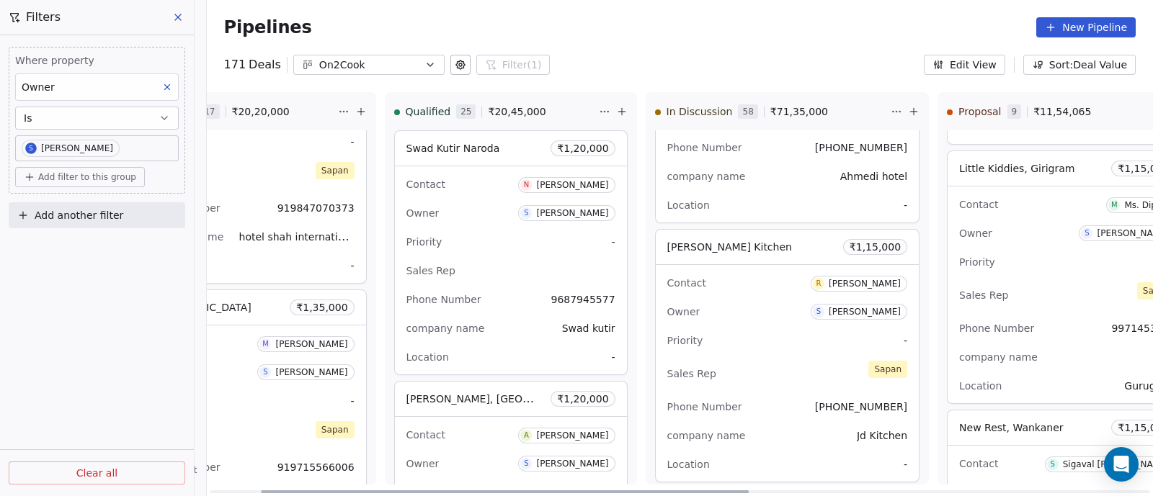
click at [758, 336] on div "Priority -" at bounding box center [787, 340] width 241 height 23
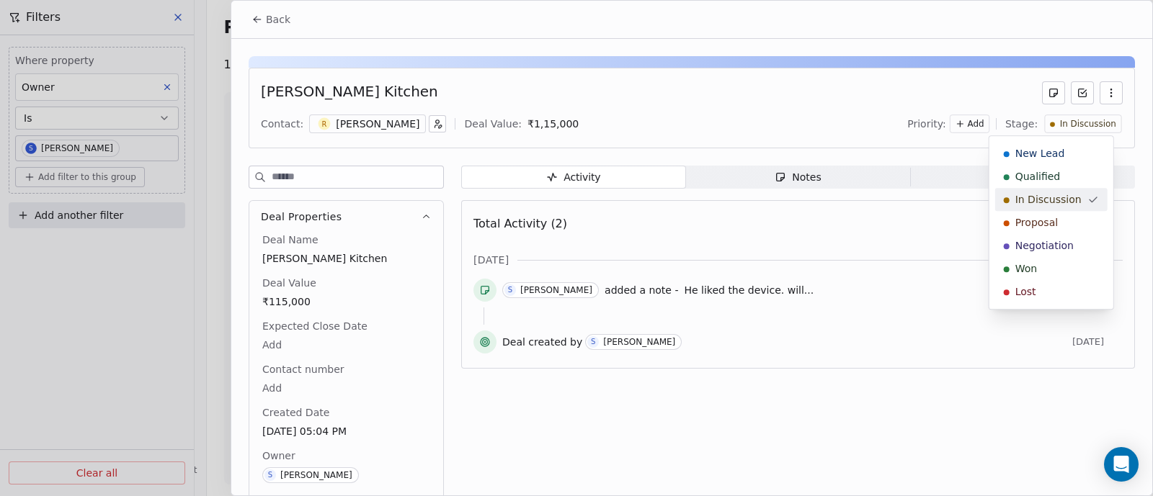
scroll to position [1464, 0]
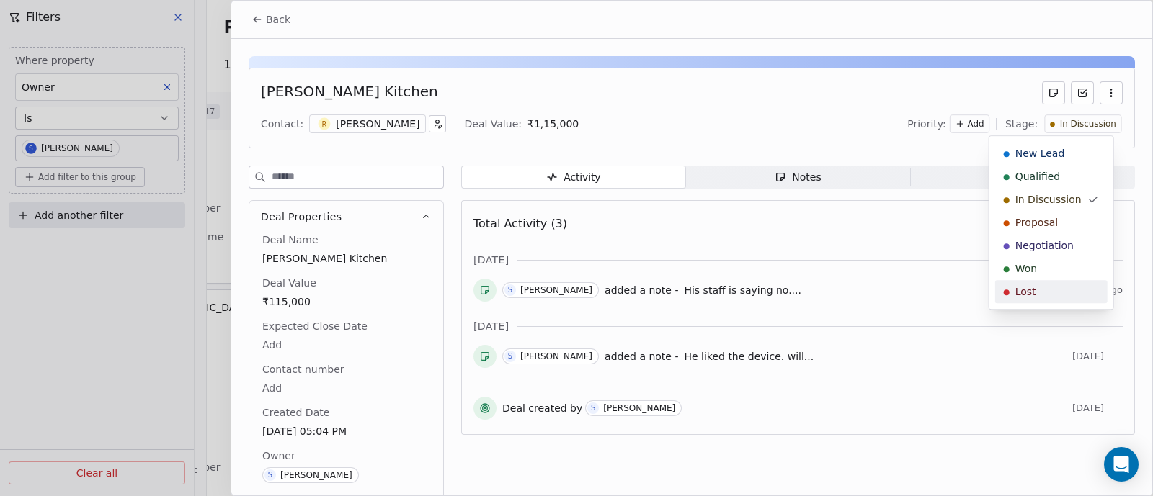
click at [1041, 293] on div "Lost" at bounding box center [1051, 292] width 95 height 14
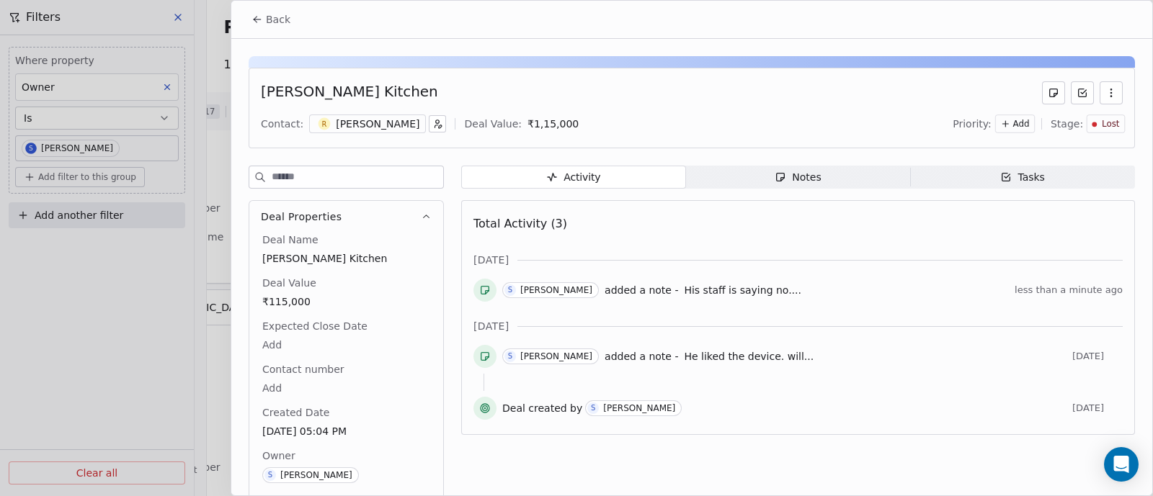
click at [277, 21] on span "Back" at bounding box center [278, 19] width 24 height 14
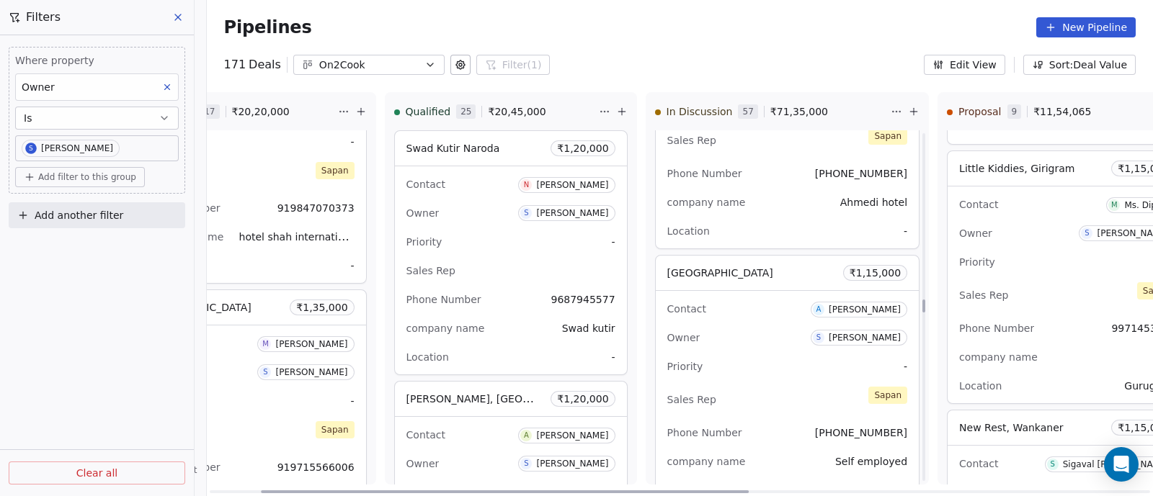
scroll to position [6593, 0]
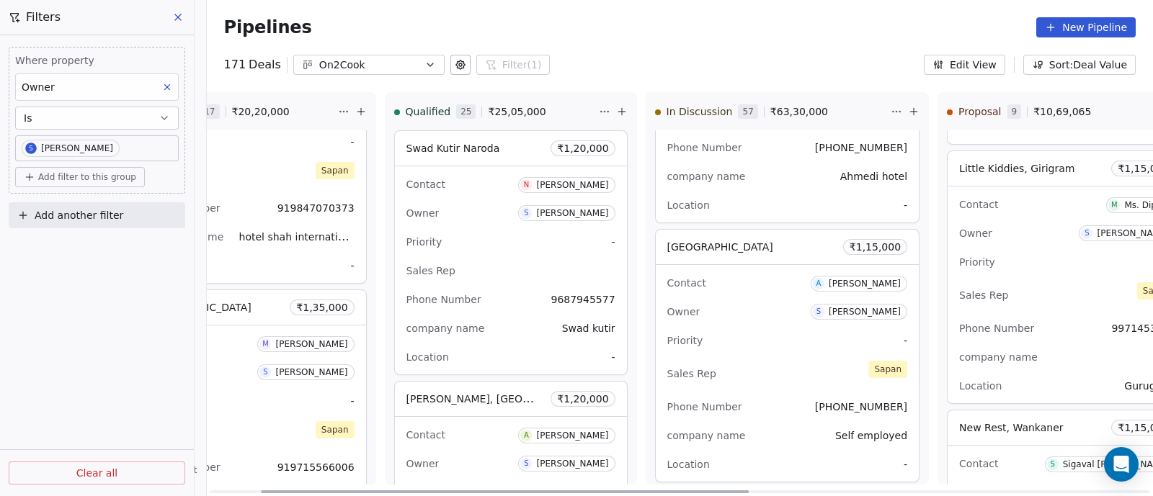
click at [763, 329] on div "Priority -" at bounding box center [787, 340] width 241 height 23
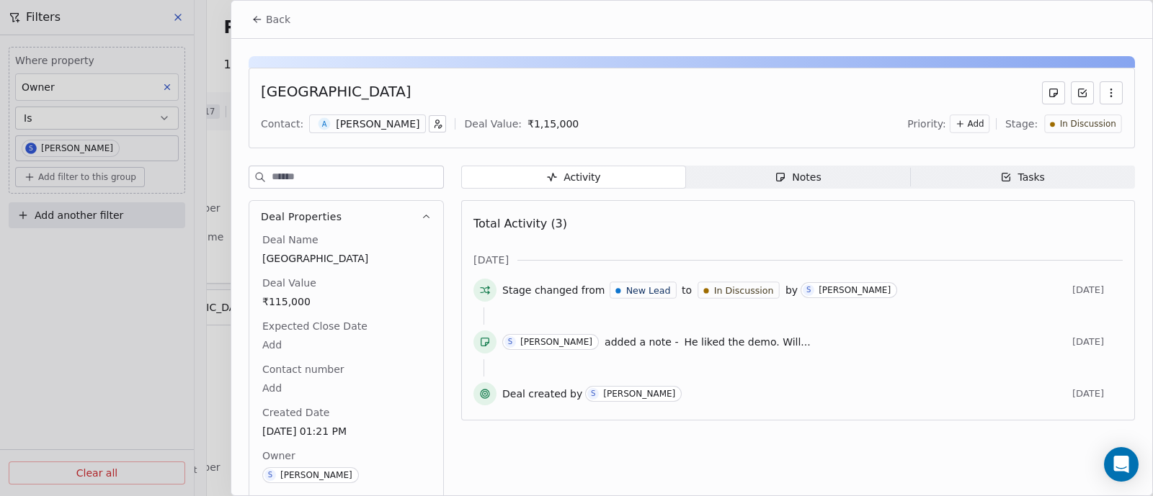
click at [787, 179] on div "Notes" at bounding box center [797, 177] width 46 height 15
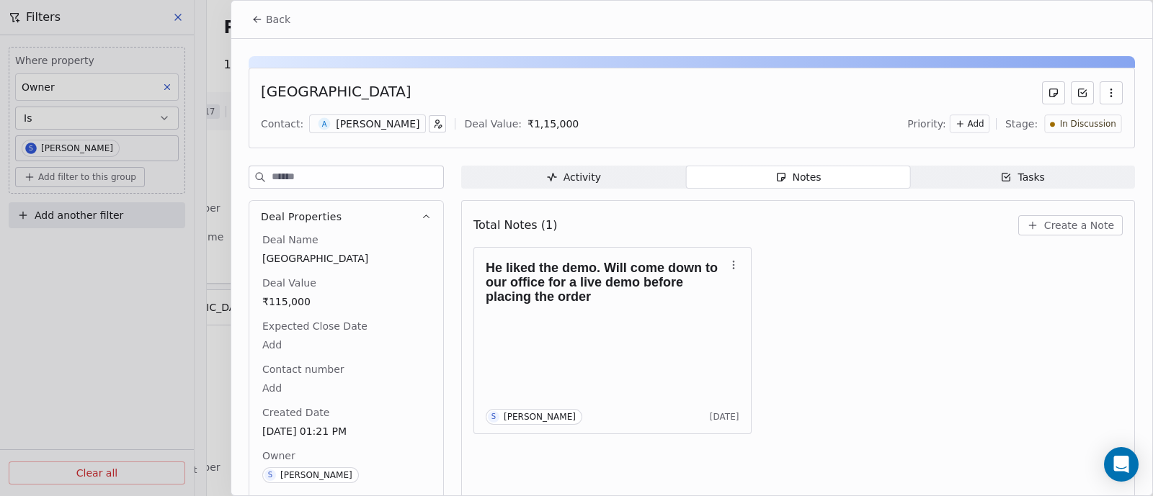
click at [1061, 223] on span "Create a Note" at bounding box center [1079, 225] width 70 height 14
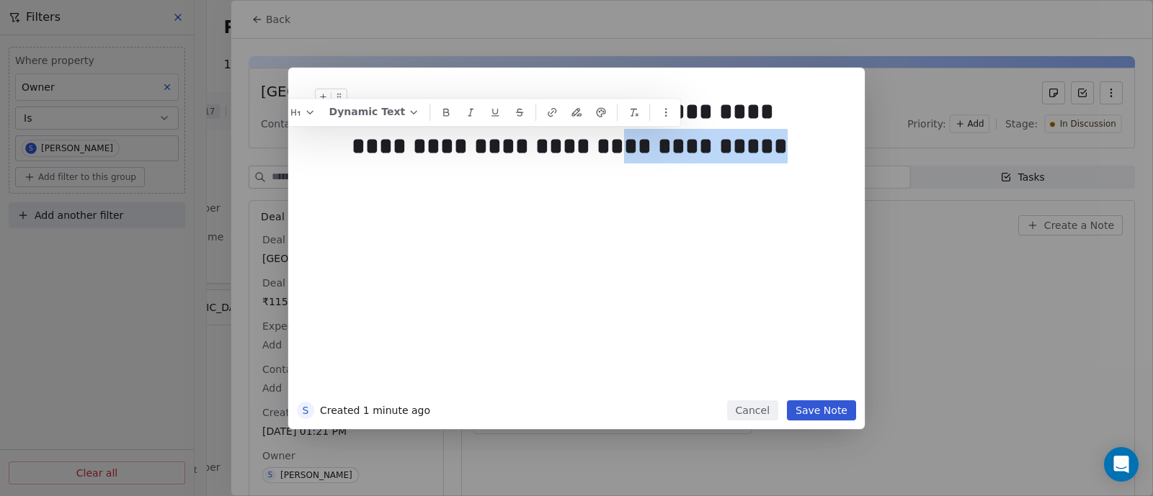
drag, startPoint x: 605, startPoint y: 156, endPoint x: 550, endPoint y: 179, distance: 59.4
click at [550, 179] on div at bounding box center [598, 181] width 493 height 17
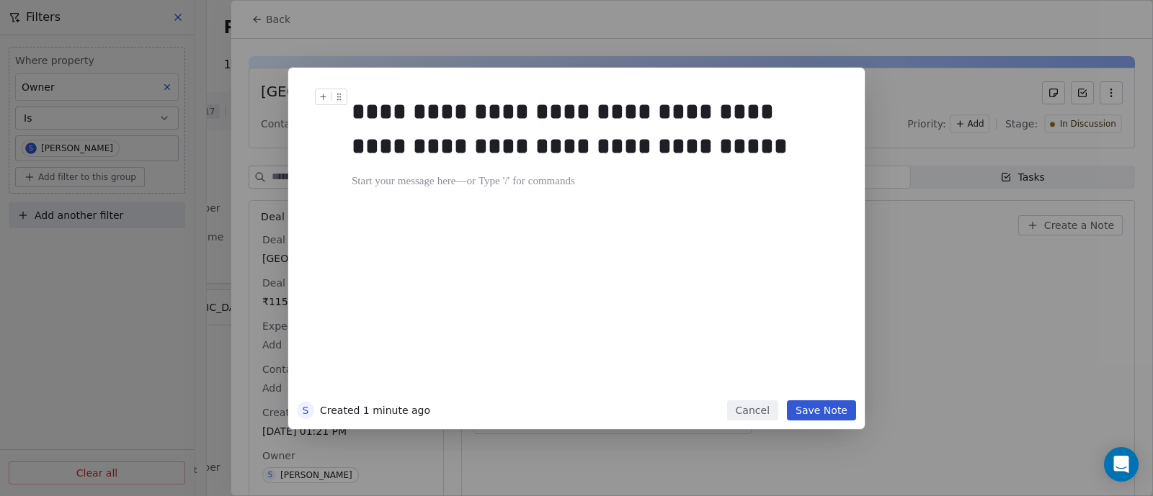
click at [591, 145] on div "**********" at bounding box center [591, 128] width 479 height 69
click at [589, 207] on div "**********" at bounding box center [598, 242] width 493 height 307
click at [827, 414] on button "Save Note" at bounding box center [821, 411] width 69 height 20
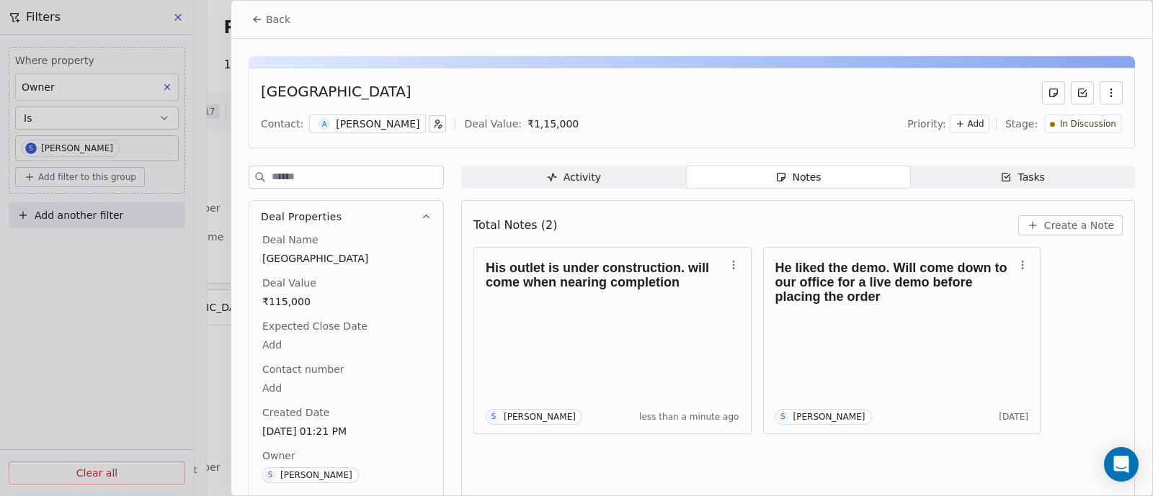
click at [273, 19] on span "Back" at bounding box center [278, 19] width 24 height 14
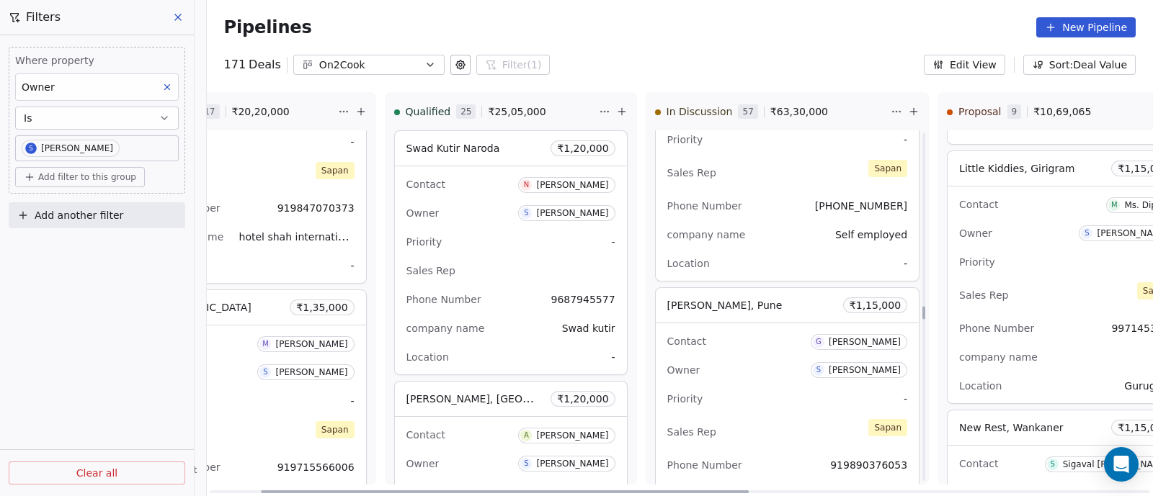
scroll to position [6863, 0]
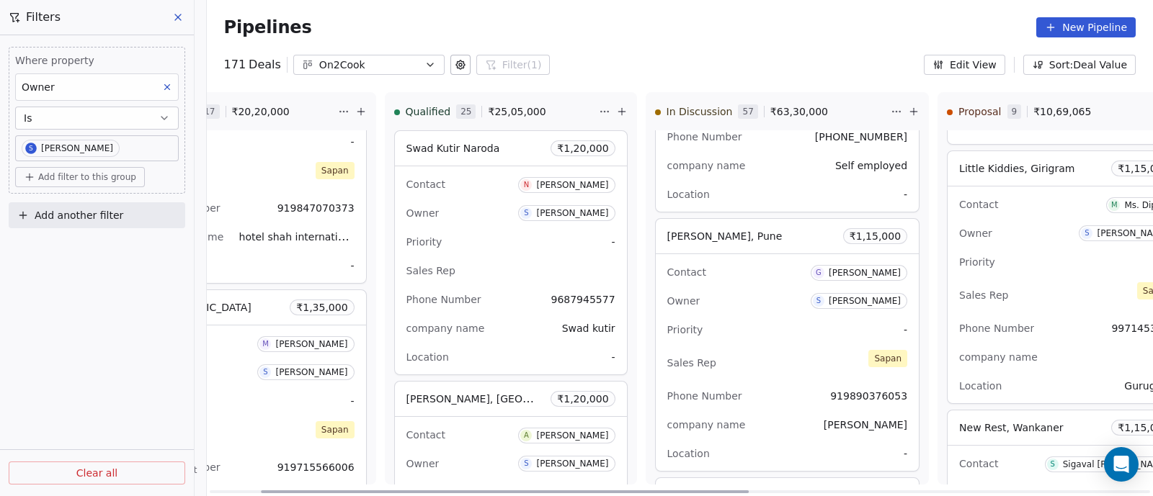
click at [764, 290] on div "Owner S [PERSON_NAME]" at bounding box center [787, 301] width 241 height 23
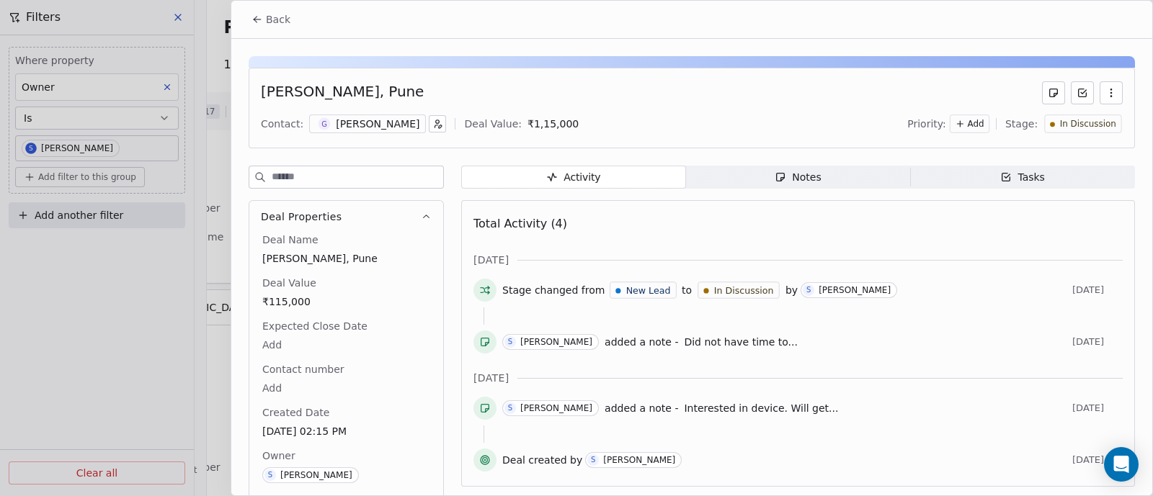
click at [789, 182] on div "Notes" at bounding box center [797, 177] width 46 height 15
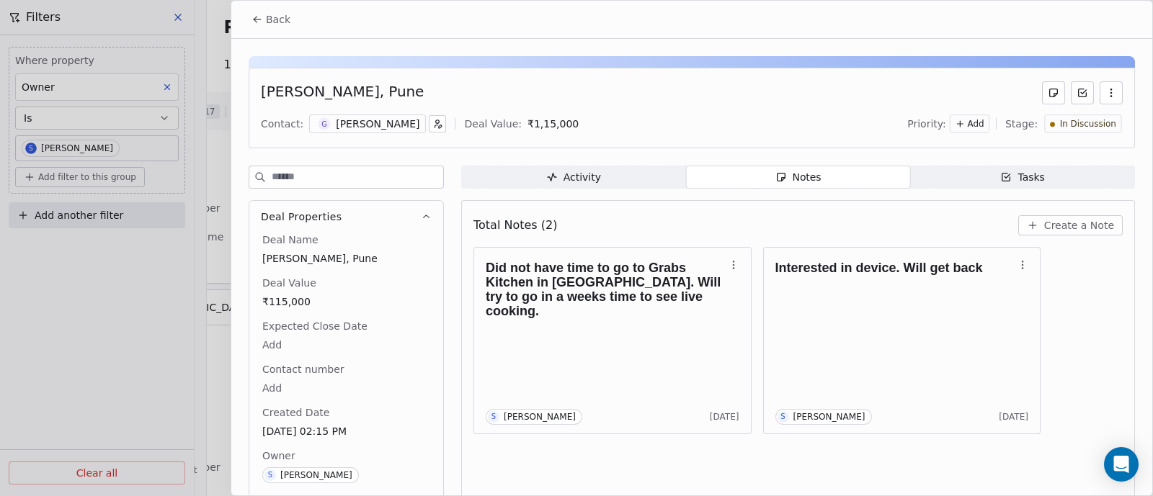
click at [281, 24] on span "Back" at bounding box center [278, 19] width 24 height 14
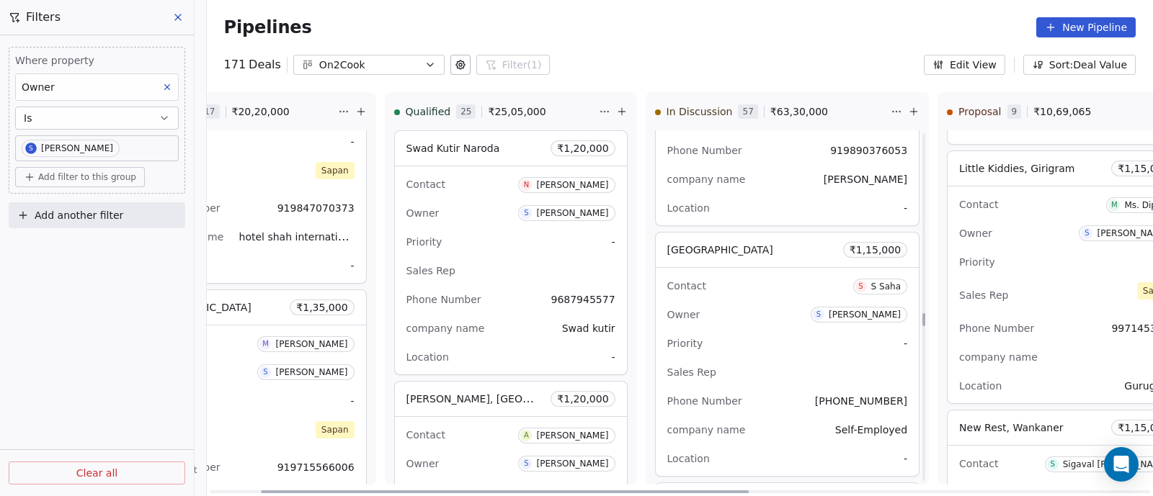
scroll to position [7133, 0]
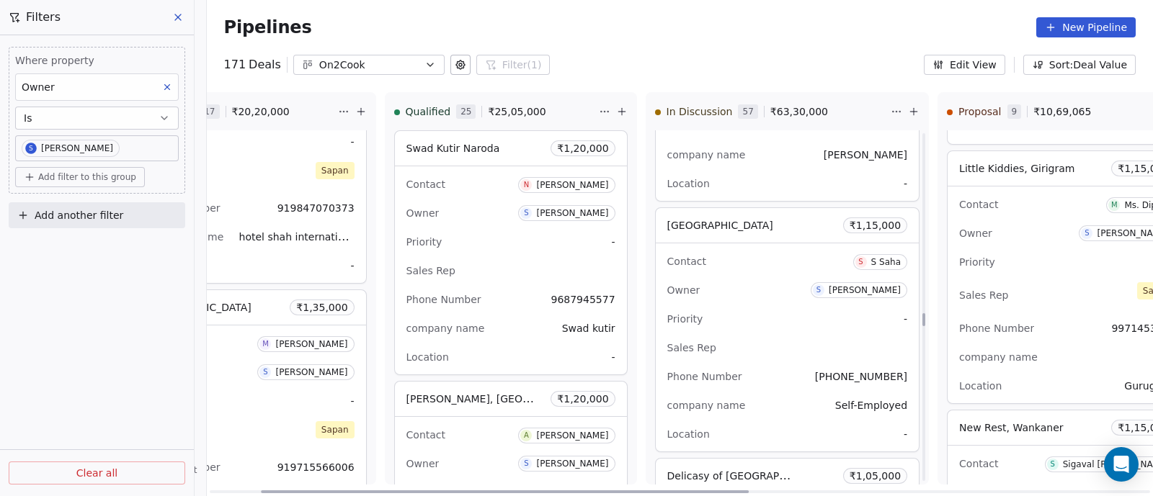
click at [738, 312] on div "Priority -" at bounding box center [787, 319] width 241 height 23
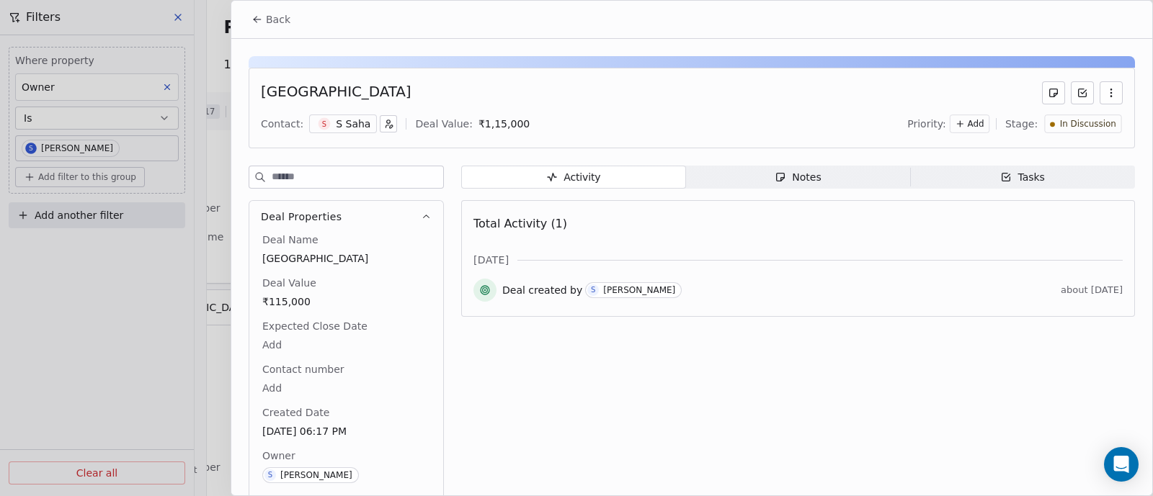
click at [801, 182] on div "Notes" at bounding box center [797, 177] width 46 height 15
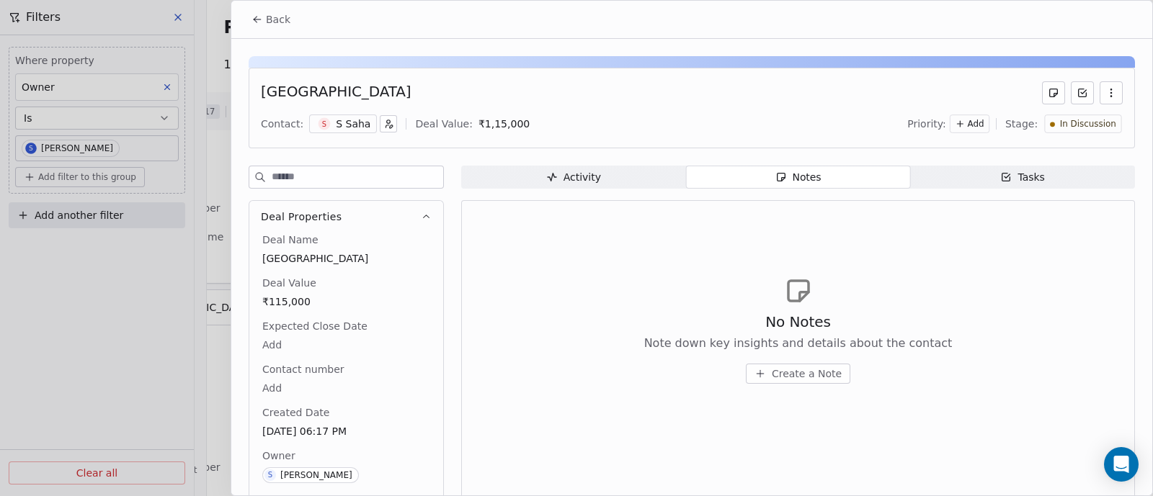
click at [804, 378] on span "Create a Note" at bounding box center [807, 374] width 70 height 14
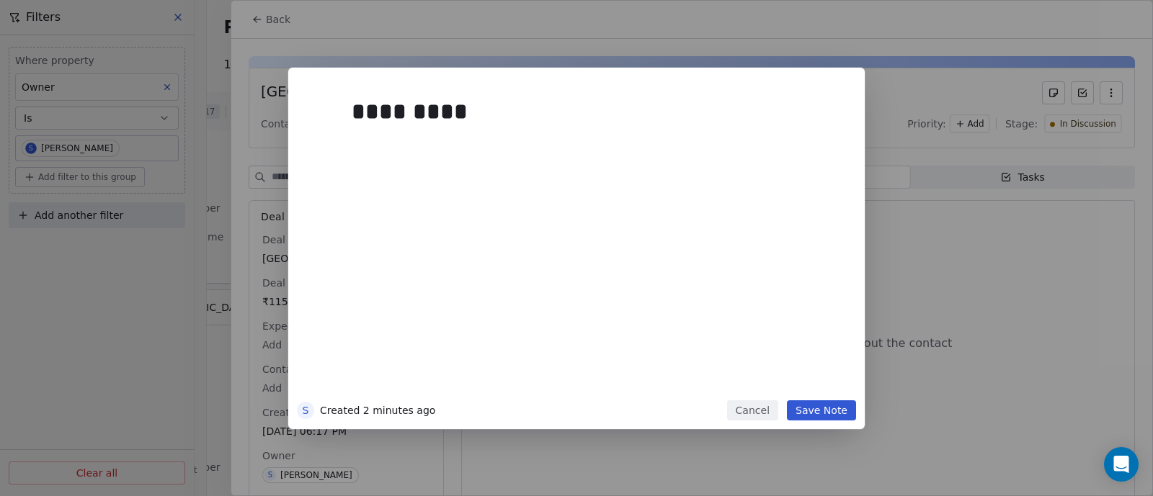
click at [814, 404] on button "Save Note" at bounding box center [821, 411] width 69 height 20
